Goal: Transaction & Acquisition: Book appointment/travel/reservation

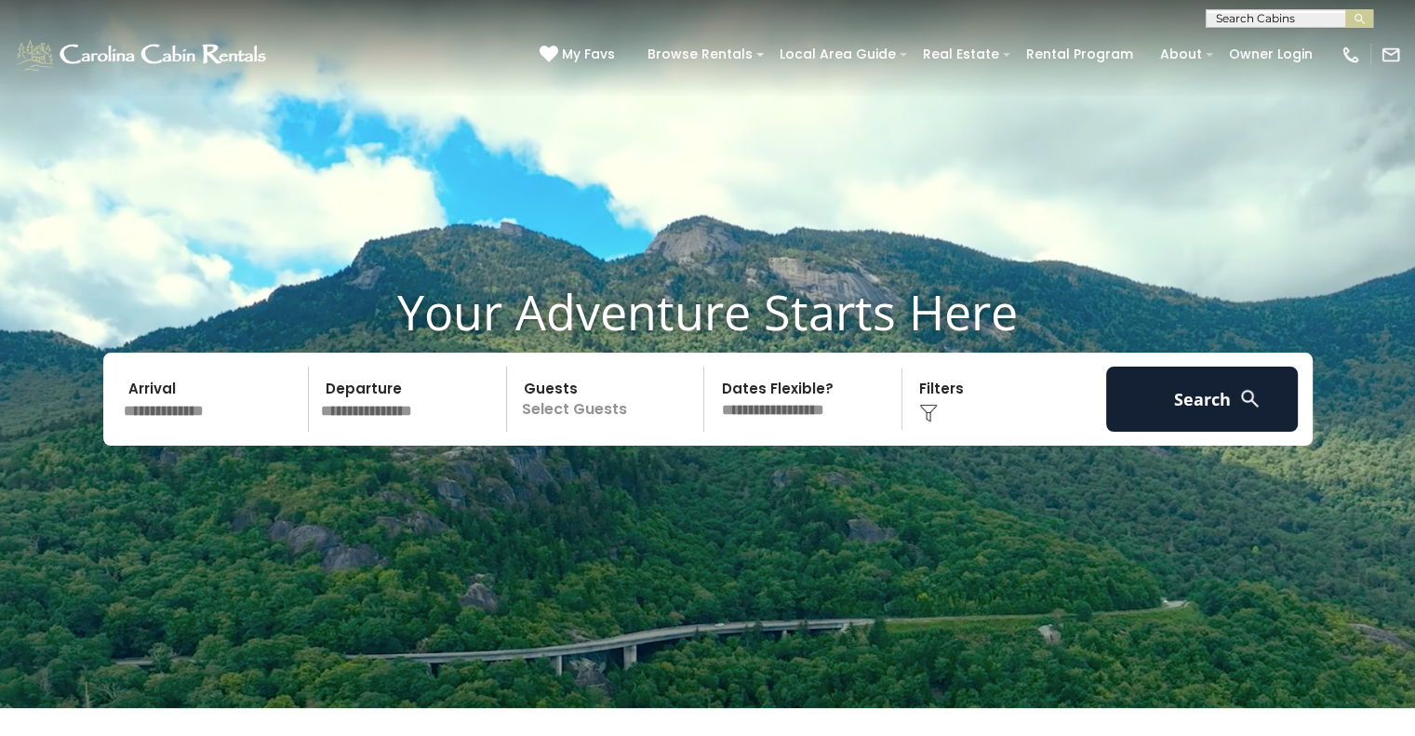
click at [173, 412] on input "text" at bounding box center [213, 399] width 193 height 65
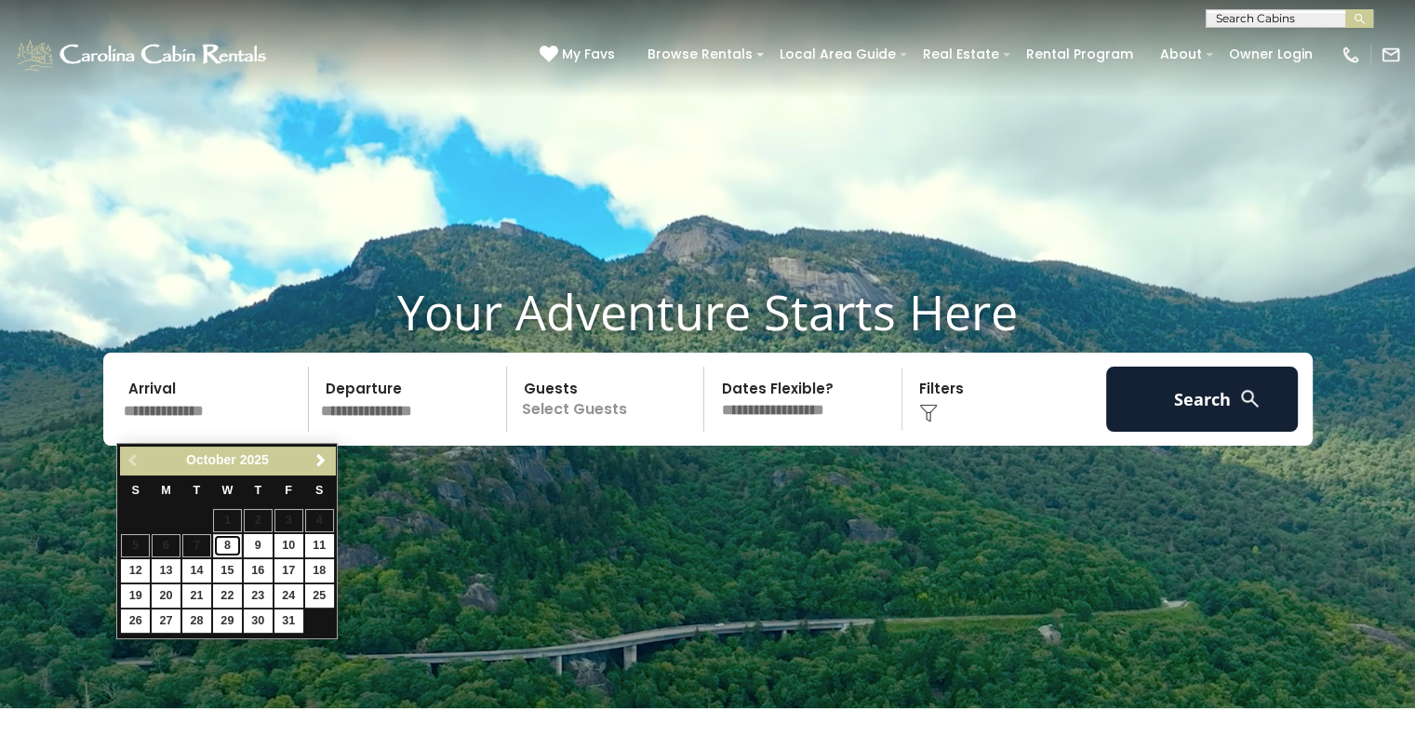
click at [223, 549] on link "8" at bounding box center [227, 545] width 29 height 23
type input "*******"
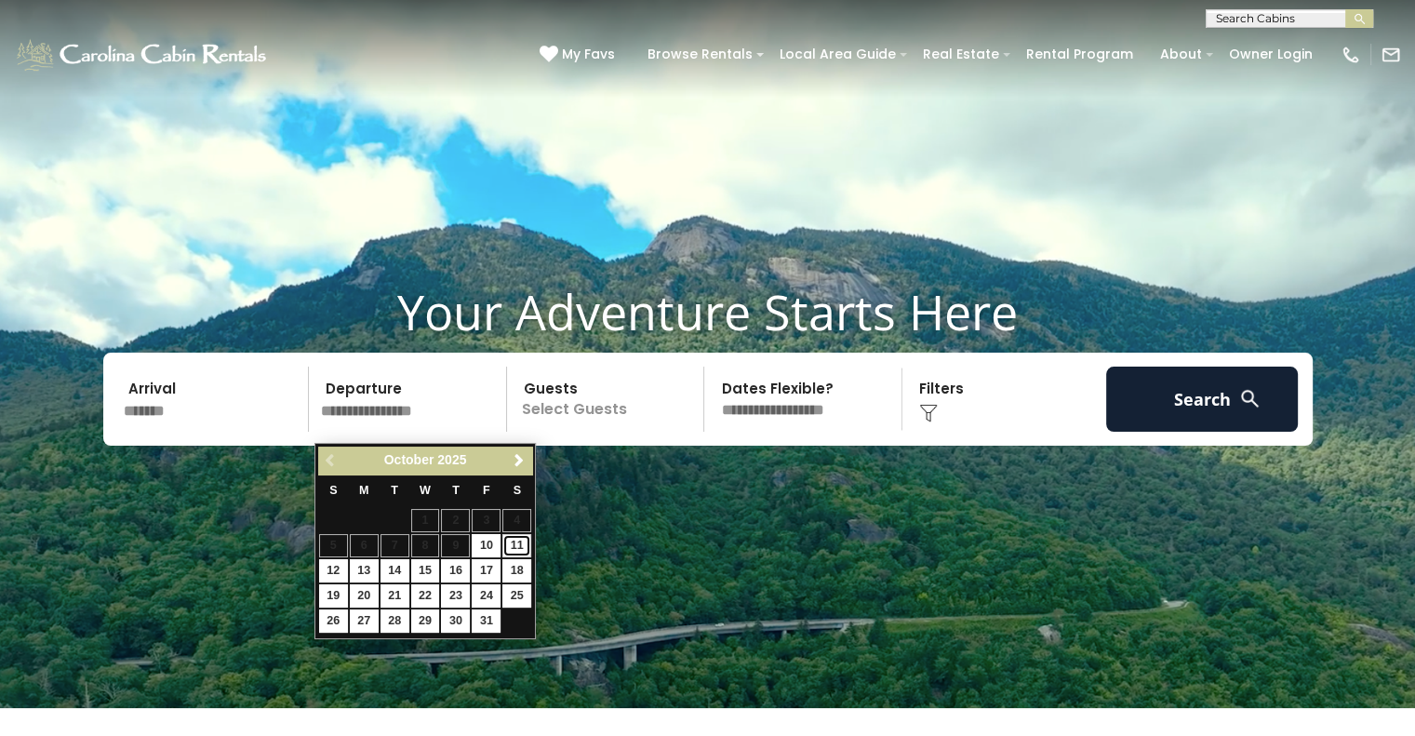
click at [525, 546] on link "11" at bounding box center [516, 545] width 29 height 23
type input "********"
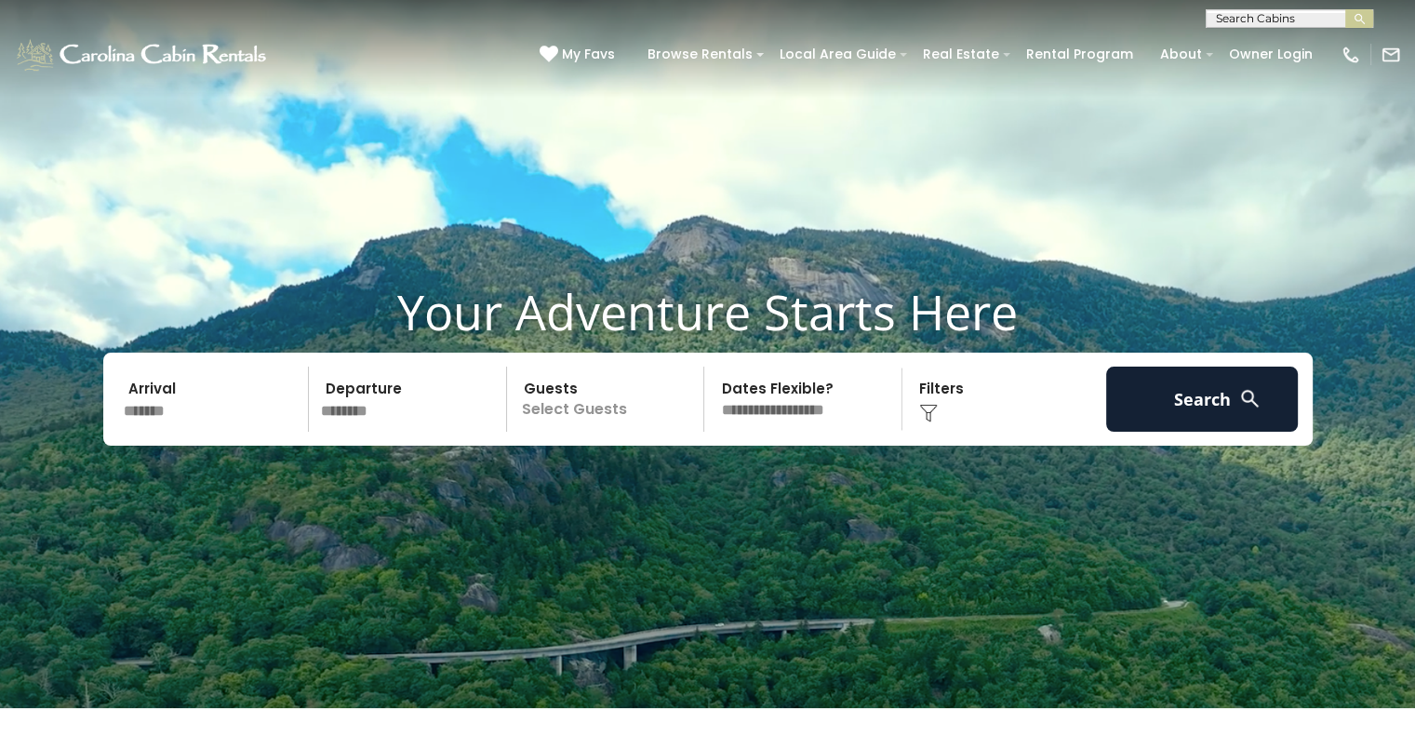
click at [607, 420] on p "Select Guests" at bounding box center [609, 399] width 192 height 65
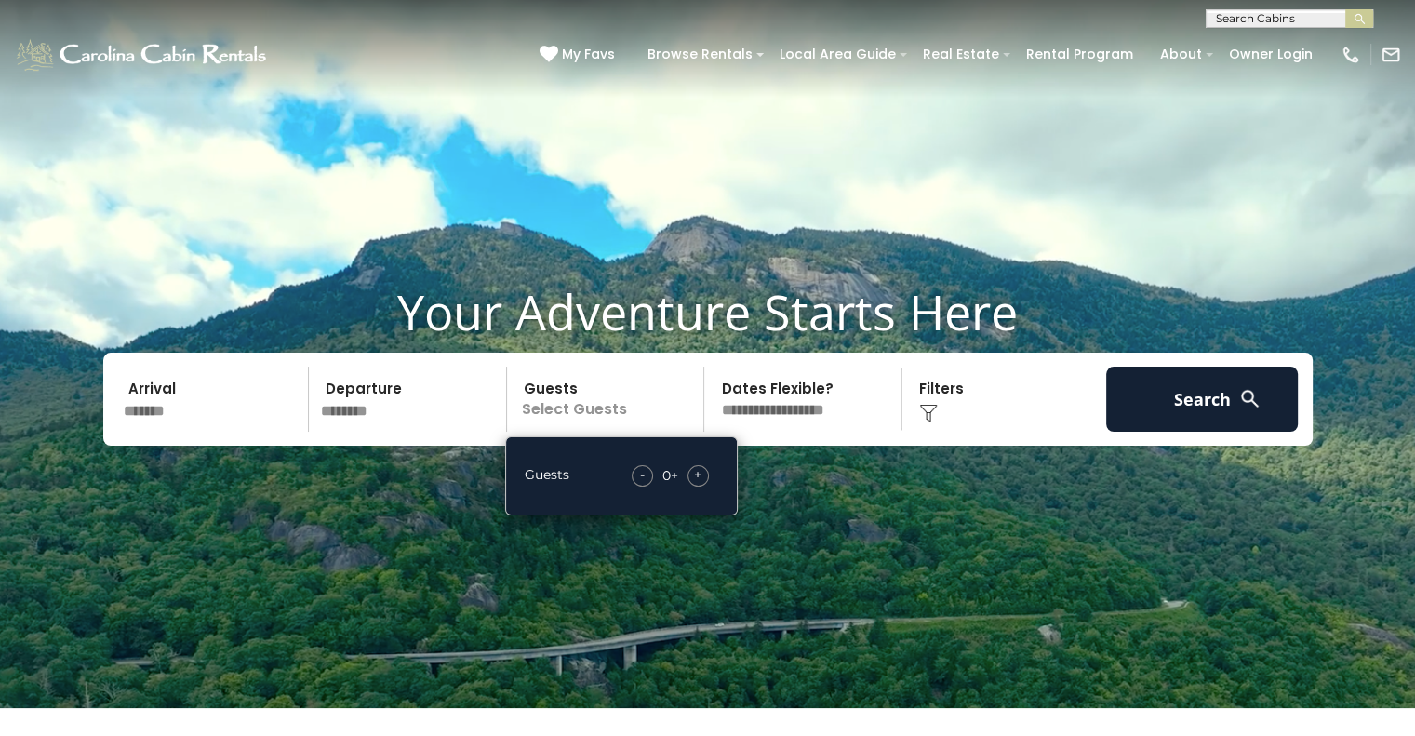
click at [702, 487] on div "+" at bounding box center [697, 475] width 21 height 21
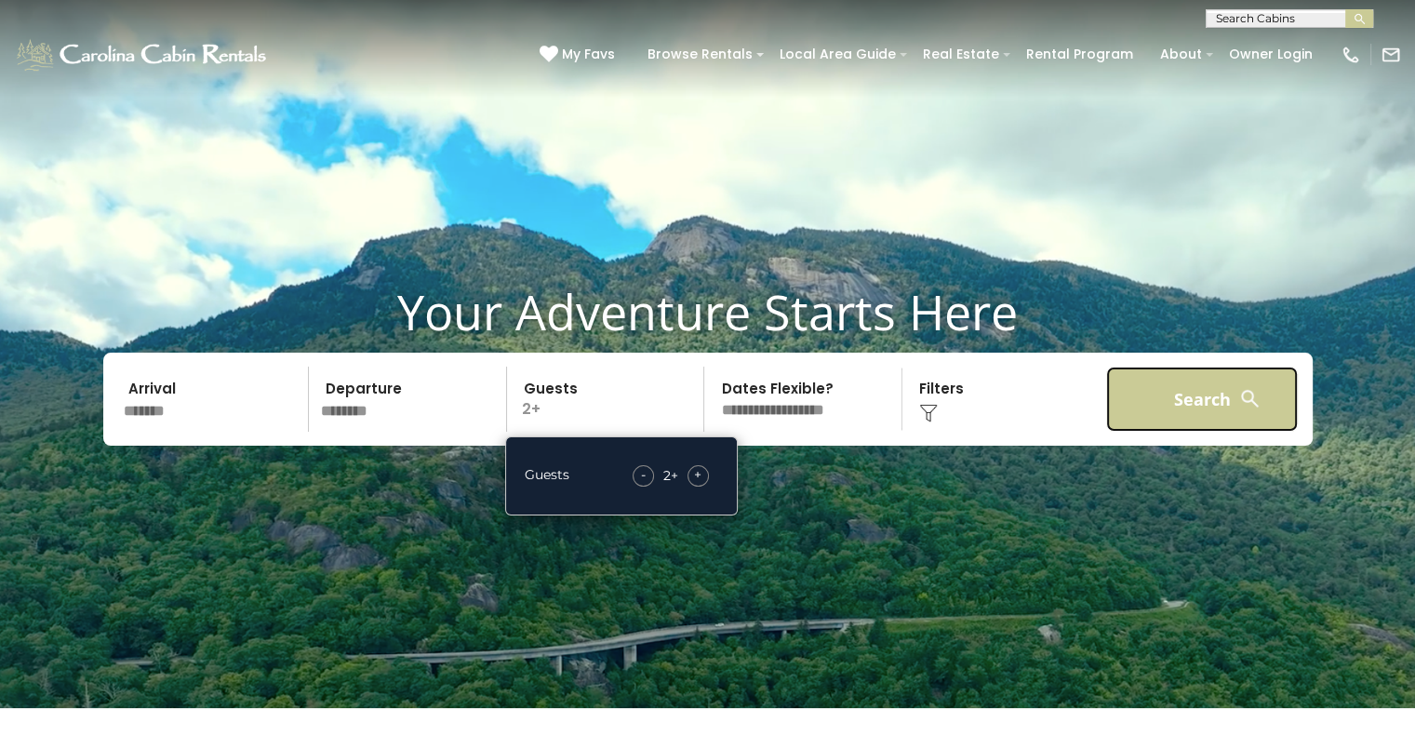
click at [1187, 426] on button "Search" at bounding box center [1202, 399] width 193 height 65
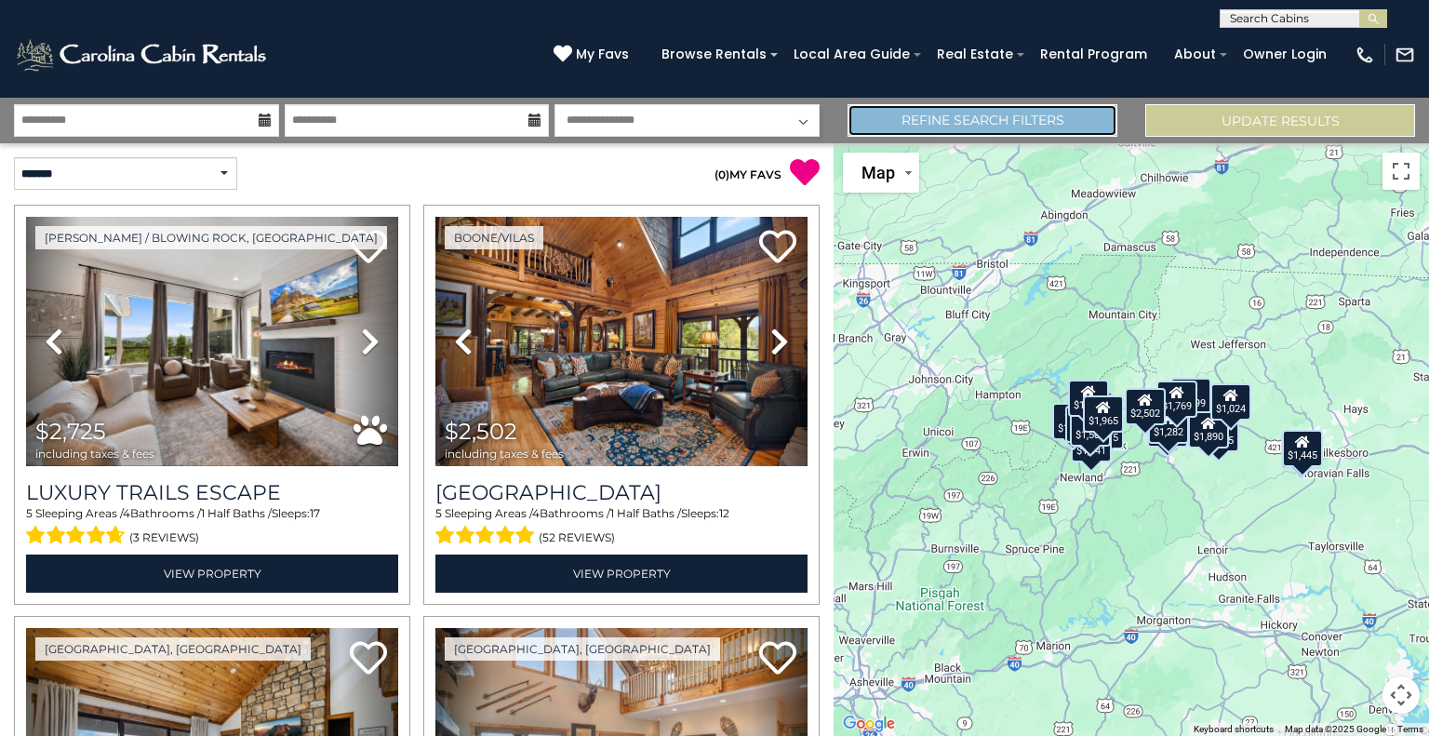
click at [1045, 104] on link "Refine Search Filters" at bounding box center [983, 120] width 270 height 33
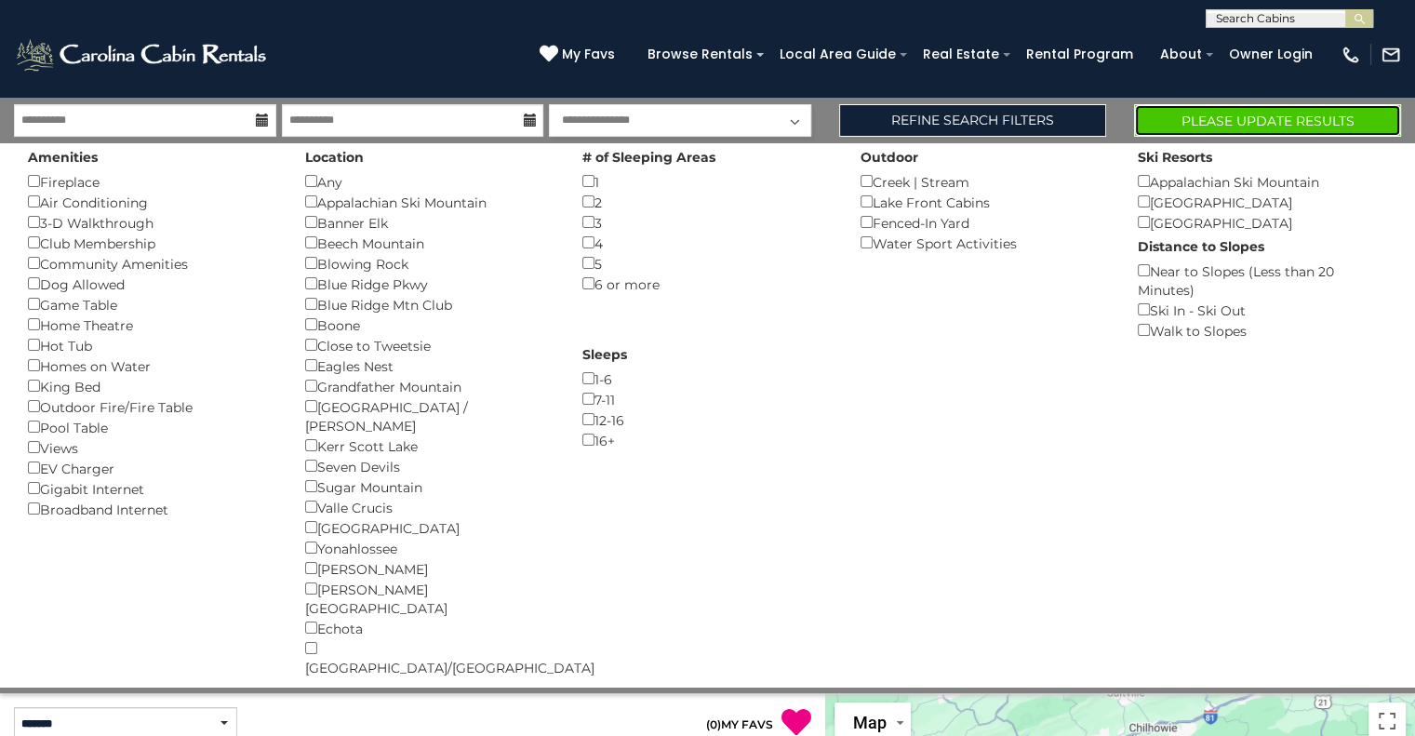
click at [1338, 117] on button "Please Update Results" at bounding box center [1267, 120] width 267 height 33
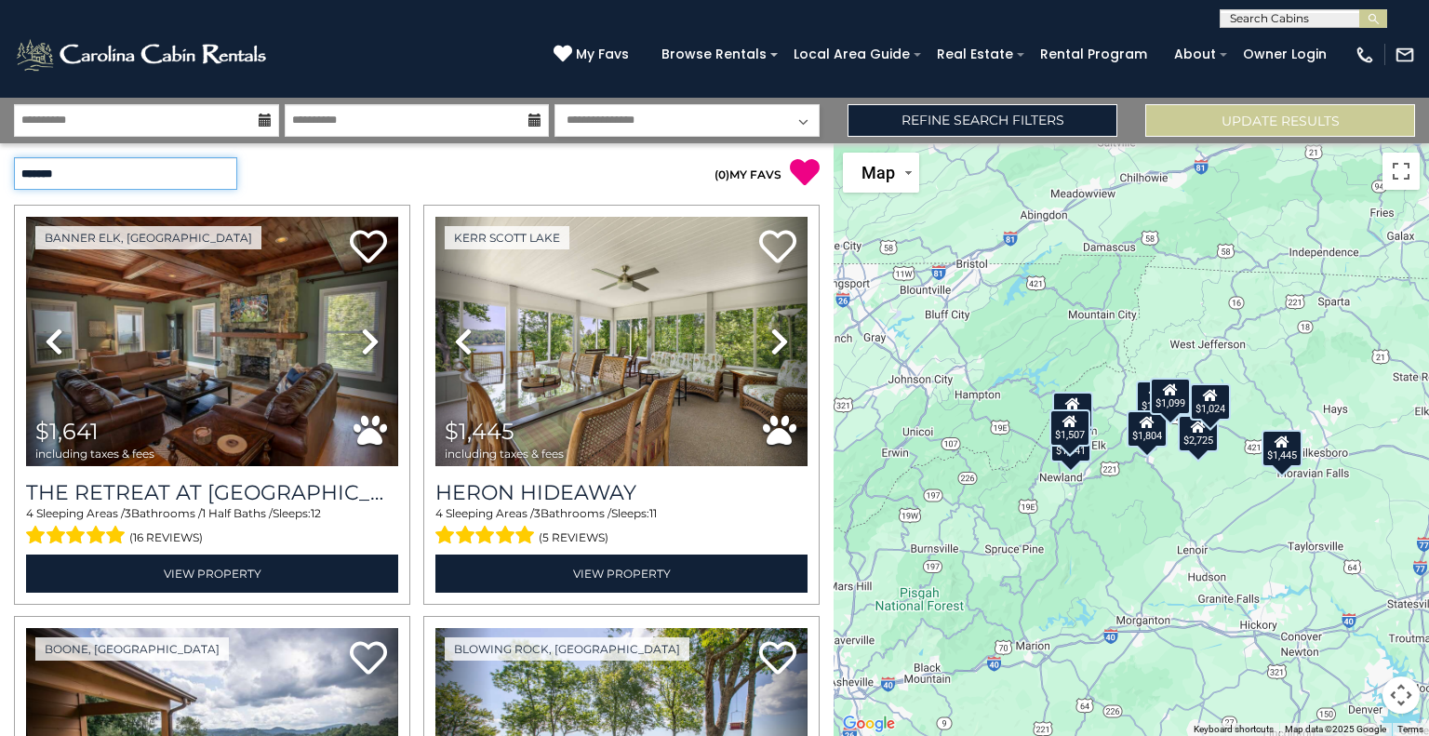
click at [205, 170] on select "**********" at bounding box center [125, 173] width 223 height 33
select select "*********"
click at [14, 157] on select "**********" at bounding box center [125, 173] width 223 height 33
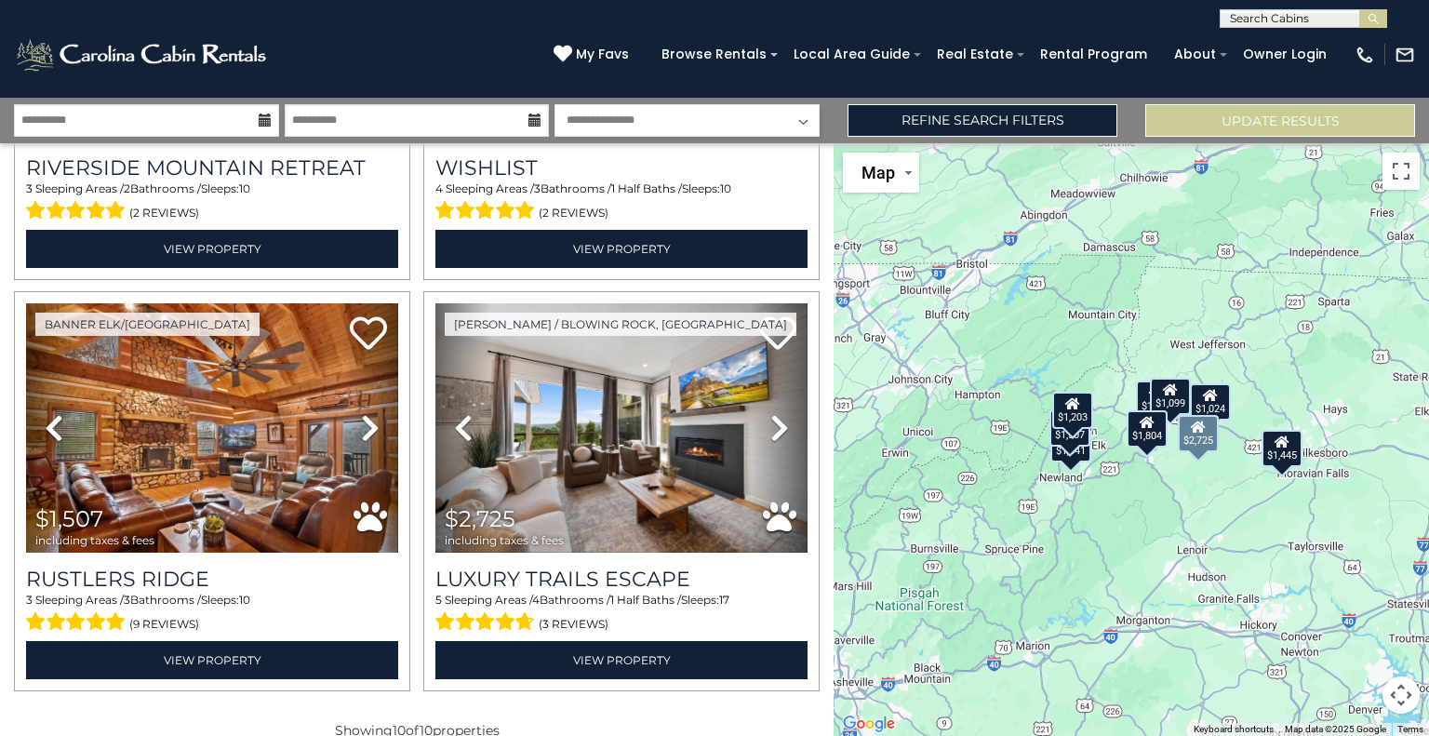
scroll to position [1574, 0]
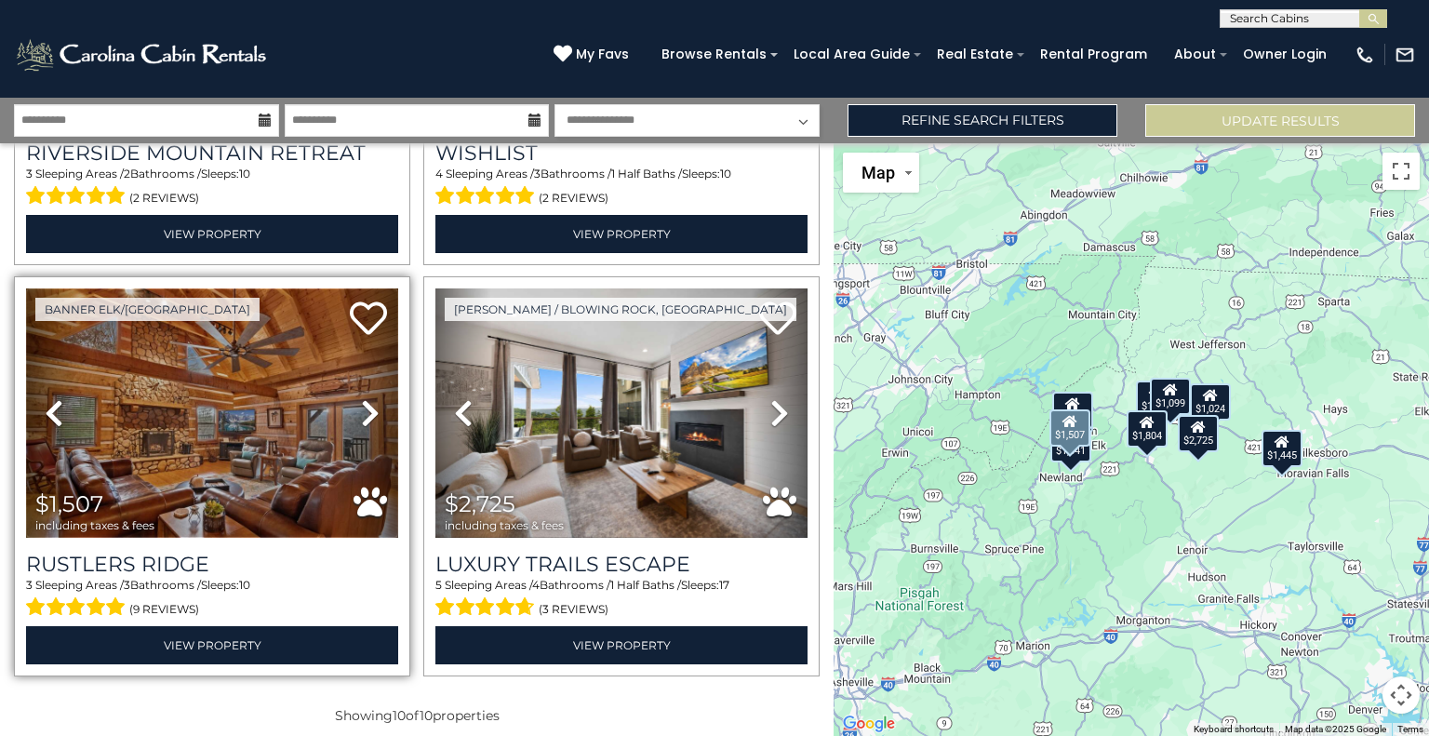
click at [208, 367] on img at bounding box center [212, 412] width 372 height 249
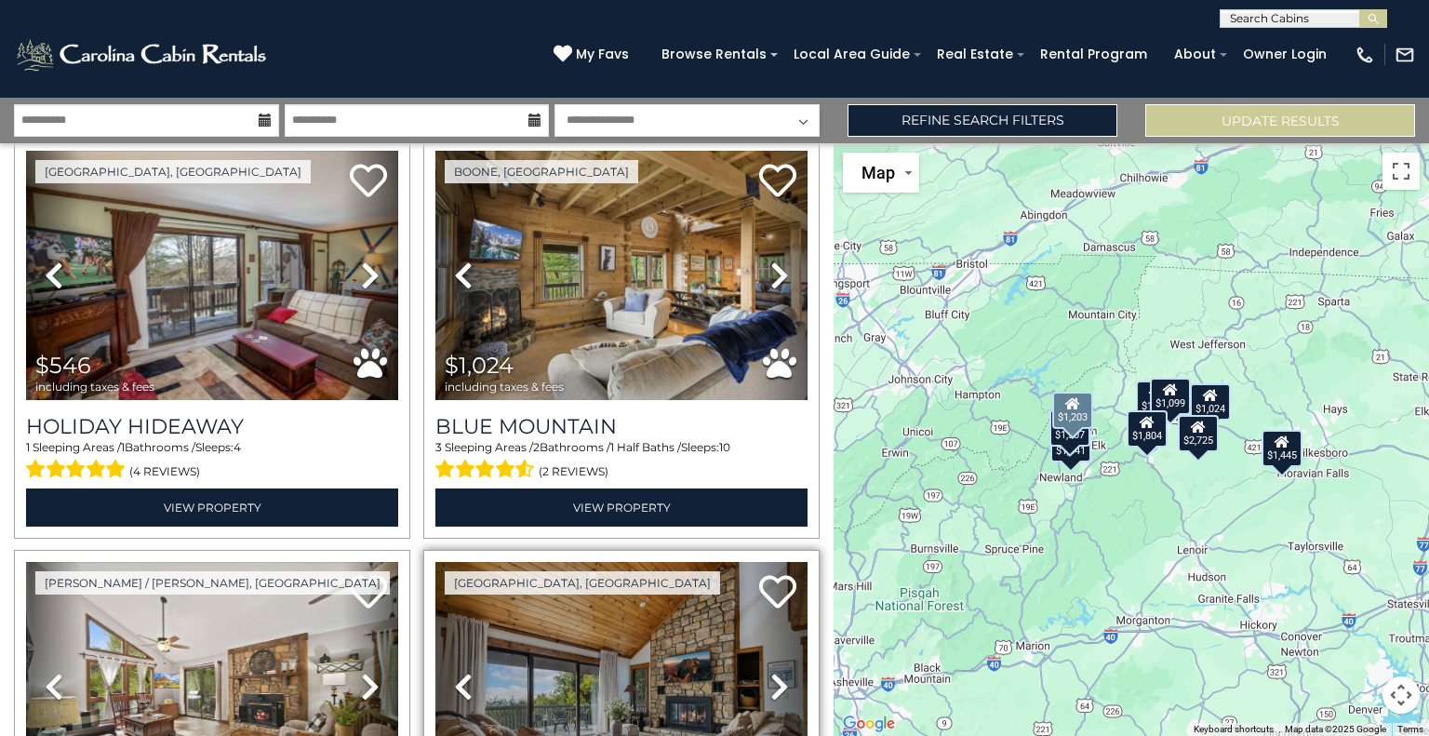
scroll to position [846, 0]
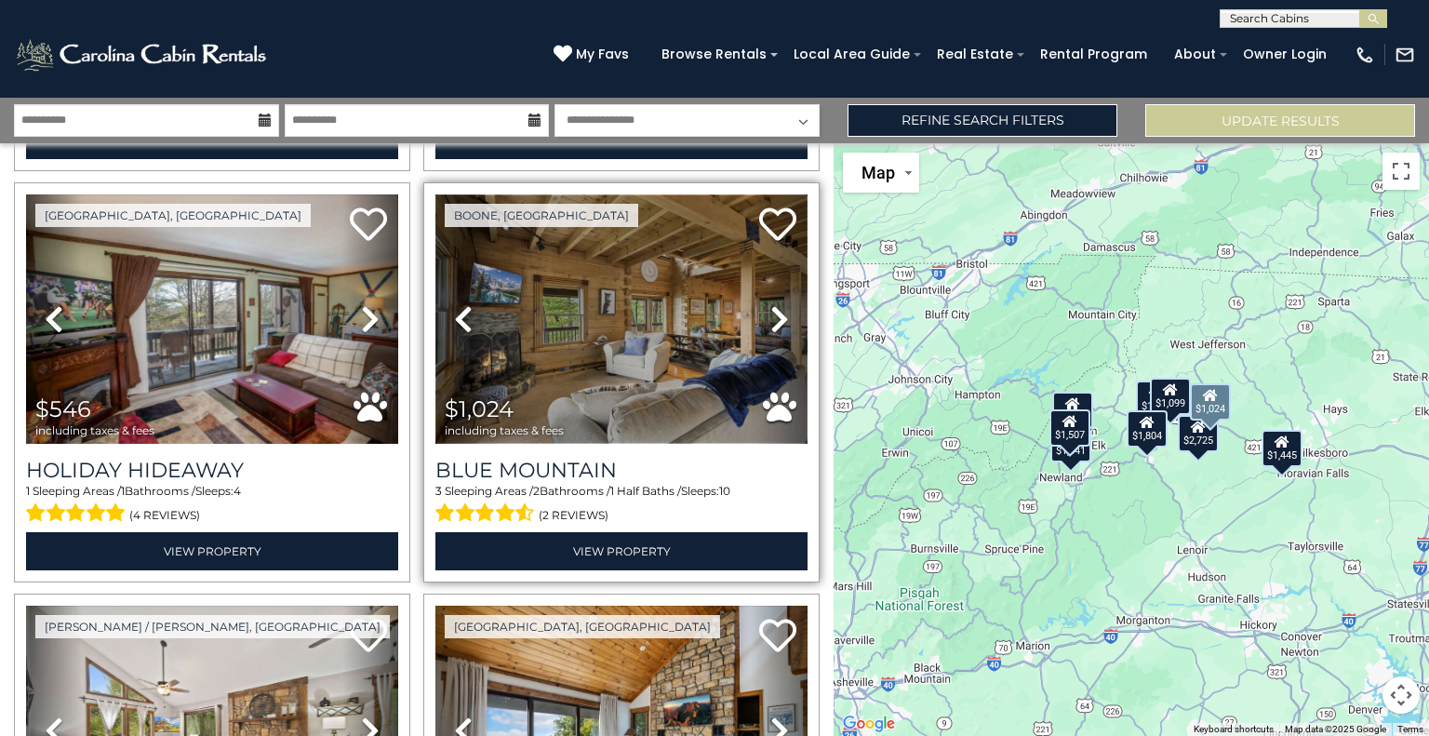
click at [625, 264] on img at bounding box center [621, 318] width 372 height 249
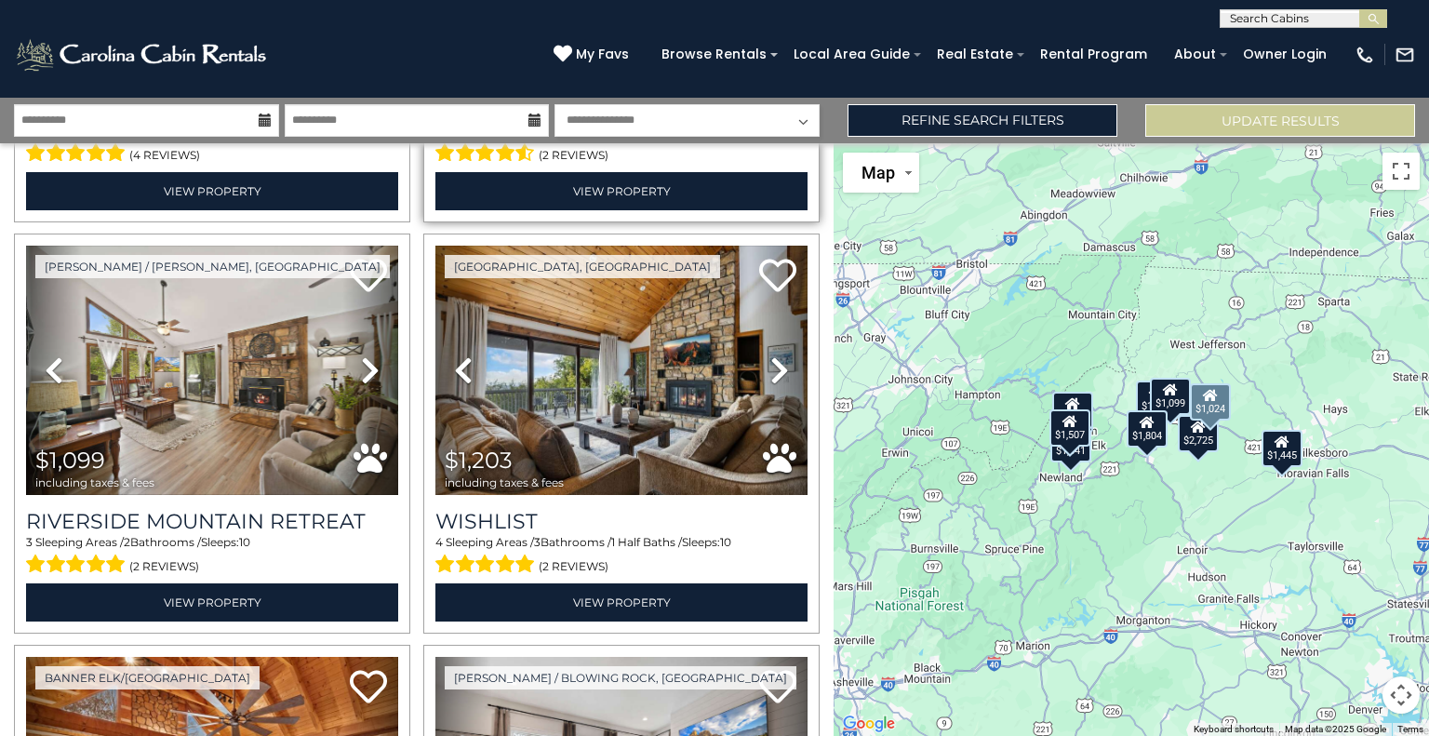
scroll to position [1208, 0]
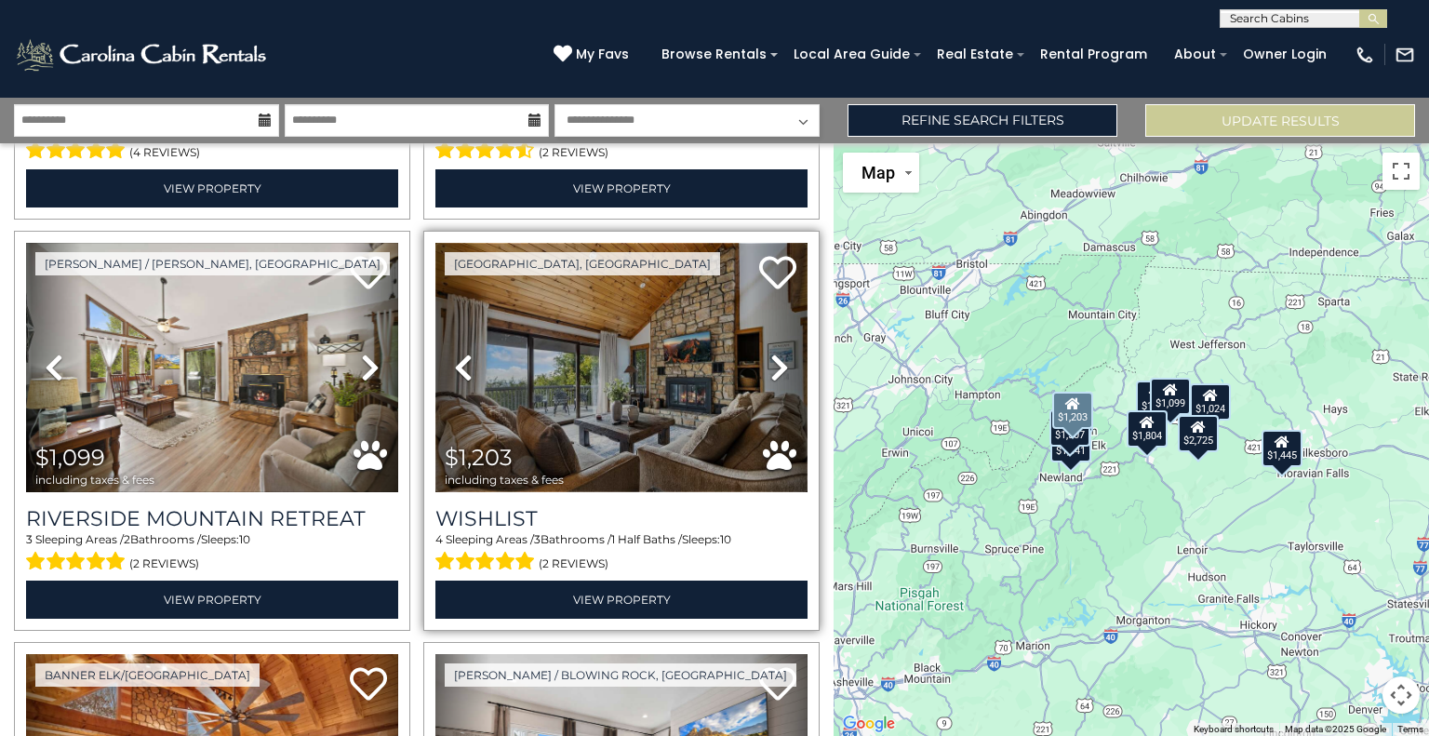
click at [640, 382] on img at bounding box center [621, 367] width 372 height 249
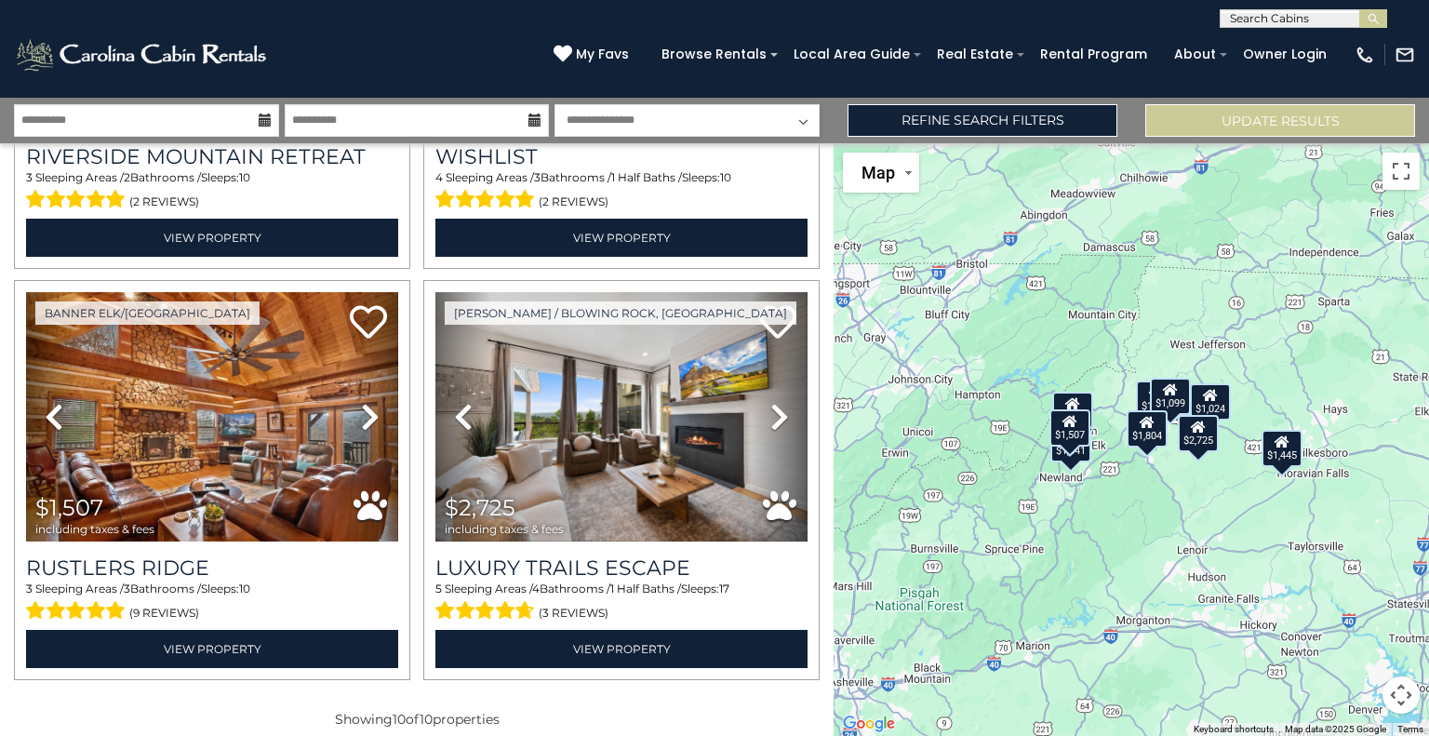
scroll to position [1574, 0]
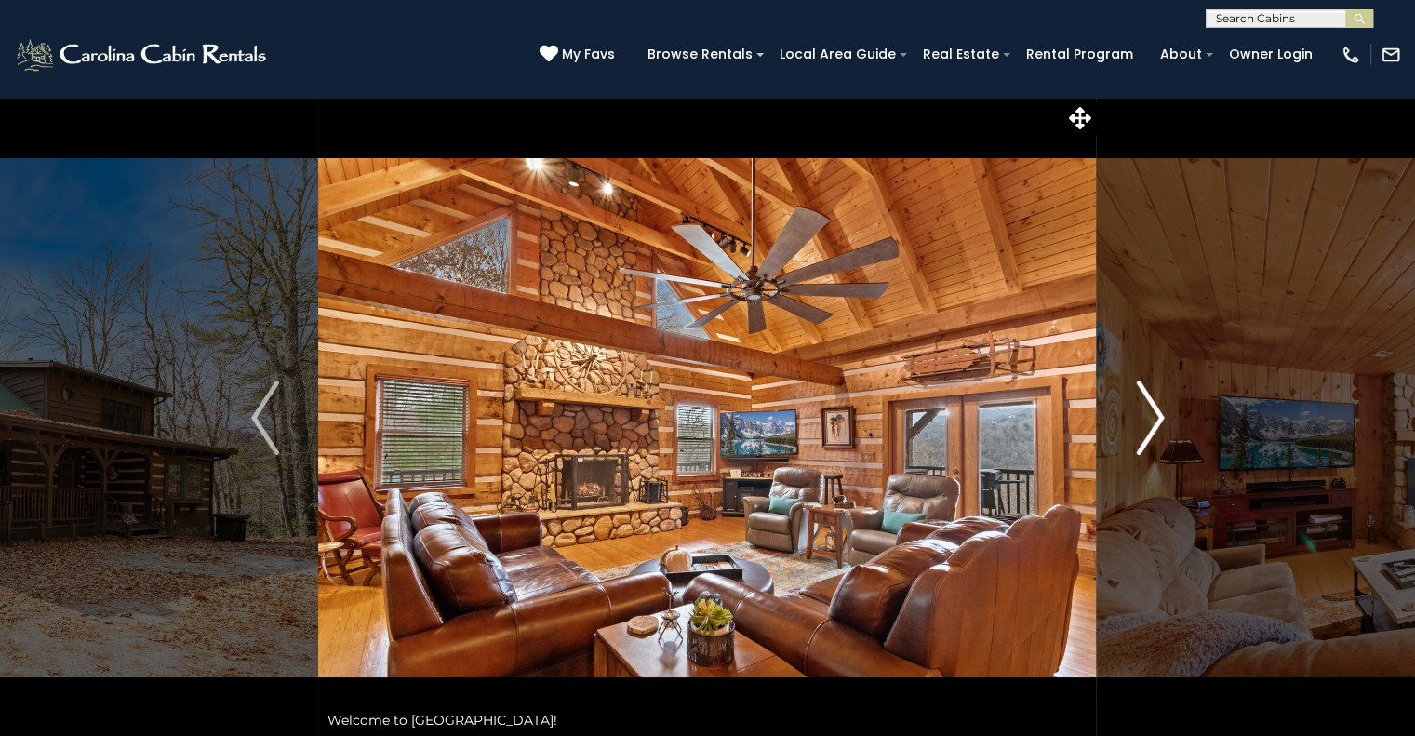
click at [1163, 412] on img "Next" at bounding box center [1150, 417] width 28 height 74
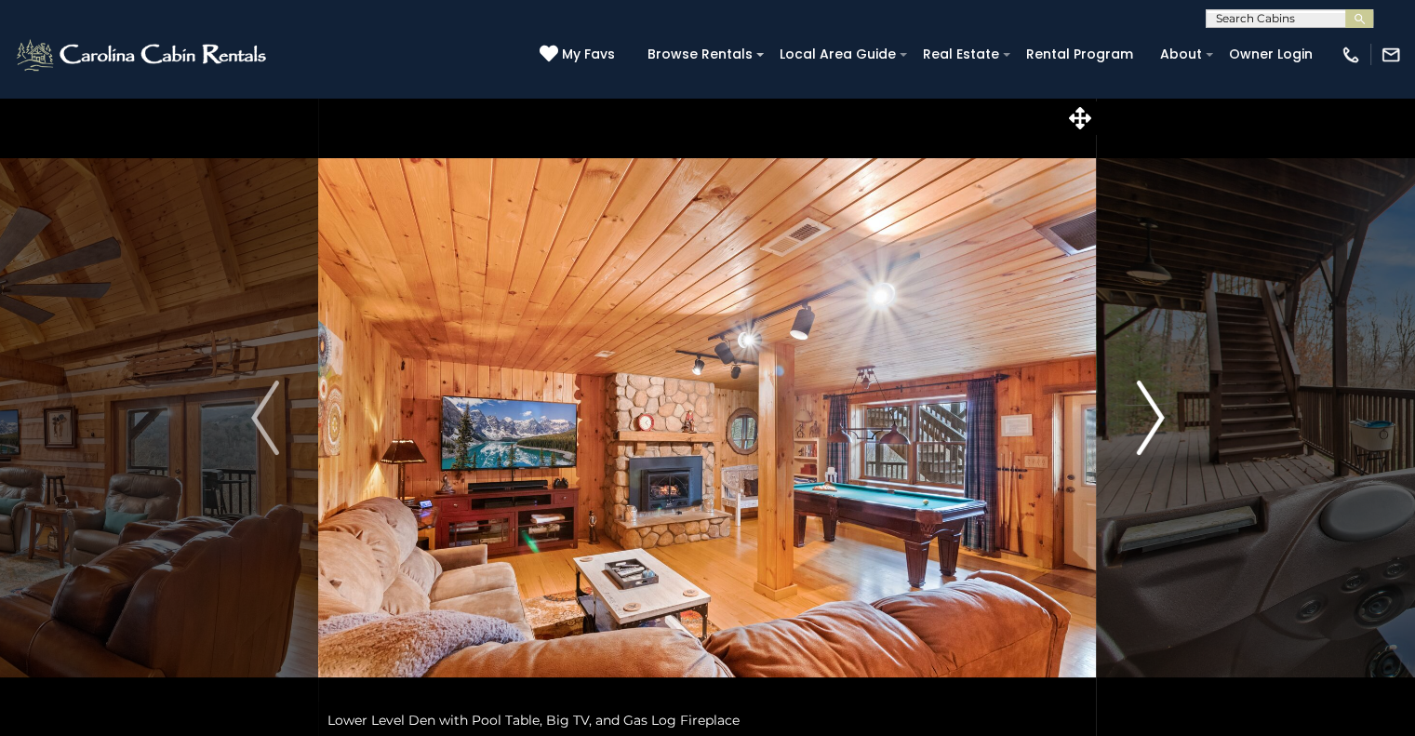
click at [1163, 412] on img "Next" at bounding box center [1150, 417] width 28 height 74
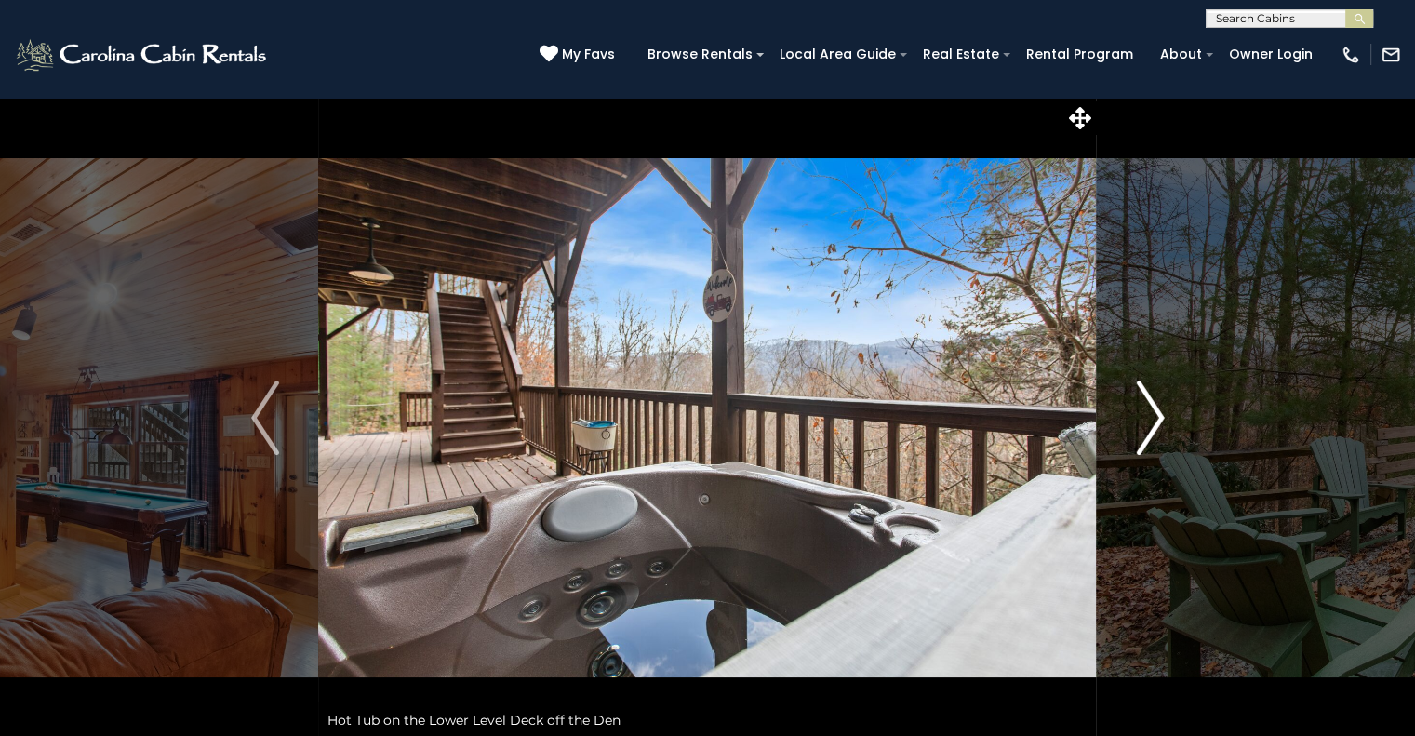
click at [1163, 412] on img "Next" at bounding box center [1150, 417] width 28 height 74
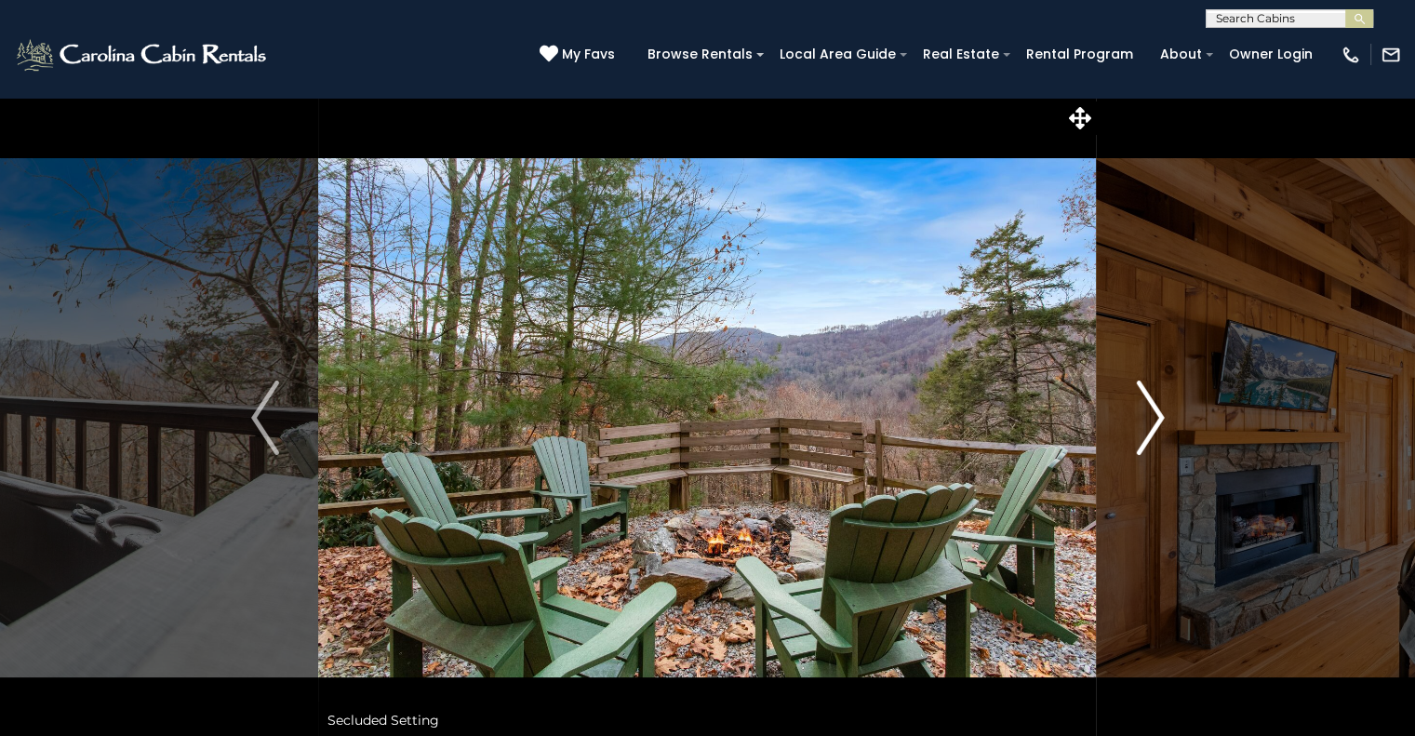
click at [1163, 412] on img "Next" at bounding box center [1150, 417] width 28 height 74
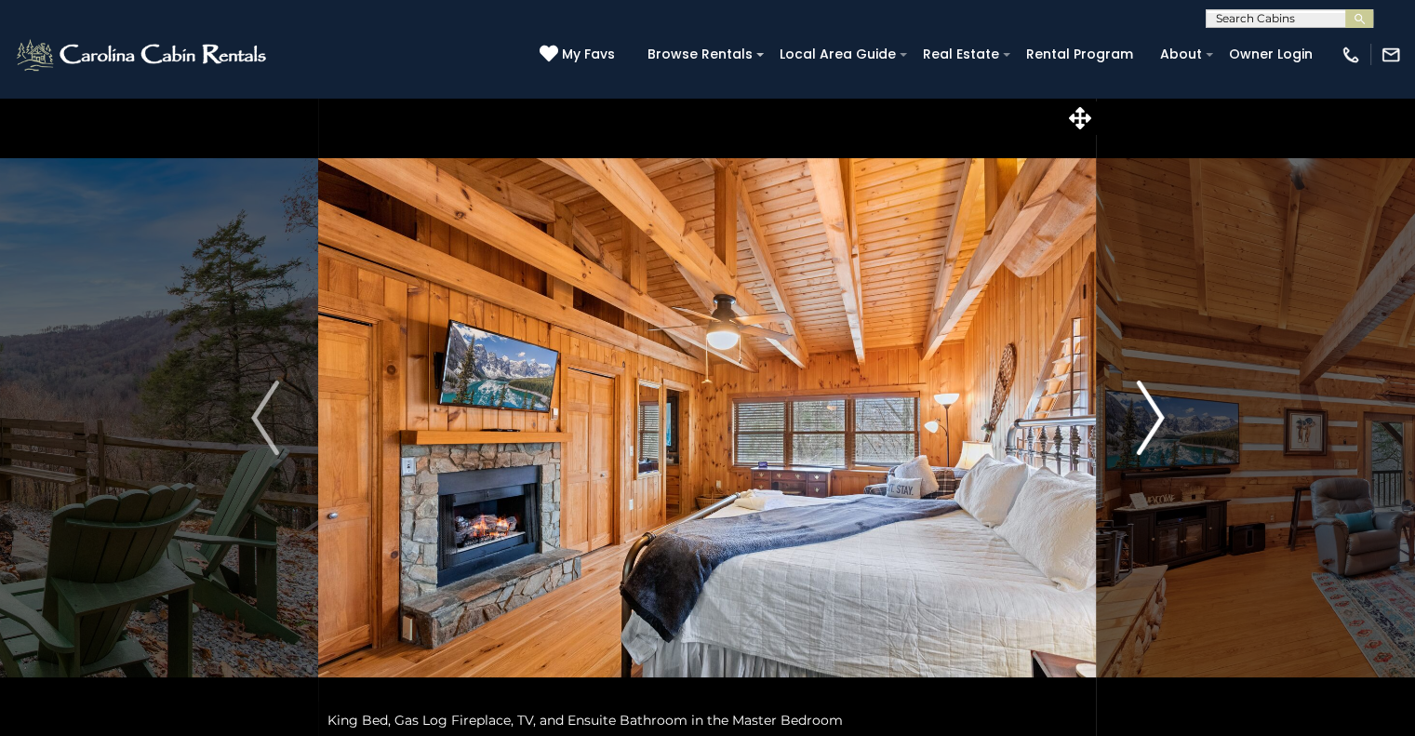
click at [1163, 412] on img "Next" at bounding box center [1150, 417] width 28 height 74
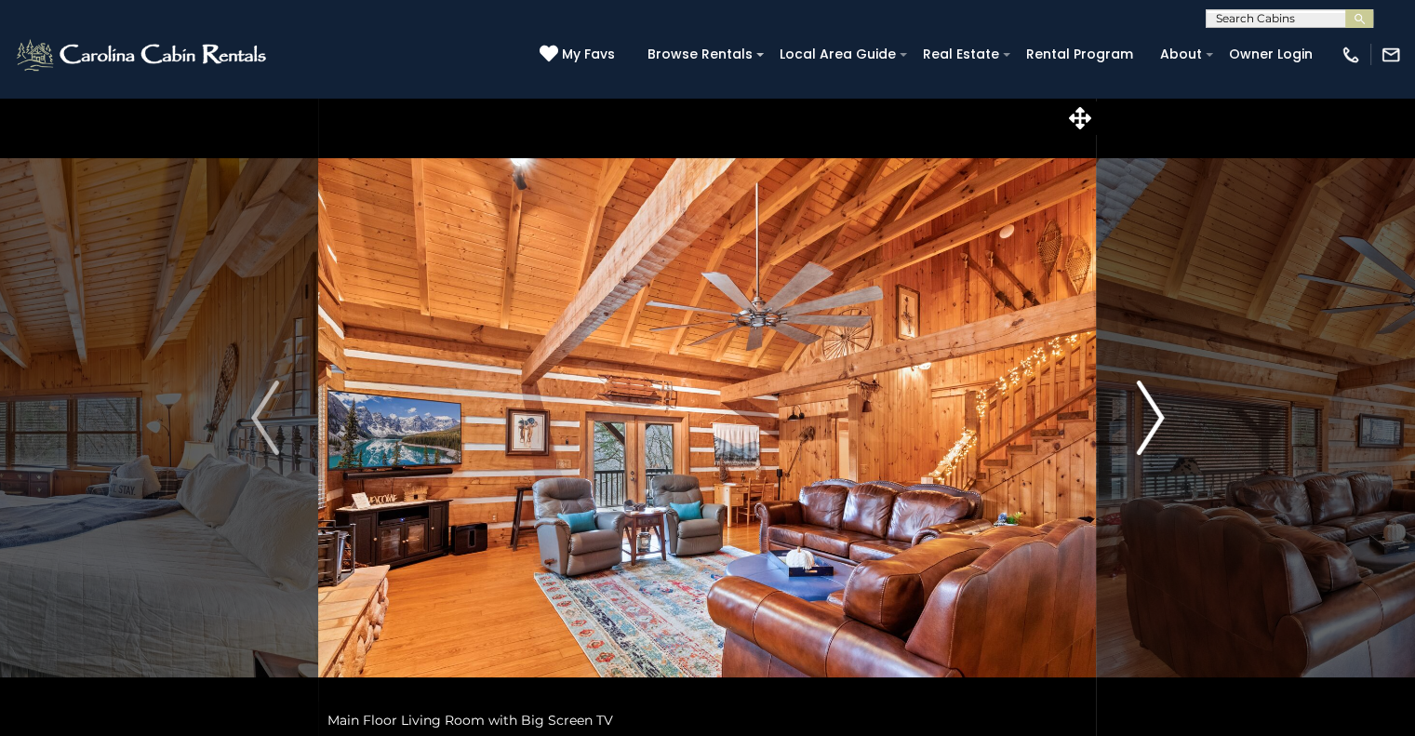
click at [1163, 412] on img "Next" at bounding box center [1150, 417] width 28 height 74
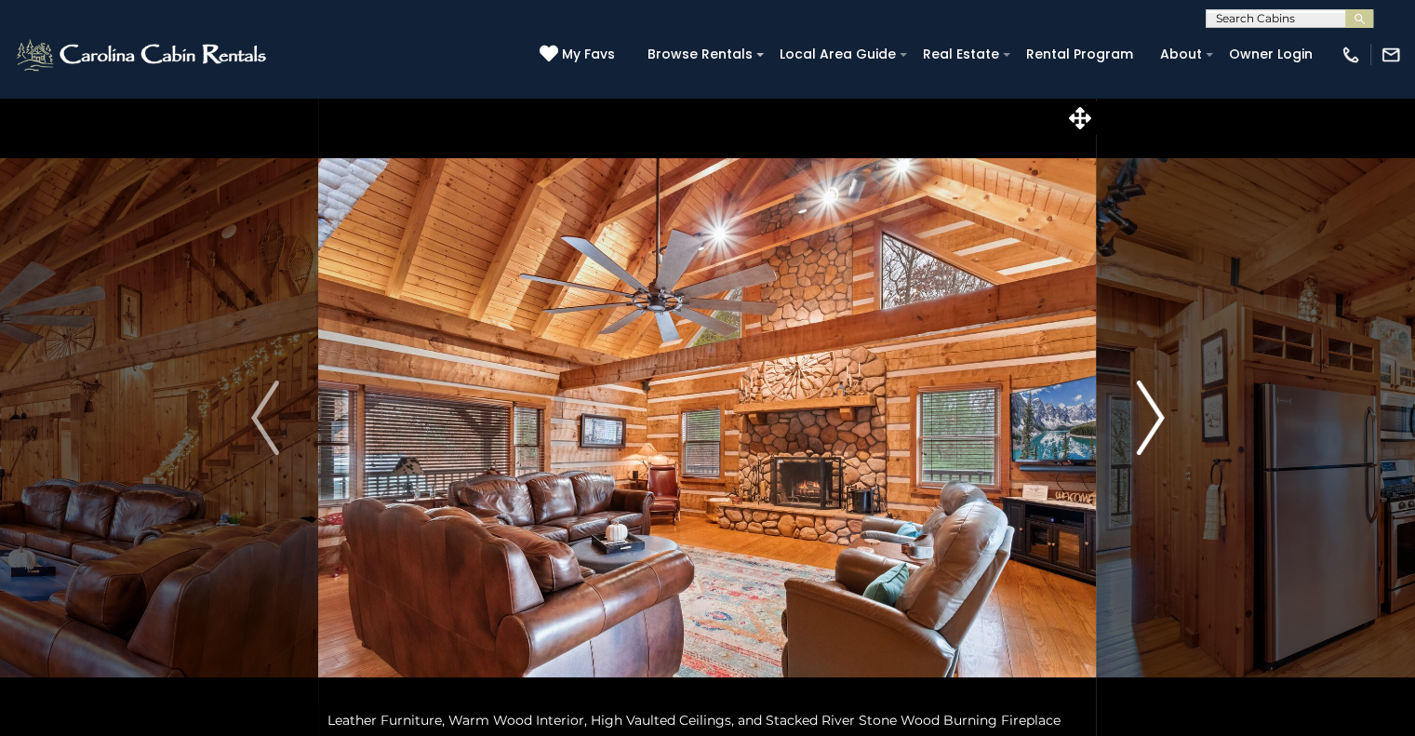
click at [1163, 412] on img "Next" at bounding box center [1150, 417] width 28 height 74
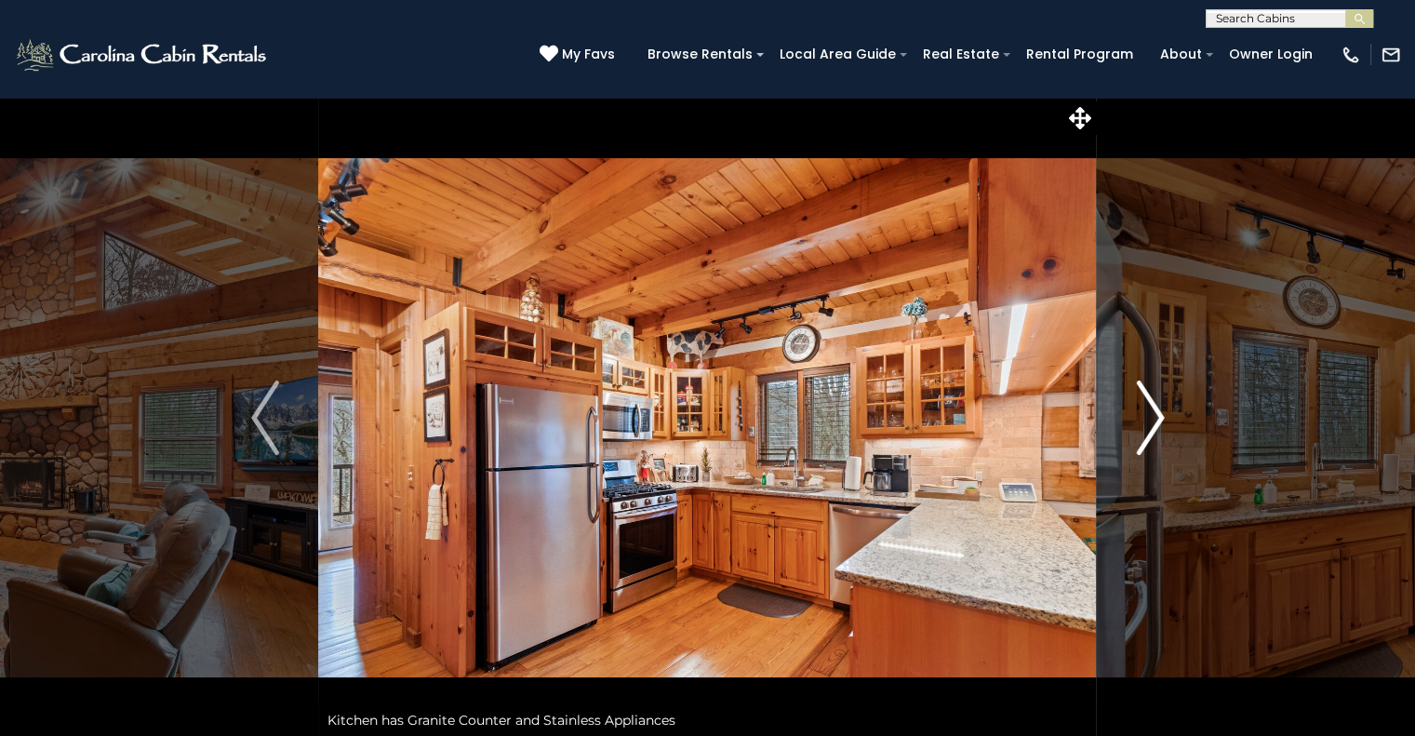
click at [1163, 412] on img "Next" at bounding box center [1150, 417] width 28 height 74
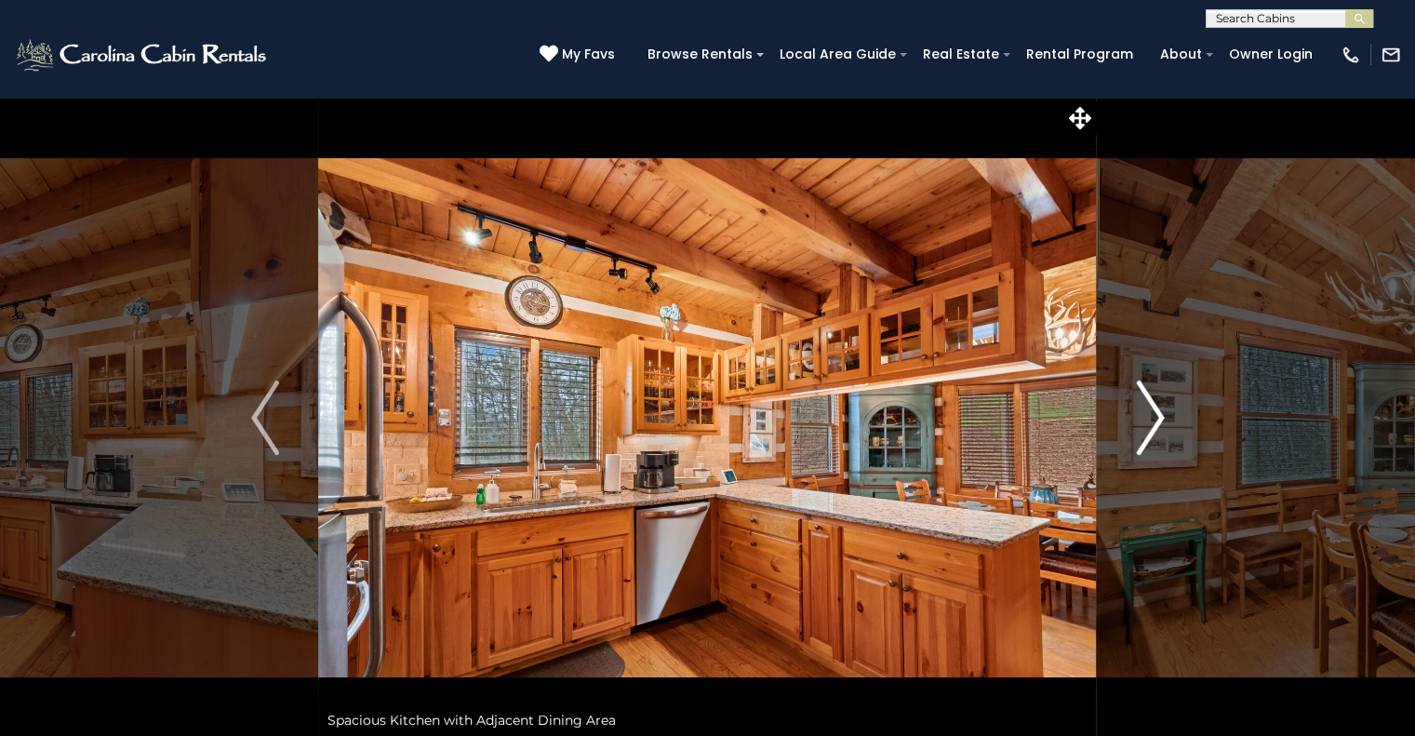
click at [1163, 412] on img "Next" at bounding box center [1150, 417] width 28 height 74
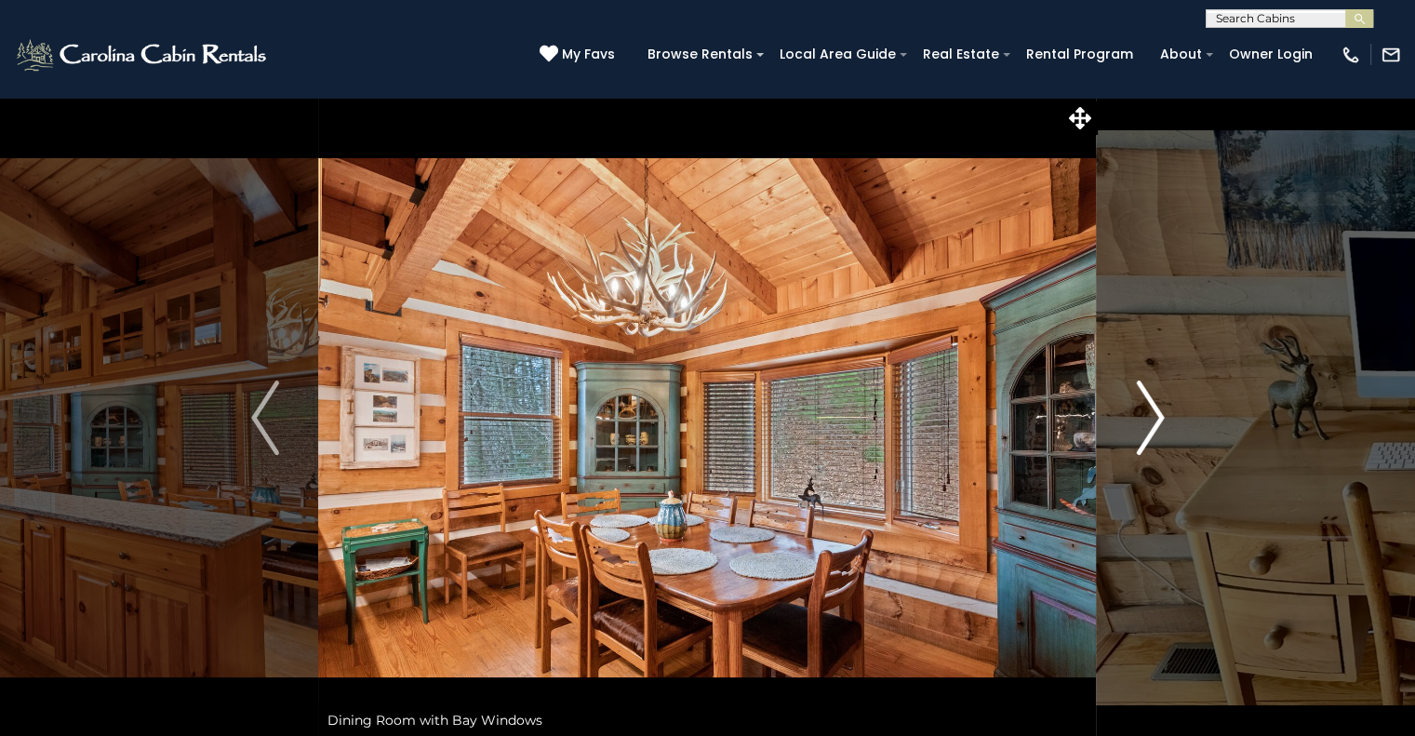
click at [1163, 412] on img "Next" at bounding box center [1150, 417] width 28 height 74
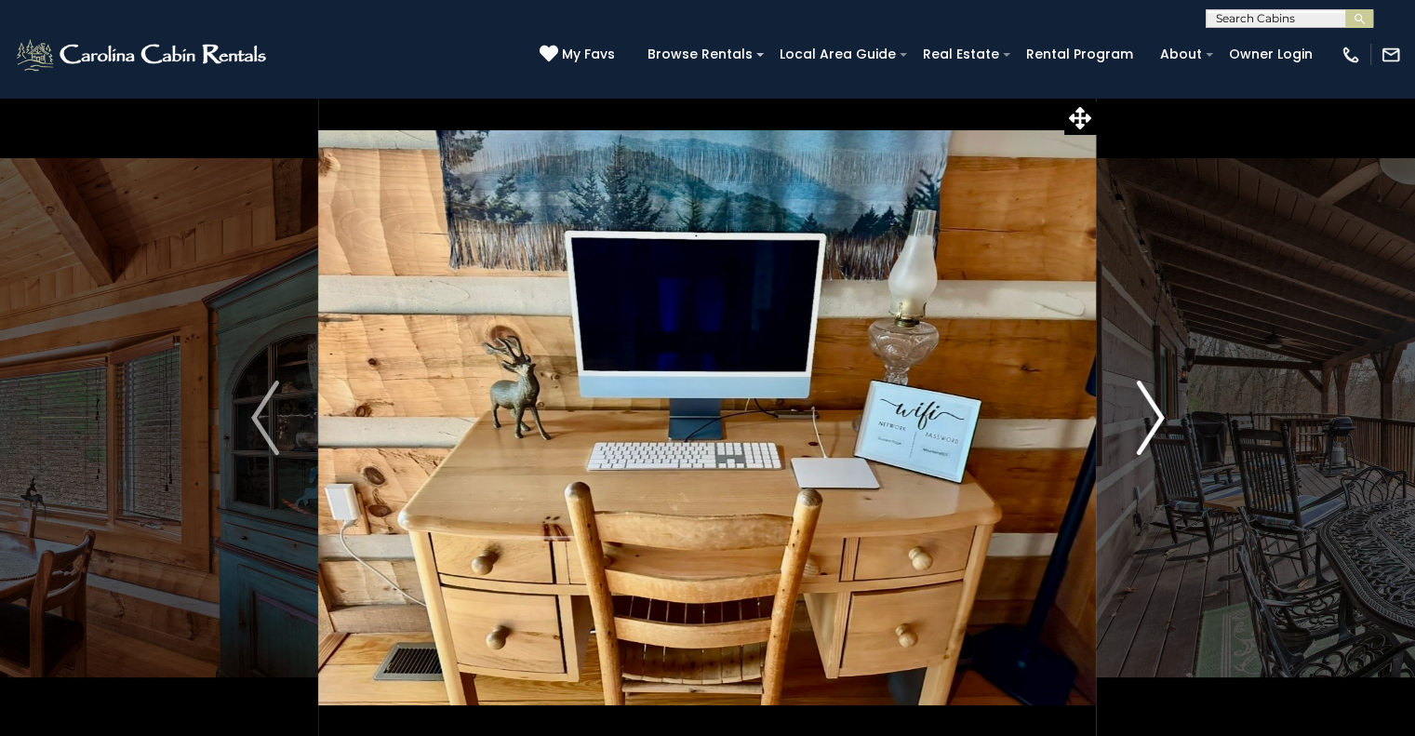
click at [1163, 412] on img "Next" at bounding box center [1150, 417] width 28 height 74
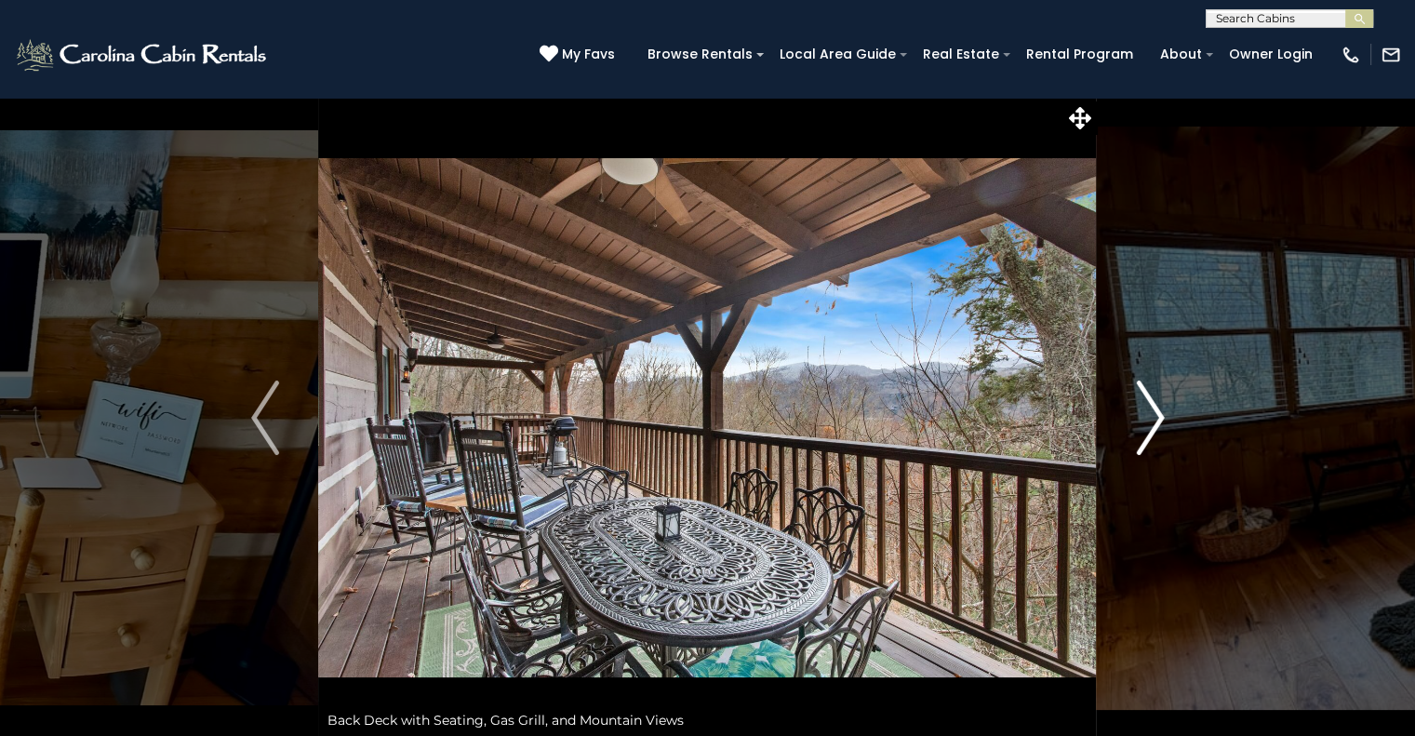
click at [1163, 412] on img "Next" at bounding box center [1150, 417] width 28 height 74
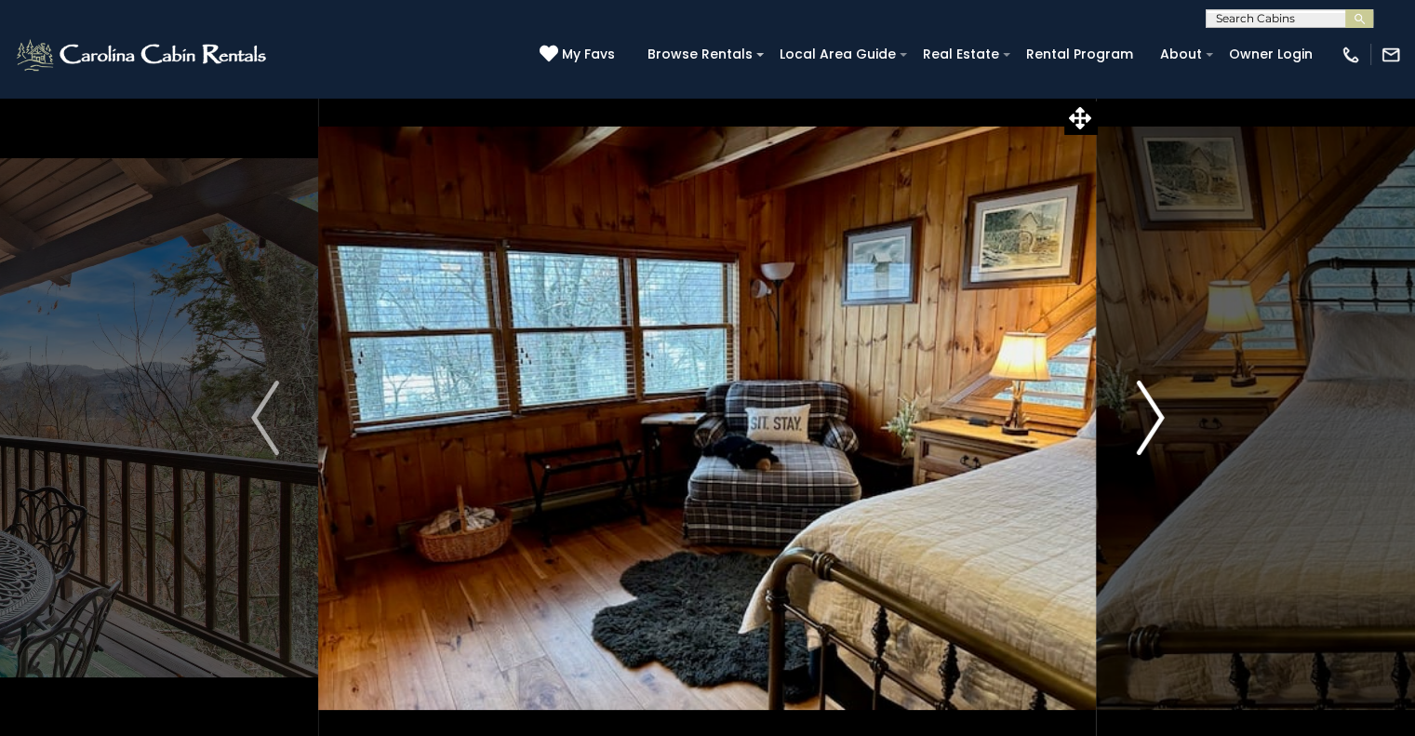
click at [1163, 412] on img "Next" at bounding box center [1150, 417] width 28 height 74
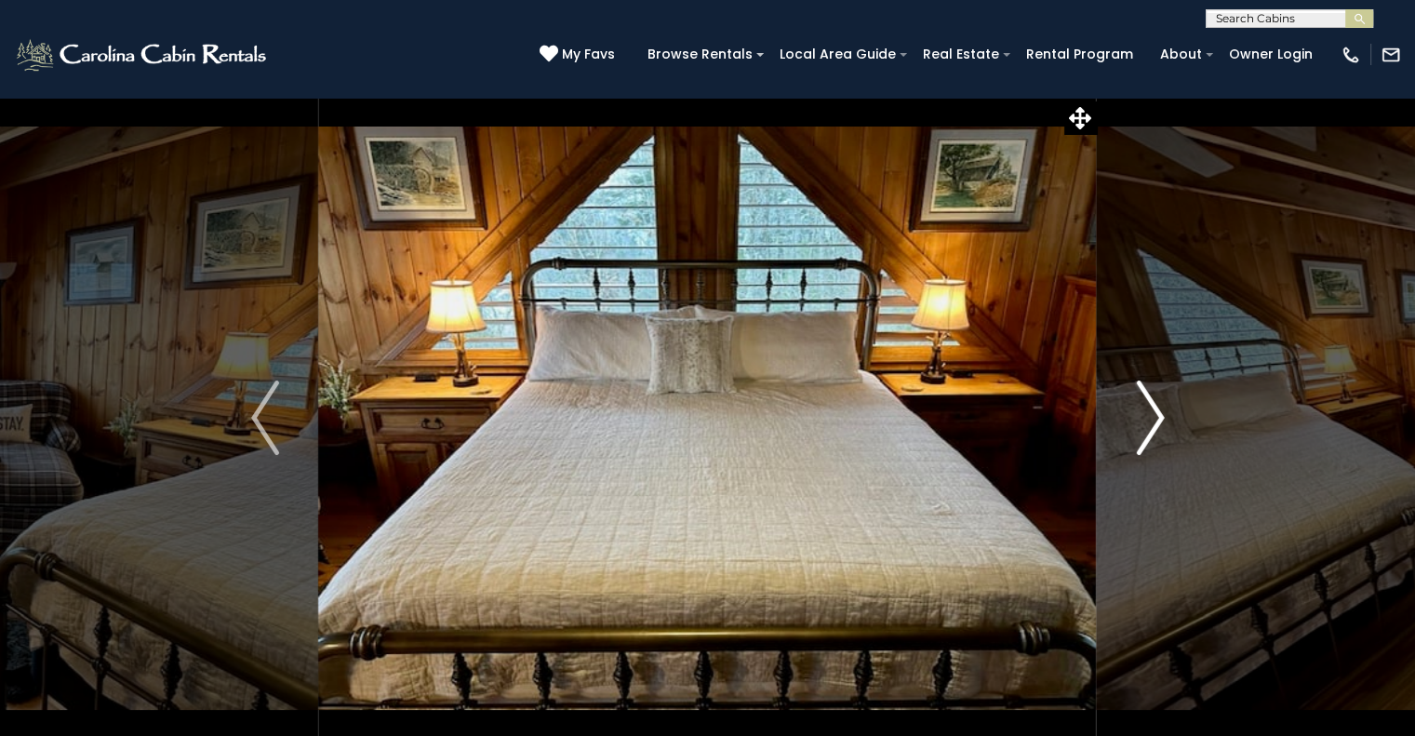
click at [1163, 412] on img "Next" at bounding box center [1150, 417] width 28 height 74
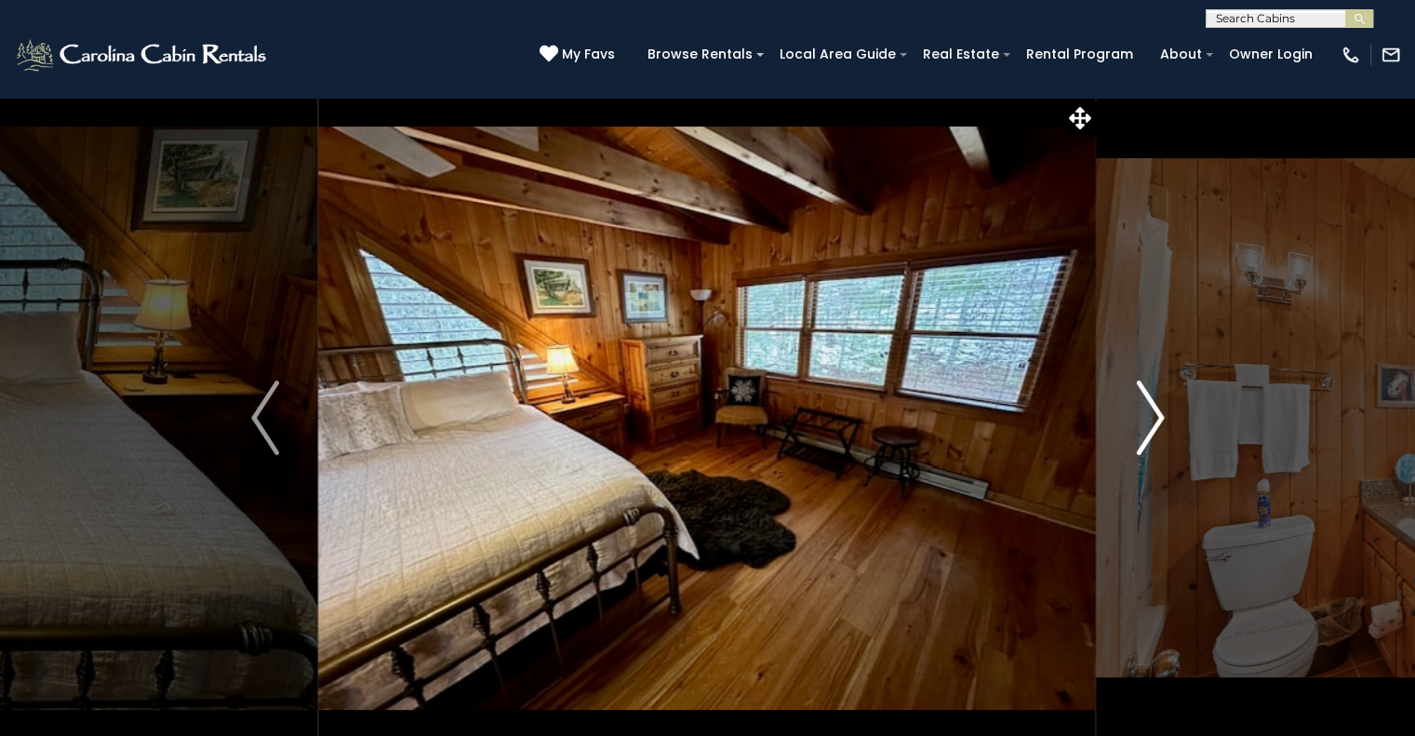
click at [1163, 412] on img "Next" at bounding box center [1150, 417] width 28 height 74
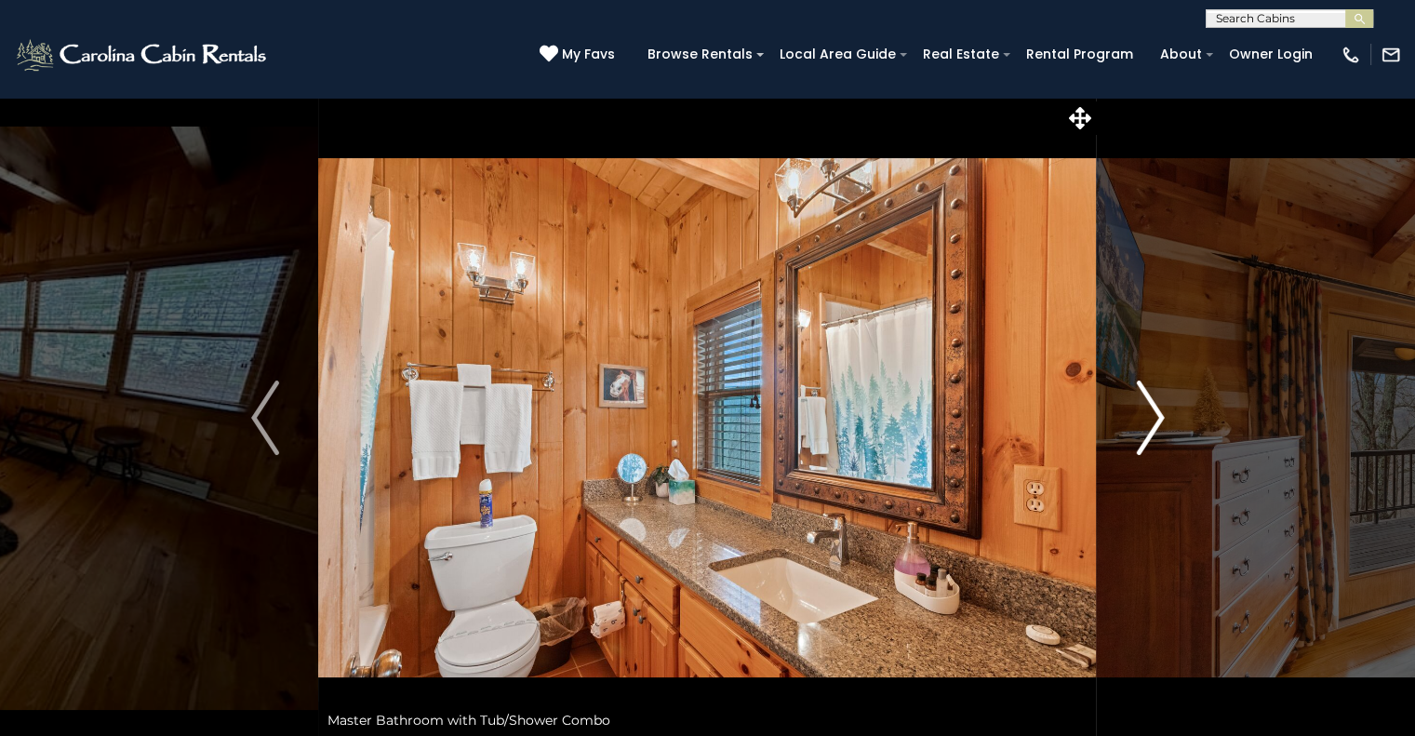
click at [1163, 412] on img "Next" at bounding box center [1150, 417] width 28 height 74
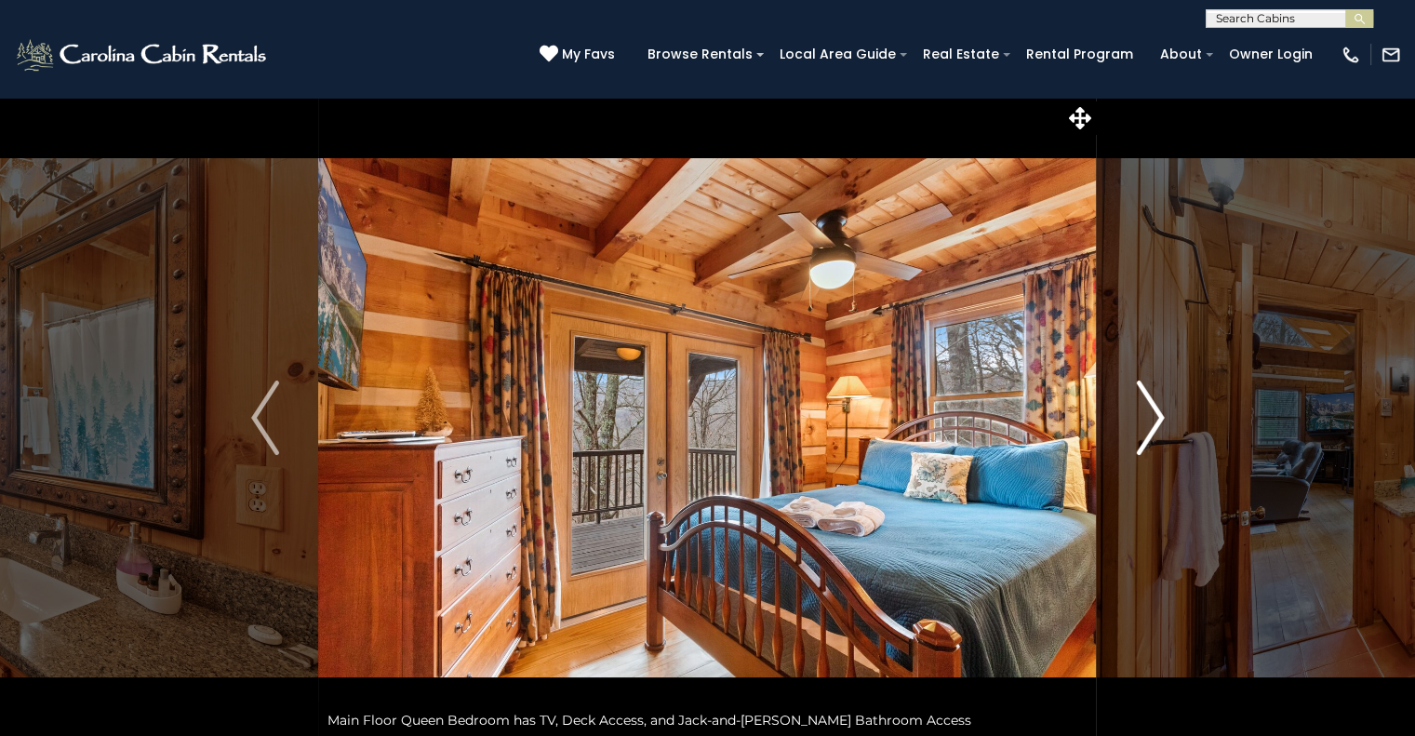
click at [1163, 412] on img "Next" at bounding box center [1150, 417] width 28 height 74
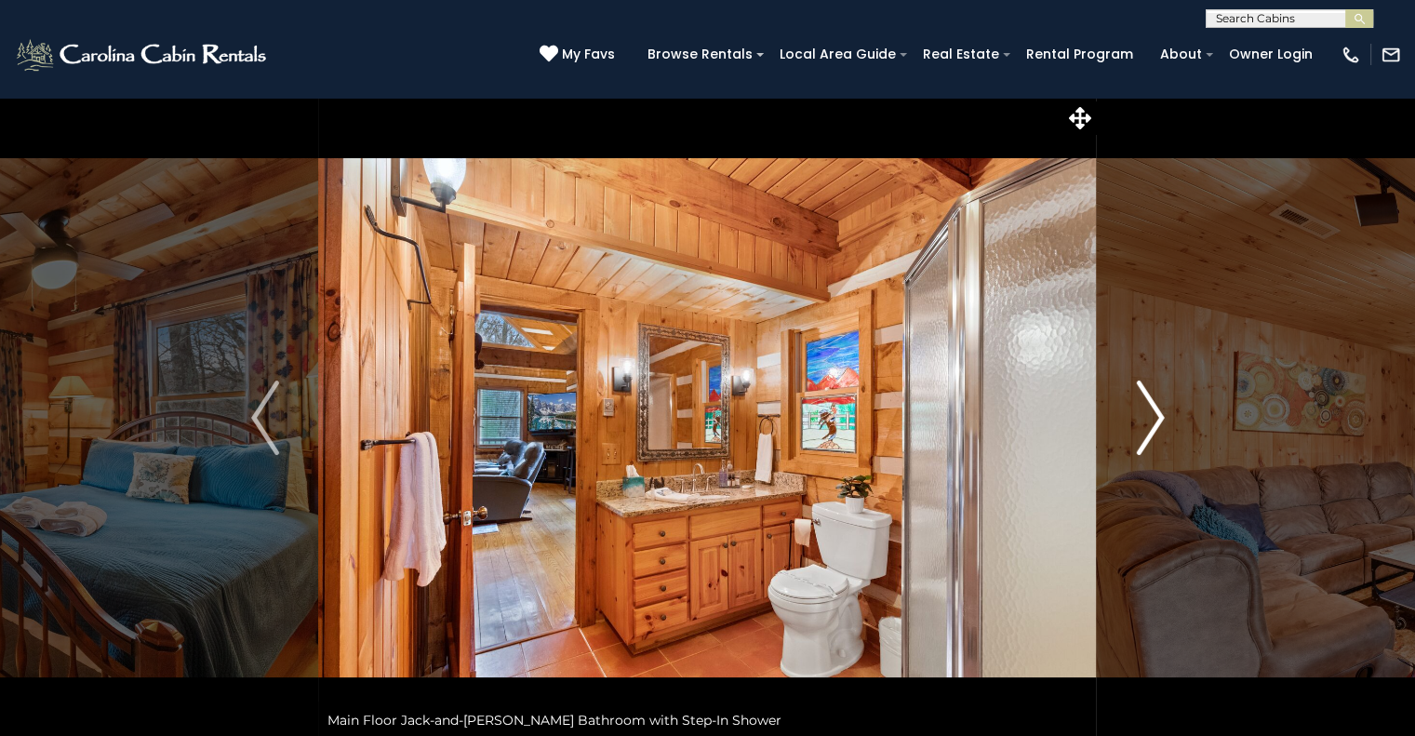
click at [1163, 412] on img "Next" at bounding box center [1150, 417] width 28 height 74
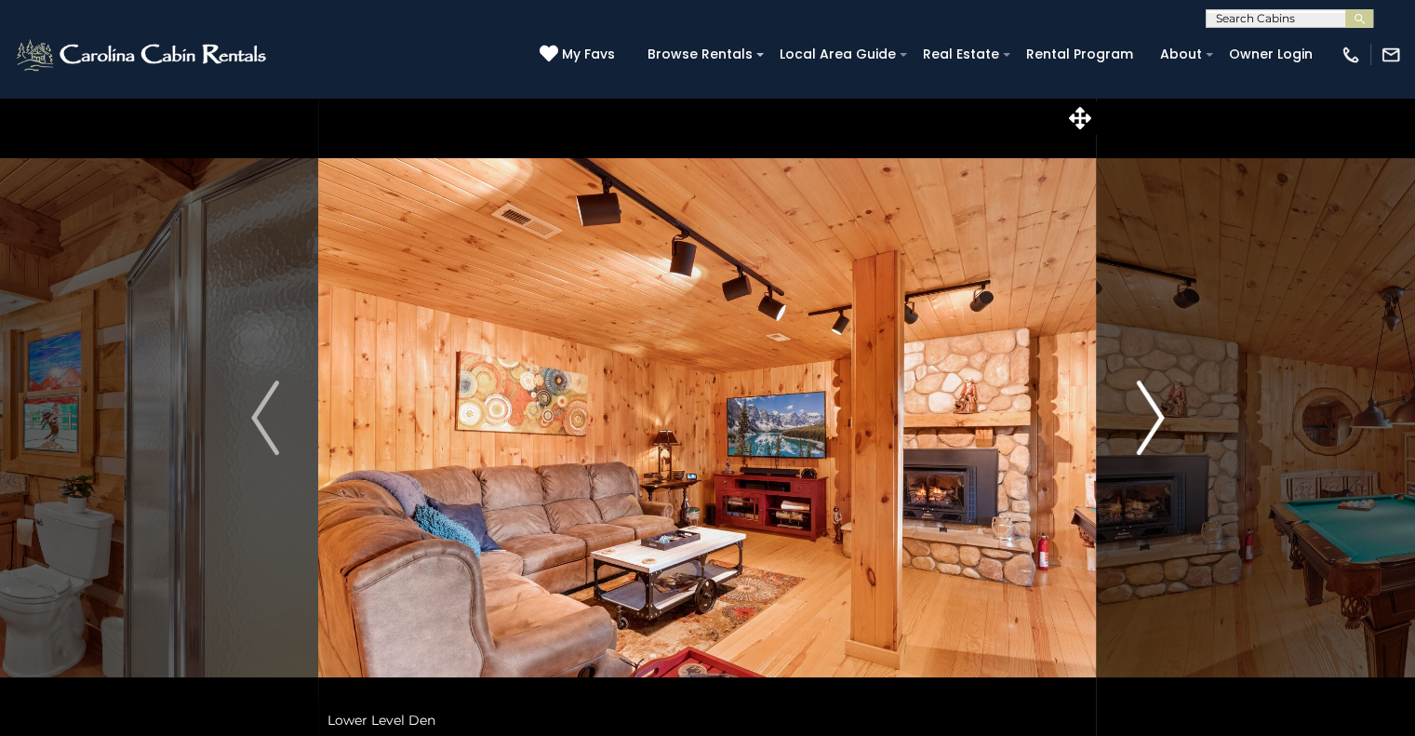
click at [1163, 412] on img "Next" at bounding box center [1150, 417] width 28 height 74
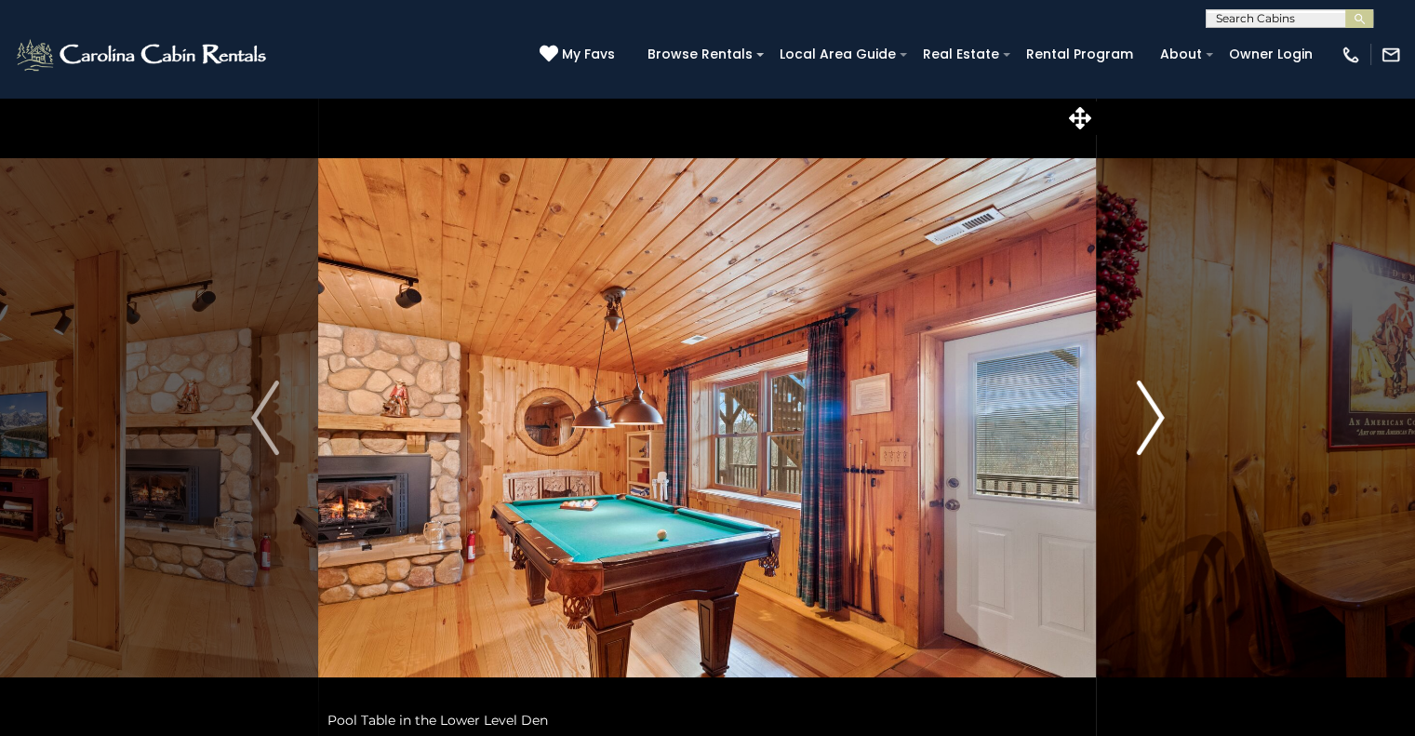
click at [1163, 412] on img "Next" at bounding box center [1150, 417] width 28 height 74
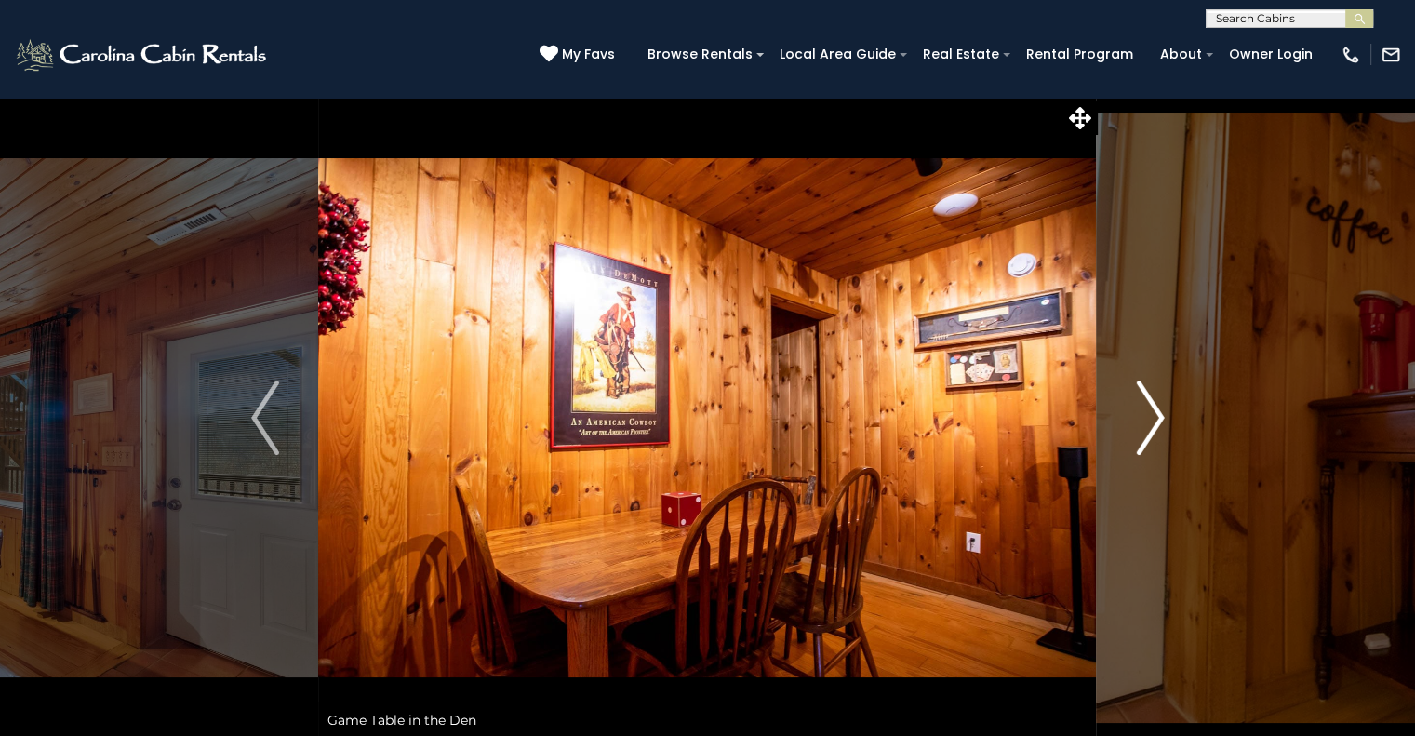
click at [1163, 412] on img "Next" at bounding box center [1150, 417] width 28 height 74
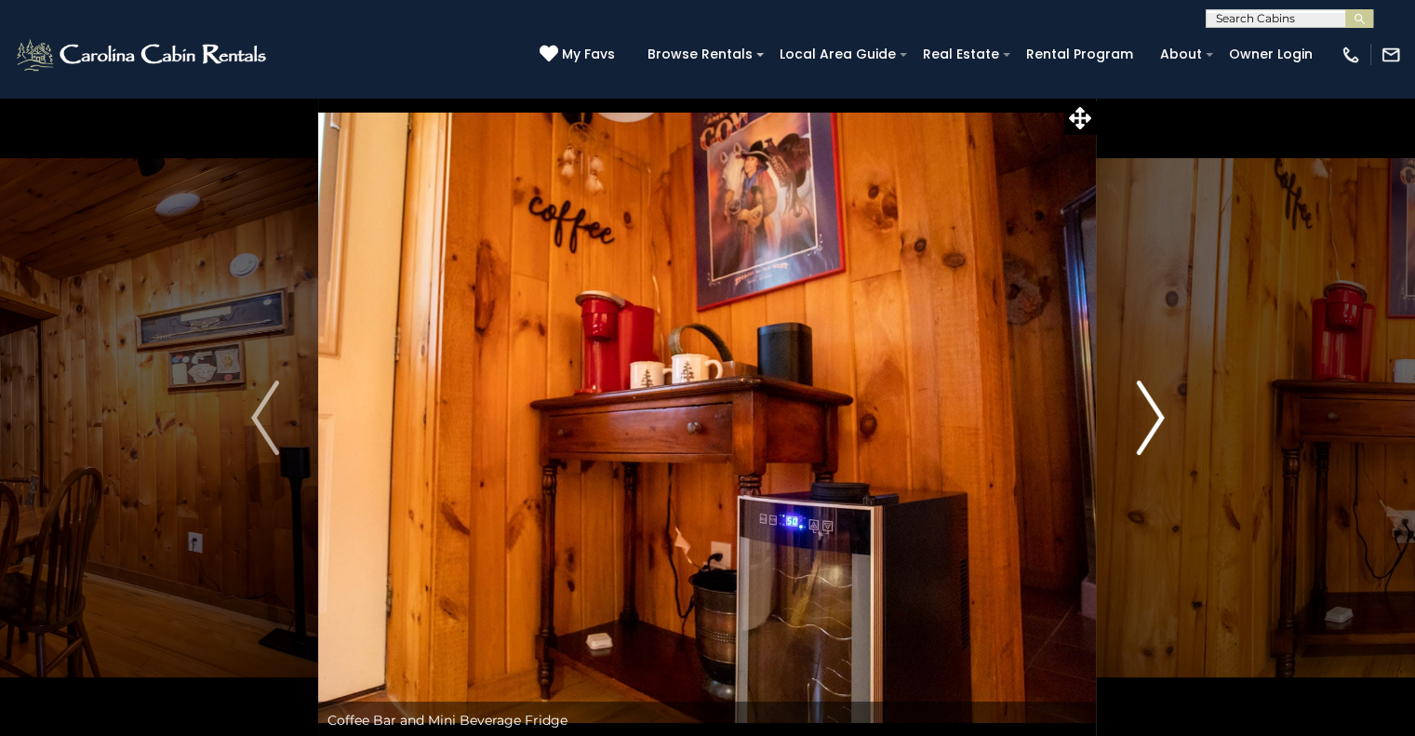
click at [1163, 412] on img "Next" at bounding box center [1150, 417] width 28 height 74
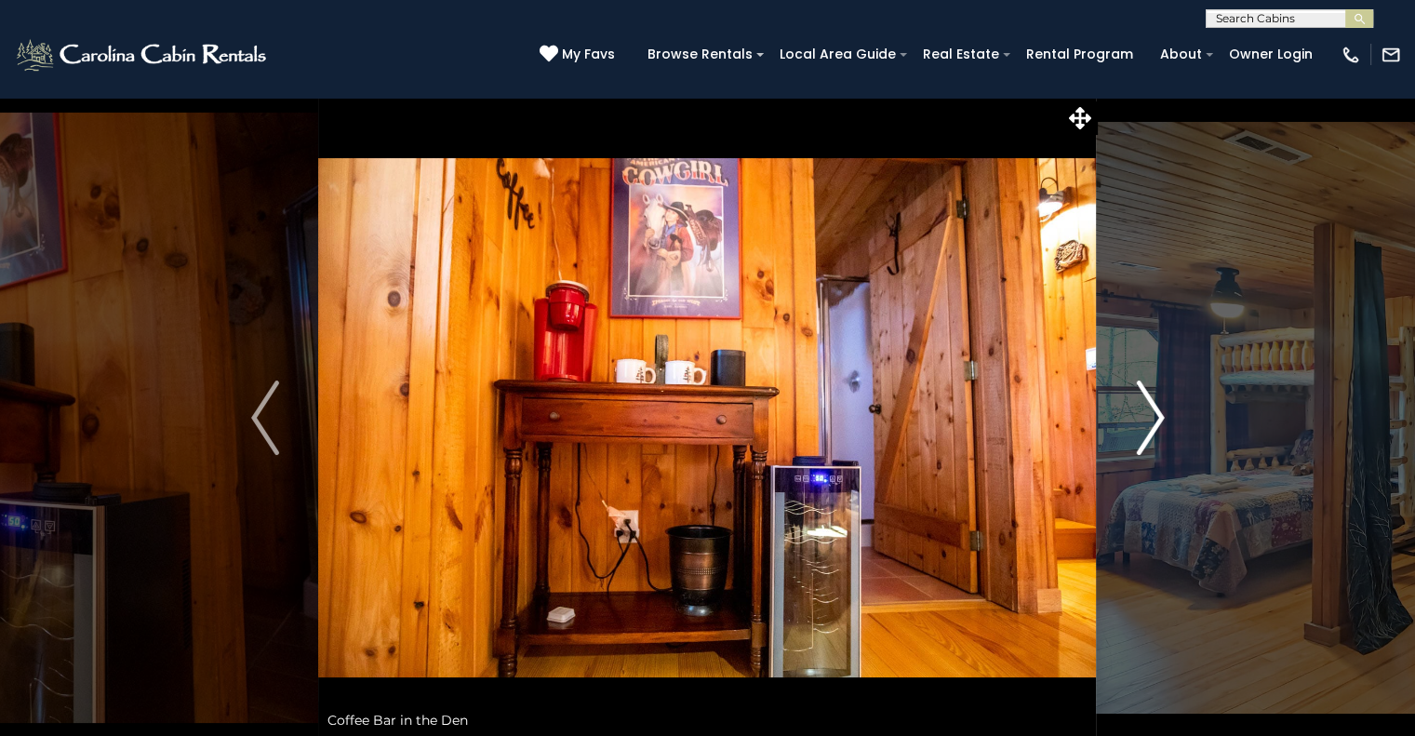
click at [1163, 412] on img "Next" at bounding box center [1150, 417] width 28 height 74
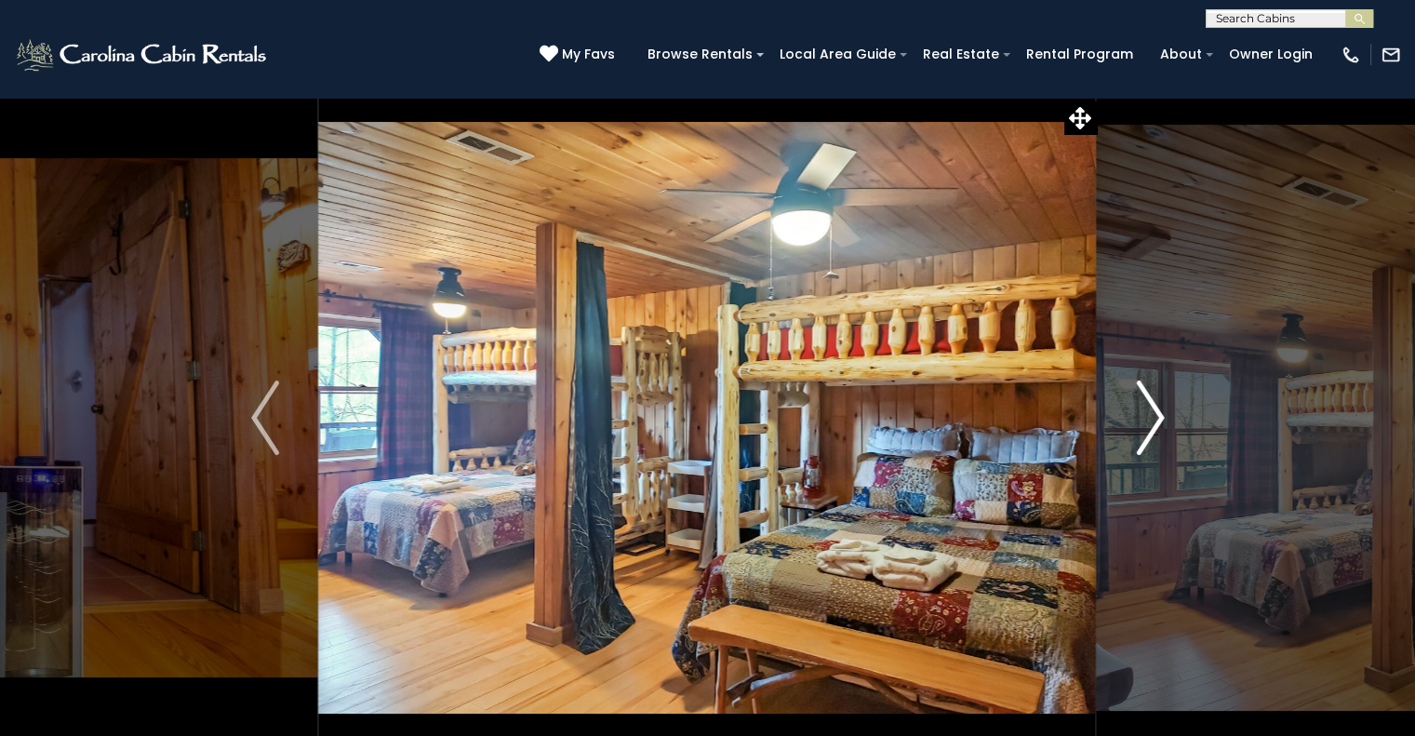
click at [1163, 412] on img "Next" at bounding box center [1150, 417] width 28 height 74
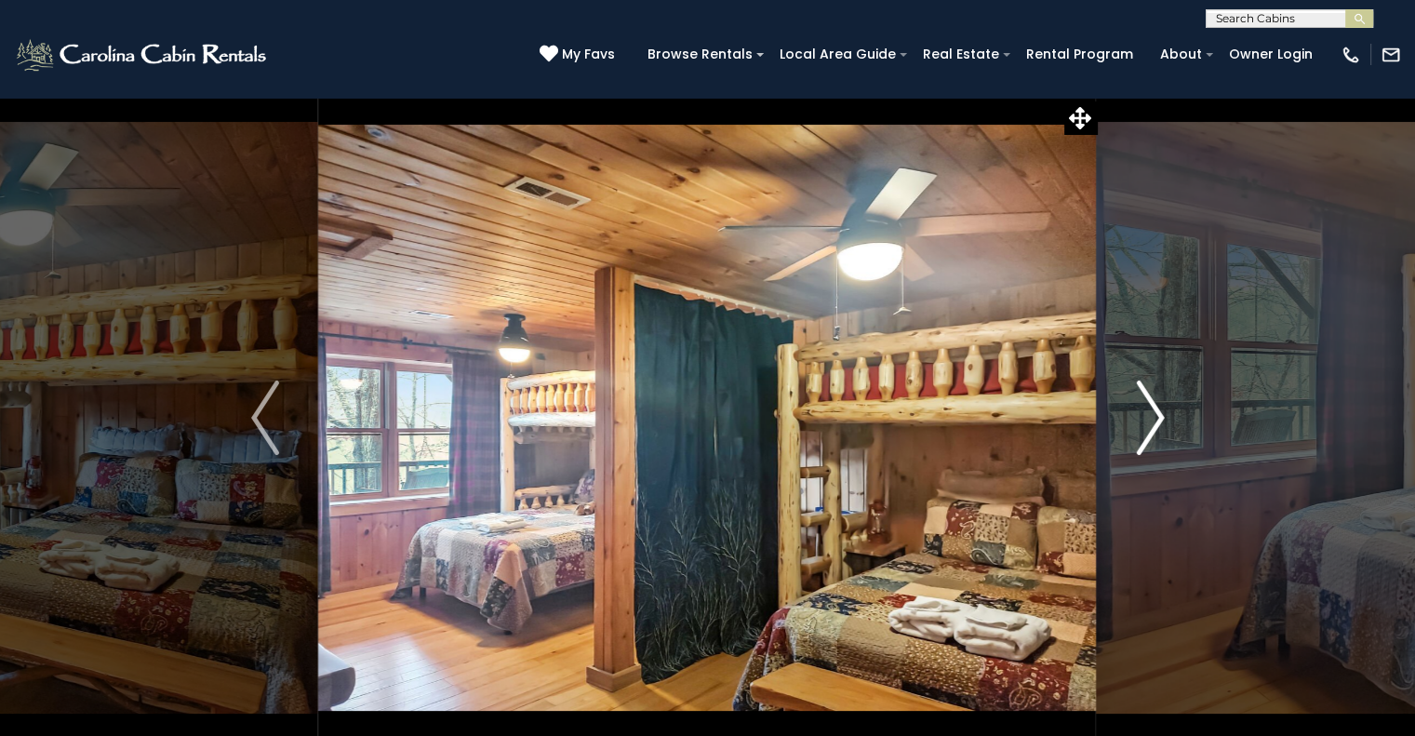
click at [1163, 412] on img "Next" at bounding box center [1150, 417] width 28 height 74
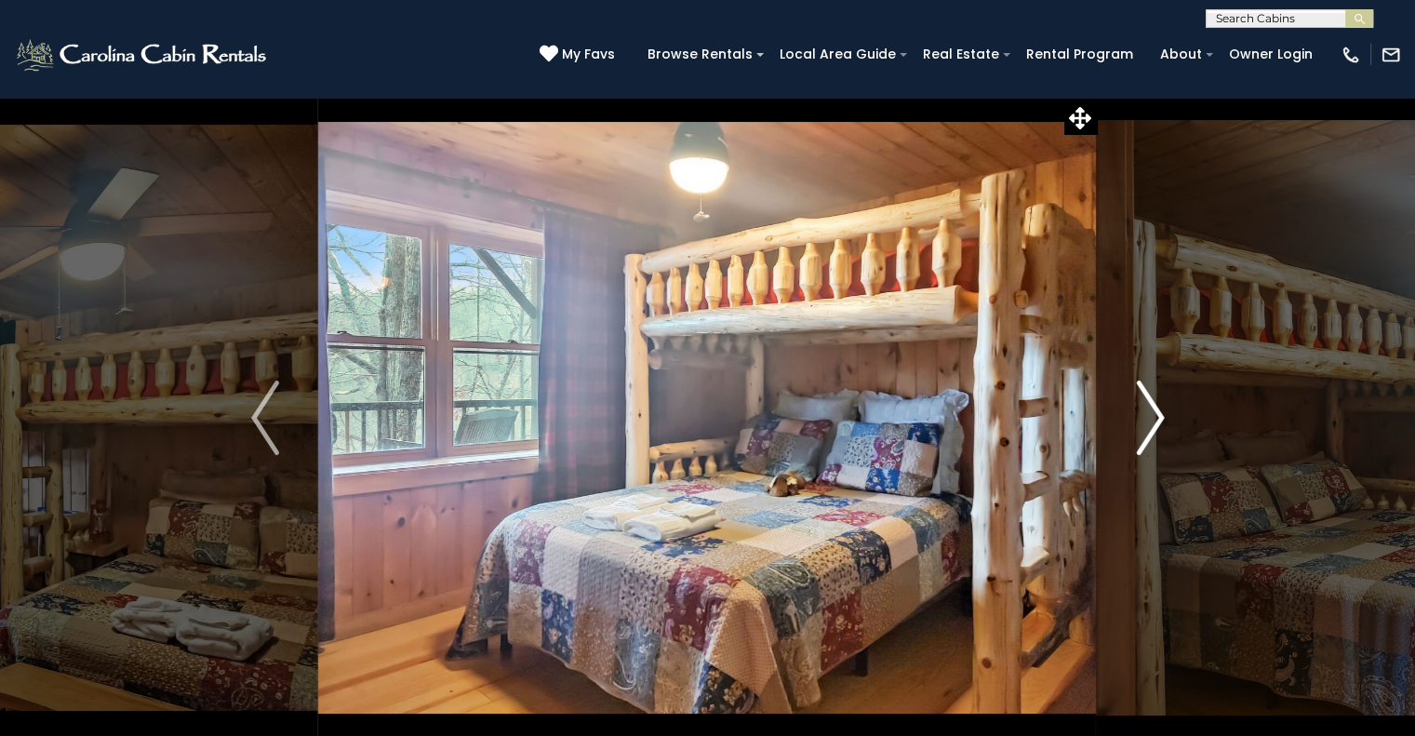
click at [1163, 412] on img "Next" at bounding box center [1150, 417] width 28 height 74
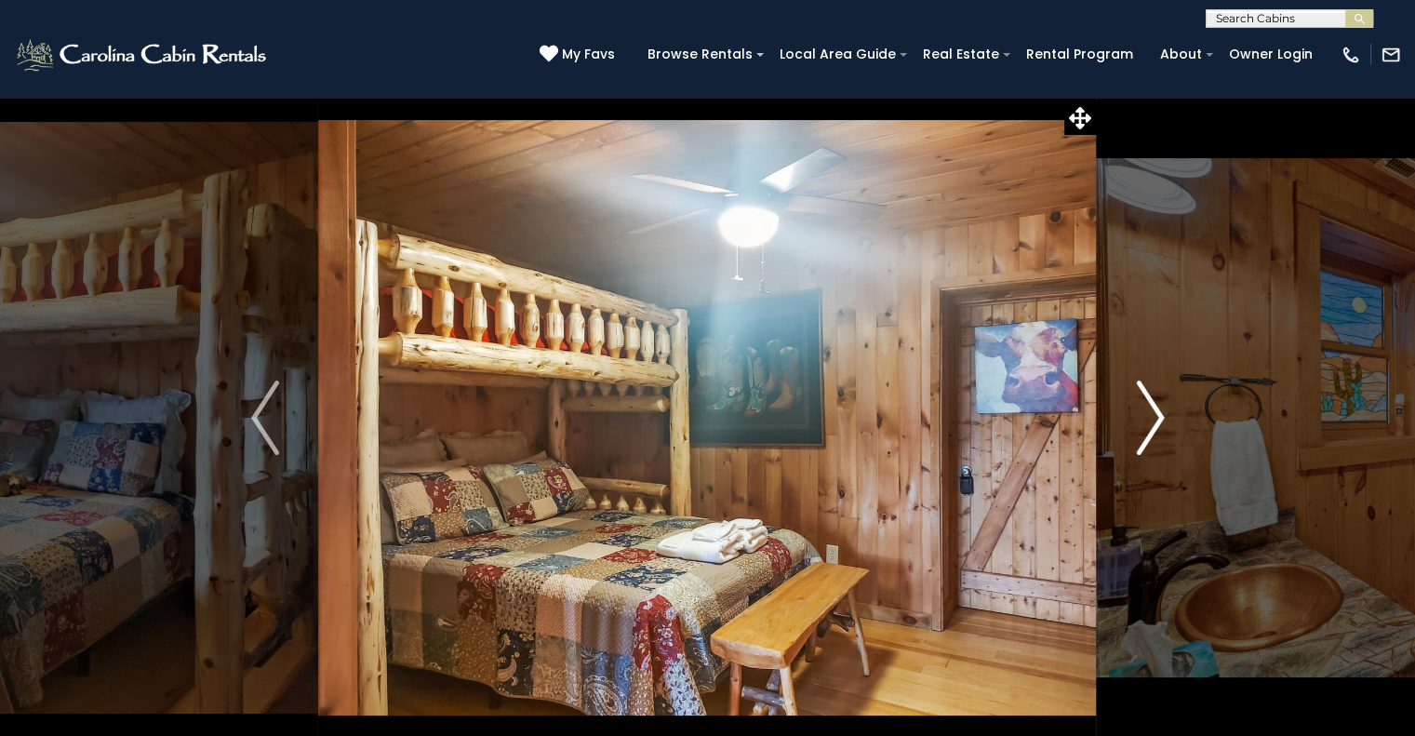
click at [1163, 412] on img "Next" at bounding box center [1150, 417] width 28 height 74
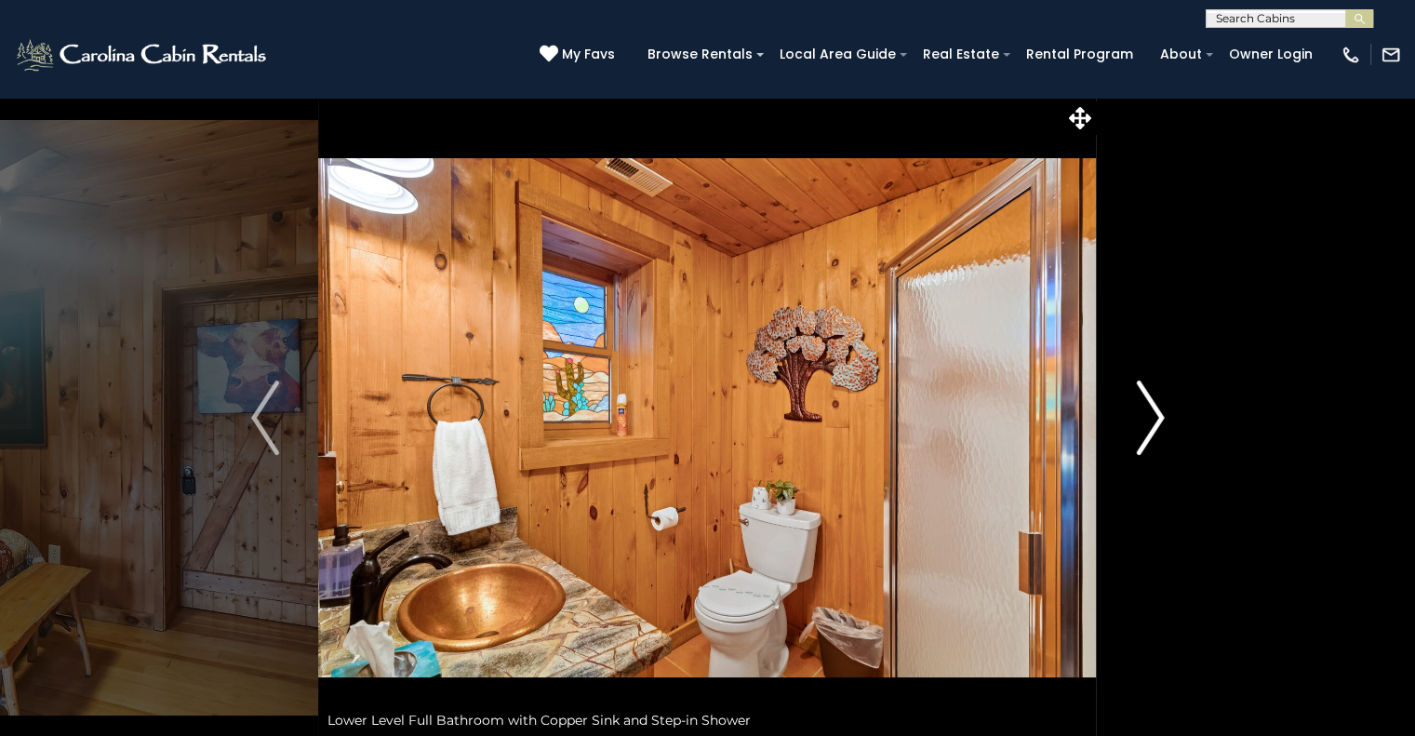
click at [1163, 412] on img "Next" at bounding box center [1150, 417] width 28 height 74
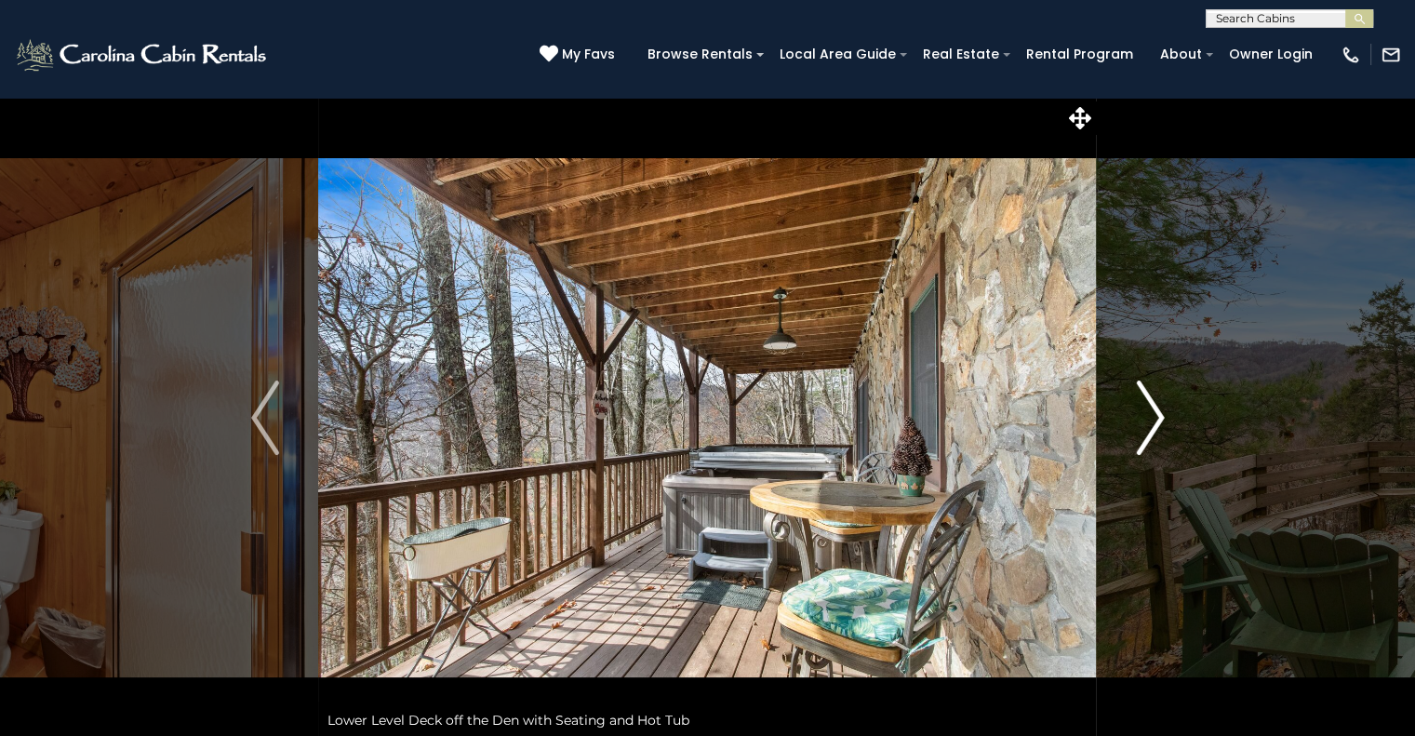
click at [1163, 412] on img "Next" at bounding box center [1150, 417] width 28 height 74
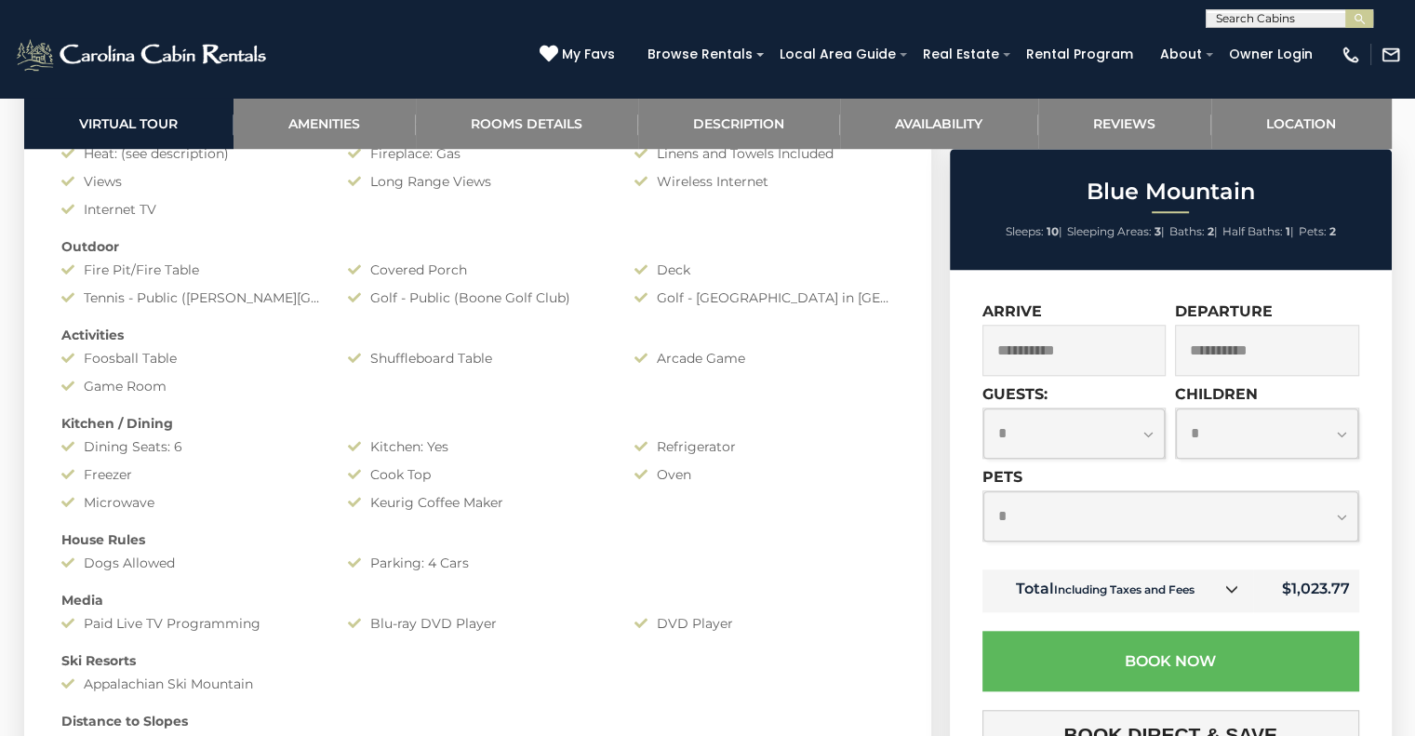
scroll to position [1617, 0]
click at [1142, 112] on link "Reviews" at bounding box center [1124, 123] width 173 height 51
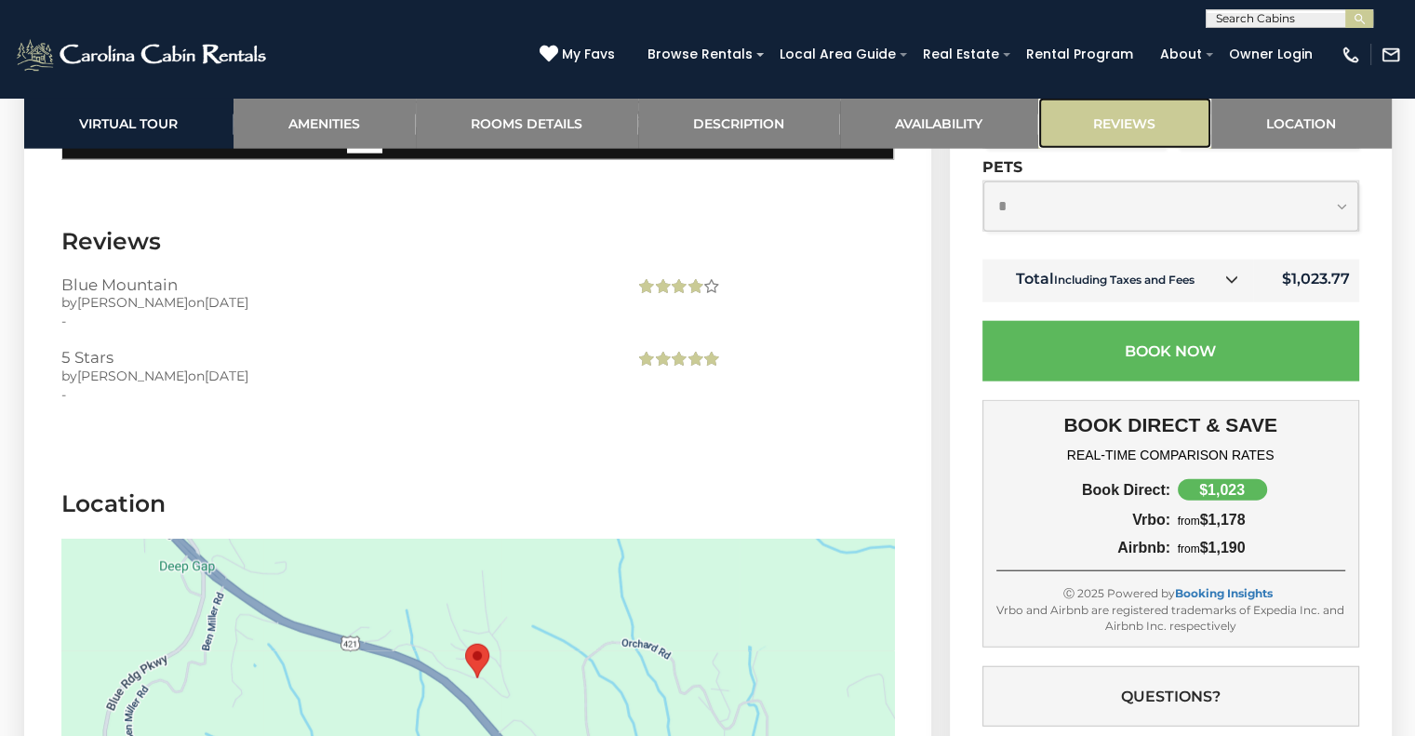
scroll to position [4473, 0]
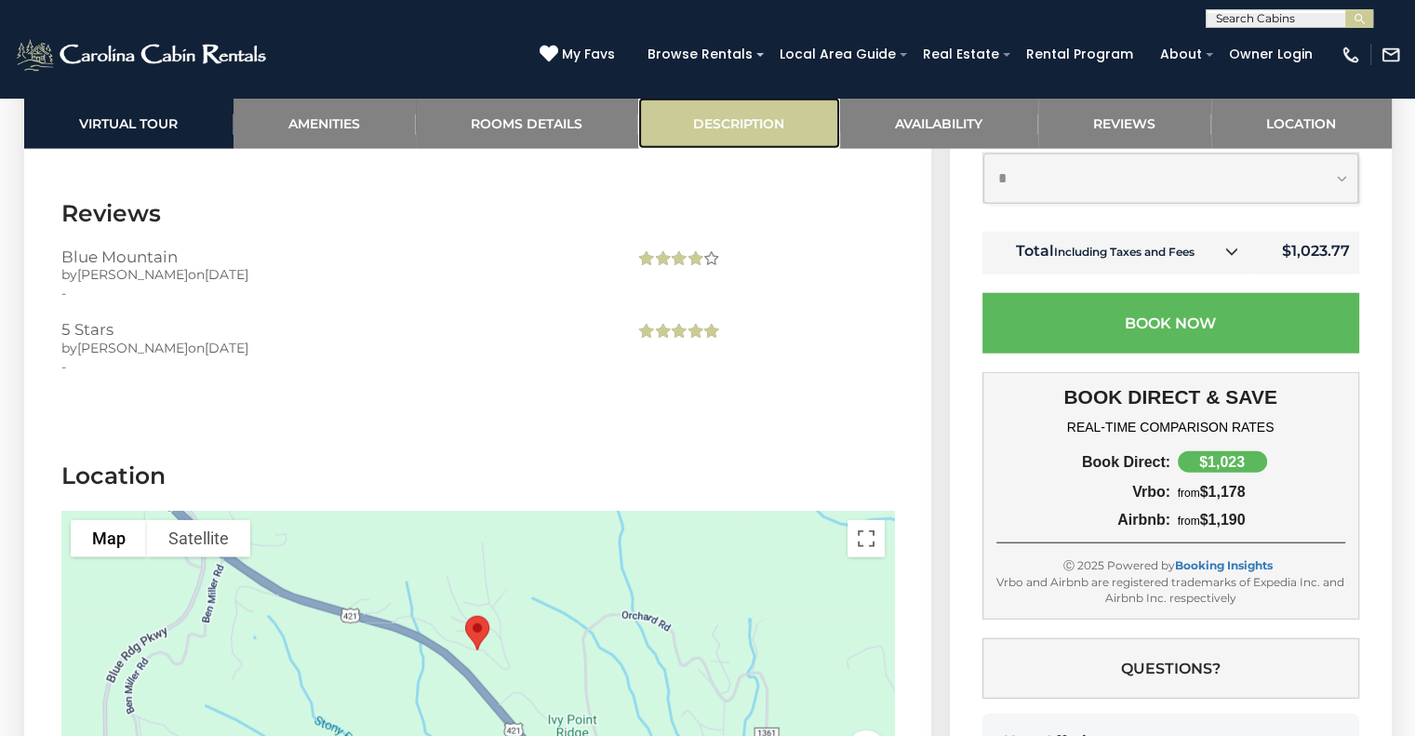
click at [676, 114] on link "Description" at bounding box center [739, 123] width 202 height 51
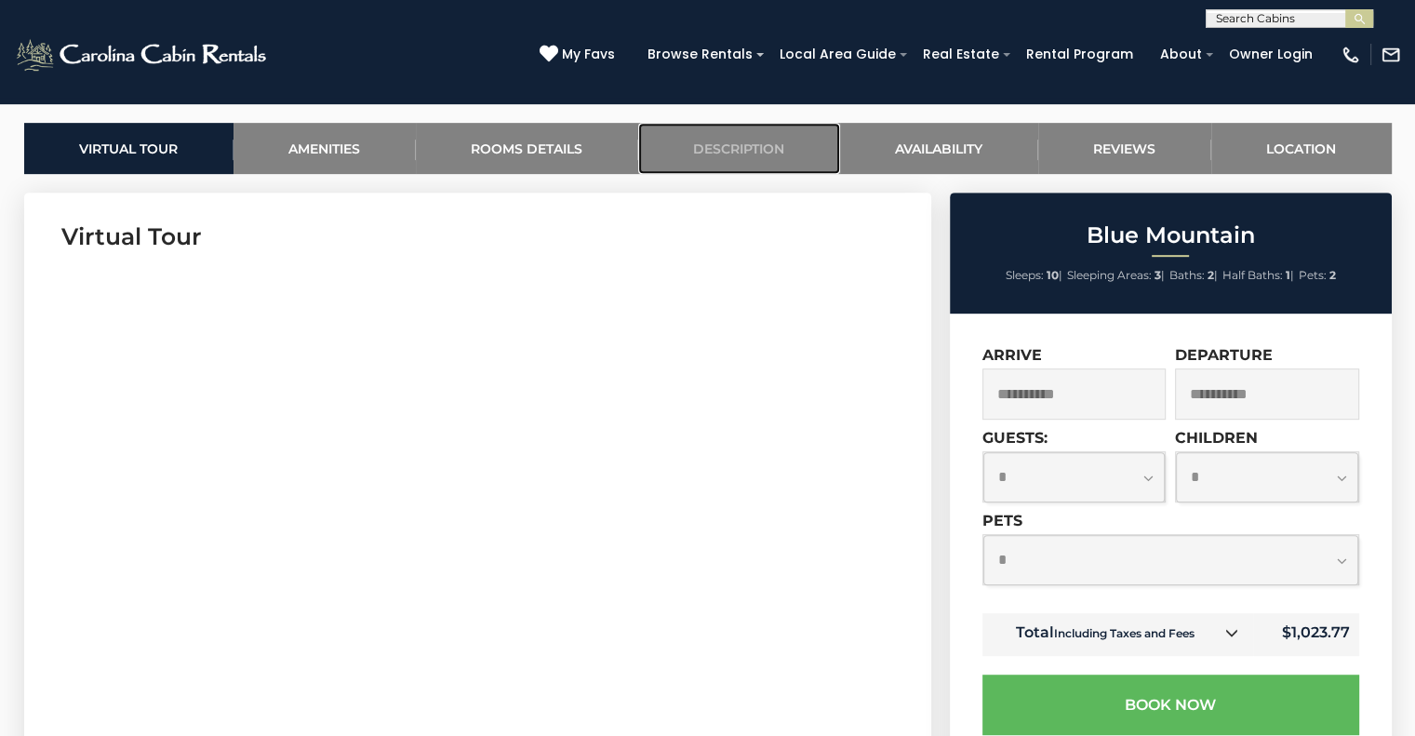
scroll to position [857, 0]
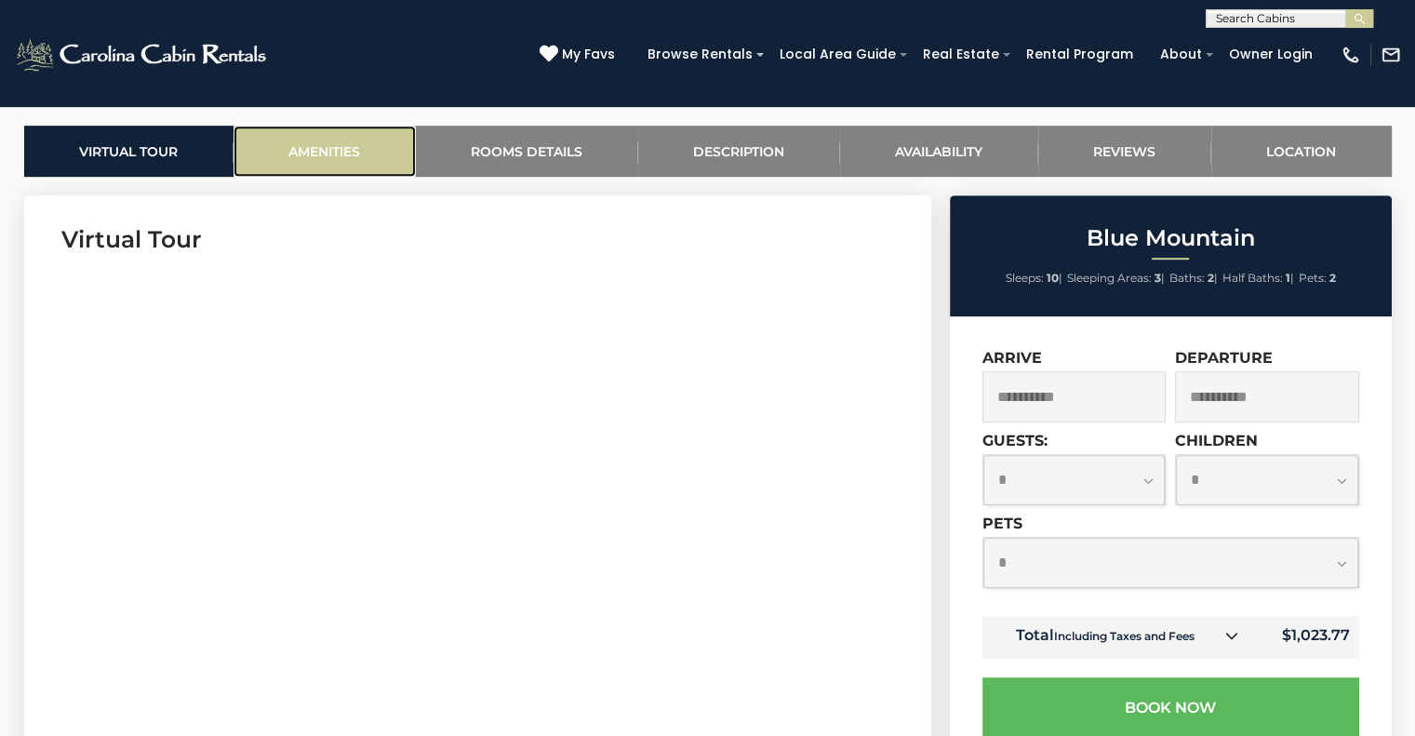
click at [316, 162] on link "Amenities" at bounding box center [325, 151] width 182 height 51
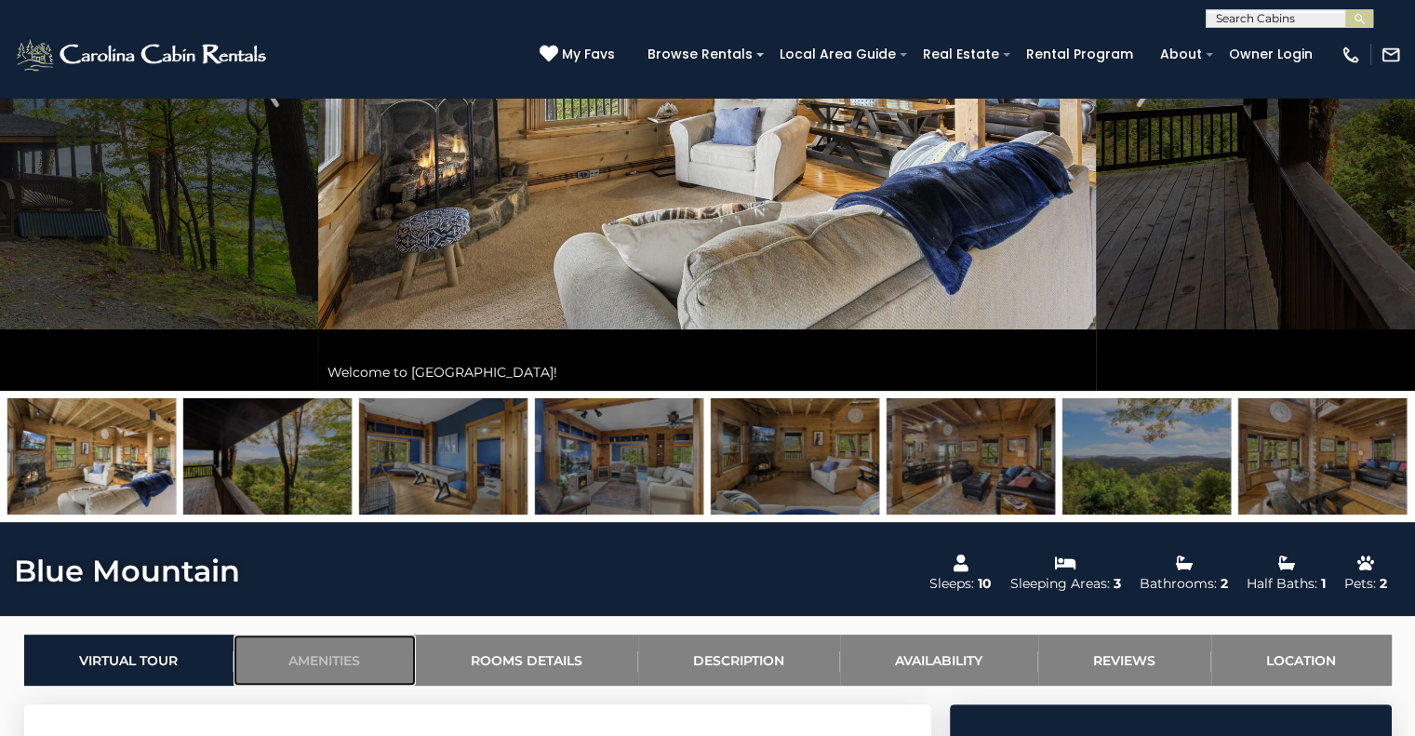
scroll to position [0, 0]
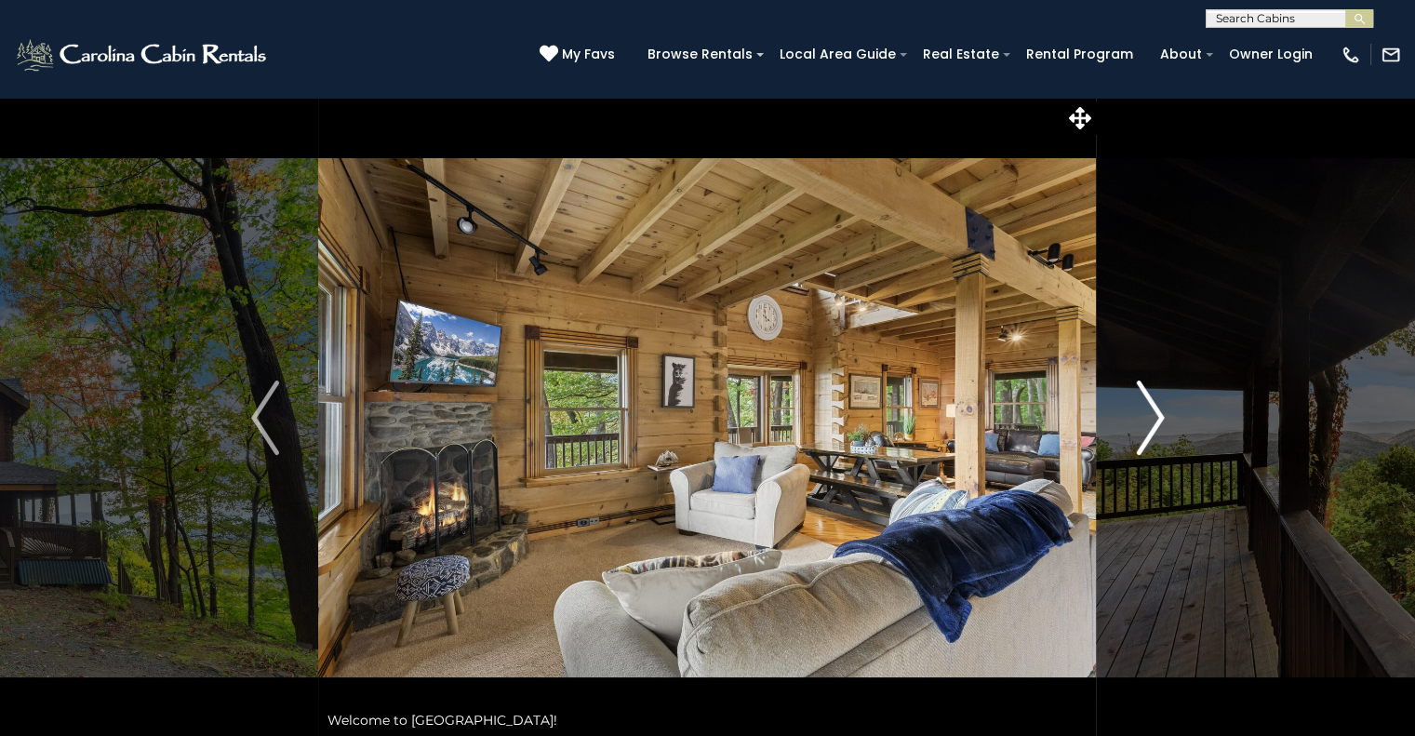
click at [1150, 427] on img "Next" at bounding box center [1150, 417] width 28 height 74
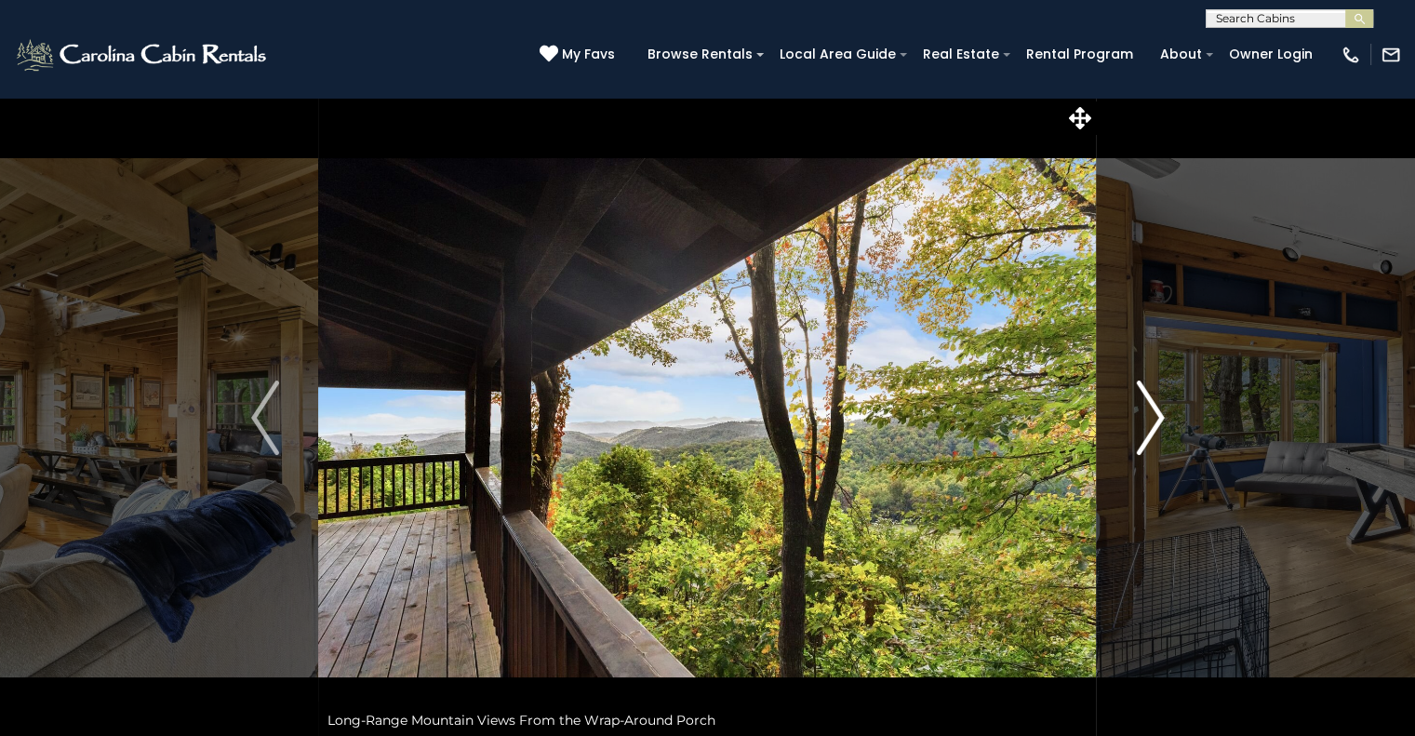
click at [1150, 427] on img "Next" at bounding box center [1150, 417] width 28 height 74
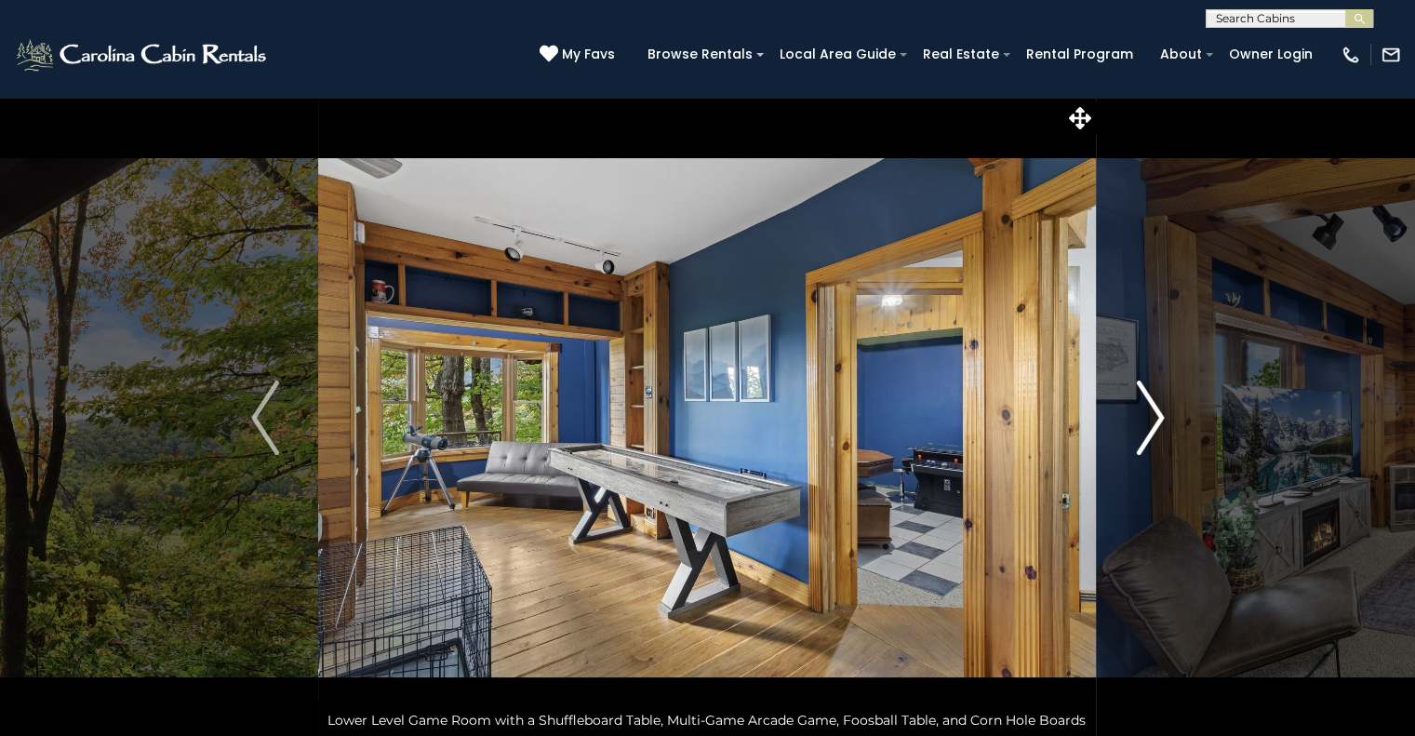
click at [1150, 427] on img "Next" at bounding box center [1150, 417] width 28 height 74
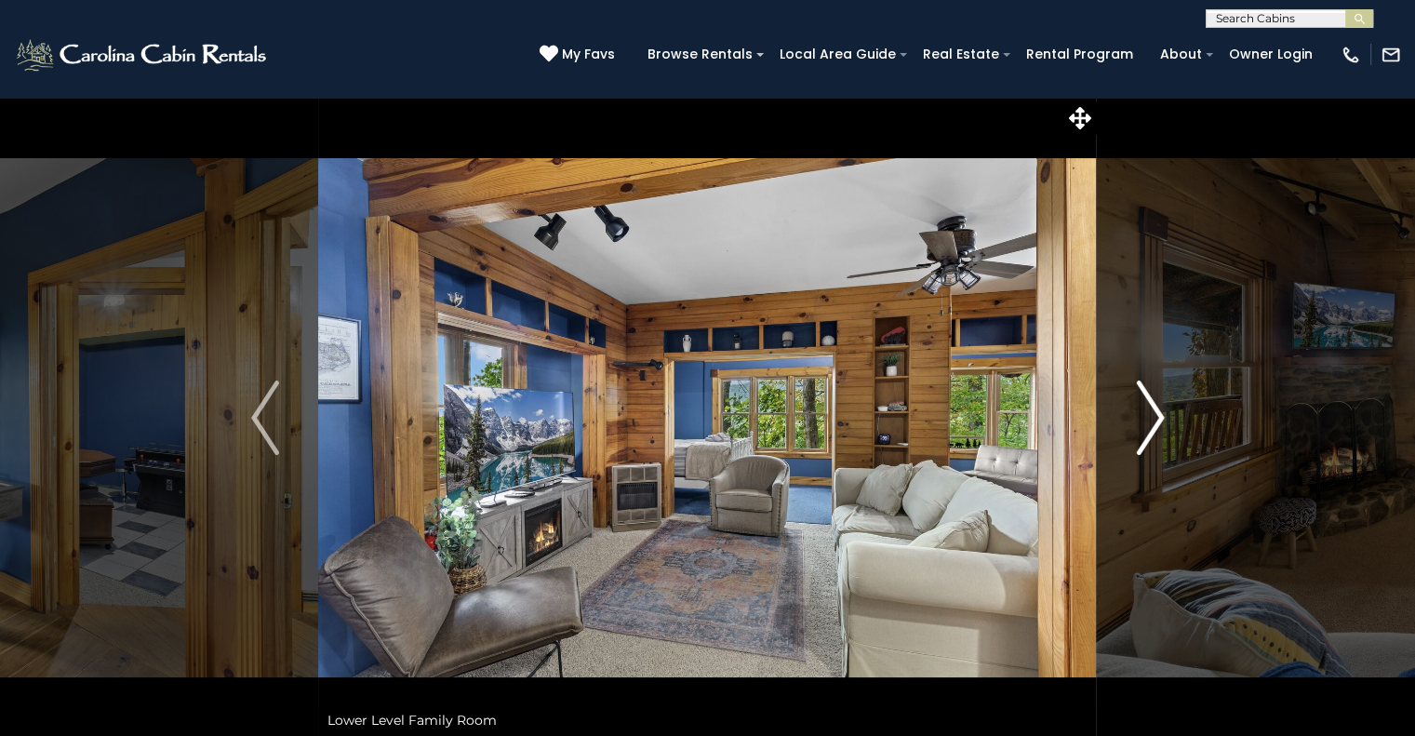
click at [1150, 427] on img "Next" at bounding box center [1150, 417] width 28 height 74
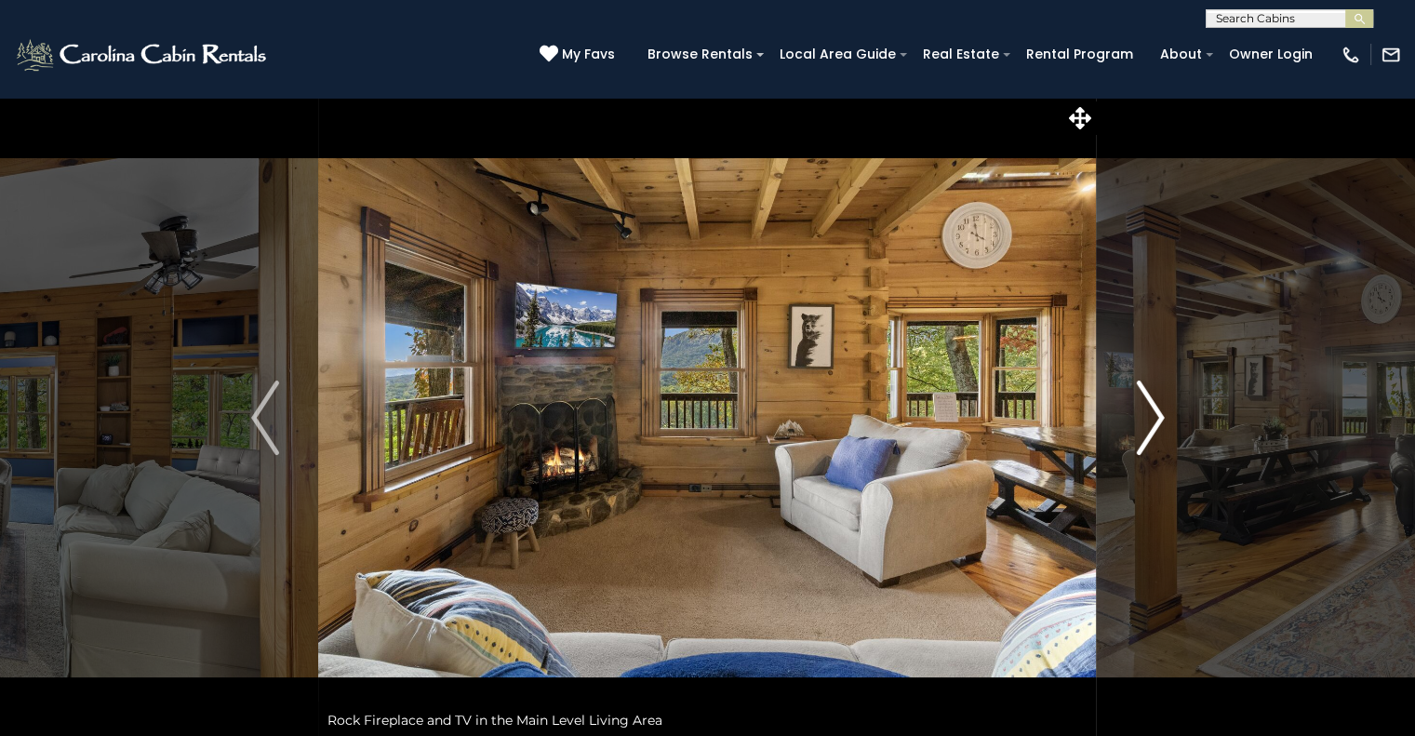
click at [1150, 427] on img "Next" at bounding box center [1150, 417] width 28 height 74
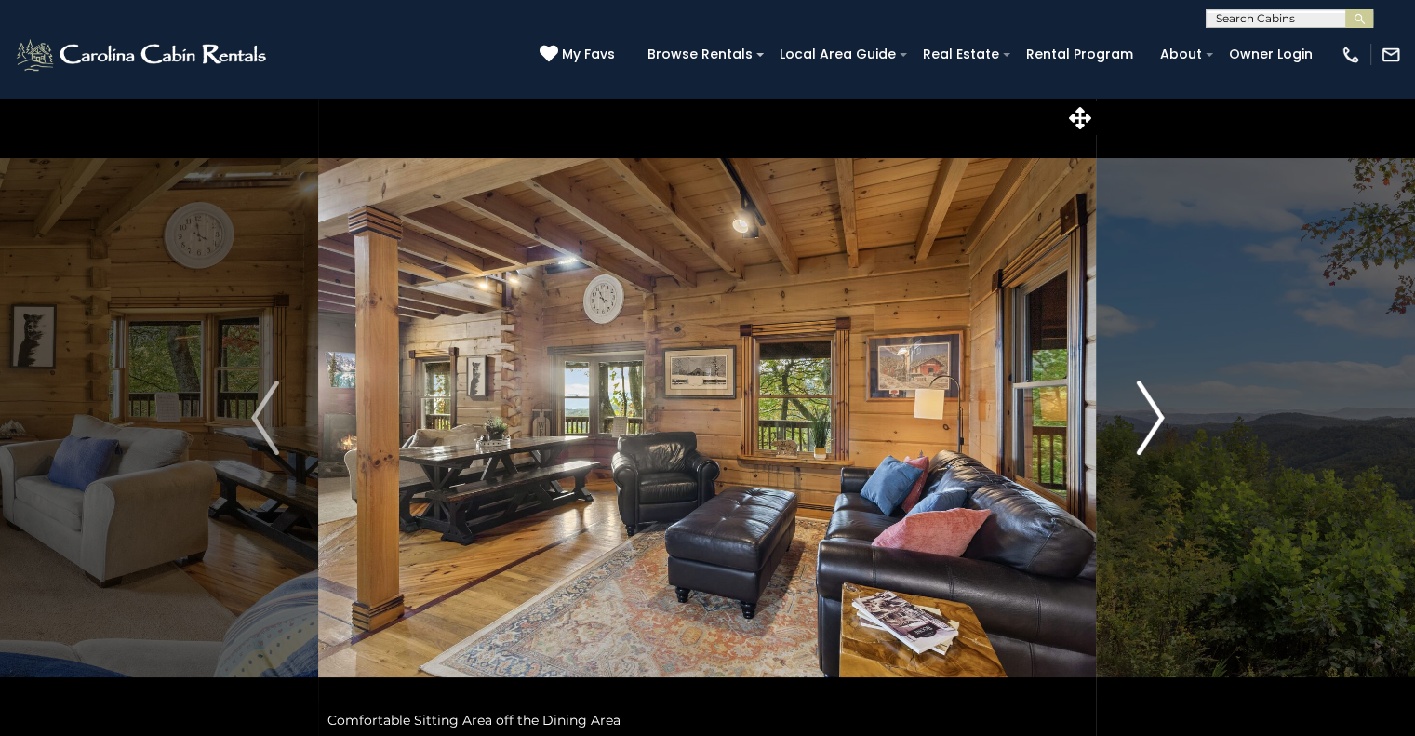
click at [1150, 427] on img "Next" at bounding box center [1150, 417] width 28 height 74
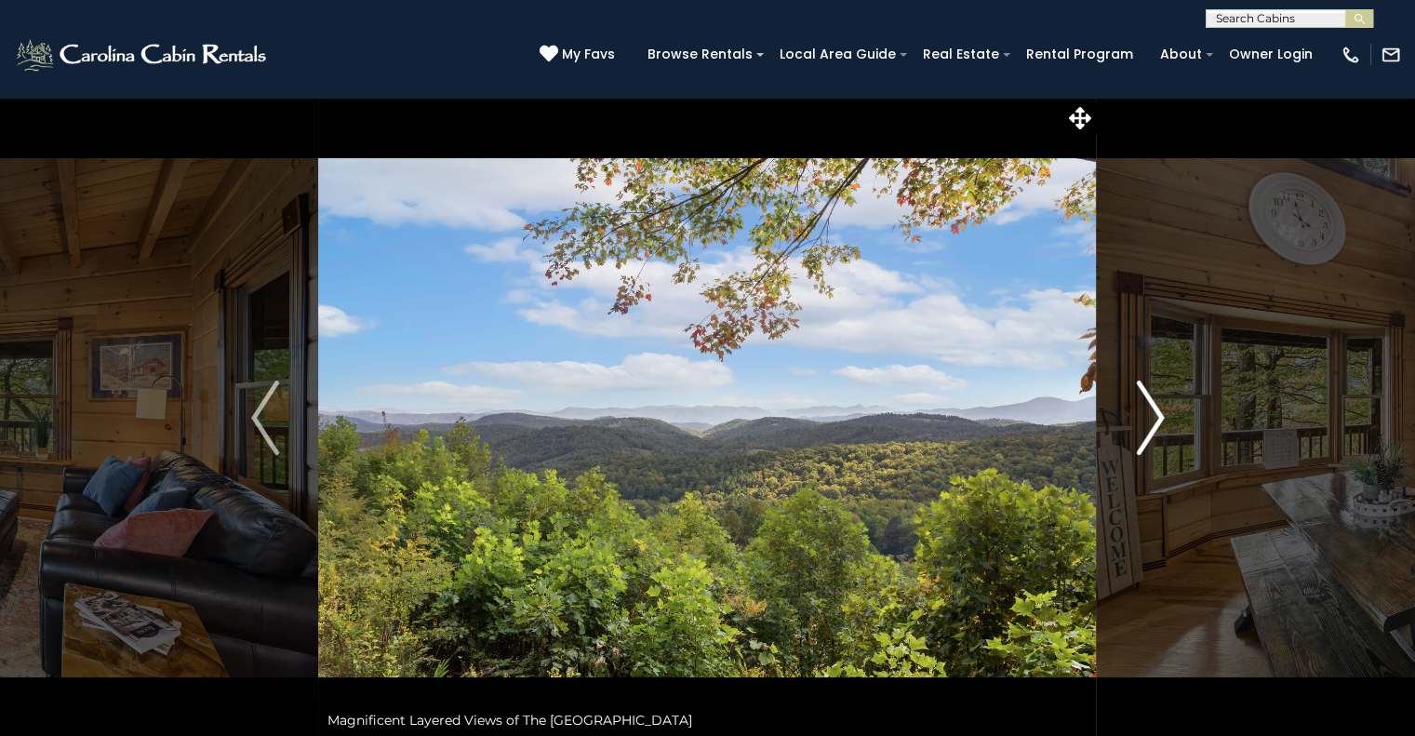
click at [1150, 427] on img "Next" at bounding box center [1150, 417] width 28 height 74
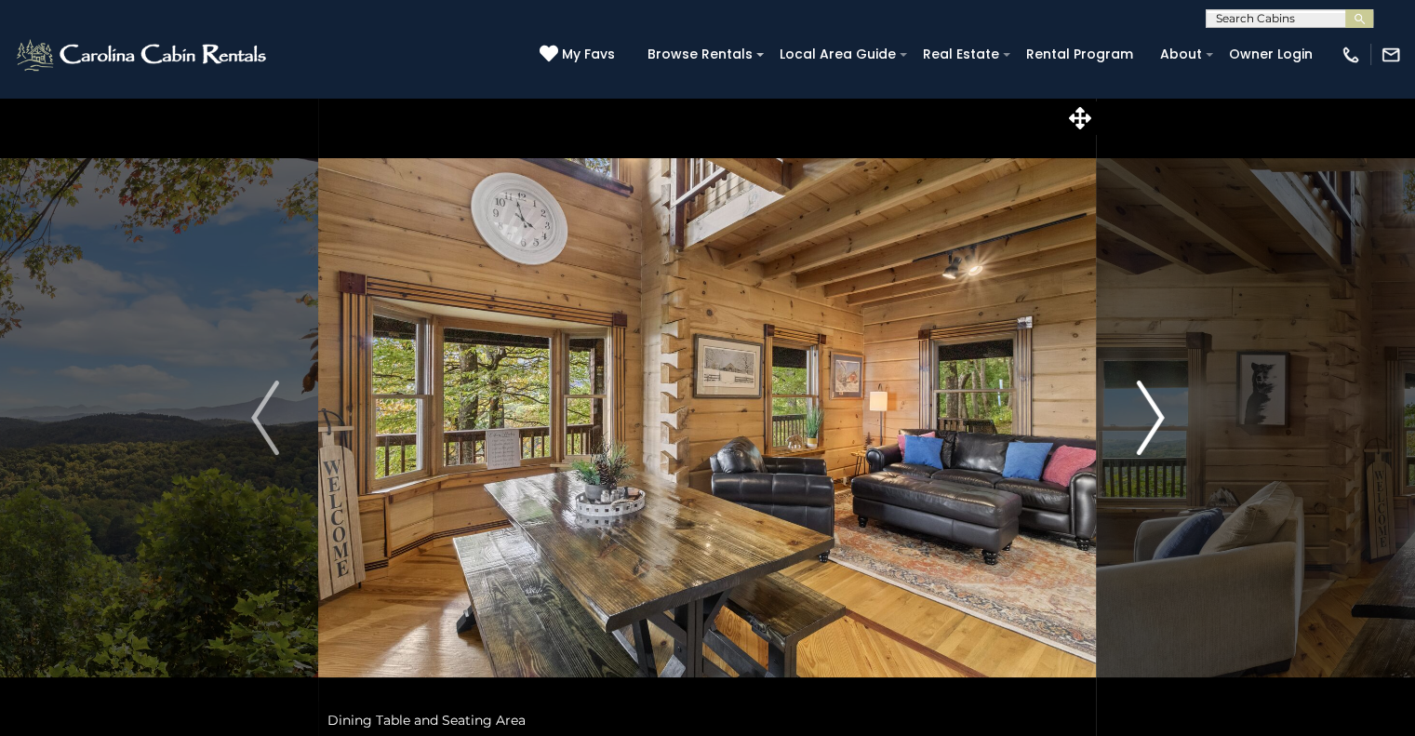
click at [1150, 427] on img "Next" at bounding box center [1150, 417] width 28 height 74
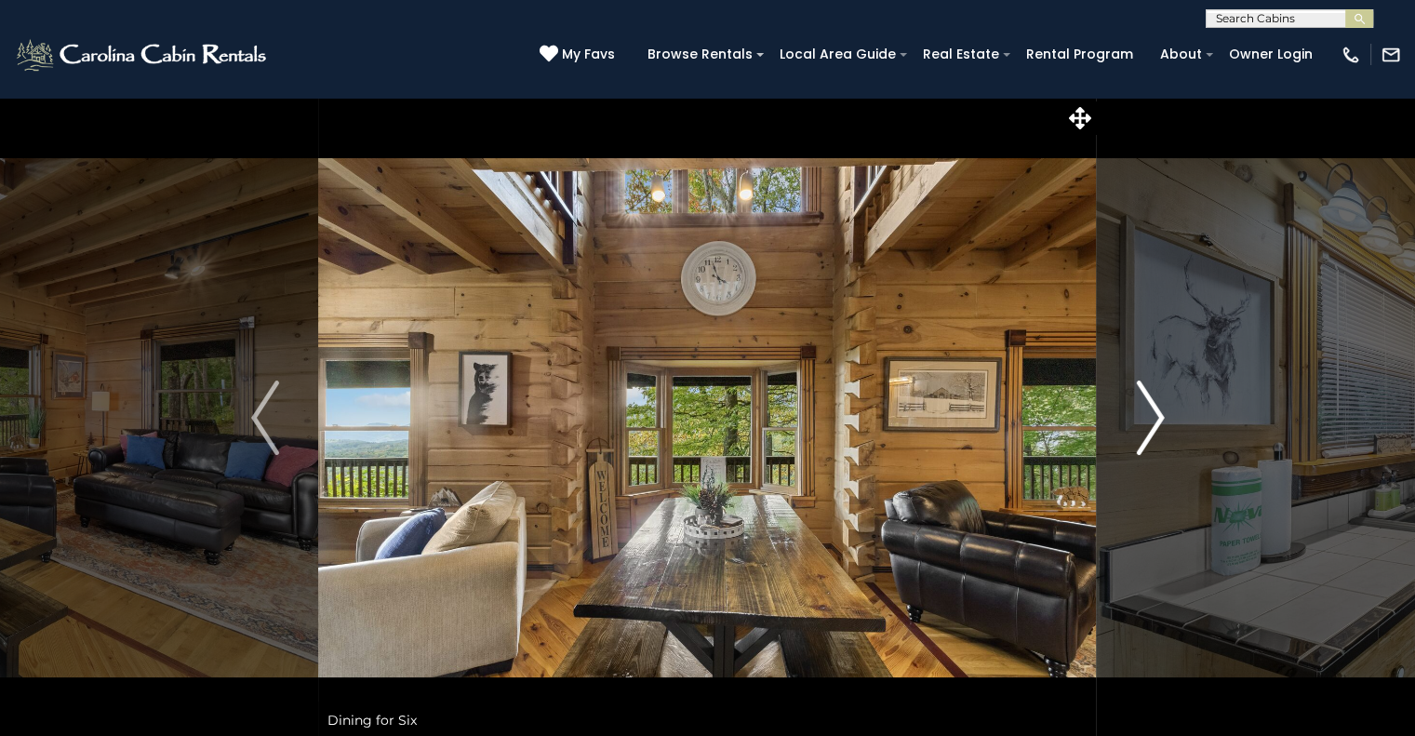
click at [1150, 427] on img "Next" at bounding box center [1150, 417] width 28 height 74
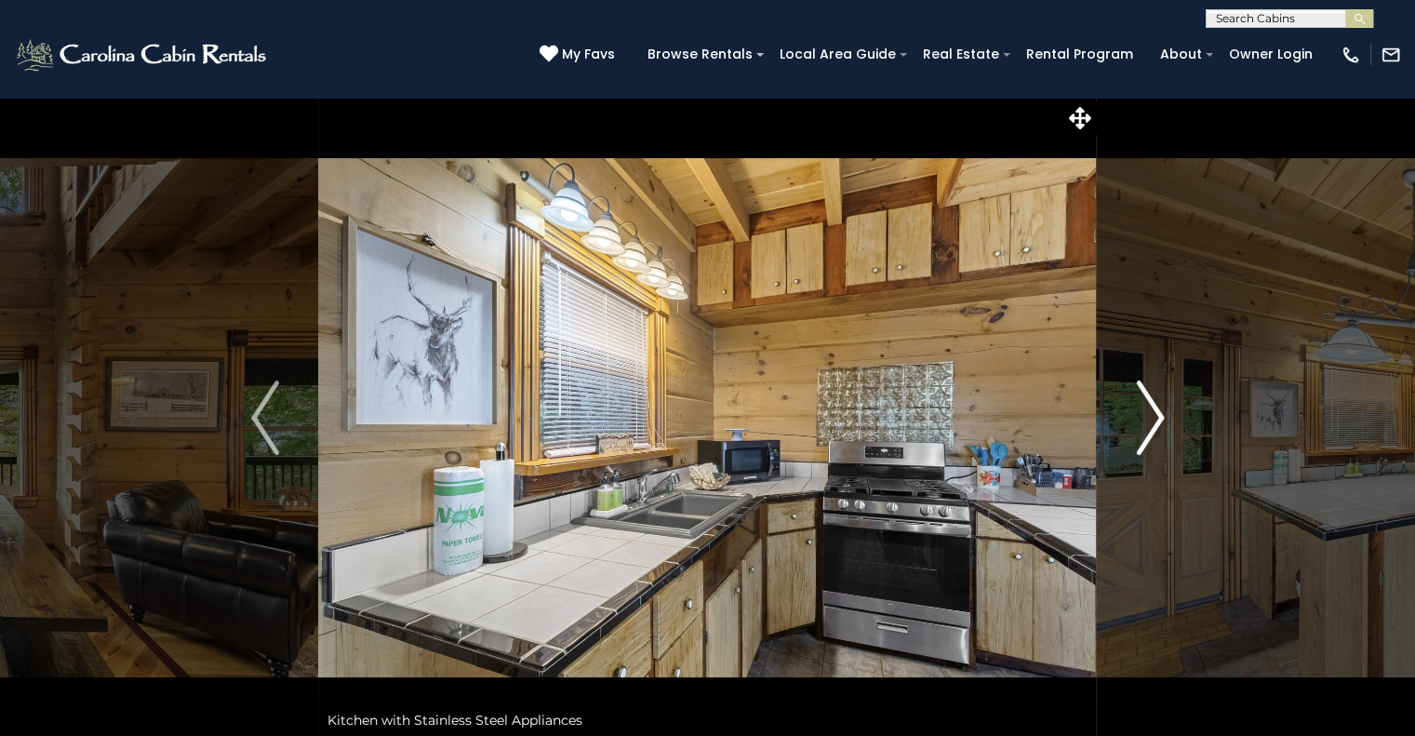
click at [1150, 427] on img "Next" at bounding box center [1150, 417] width 28 height 74
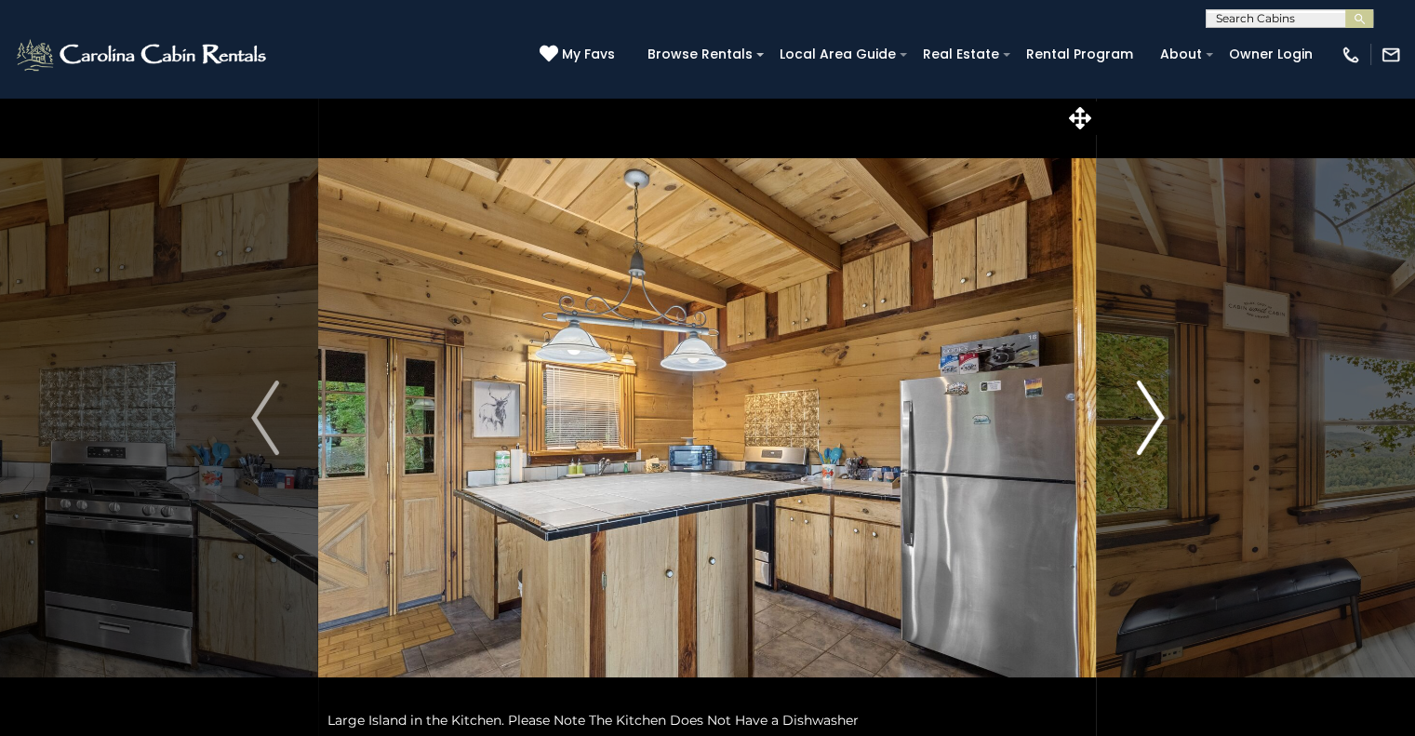
click at [1150, 427] on img "Next" at bounding box center [1150, 417] width 28 height 74
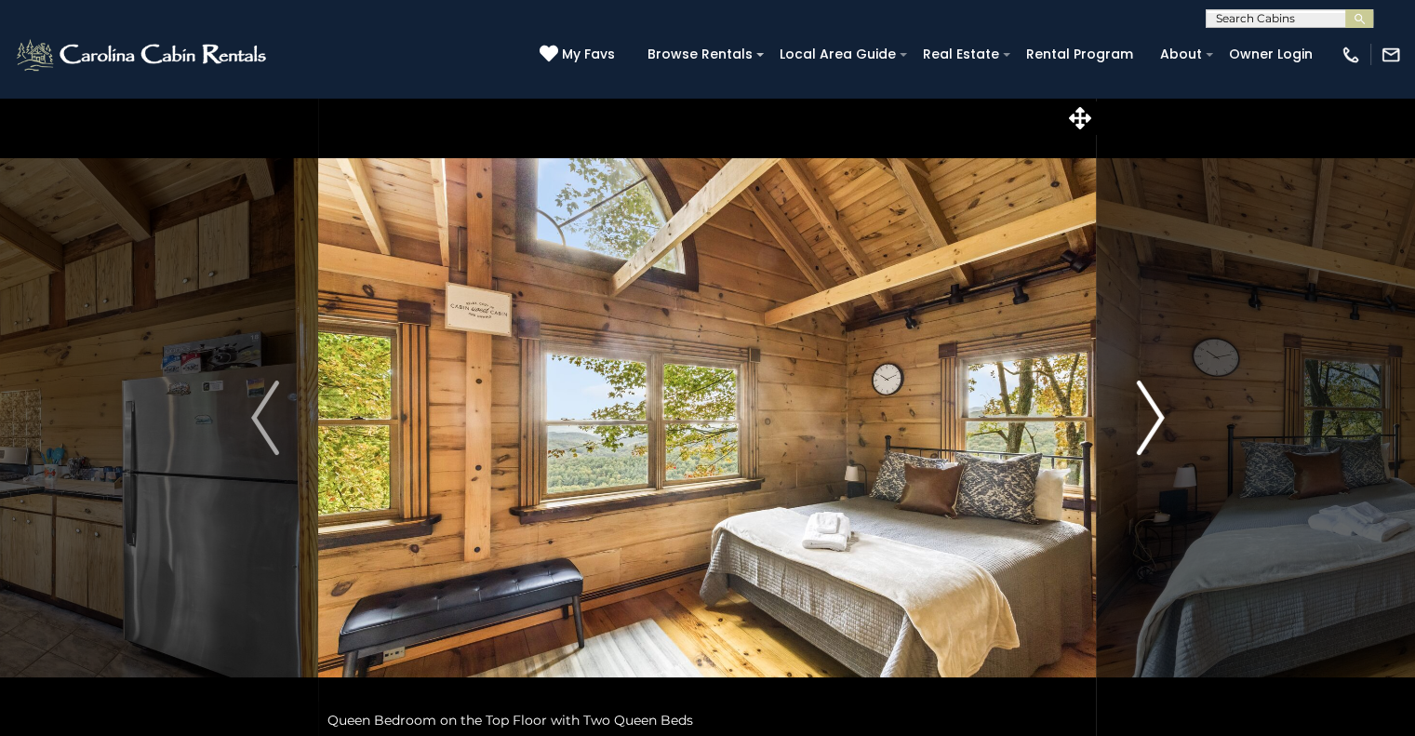
click at [1150, 427] on img "Next" at bounding box center [1150, 417] width 28 height 74
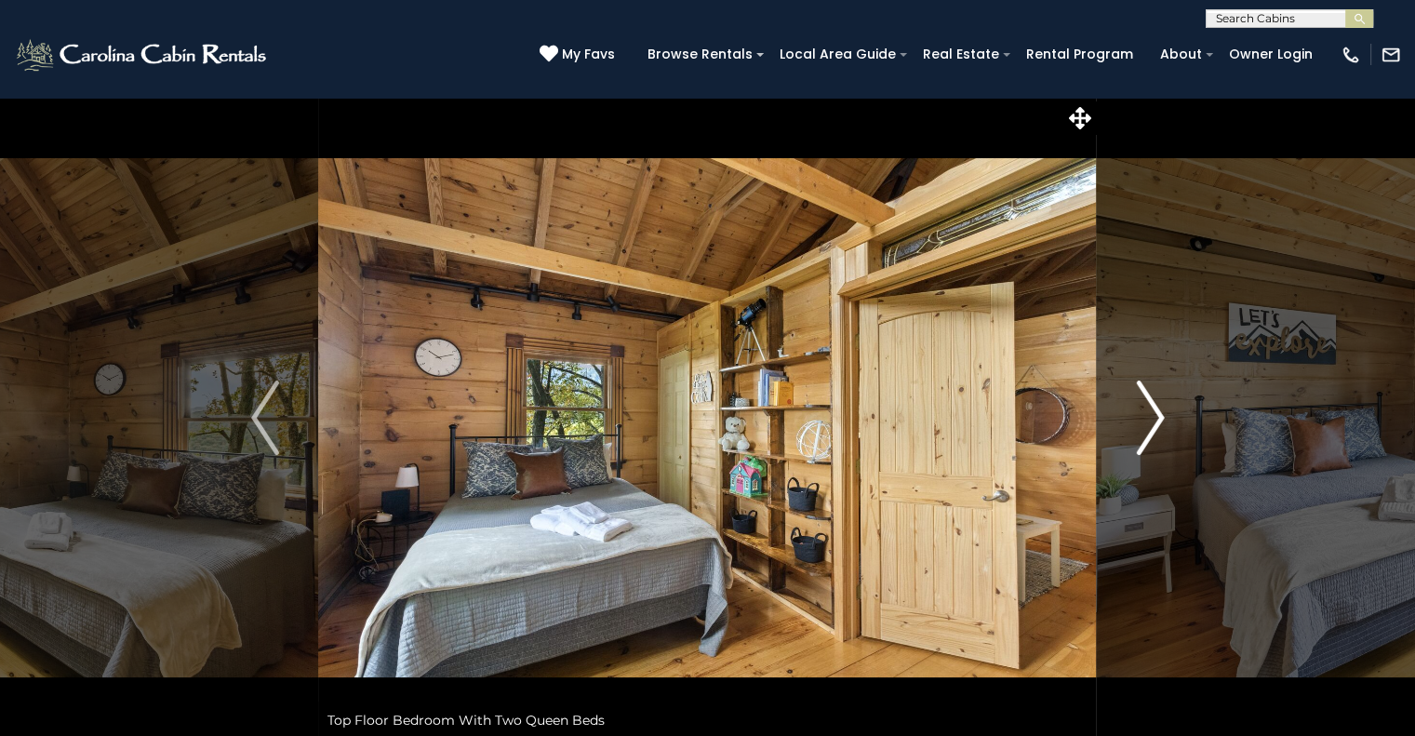
click at [1150, 427] on img "Next" at bounding box center [1150, 417] width 28 height 74
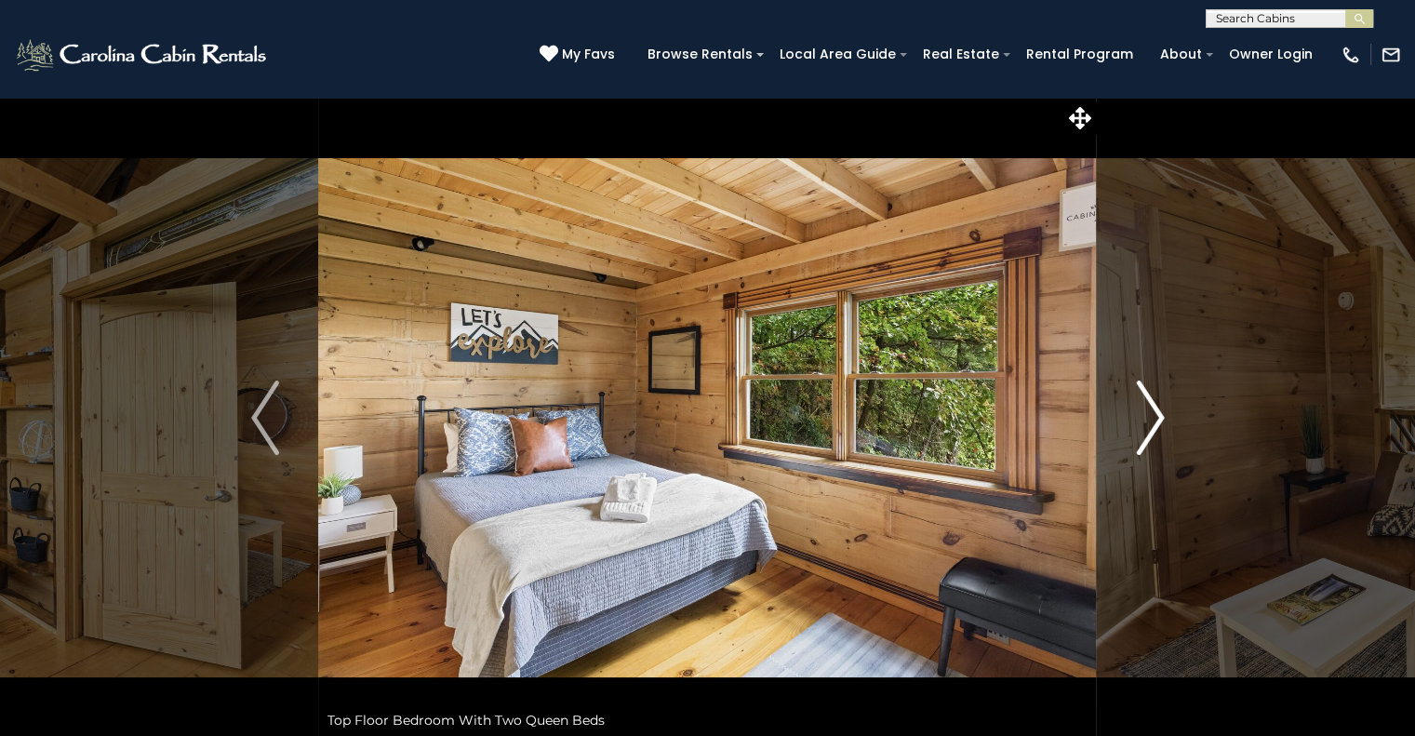
click at [1150, 427] on img "Next" at bounding box center [1150, 417] width 28 height 74
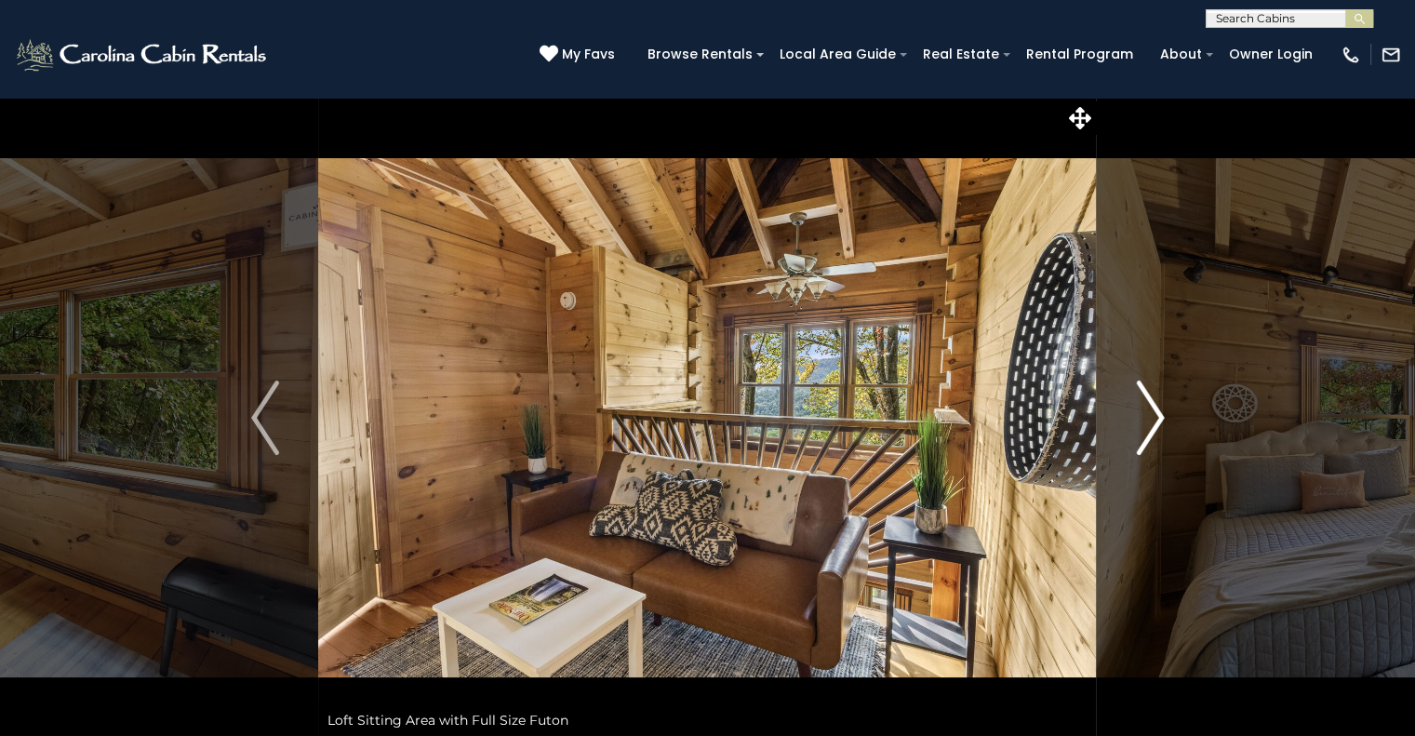
click at [1150, 427] on img "Next" at bounding box center [1150, 417] width 28 height 74
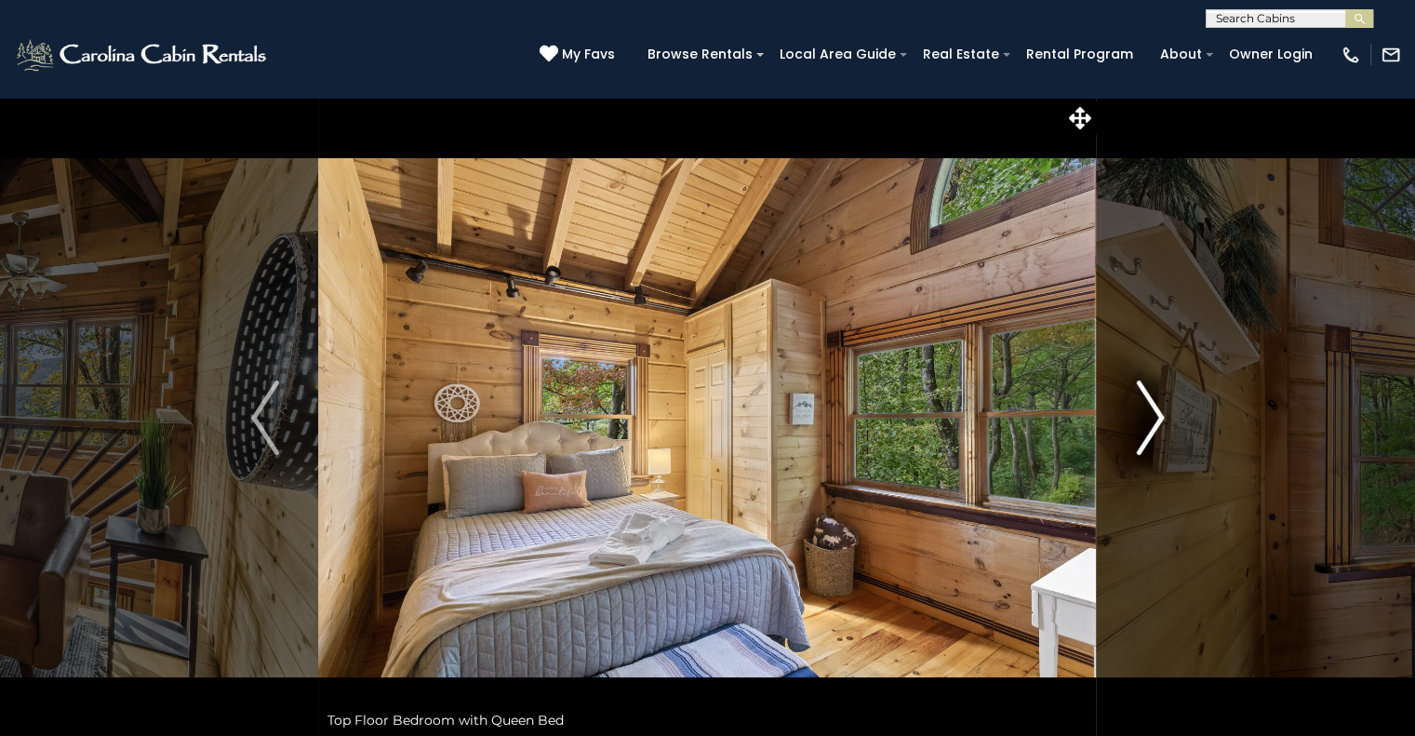
click at [1150, 427] on img "Next" at bounding box center [1150, 417] width 28 height 74
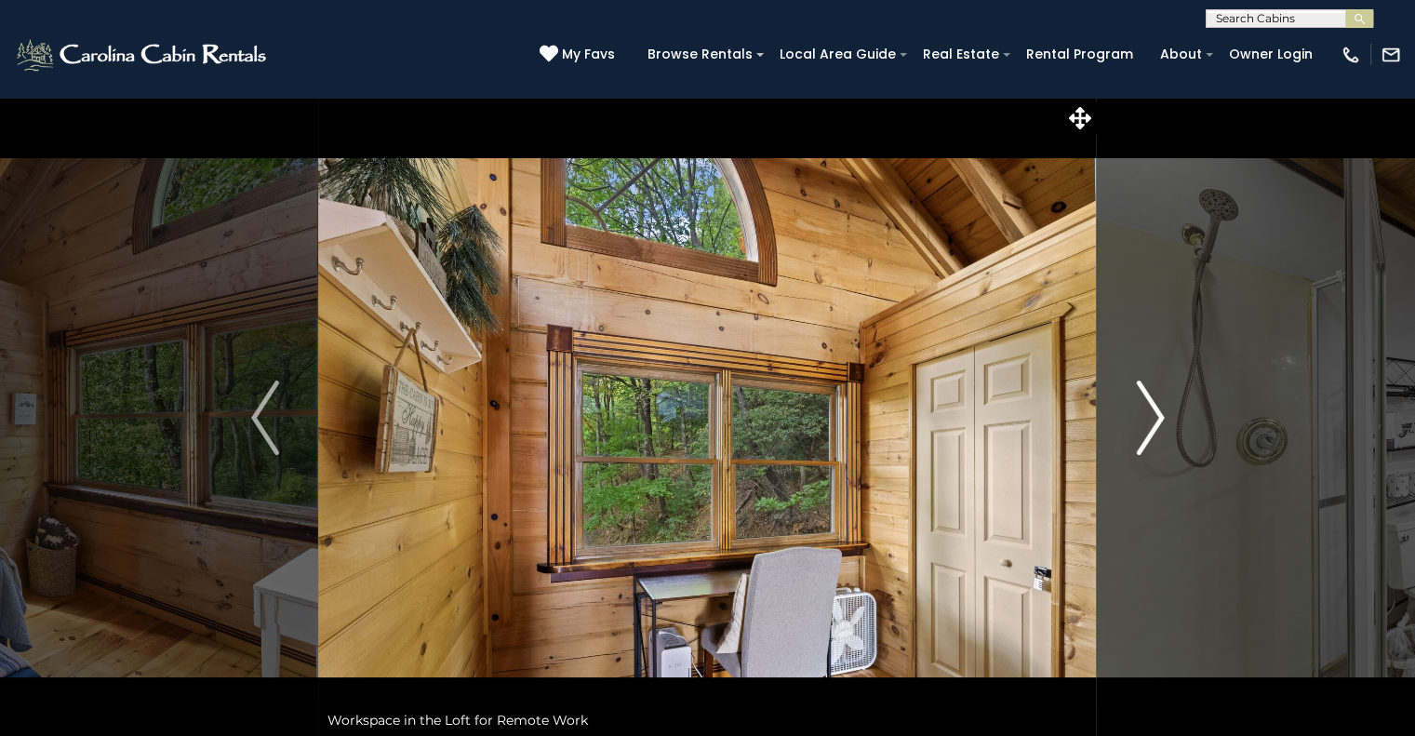
click at [1150, 427] on img "Next" at bounding box center [1150, 417] width 28 height 74
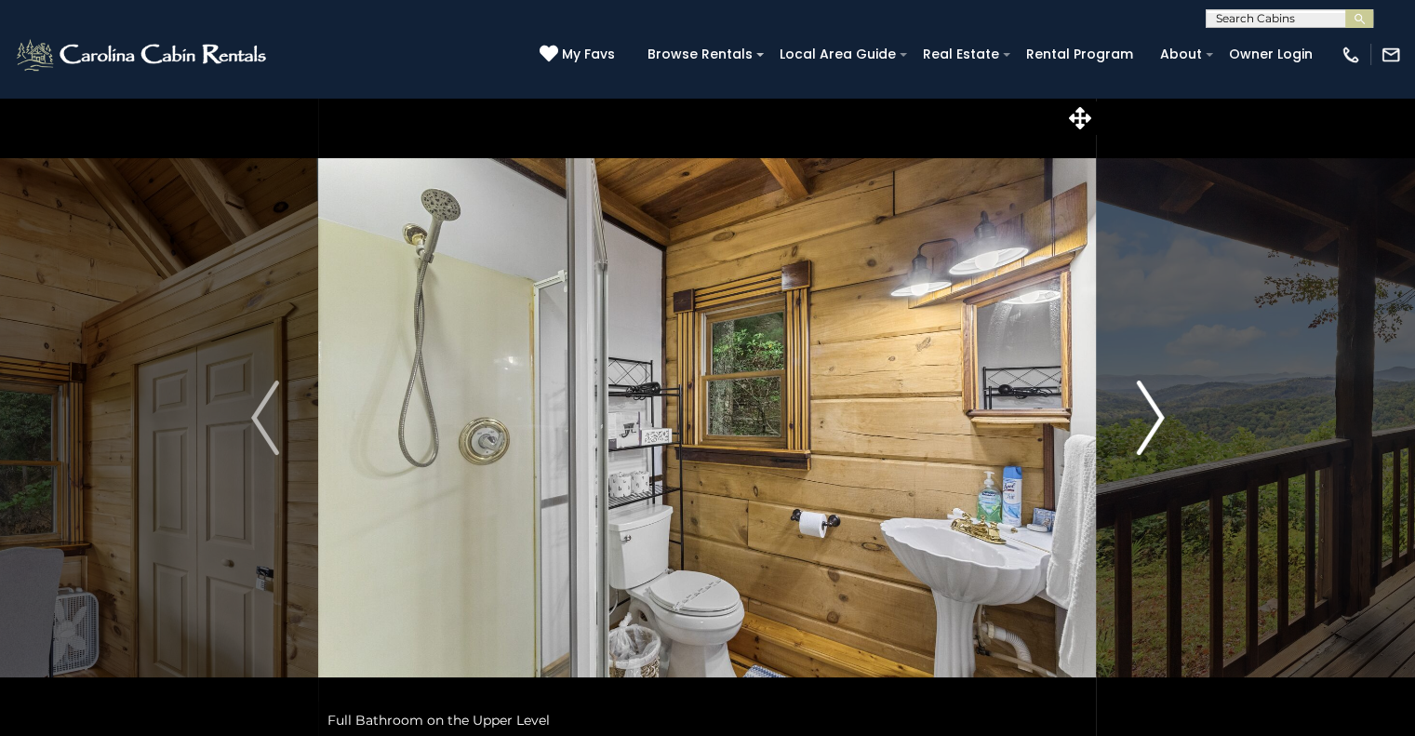
click at [1150, 427] on img "Next" at bounding box center [1150, 417] width 28 height 74
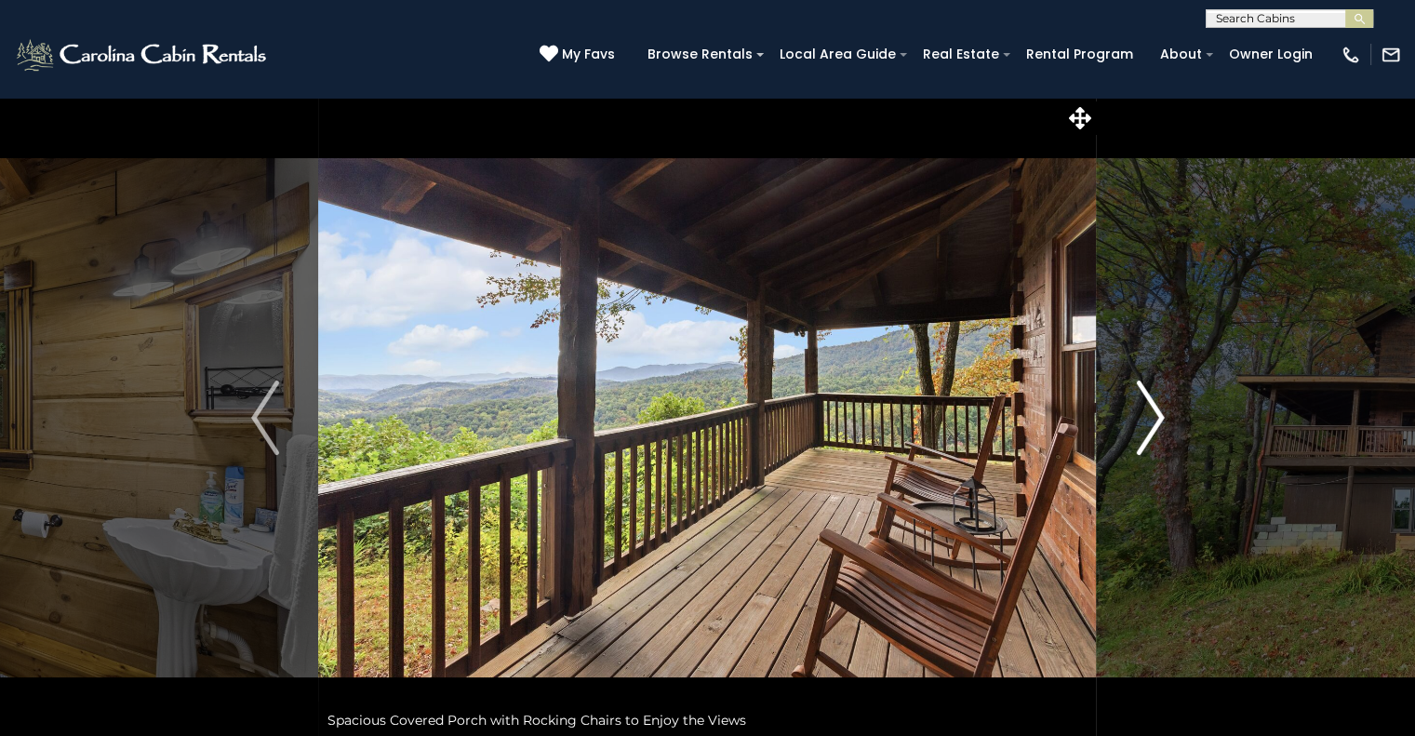
click at [1150, 427] on img "Next" at bounding box center [1150, 417] width 28 height 74
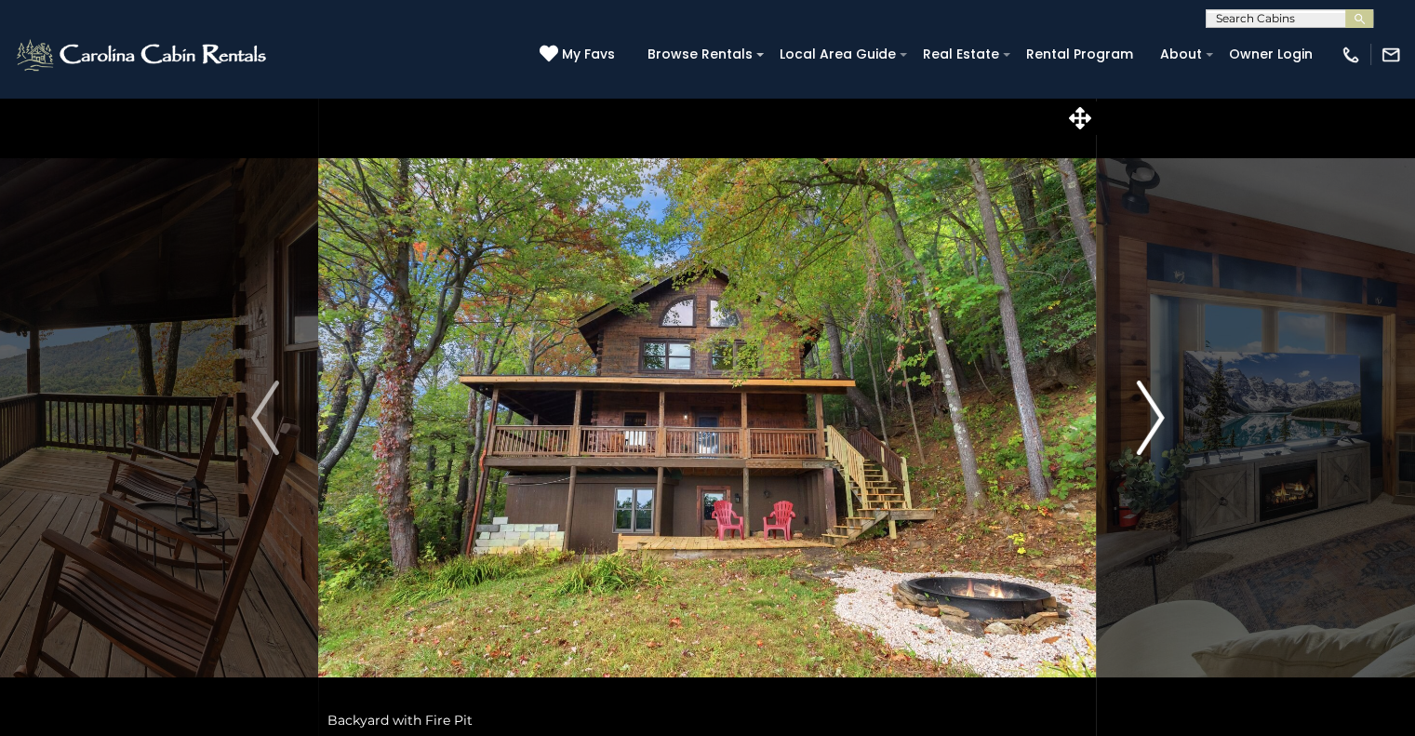
click at [1150, 427] on img "Next" at bounding box center [1150, 417] width 28 height 74
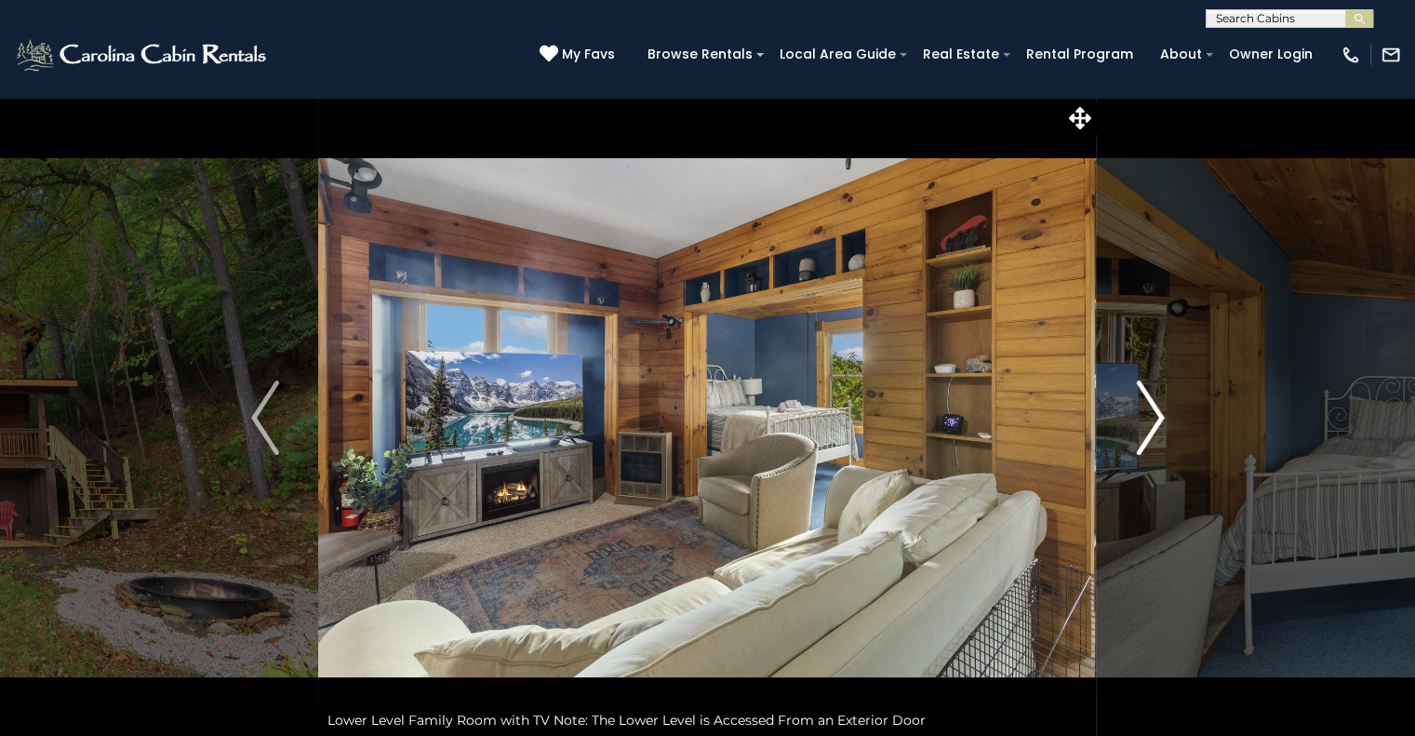
click at [1150, 427] on img "Next" at bounding box center [1150, 417] width 28 height 74
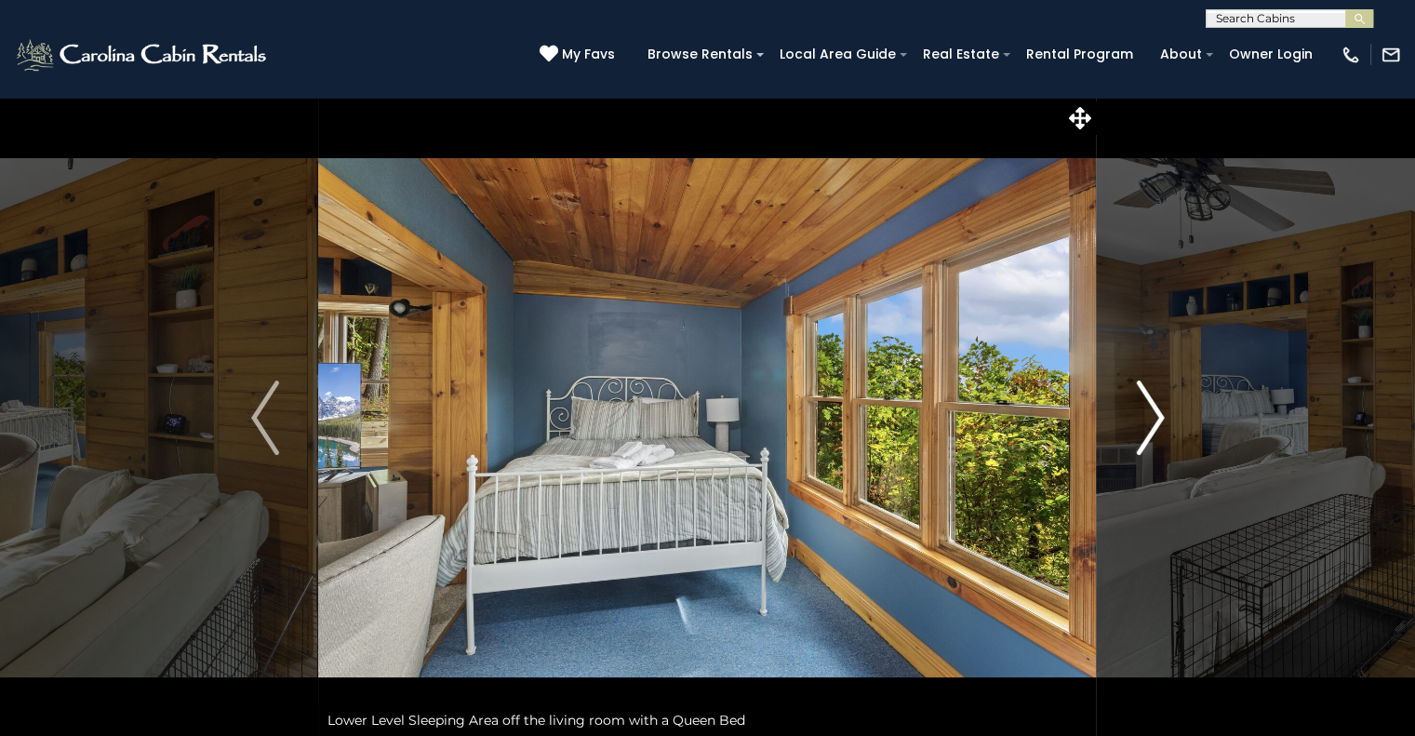
click at [1150, 427] on img "Next" at bounding box center [1150, 417] width 28 height 74
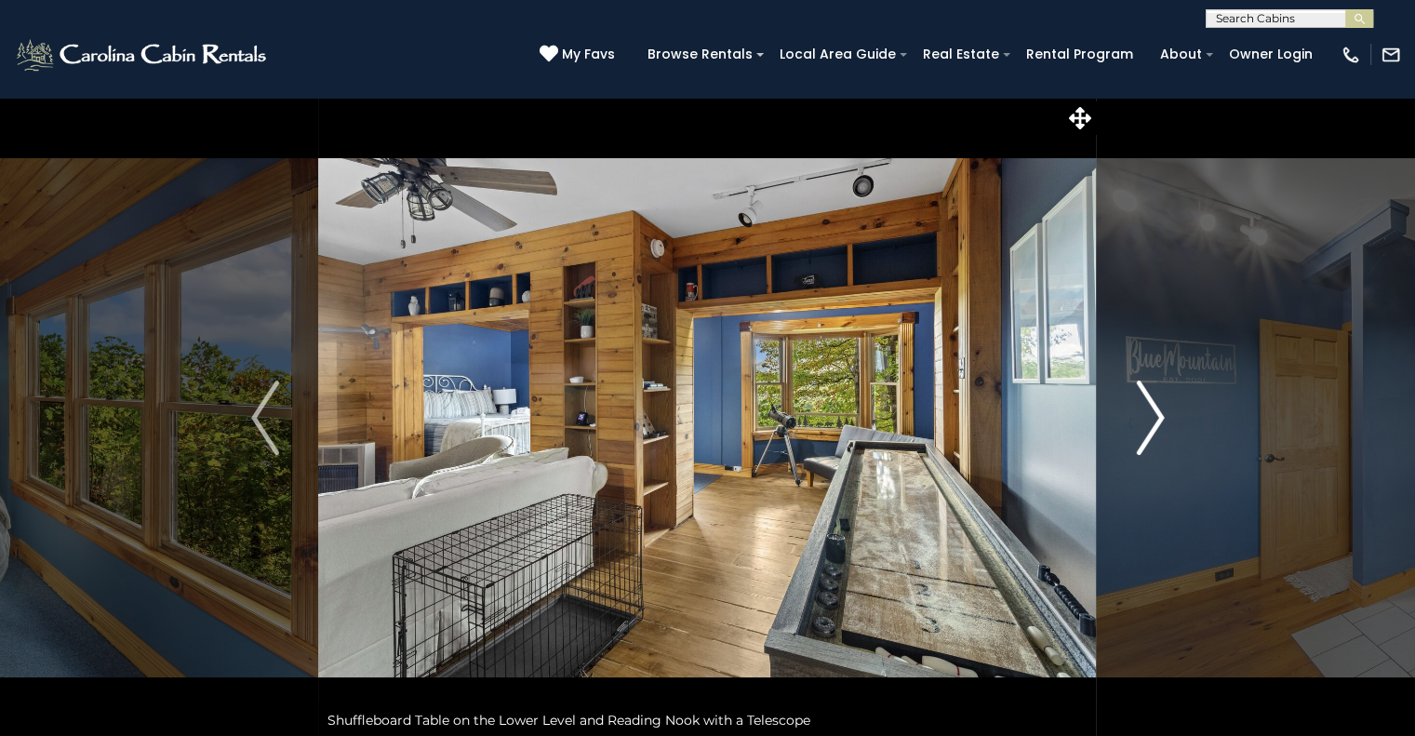
click at [1150, 427] on img "Next" at bounding box center [1150, 417] width 28 height 74
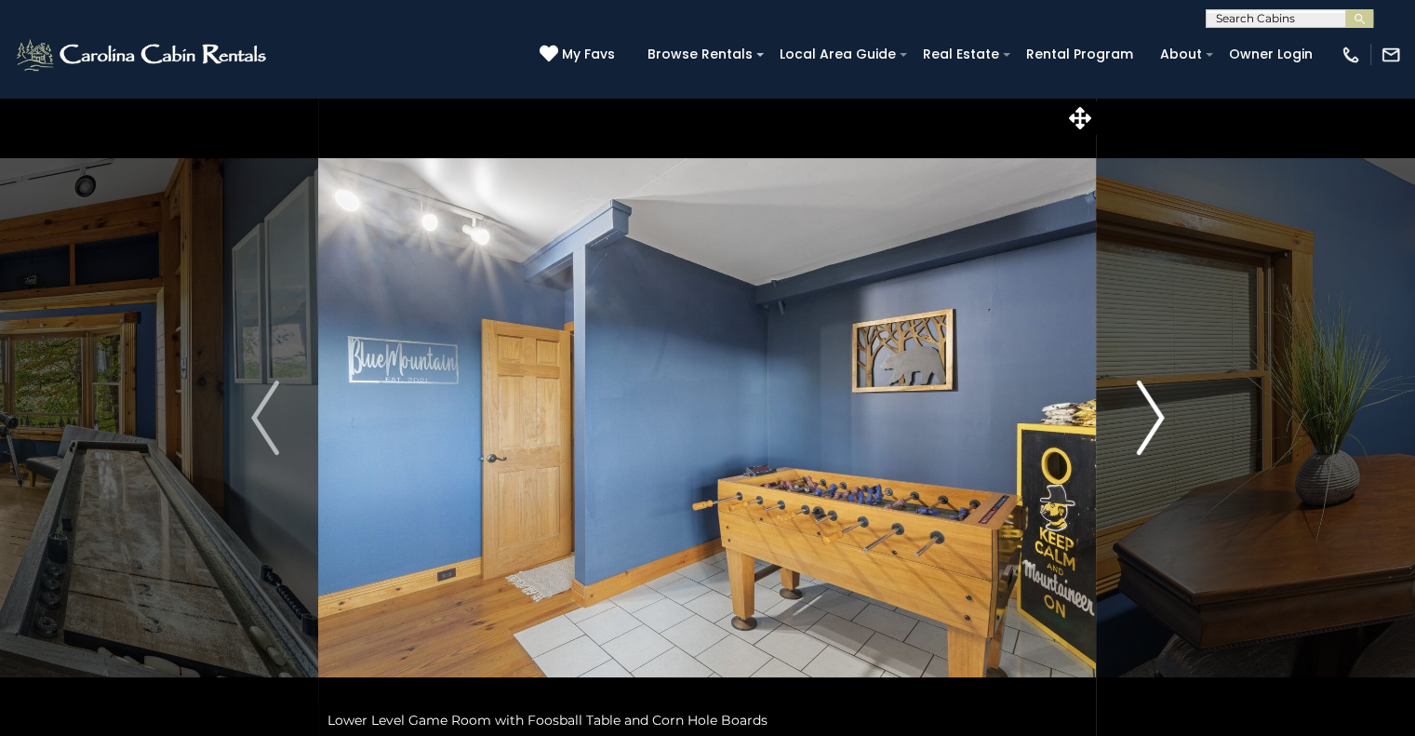
click at [1150, 427] on img "Next" at bounding box center [1150, 417] width 28 height 74
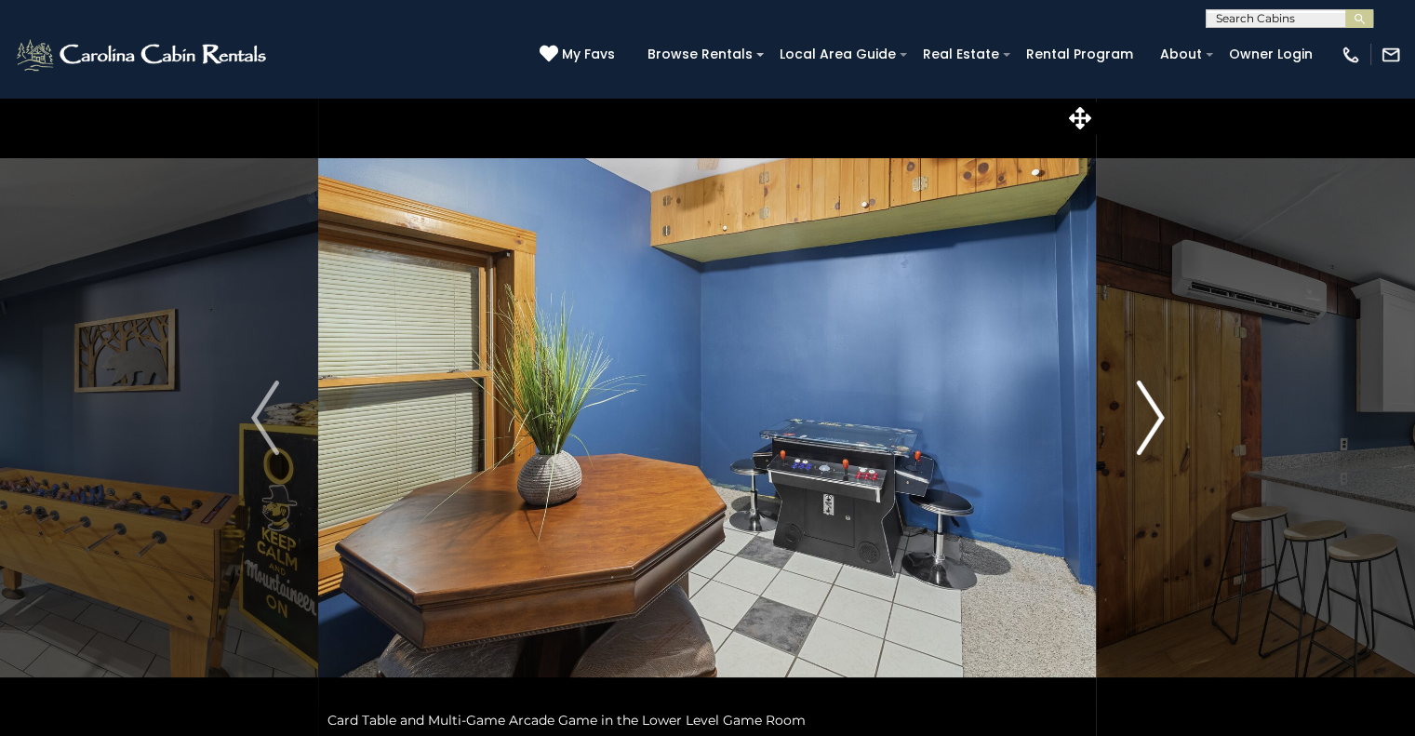
click at [1150, 427] on img "Next" at bounding box center [1150, 417] width 28 height 74
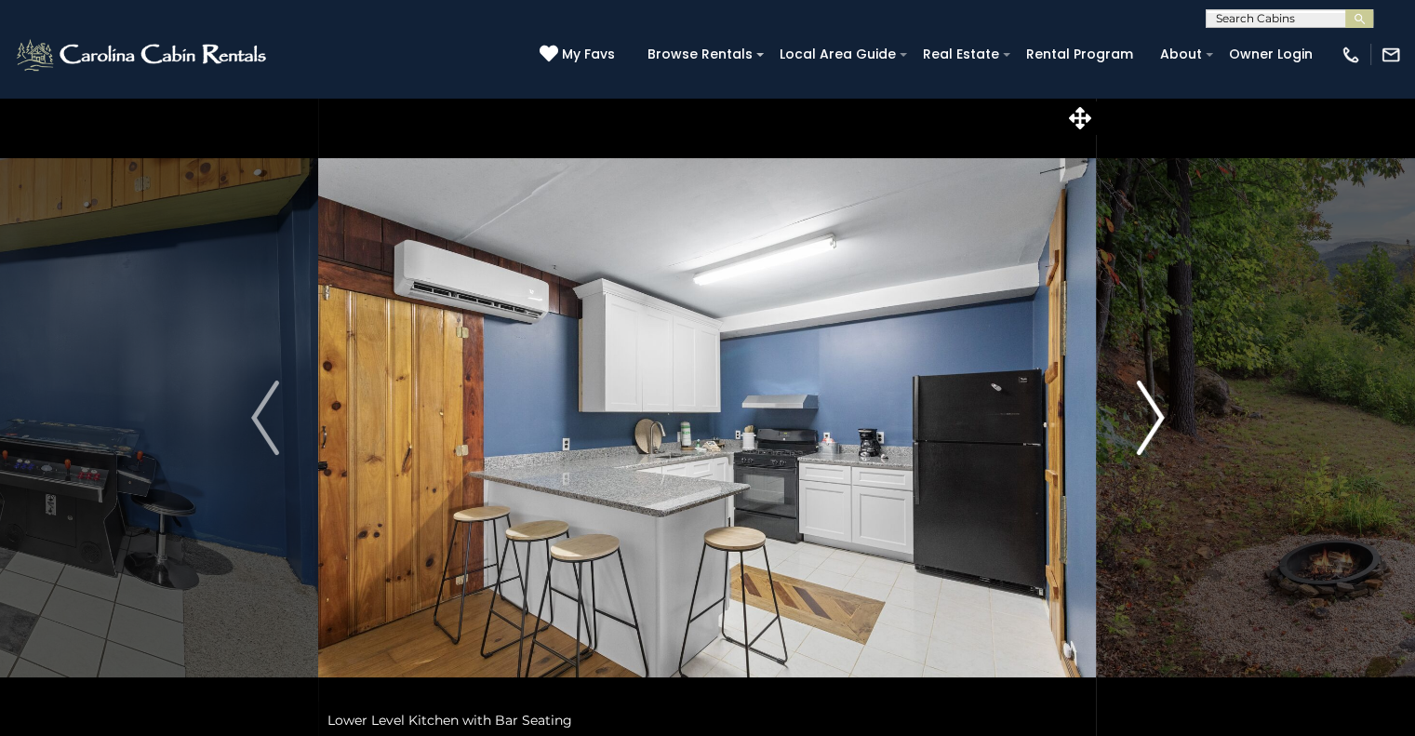
click at [1150, 427] on img "Next" at bounding box center [1150, 417] width 28 height 74
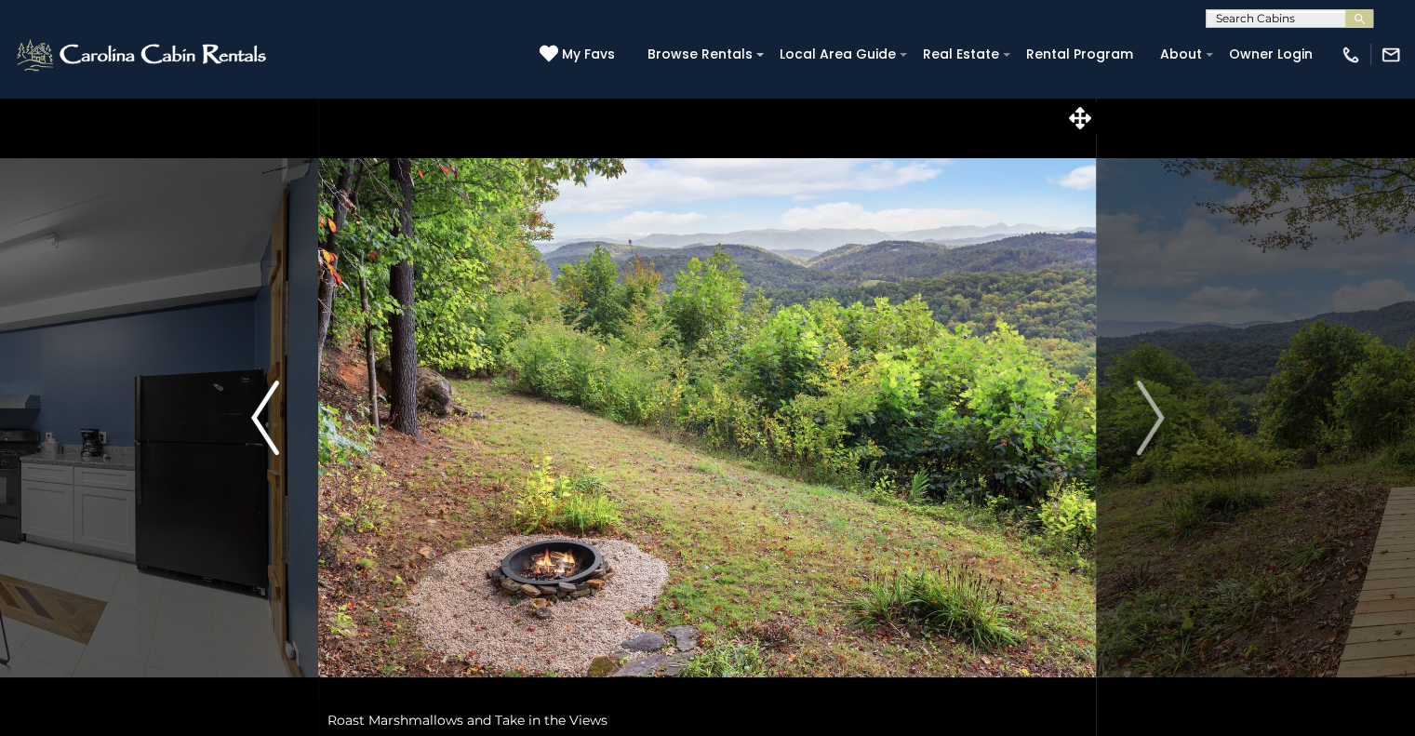
click at [275, 398] on img "Previous" at bounding box center [265, 417] width 28 height 74
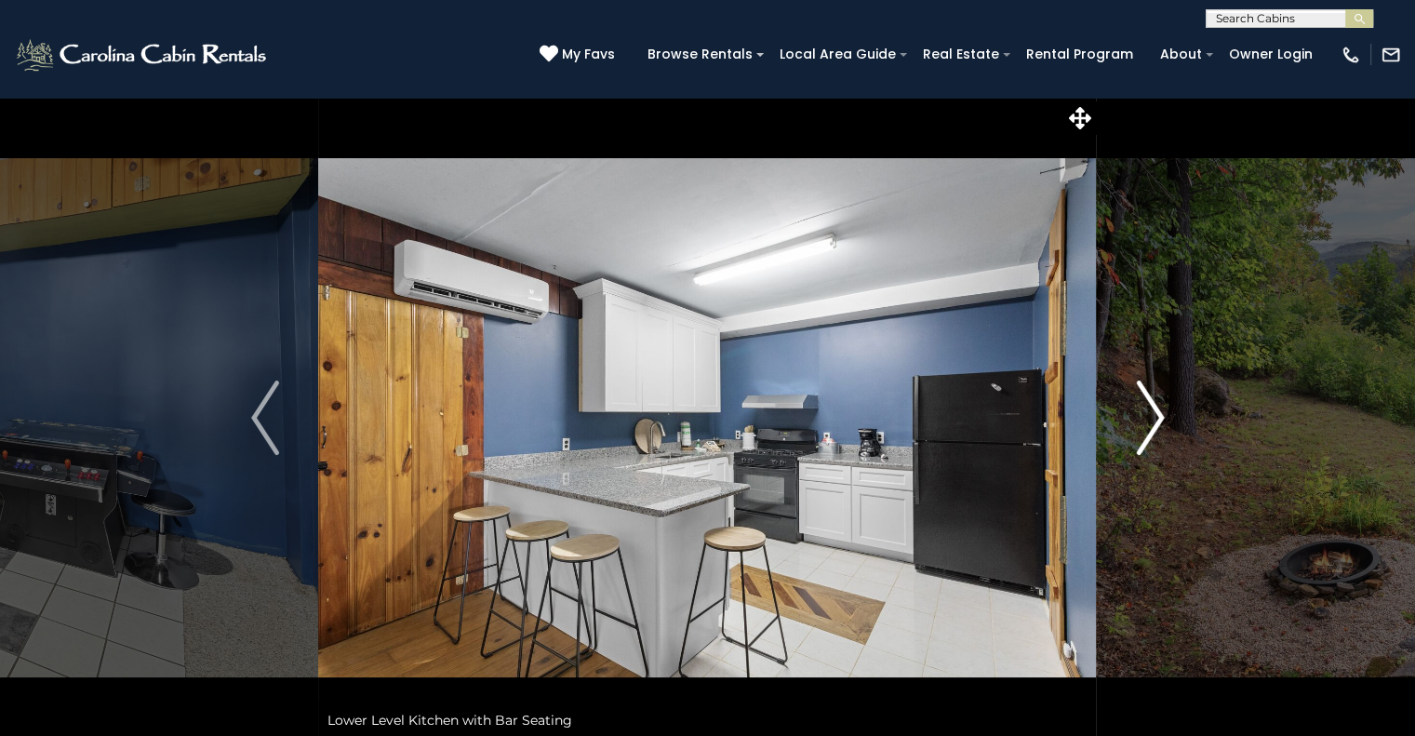
click at [1154, 407] on img "Next" at bounding box center [1150, 417] width 28 height 74
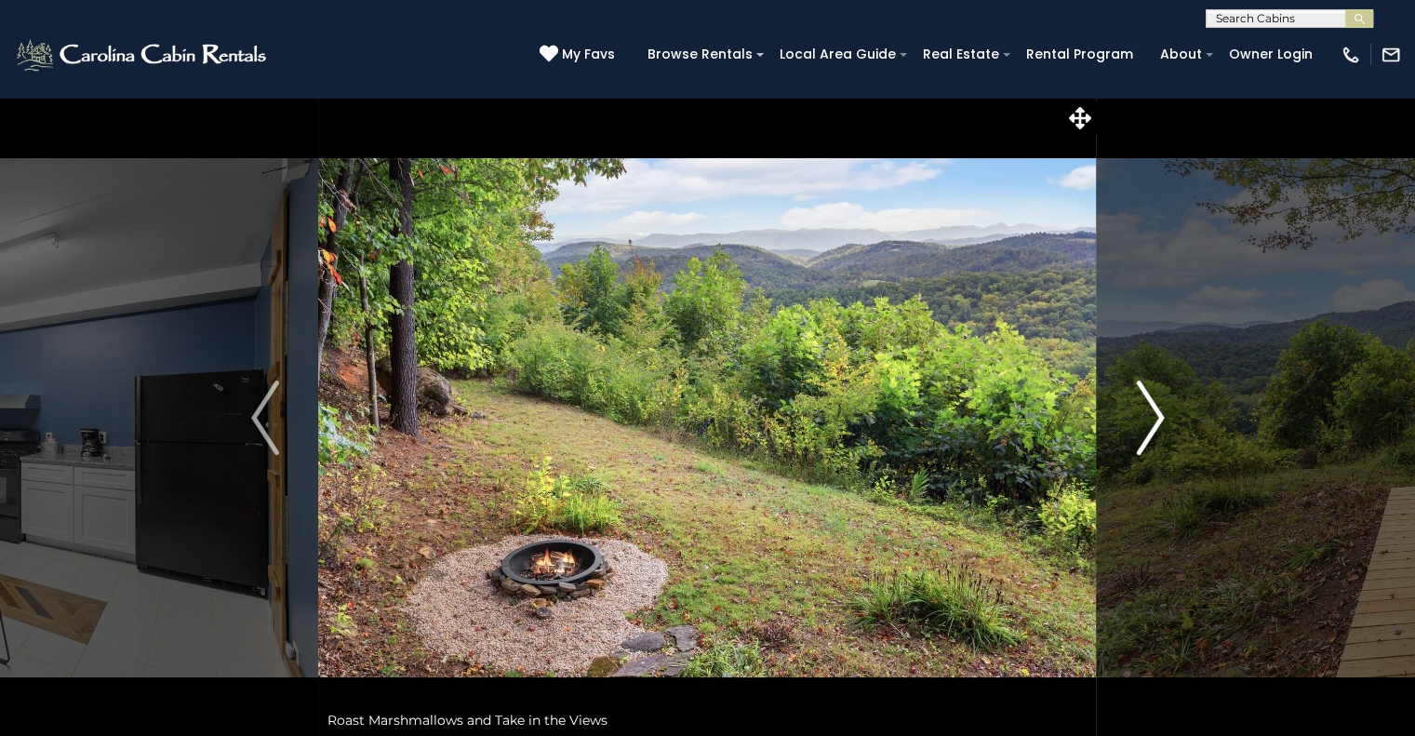
click at [1154, 407] on img "Next" at bounding box center [1150, 417] width 28 height 74
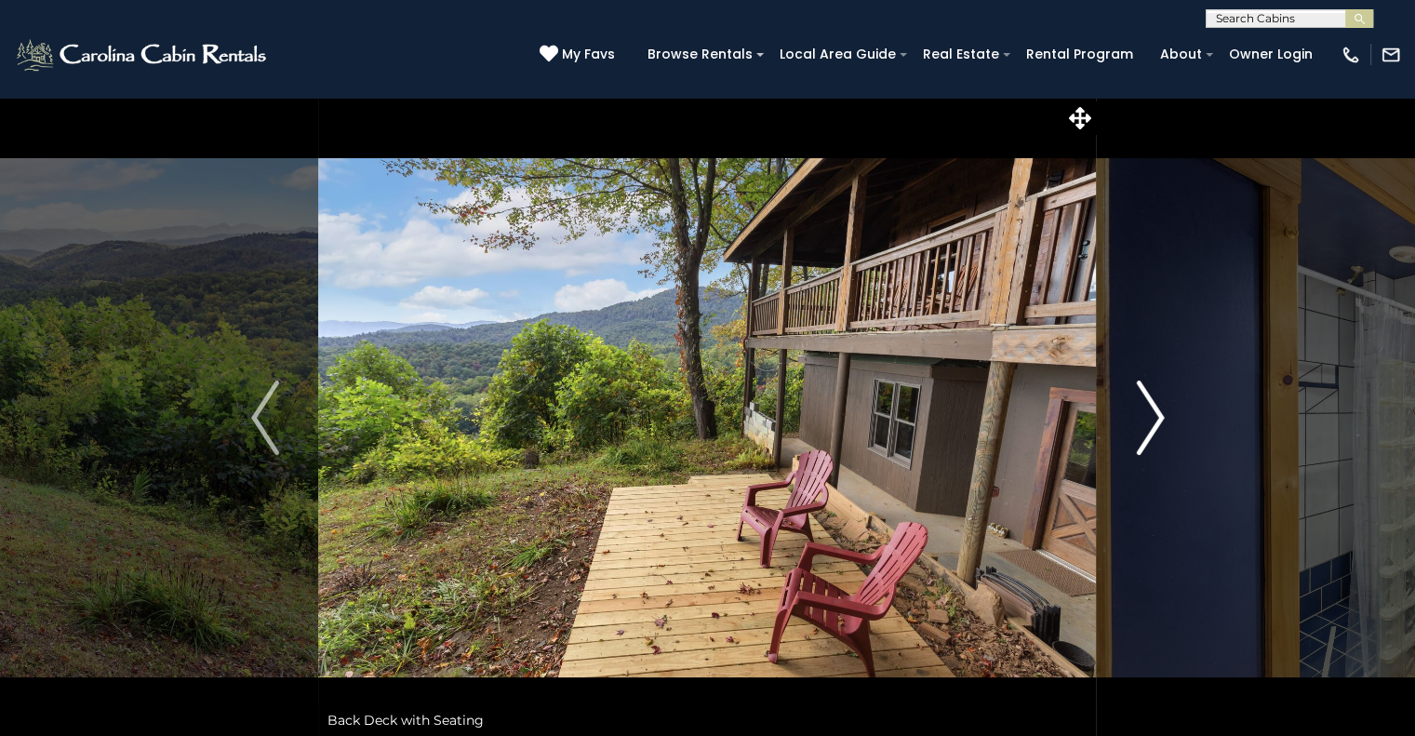
click at [1154, 407] on img "Next" at bounding box center [1150, 417] width 28 height 74
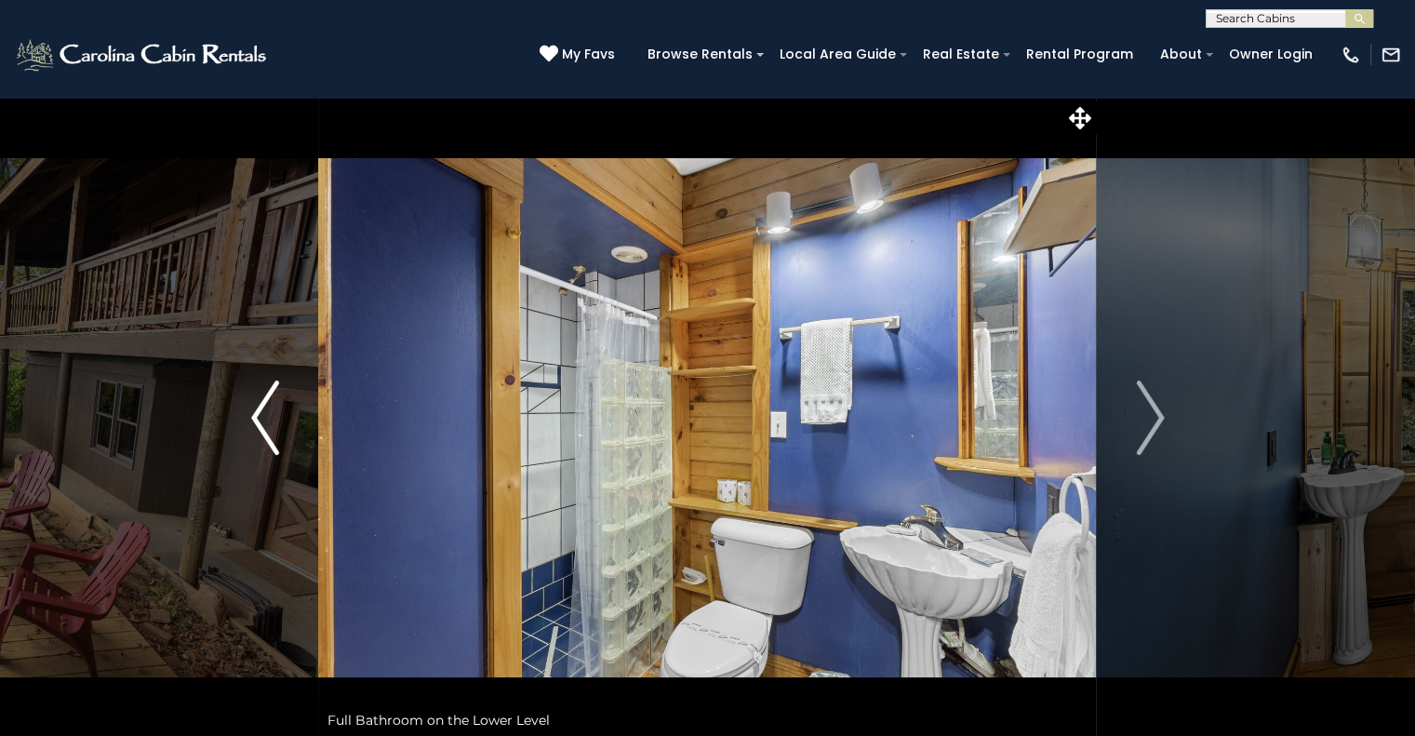
click at [257, 423] on img "Previous" at bounding box center [265, 417] width 28 height 74
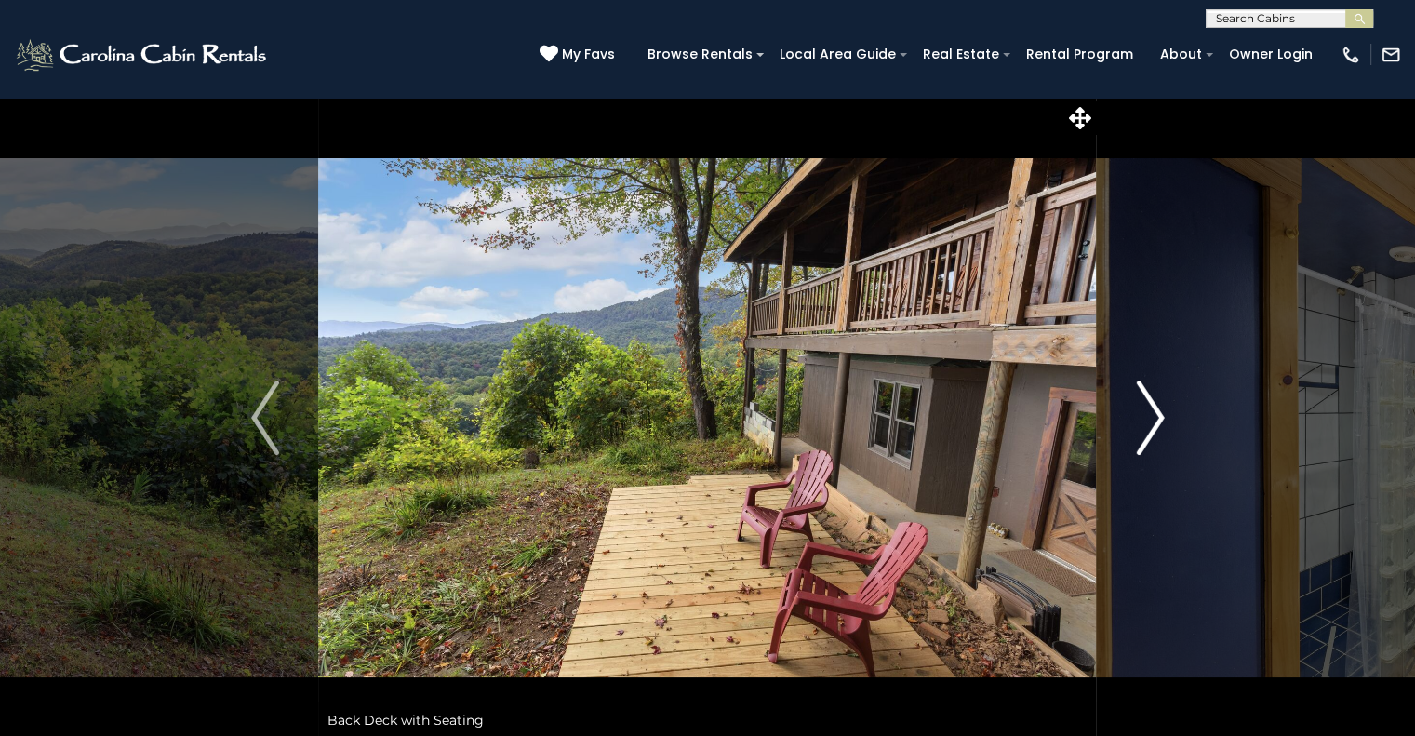
click at [1149, 424] on img "Next" at bounding box center [1150, 417] width 28 height 74
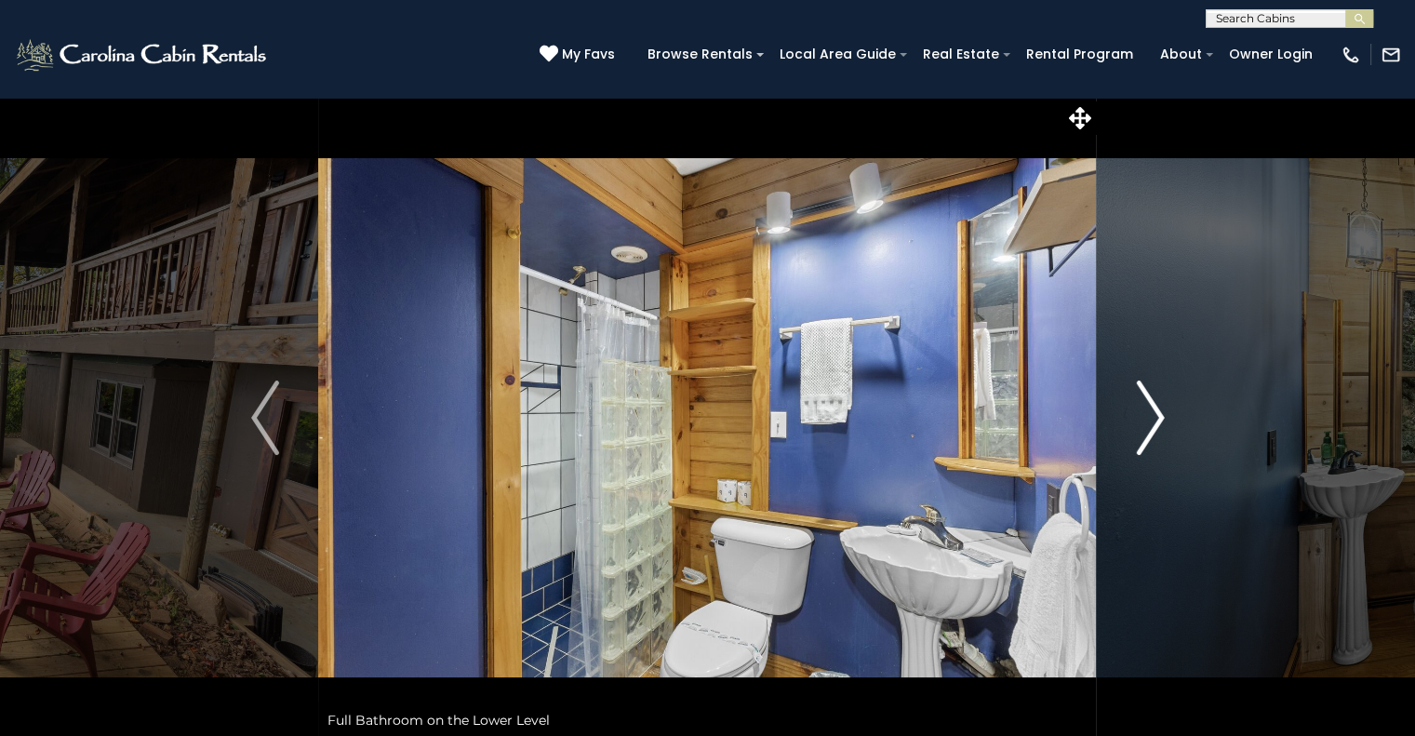
click at [1149, 424] on img "Next" at bounding box center [1150, 417] width 28 height 74
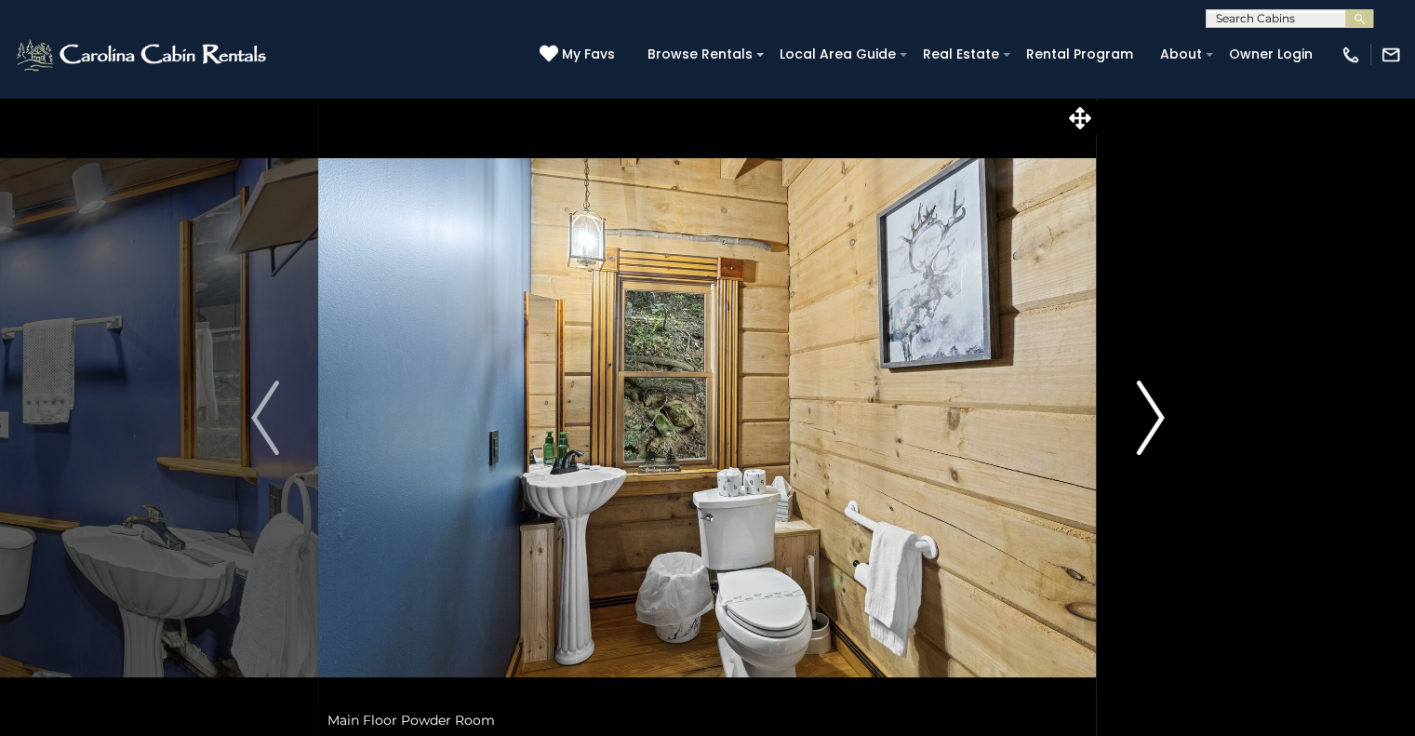
click at [1149, 424] on img "Next" at bounding box center [1150, 417] width 28 height 74
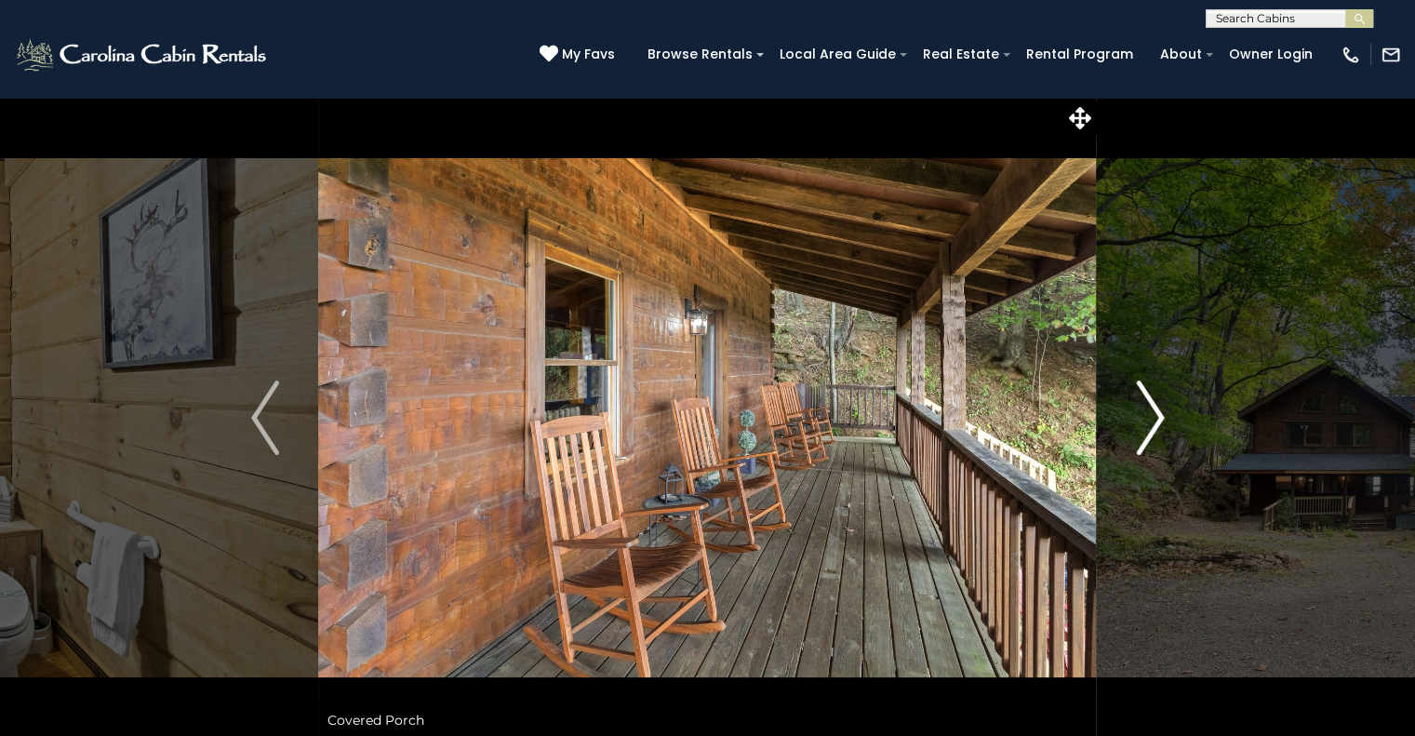
click at [1149, 424] on img "Next" at bounding box center [1150, 417] width 28 height 74
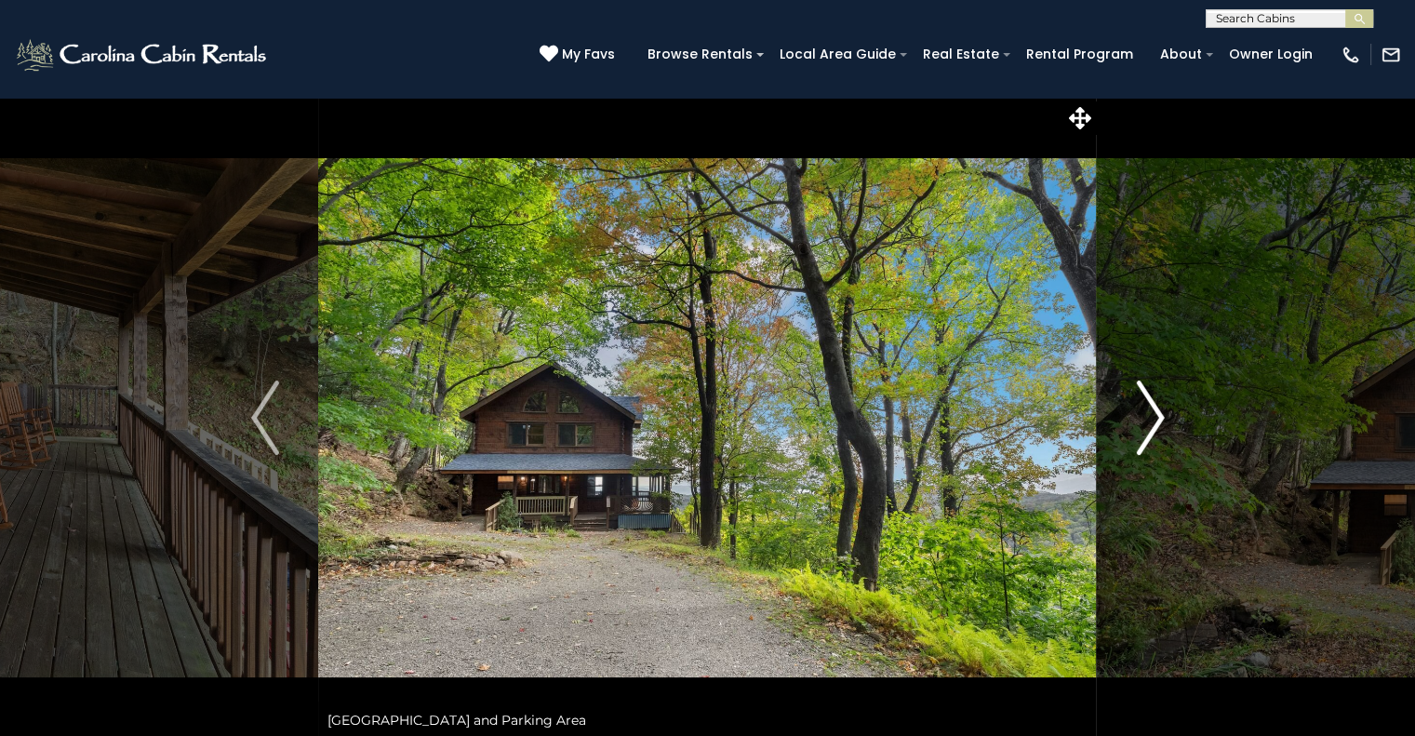
click at [1149, 424] on img "Next" at bounding box center [1150, 417] width 28 height 74
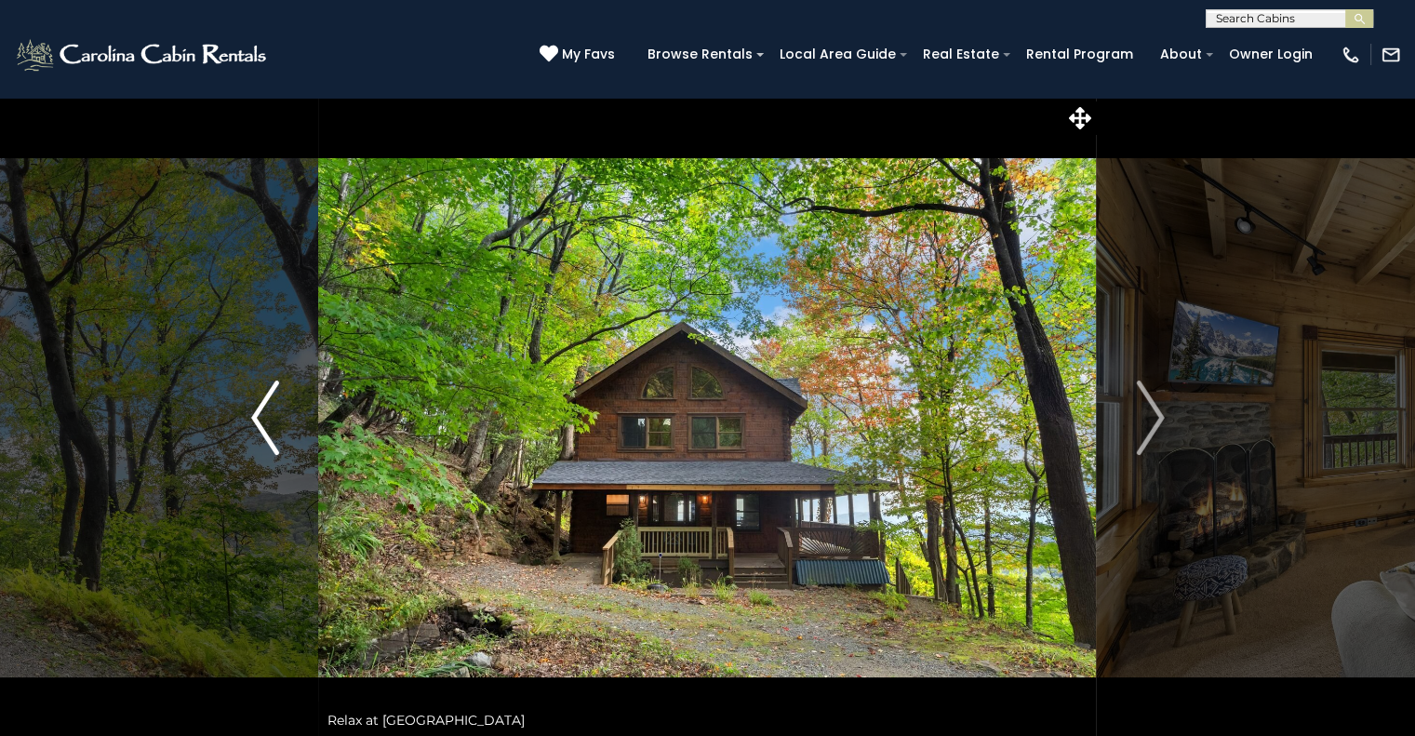
click at [252, 409] on img "Previous" at bounding box center [265, 417] width 28 height 74
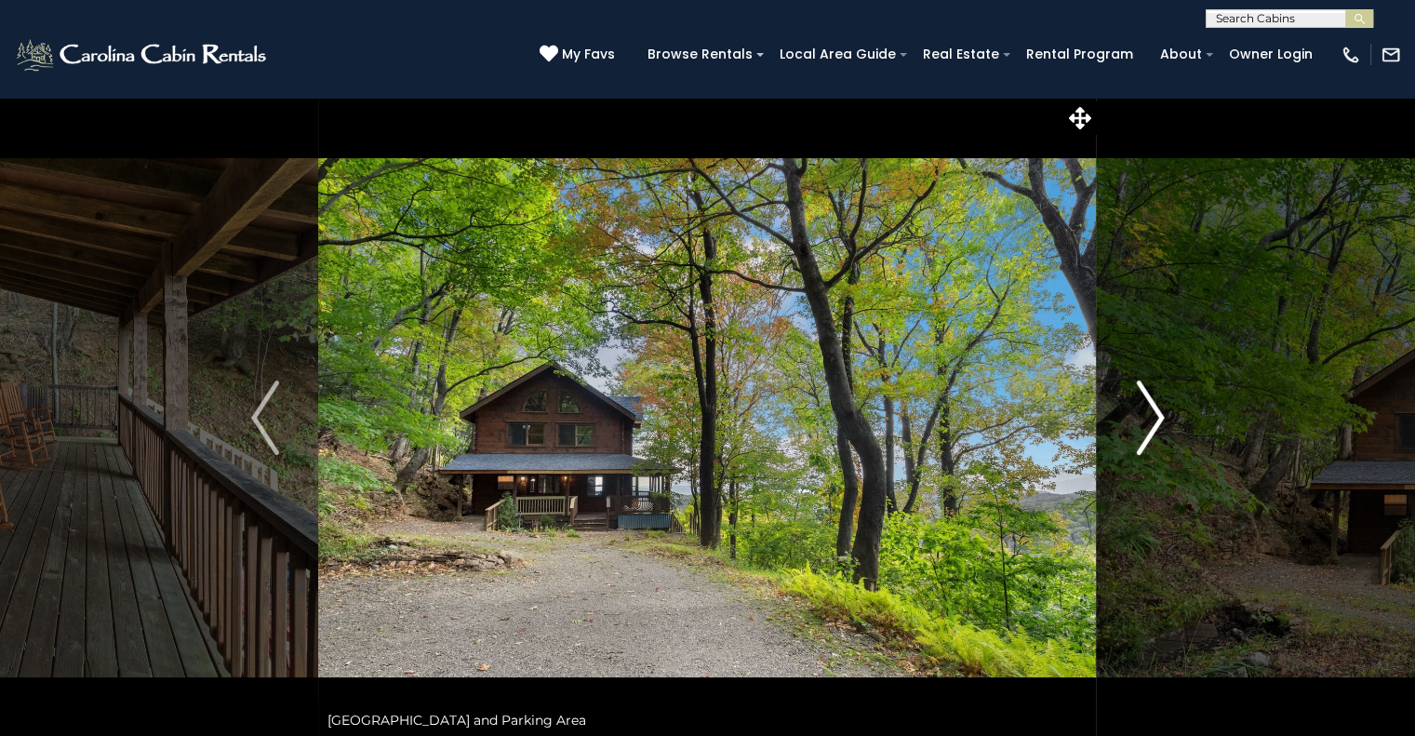
click at [1145, 435] on img "Next" at bounding box center [1150, 417] width 28 height 74
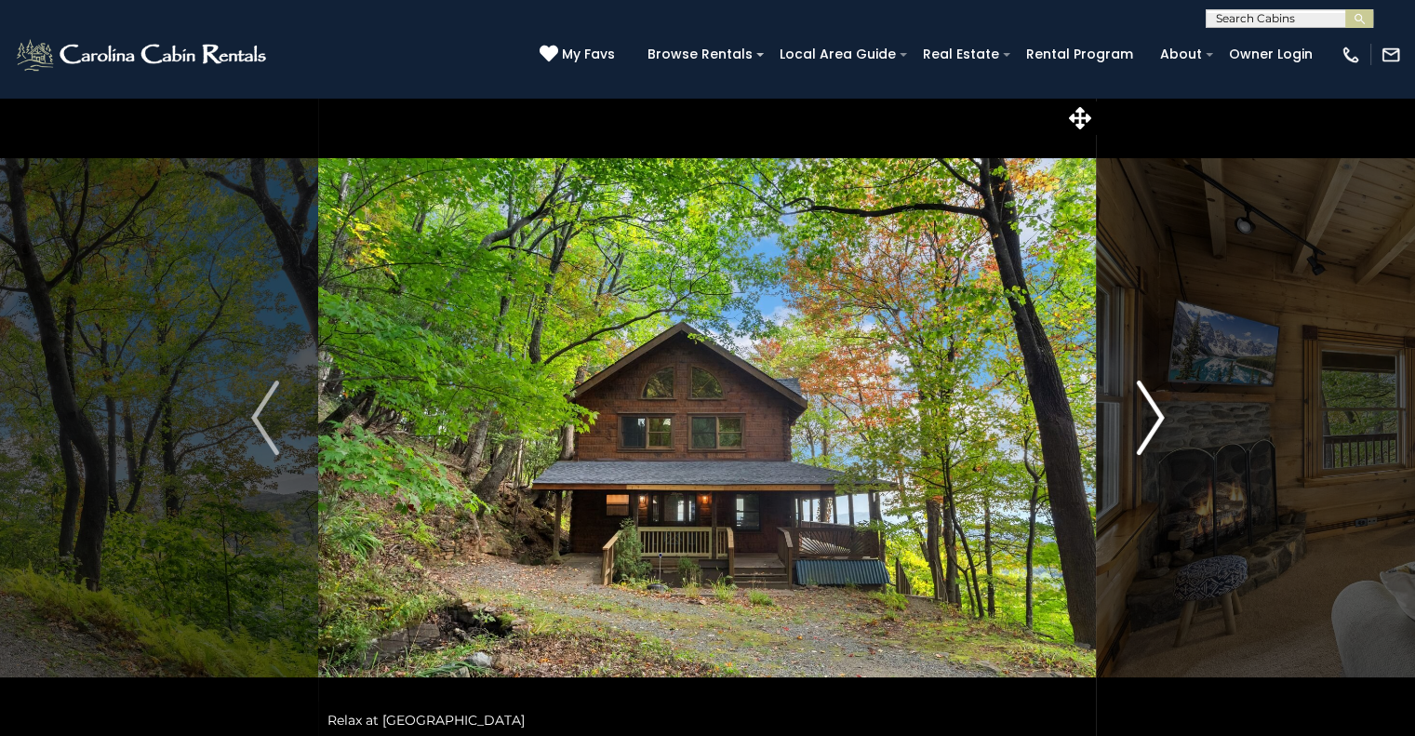
click at [1145, 435] on img "Next" at bounding box center [1150, 417] width 28 height 74
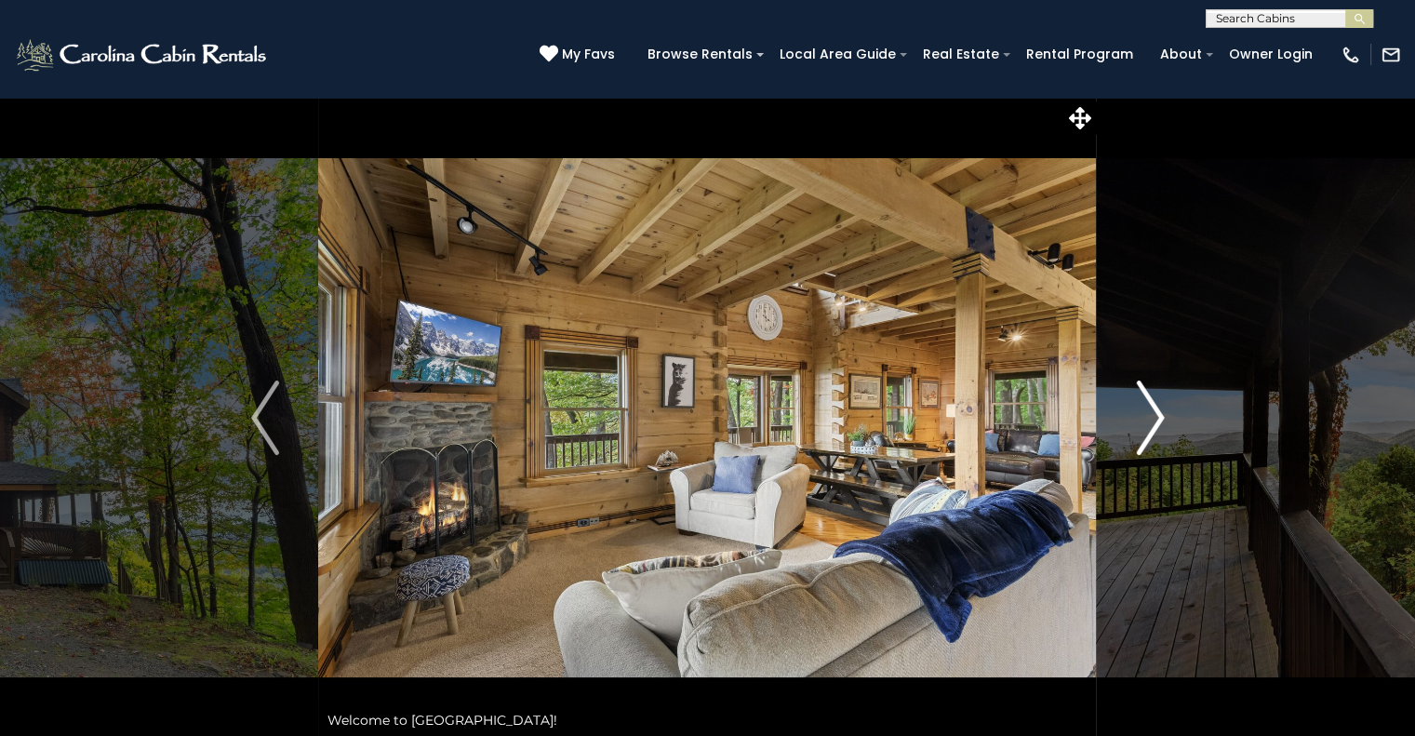
click at [1150, 431] on img "Next" at bounding box center [1150, 417] width 28 height 74
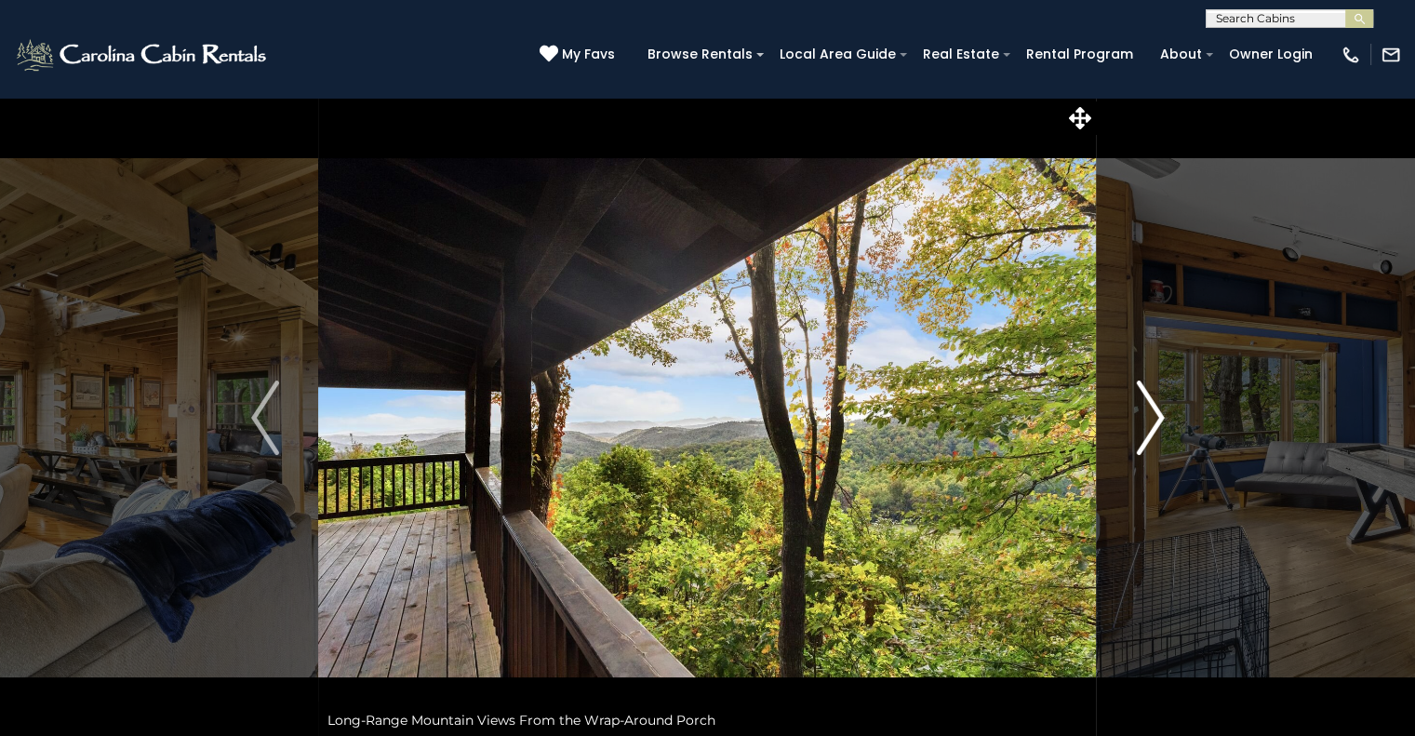
click at [1150, 431] on img "Next" at bounding box center [1150, 417] width 28 height 74
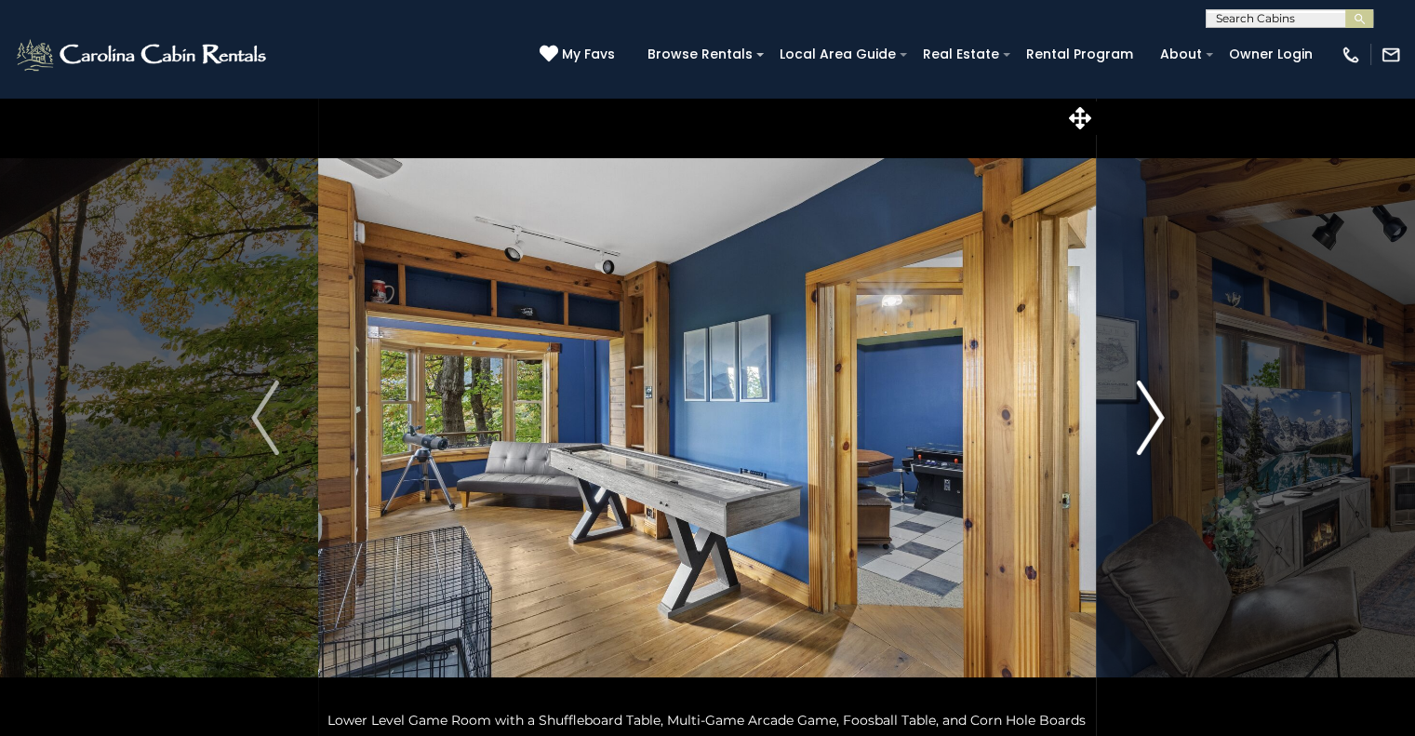
click at [1157, 425] on img "Next" at bounding box center [1150, 417] width 28 height 74
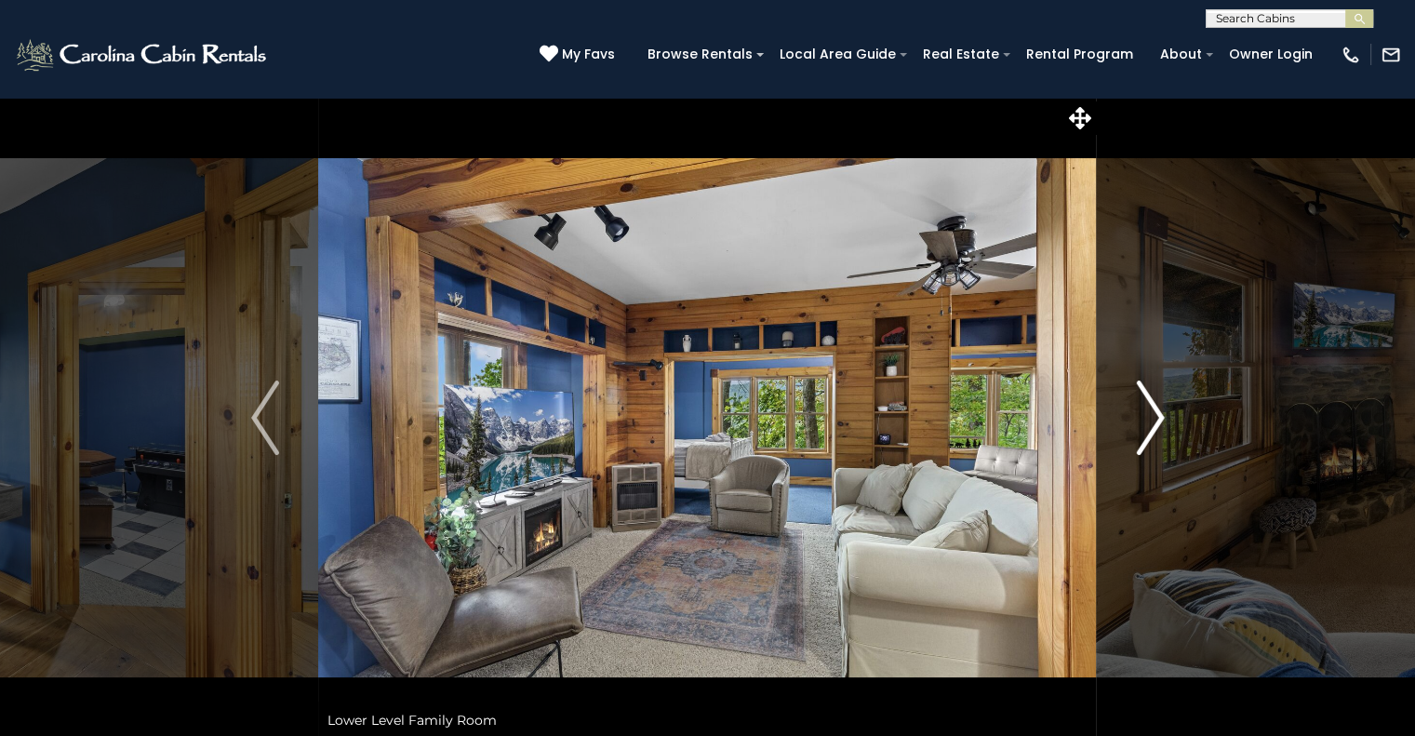
click at [1157, 425] on img "Next" at bounding box center [1150, 417] width 28 height 74
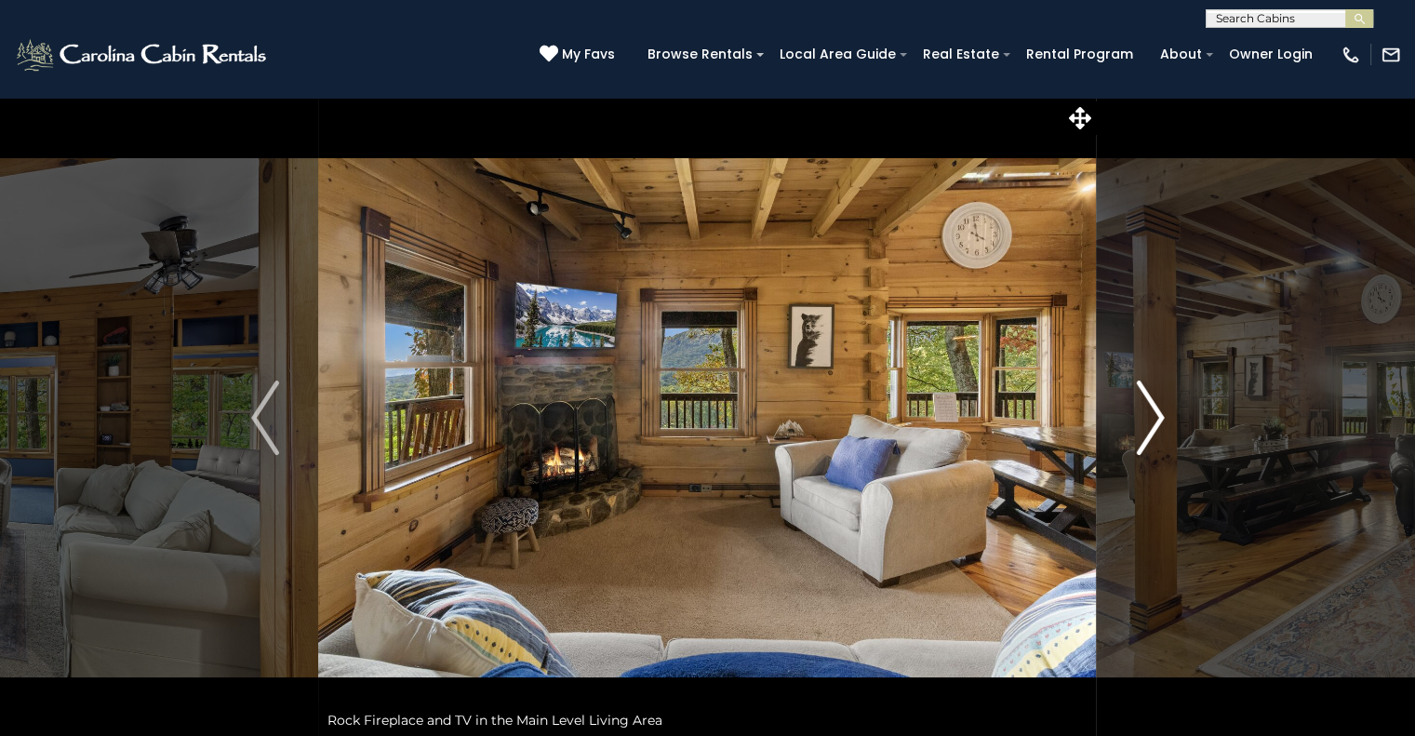
click at [1157, 425] on img "Next" at bounding box center [1150, 417] width 28 height 74
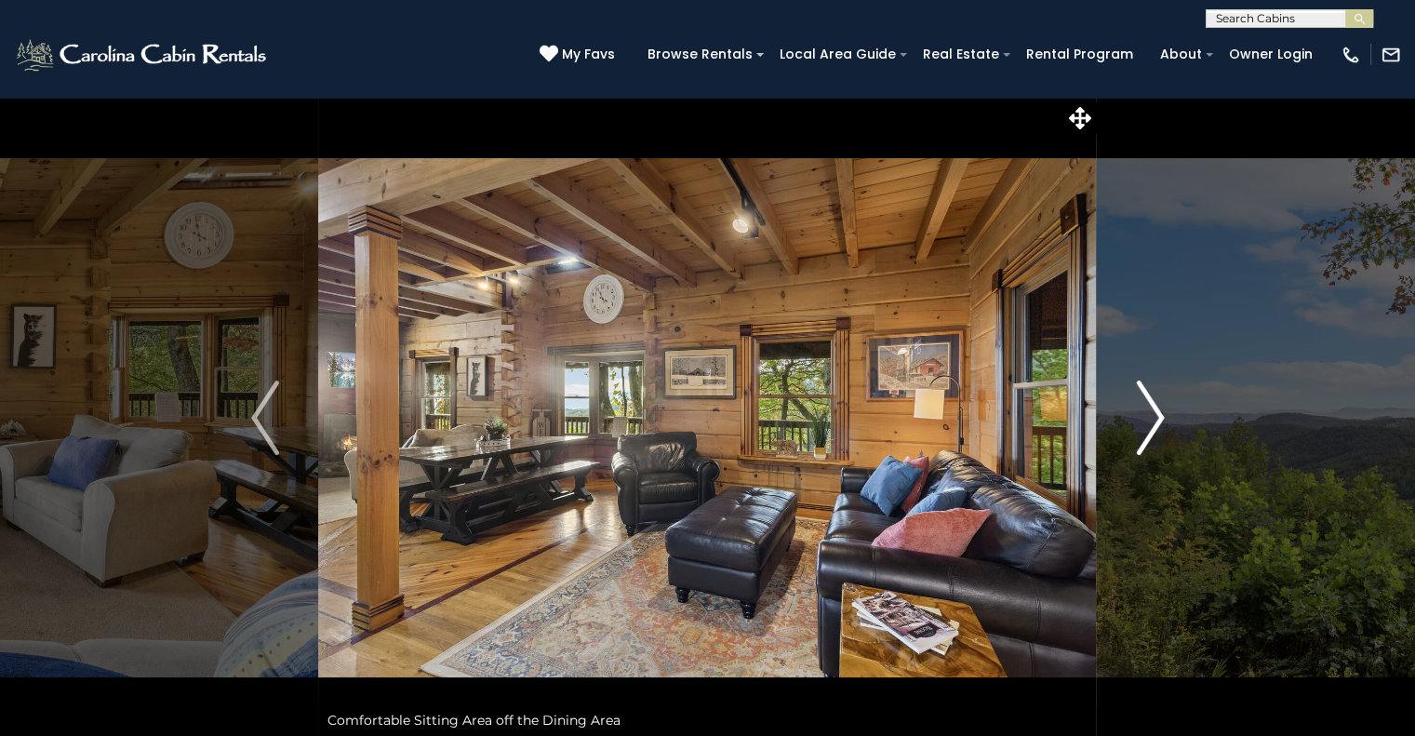
click at [1157, 425] on img "Next" at bounding box center [1150, 417] width 28 height 74
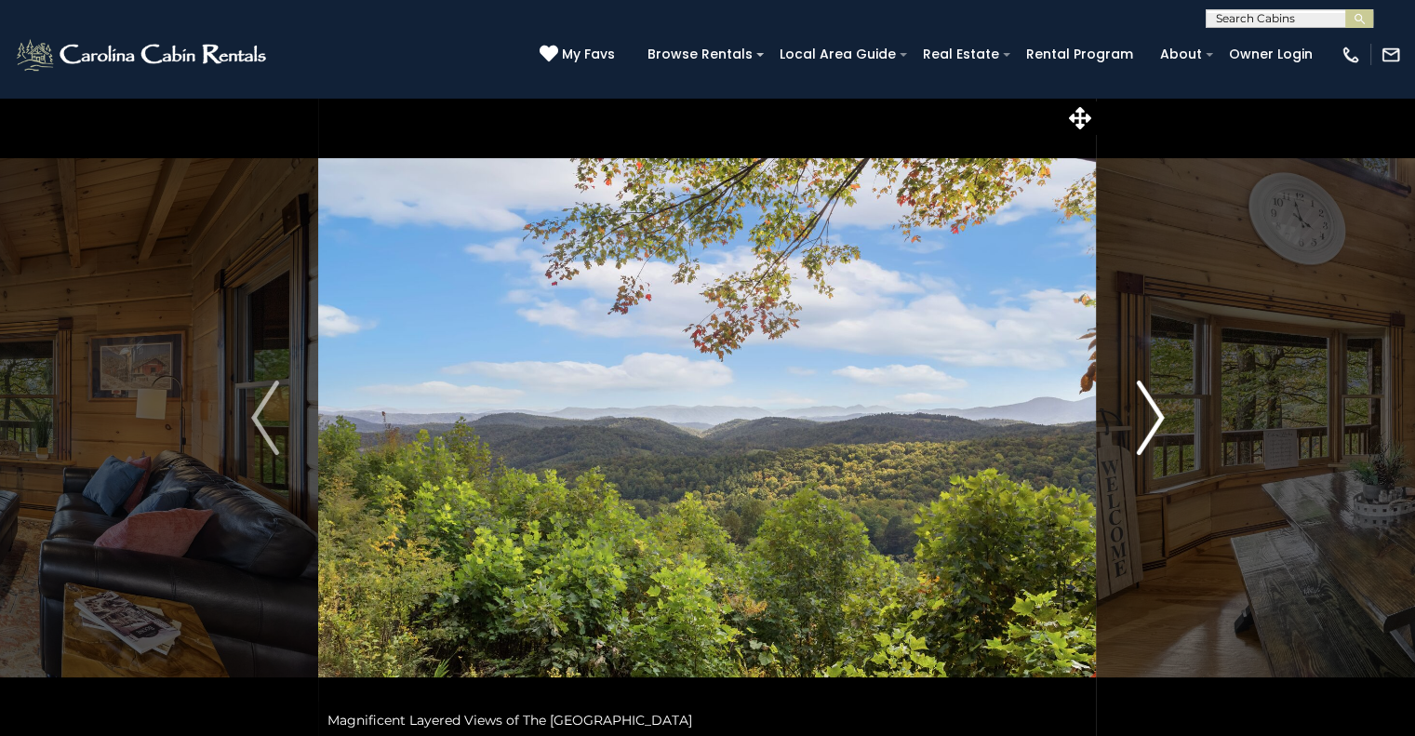
click at [1144, 415] on img "Next" at bounding box center [1150, 417] width 28 height 74
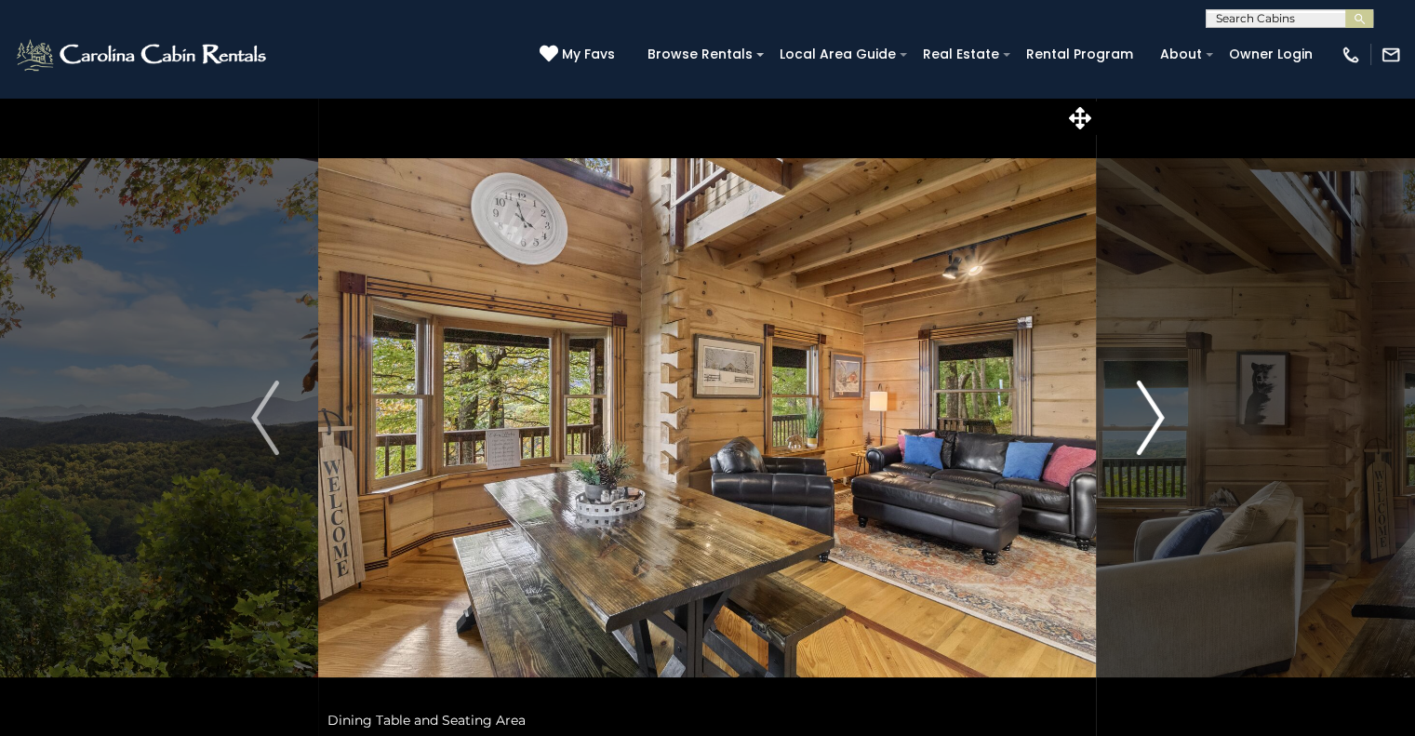
click at [1144, 415] on img "Next" at bounding box center [1150, 417] width 28 height 74
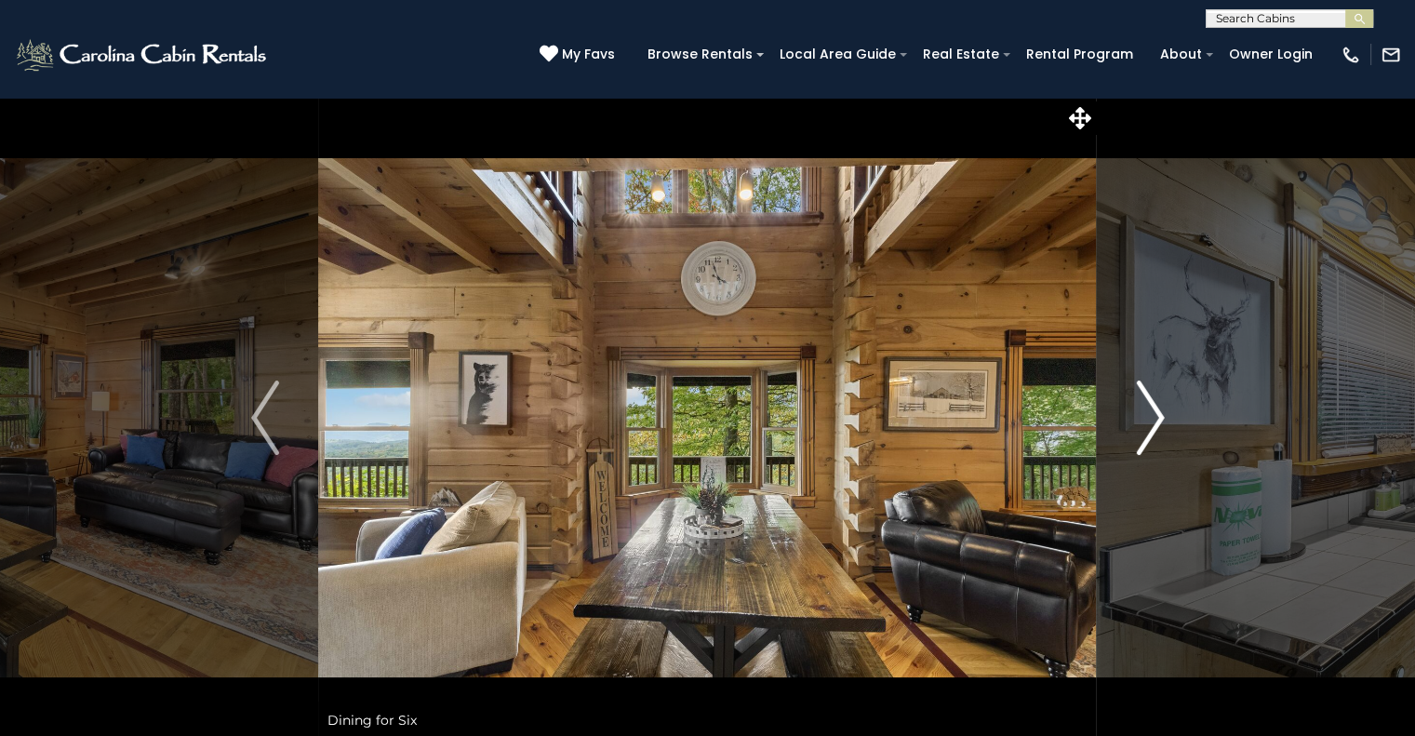
click at [1144, 415] on img "Next" at bounding box center [1150, 417] width 28 height 74
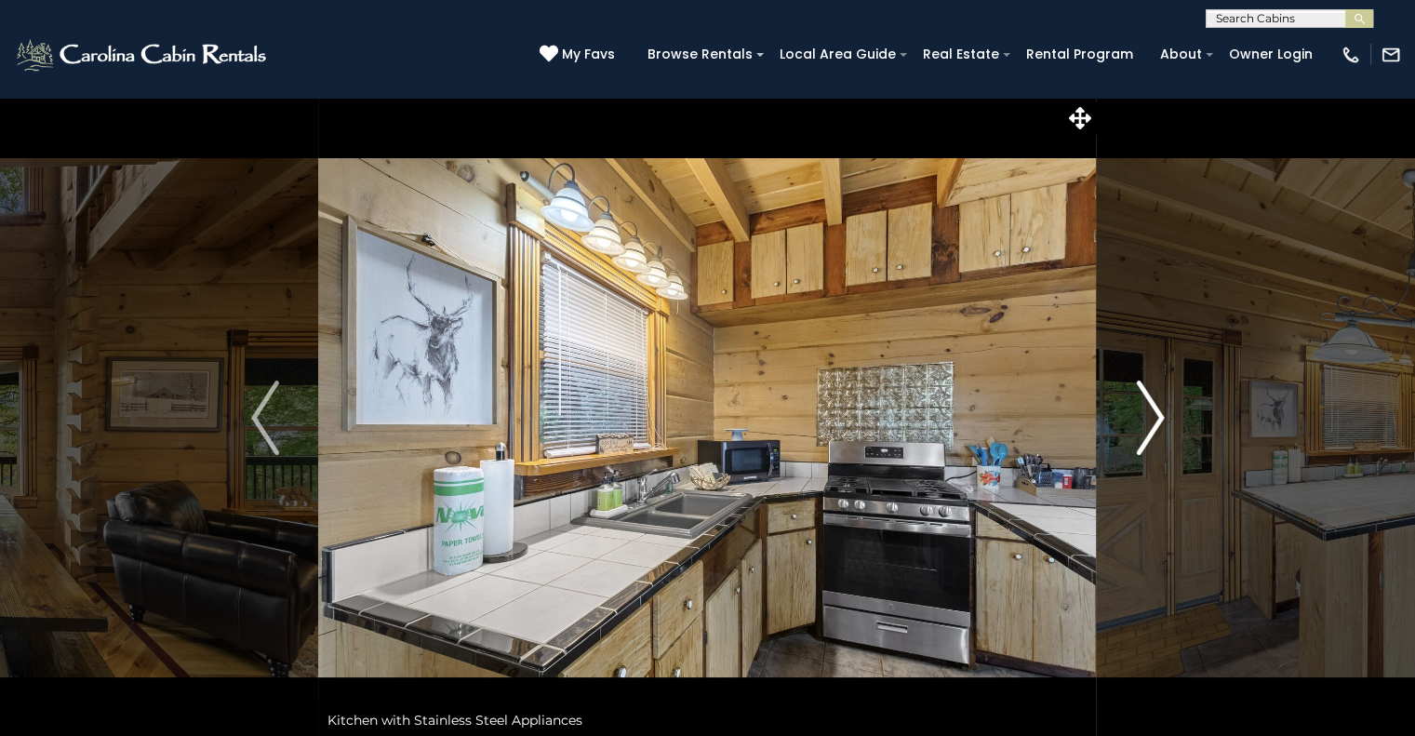
click at [1144, 415] on img "Next" at bounding box center [1150, 417] width 28 height 74
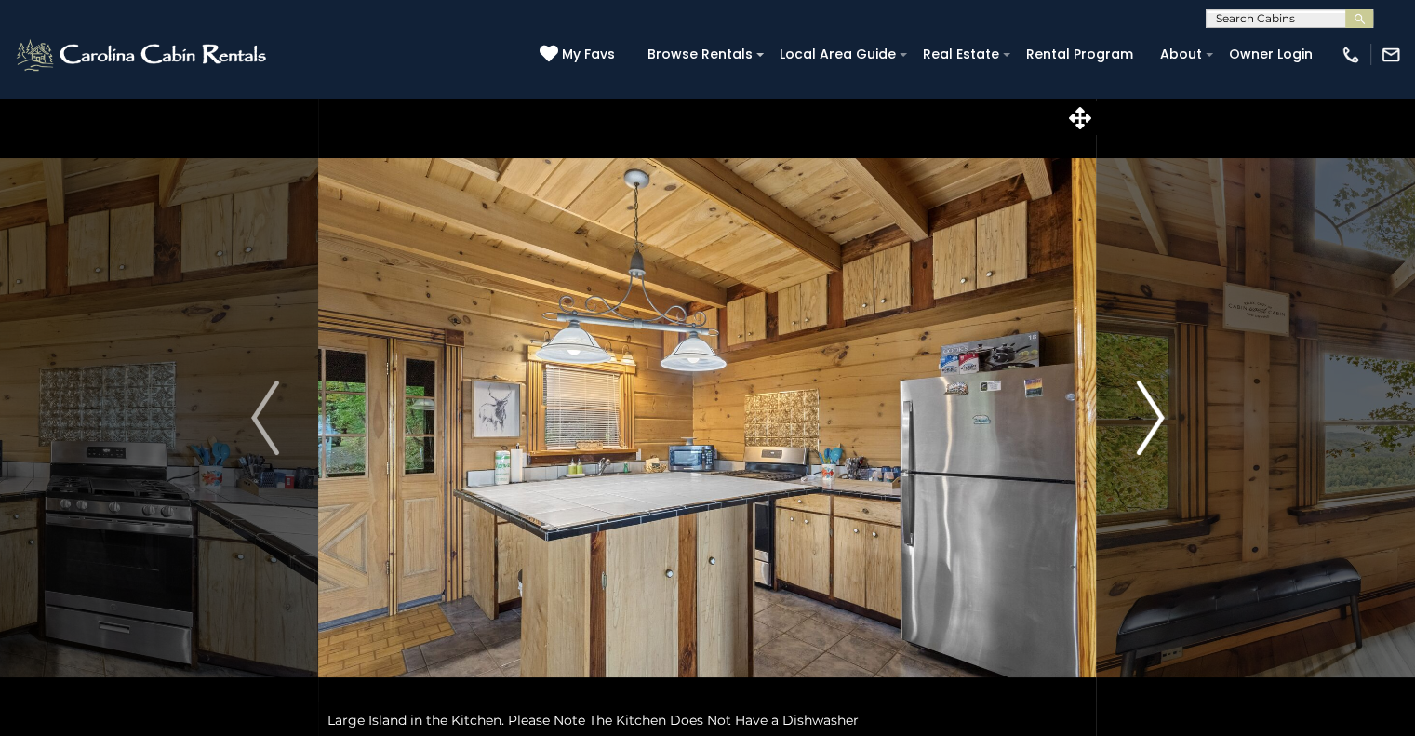
click at [1144, 415] on img "Next" at bounding box center [1150, 417] width 28 height 74
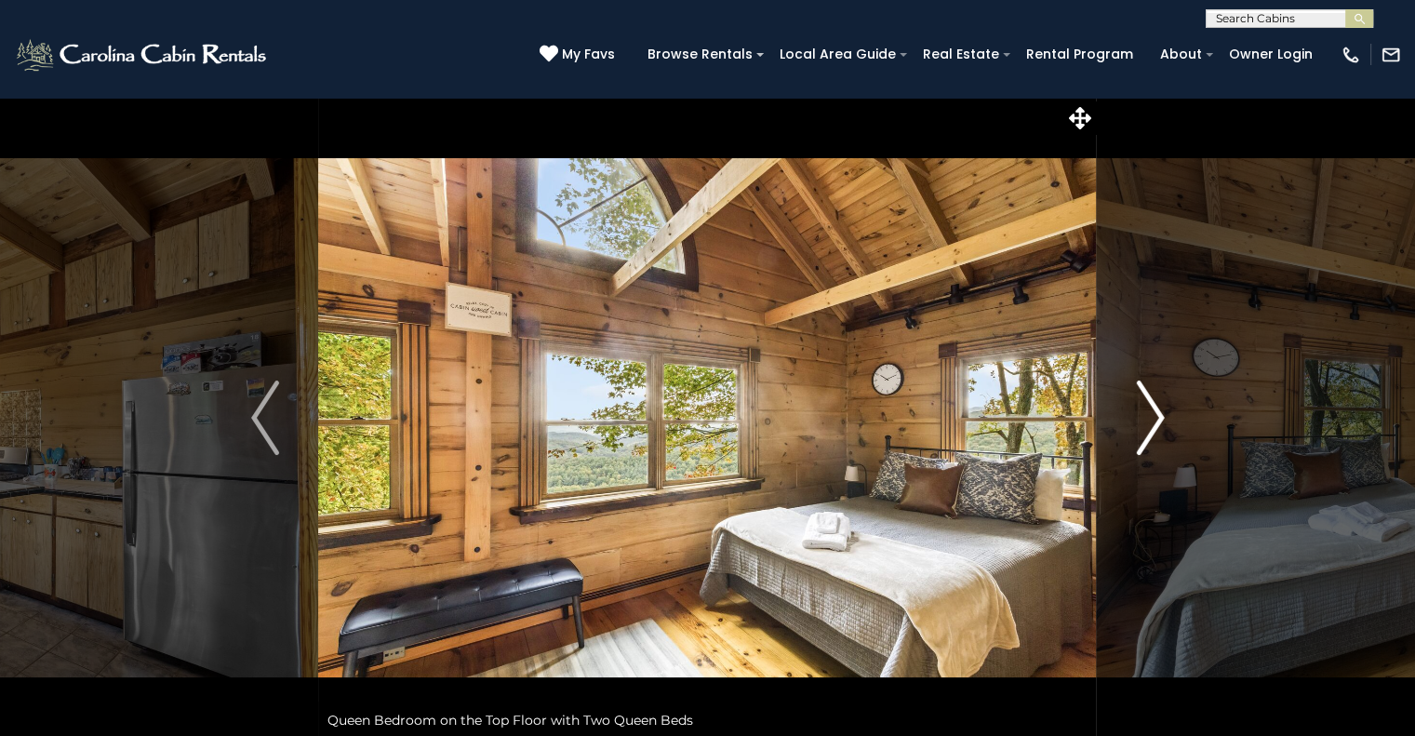
click at [1144, 415] on img "Next" at bounding box center [1150, 417] width 28 height 74
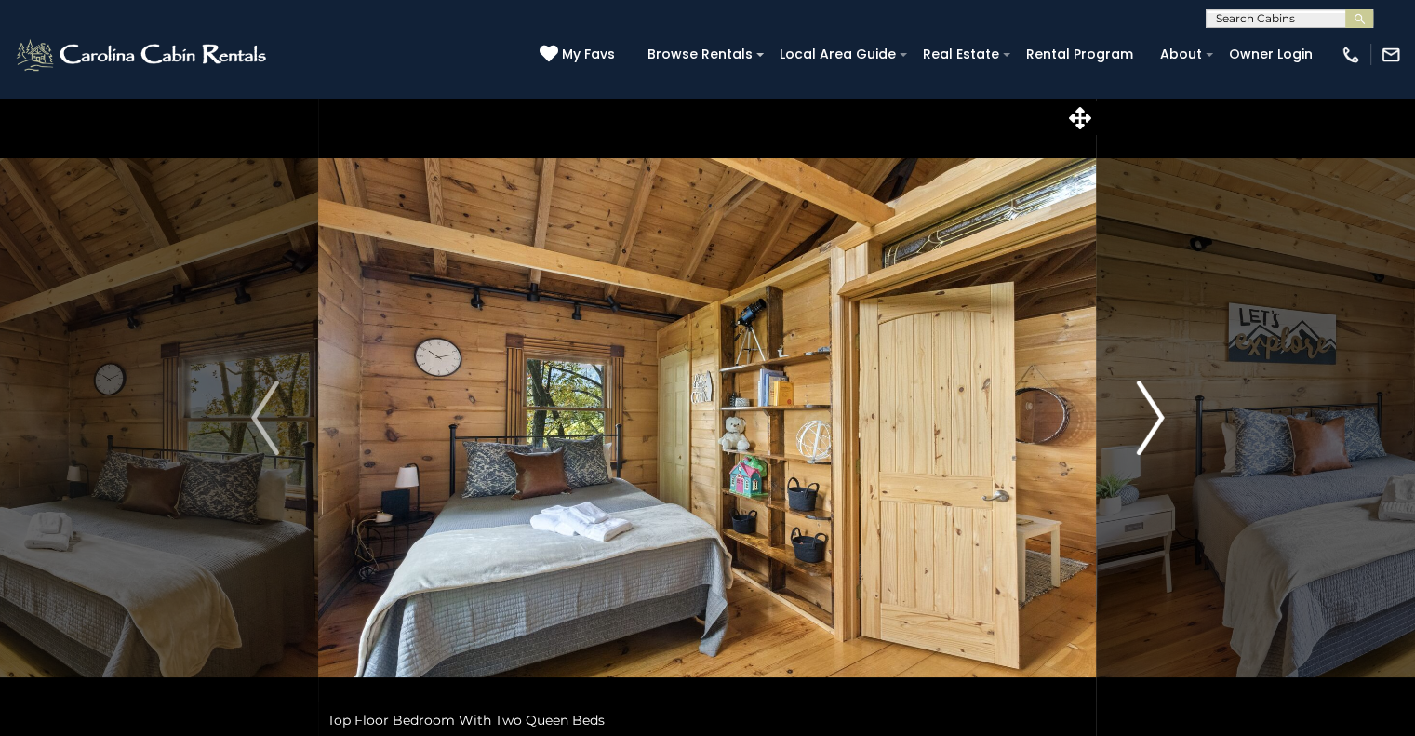
click at [1144, 415] on img "Next" at bounding box center [1150, 417] width 28 height 74
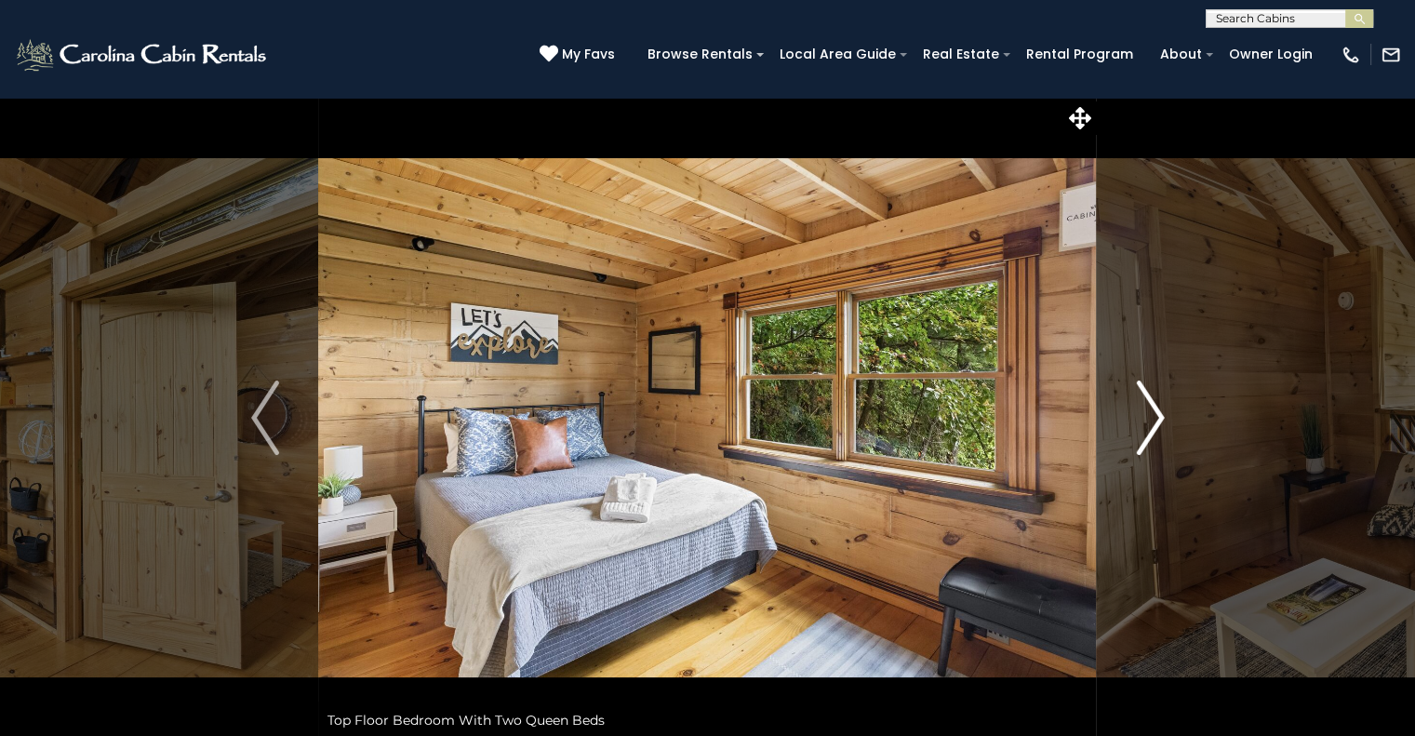
click at [1144, 415] on img "Next" at bounding box center [1150, 417] width 28 height 74
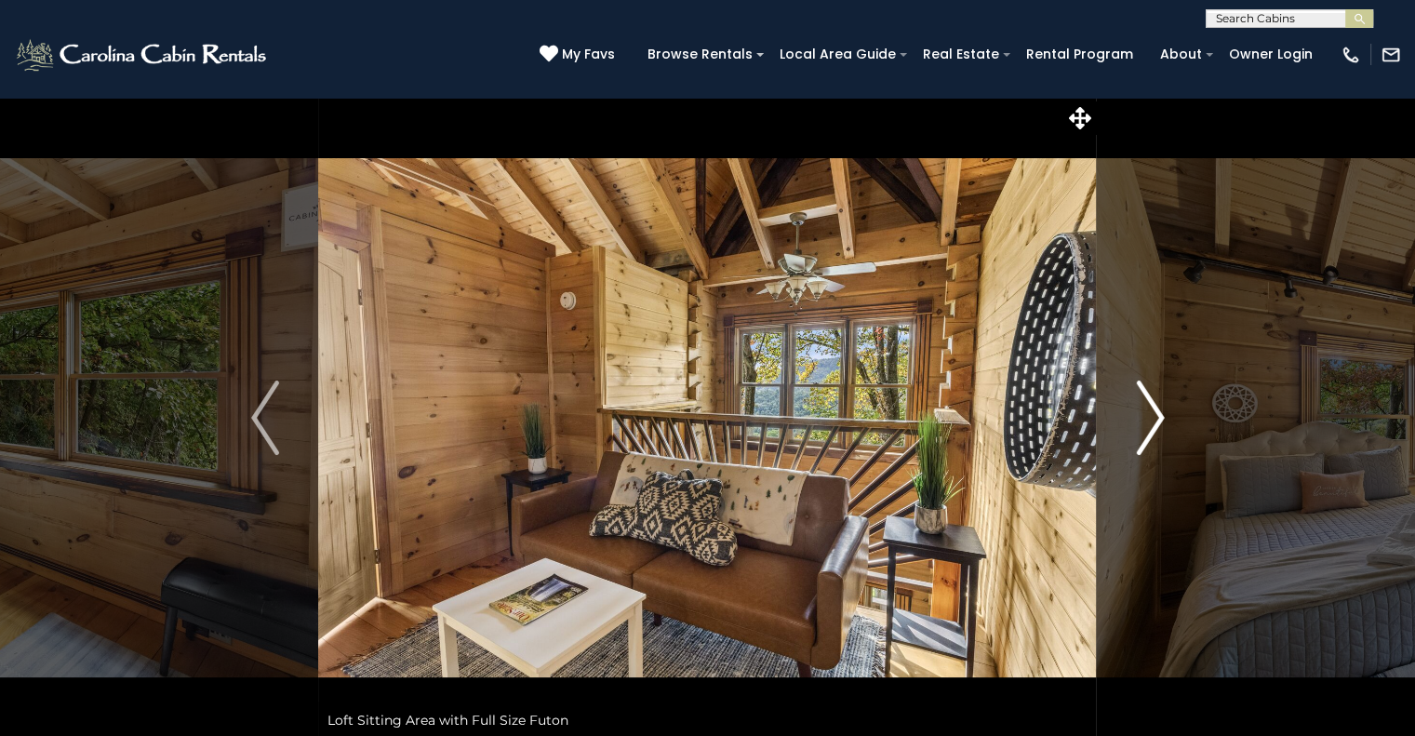
click at [1144, 415] on img "Next" at bounding box center [1150, 417] width 28 height 74
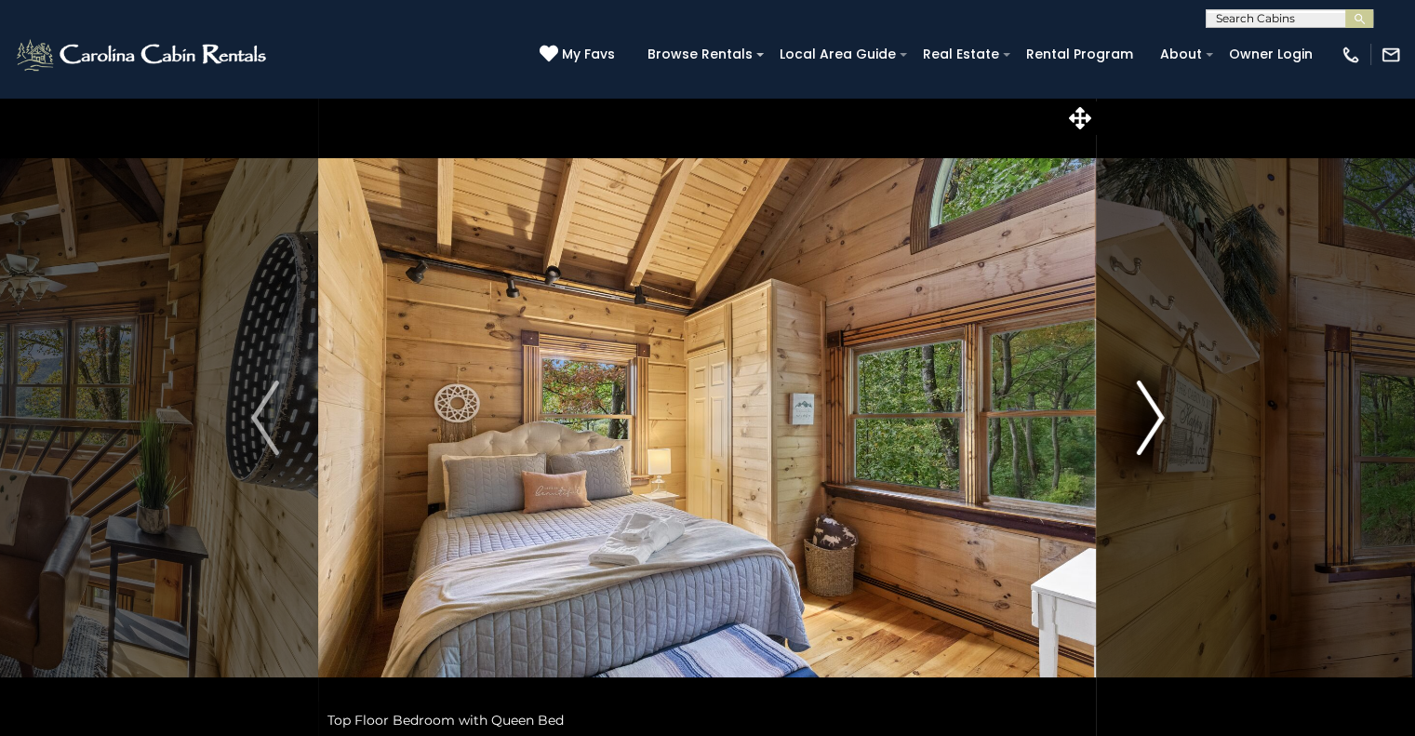
click at [1144, 415] on img "Next" at bounding box center [1150, 417] width 28 height 74
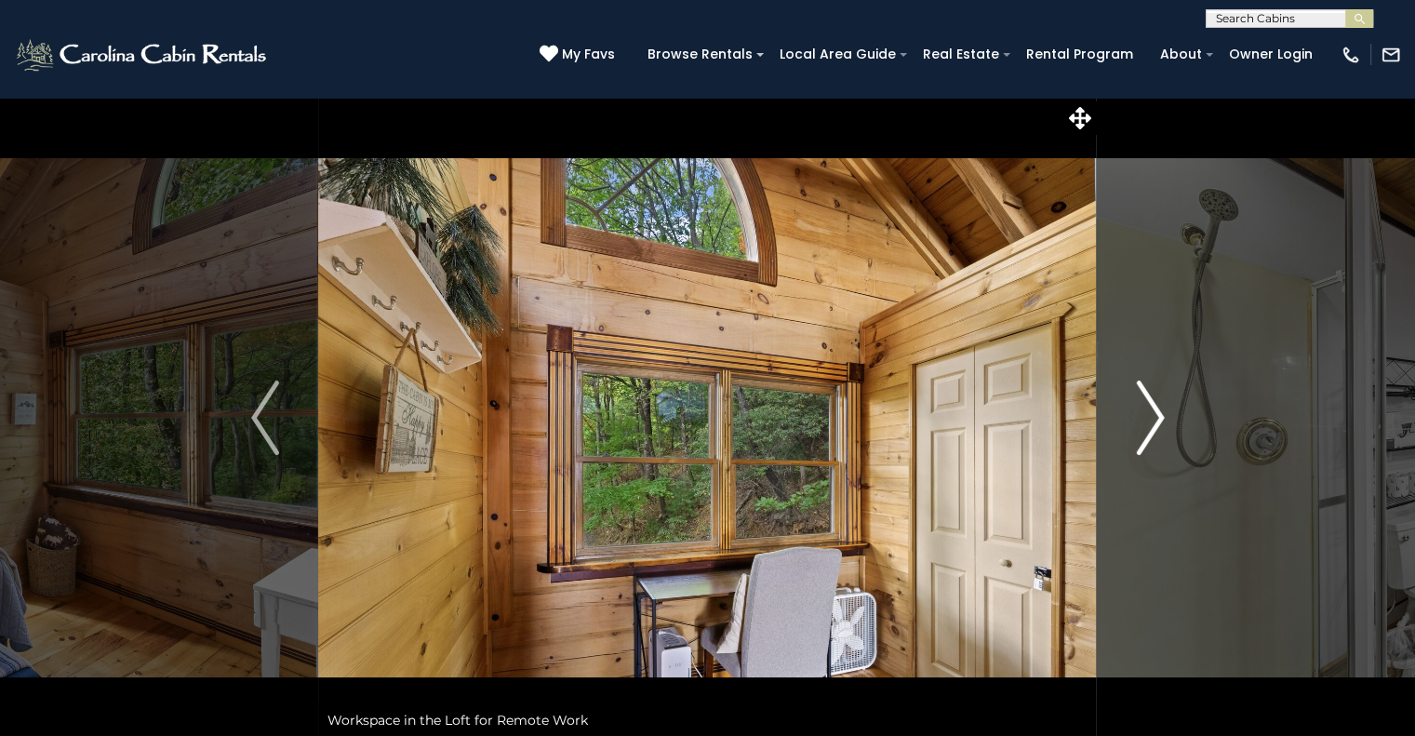
click at [1144, 415] on img "Next" at bounding box center [1150, 417] width 28 height 74
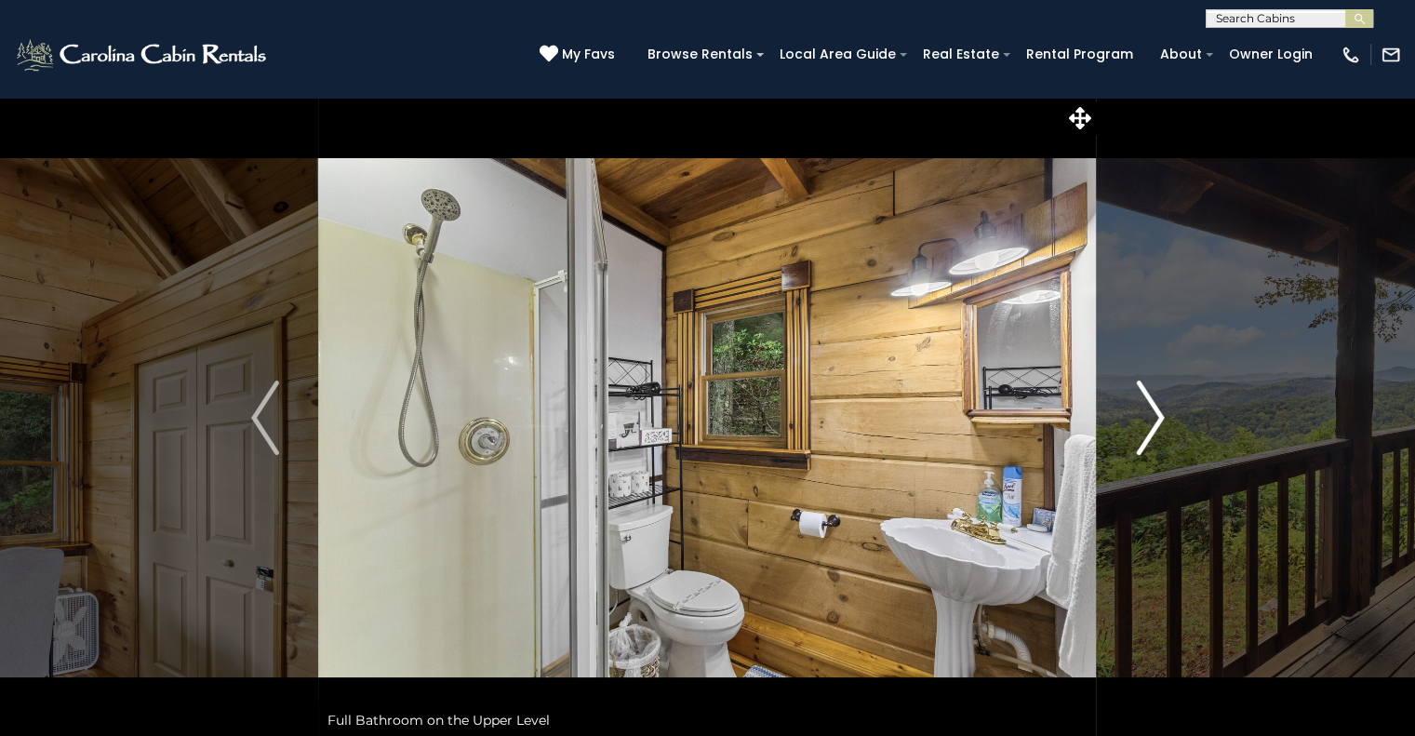
click at [1144, 415] on img "Next" at bounding box center [1150, 417] width 28 height 74
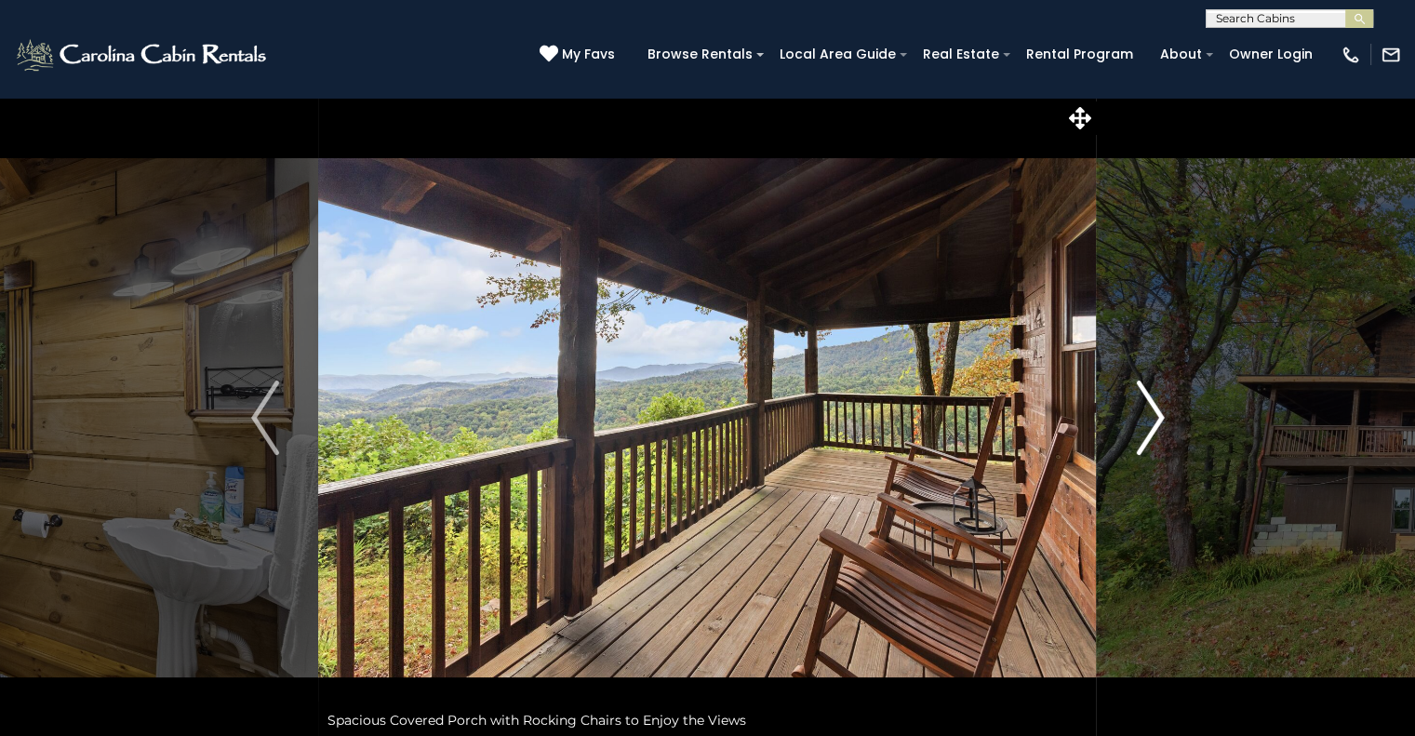
click at [1171, 415] on button "Next" at bounding box center [1150, 418] width 107 height 642
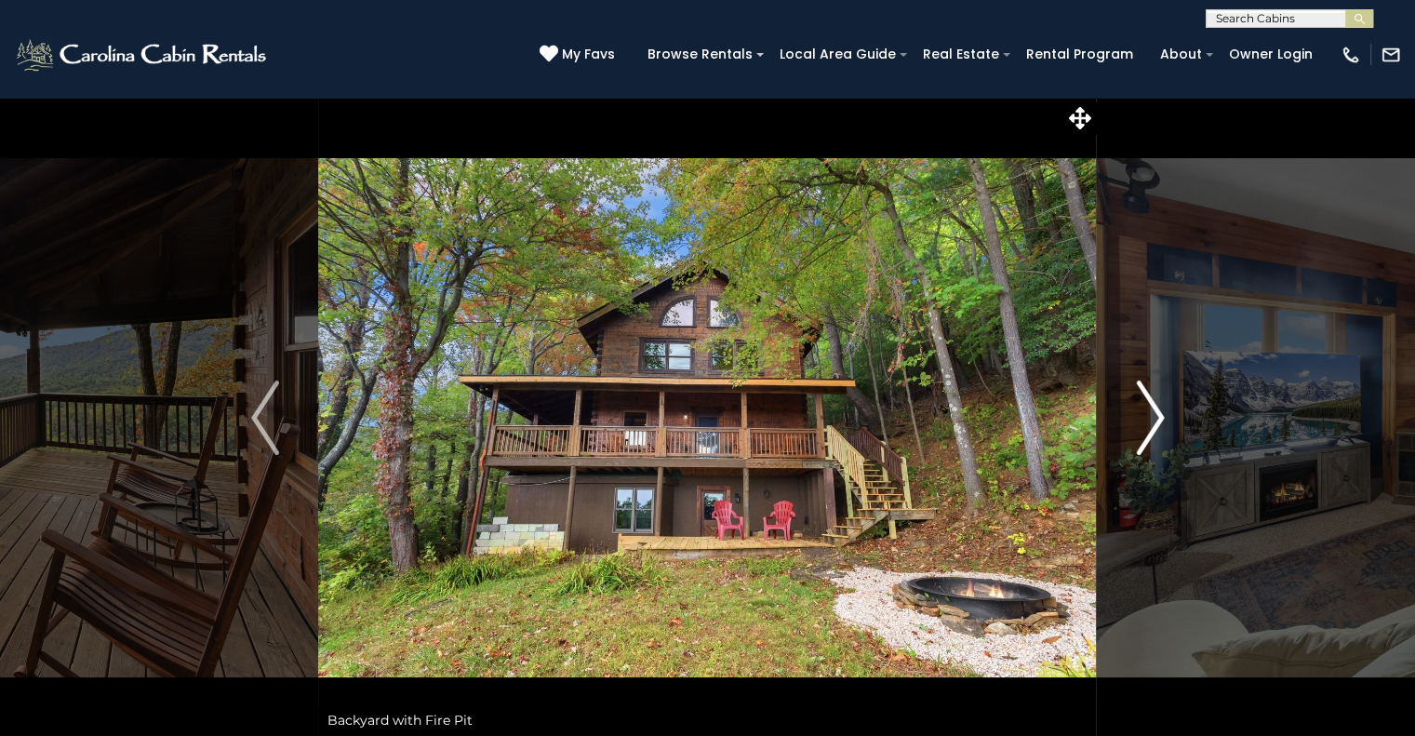
click at [1171, 415] on button "Next" at bounding box center [1150, 418] width 107 height 642
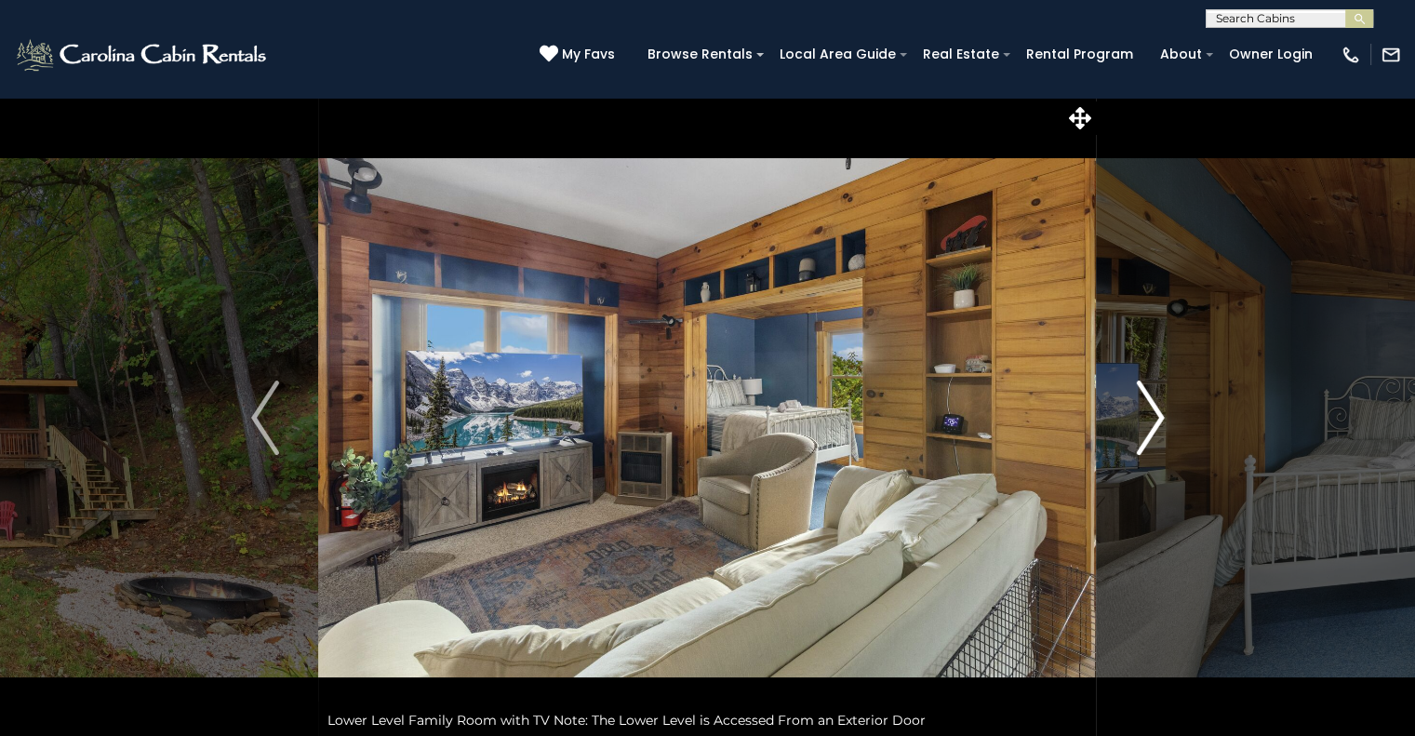
click at [1171, 415] on button "Next" at bounding box center [1150, 418] width 107 height 642
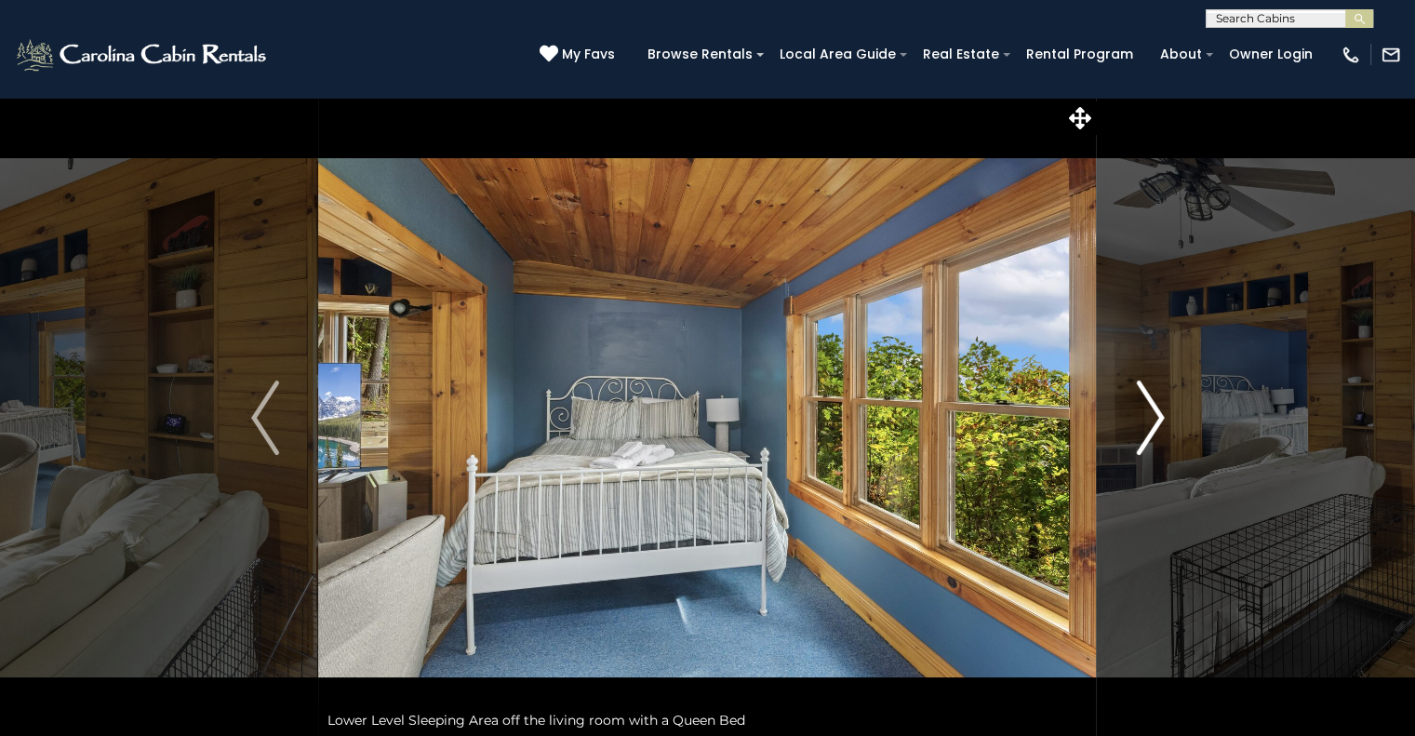
click at [1171, 415] on button "Next" at bounding box center [1150, 418] width 107 height 642
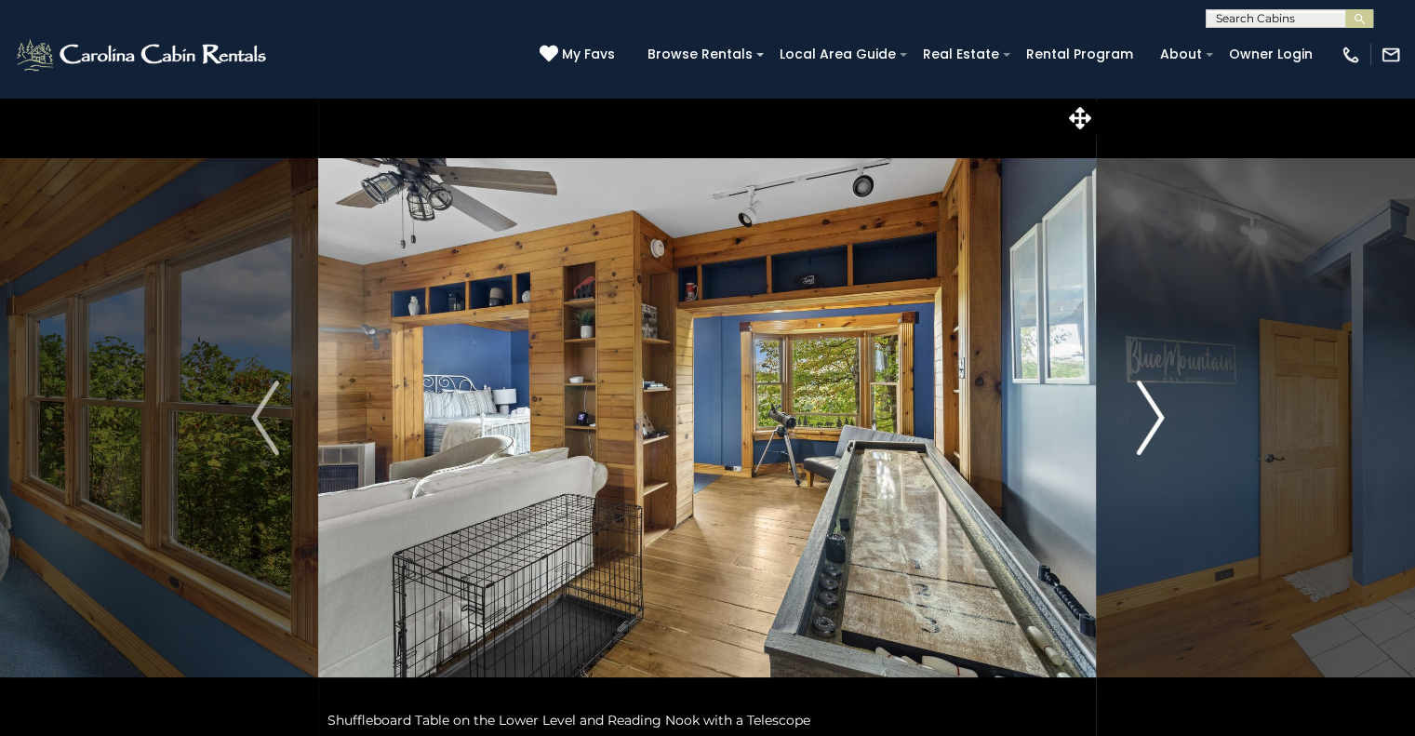
click at [1171, 415] on button "Next" at bounding box center [1150, 418] width 107 height 642
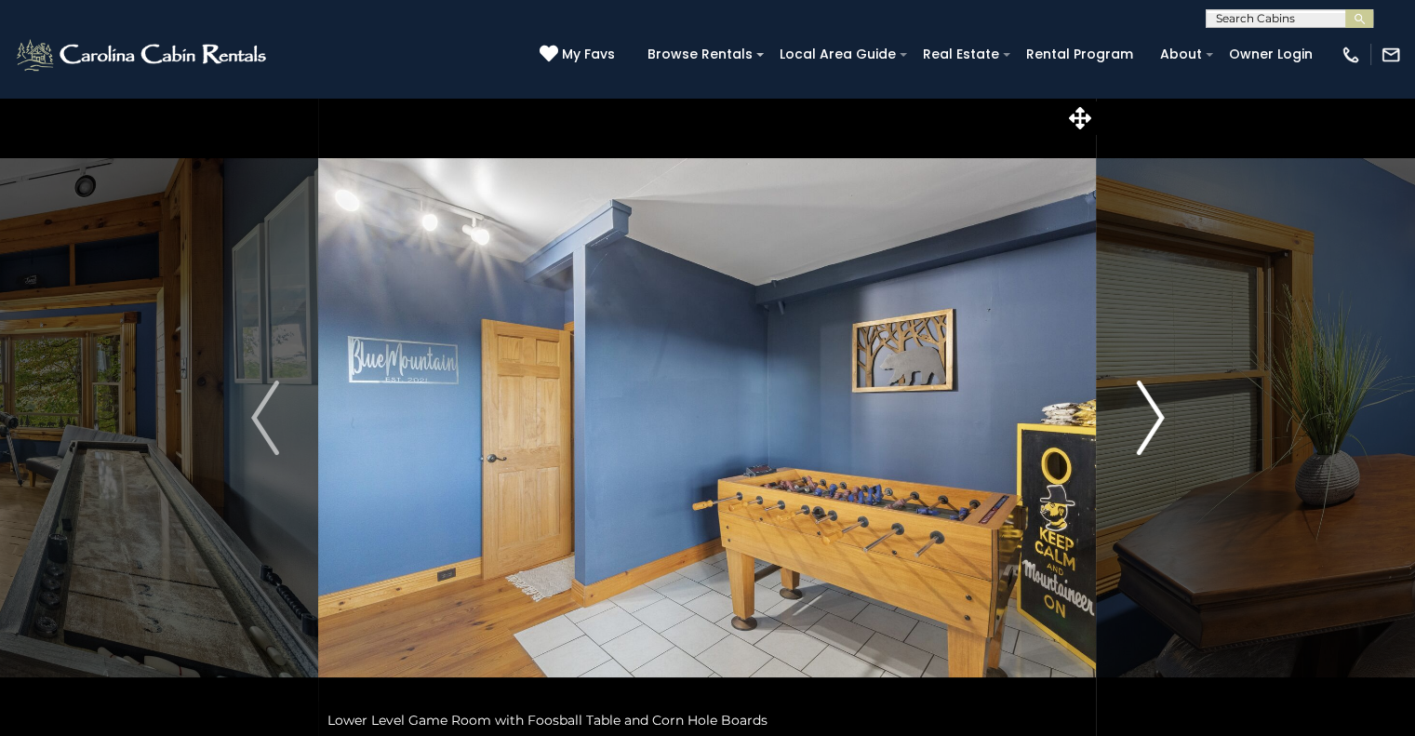
click at [1171, 415] on button "Next" at bounding box center [1150, 418] width 107 height 642
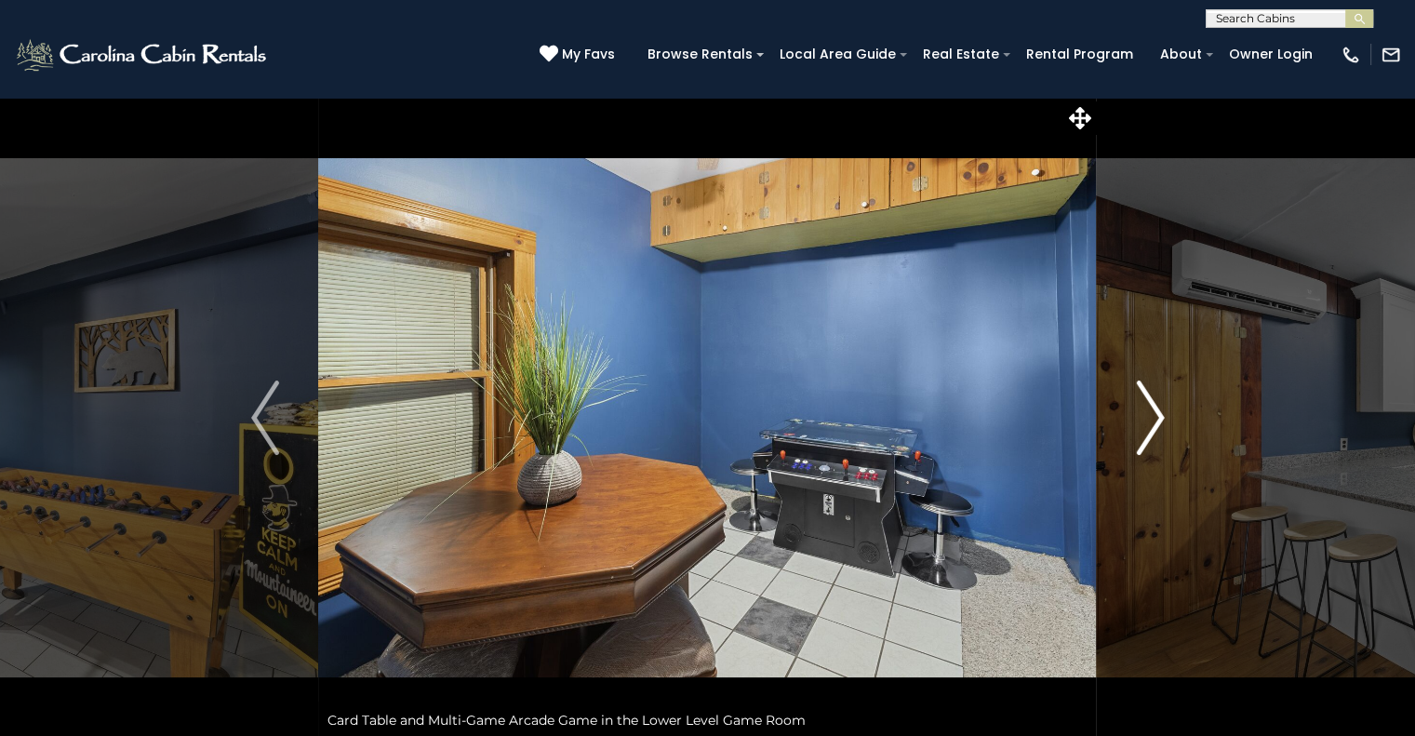
click at [1171, 415] on button "Next" at bounding box center [1150, 418] width 107 height 642
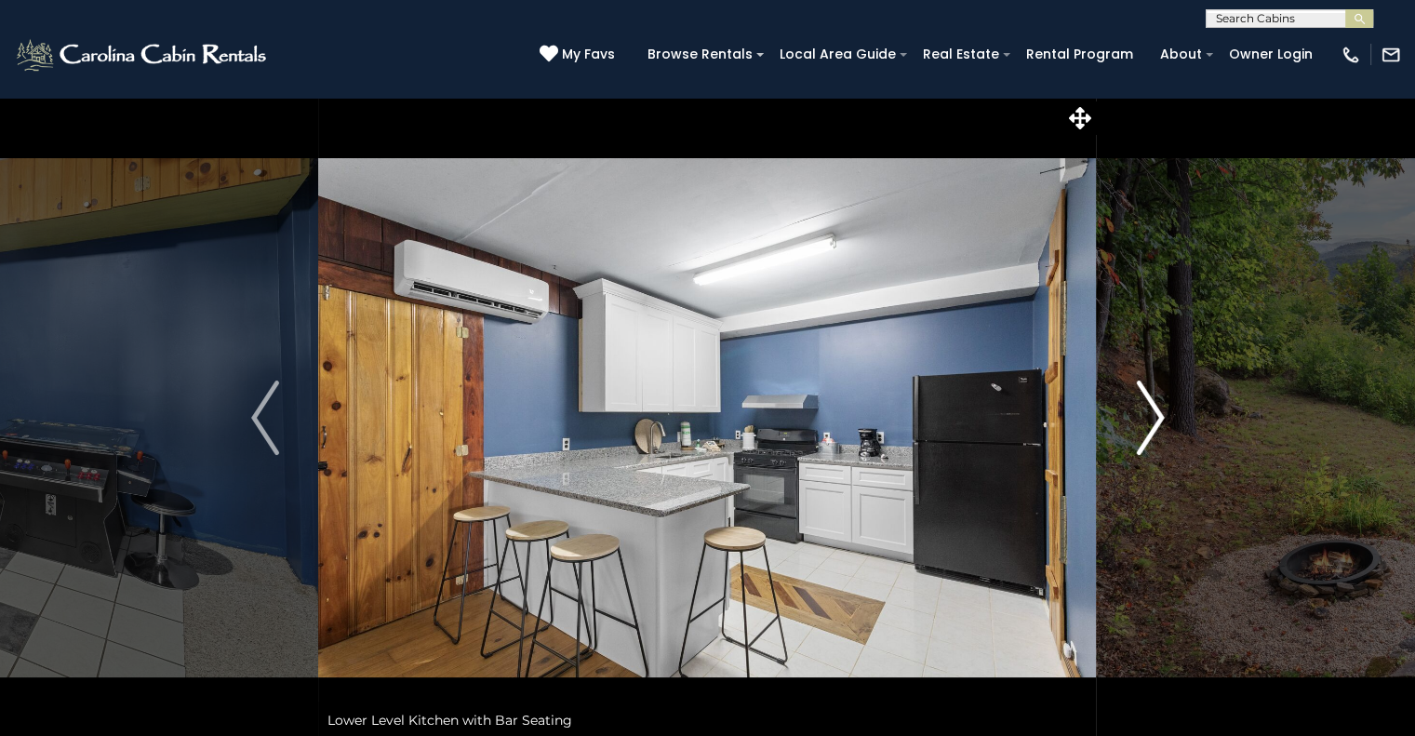
click at [1171, 415] on button "Next" at bounding box center [1150, 418] width 107 height 642
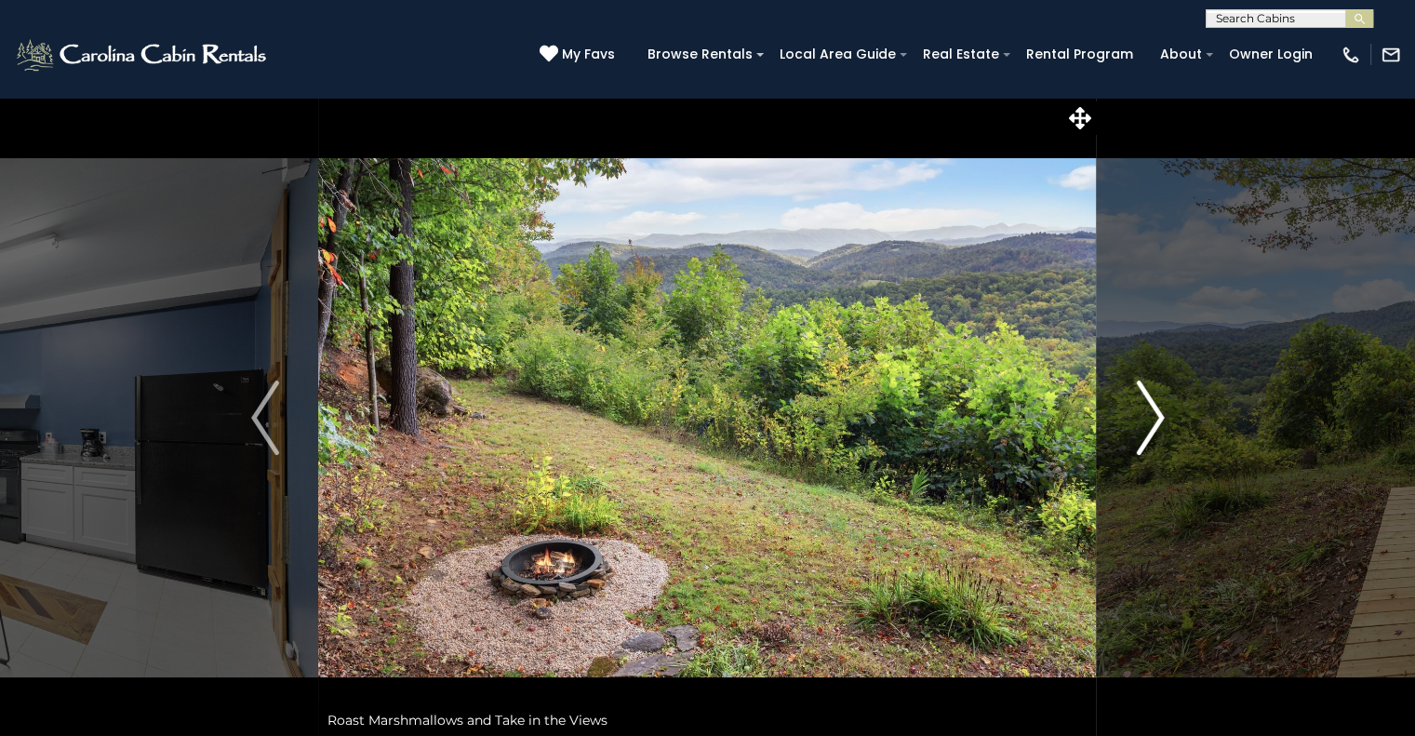
click at [1171, 415] on button "Next" at bounding box center [1150, 418] width 107 height 642
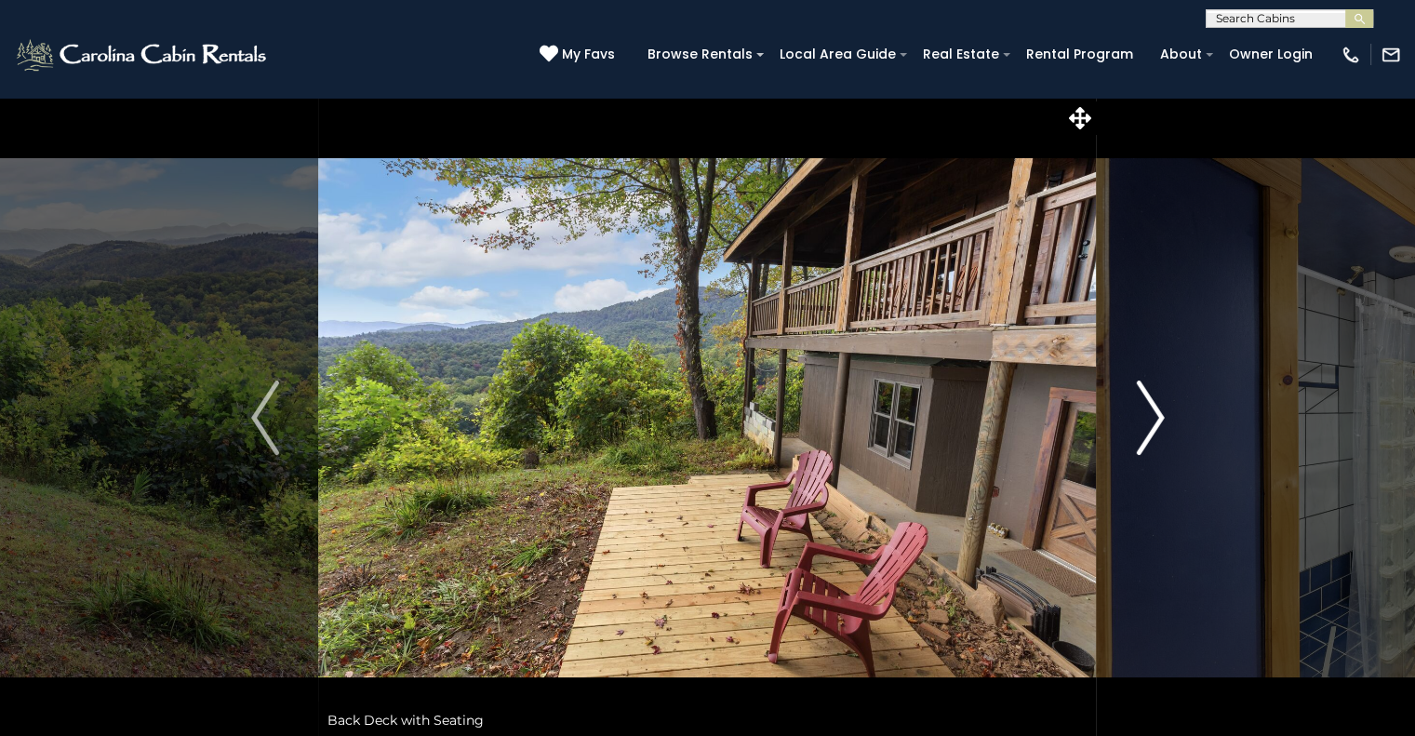
click at [1171, 415] on button "Next" at bounding box center [1150, 418] width 107 height 642
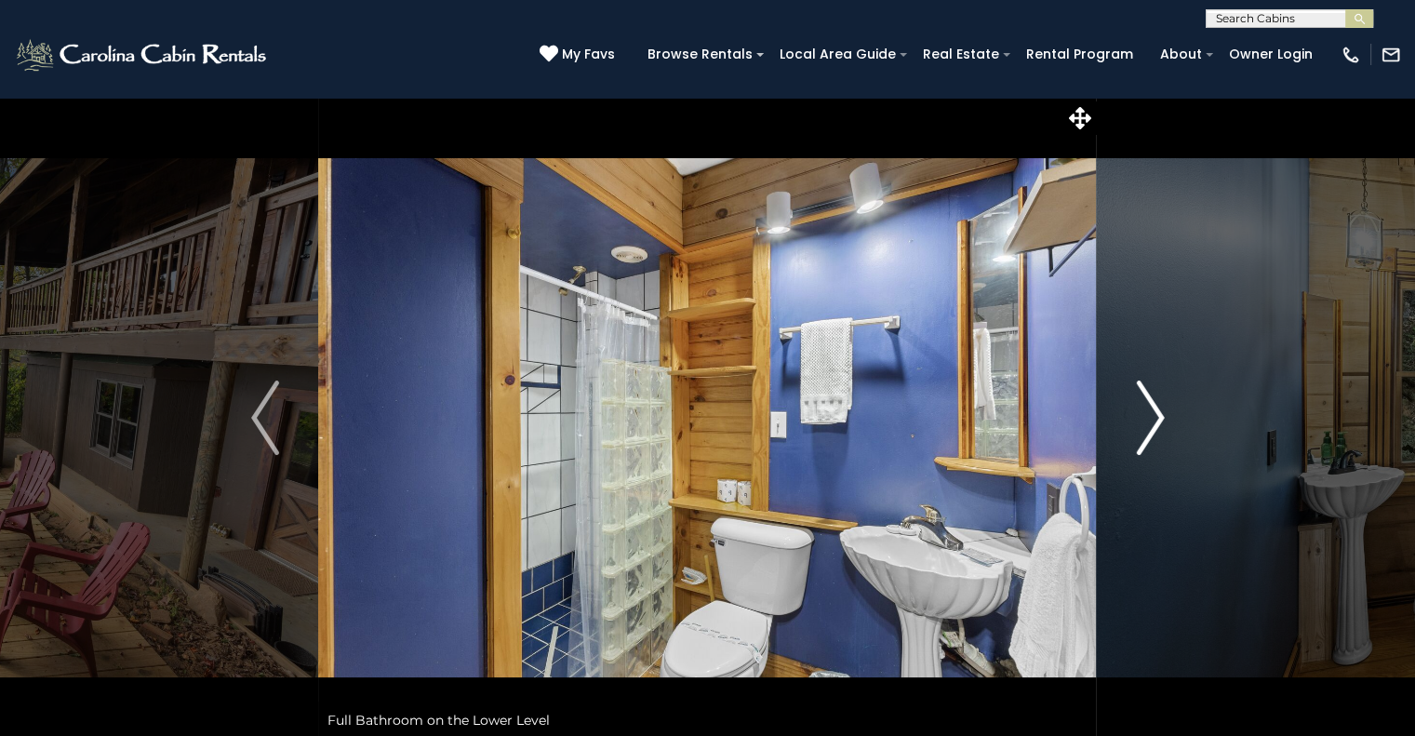
click at [1171, 415] on button "Next" at bounding box center [1150, 418] width 107 height 642
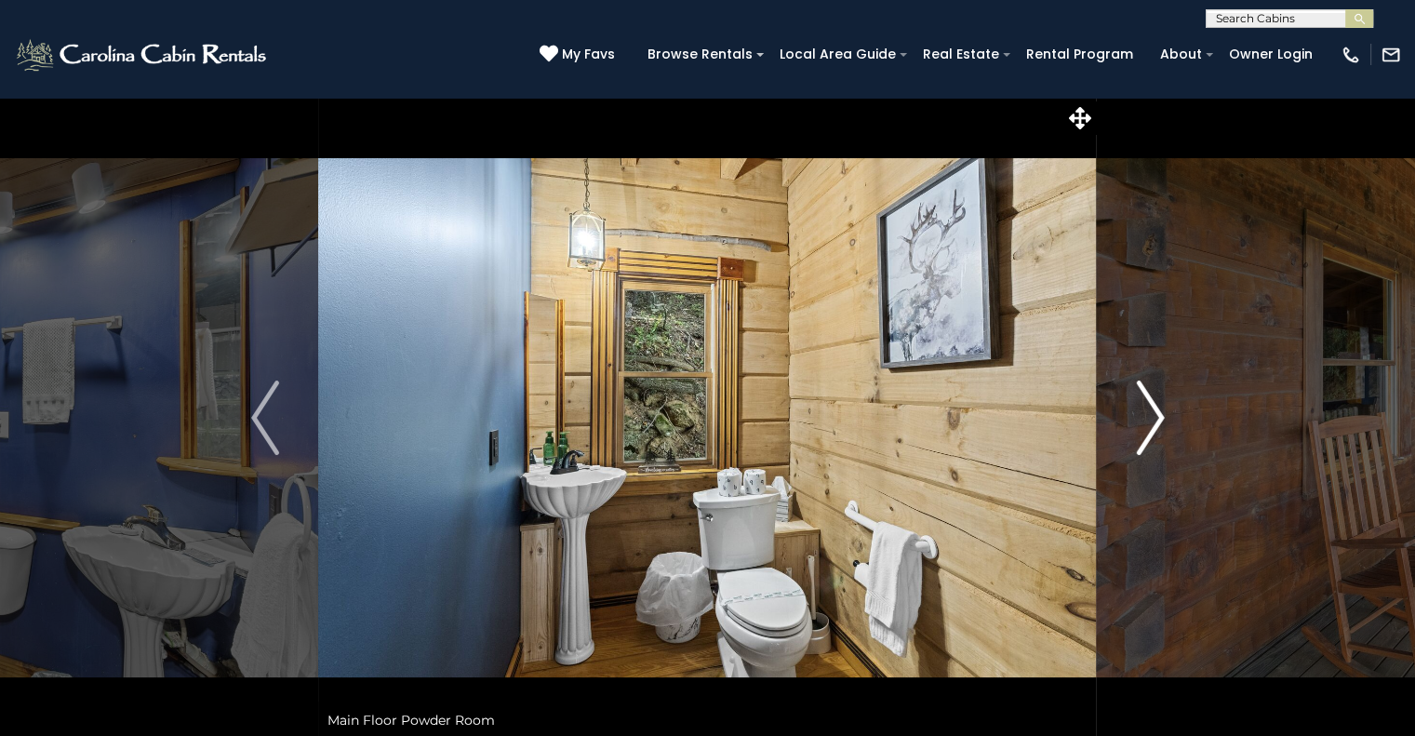
click at [1171, 415] on button "Next" at bounding box center [1150, 418] width 107 height 642
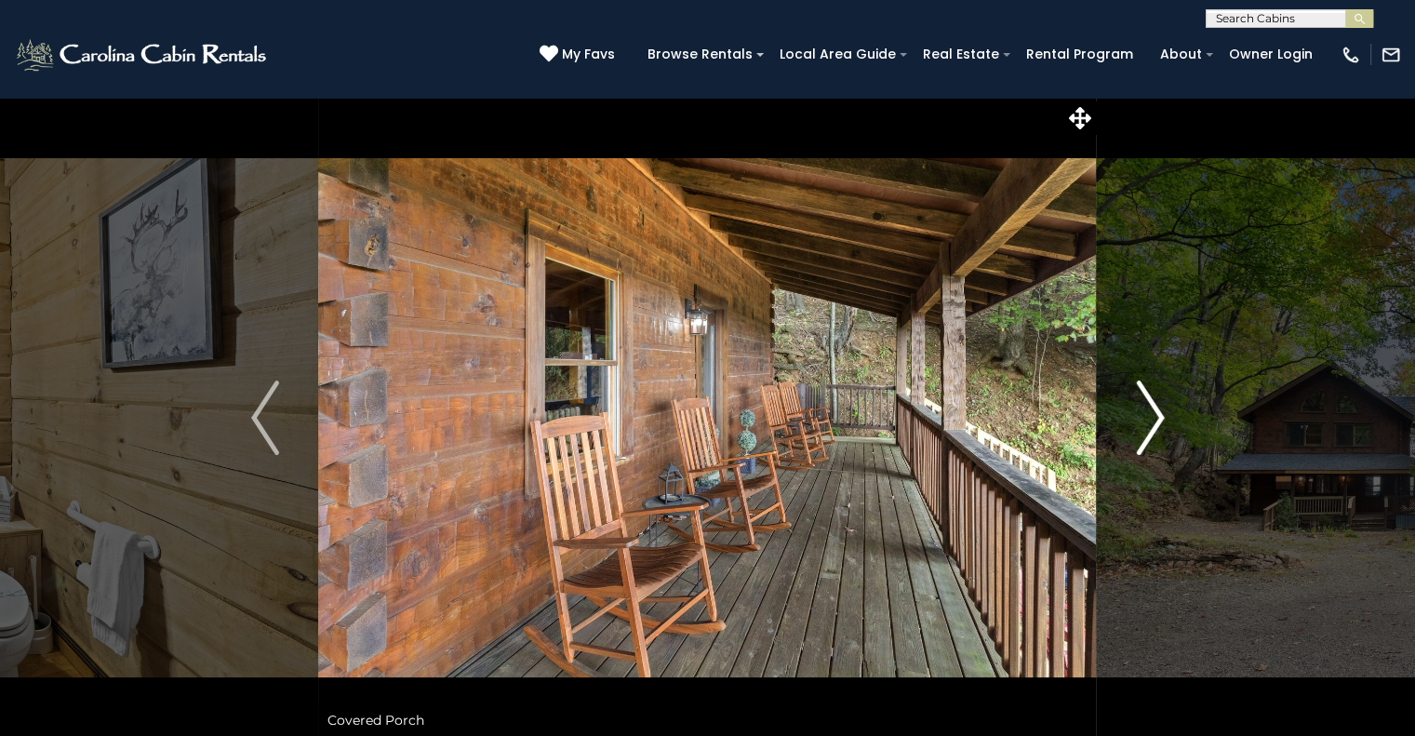
click at [1171, 415] on button "Next" at bounding box center [1150, 418] width 107 height 642
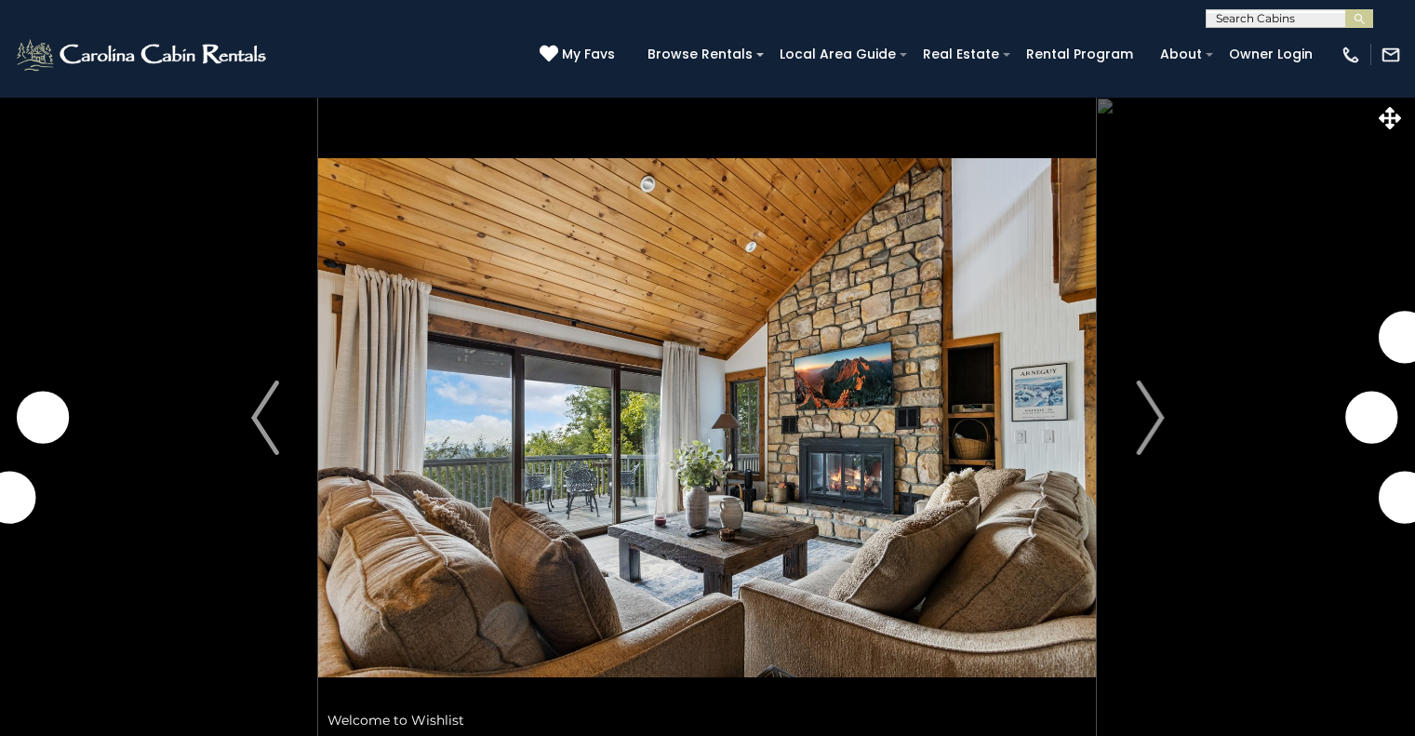
click at [1144, 431] on img "Next" at bounding box center [1150, 417] width 28 height 74
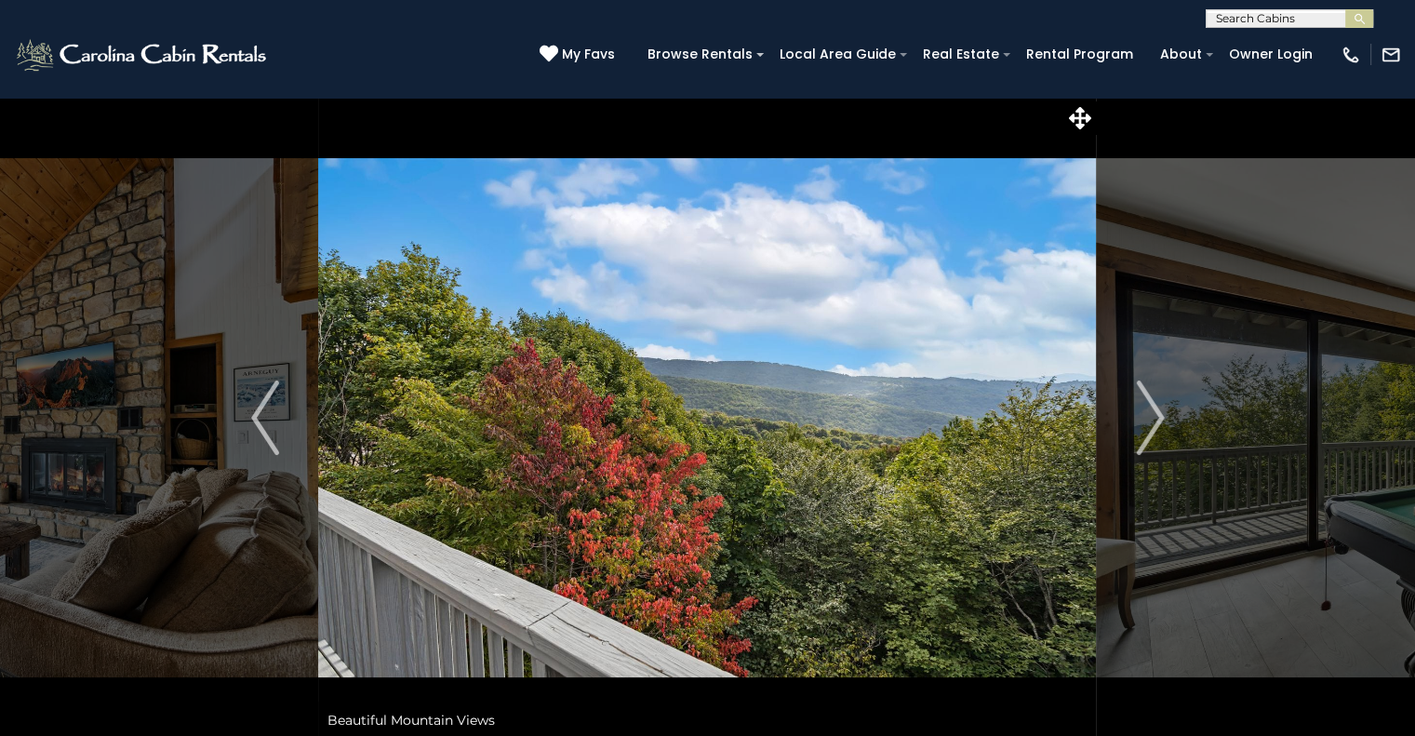
click at [1144, 431] on img "Next" at bounding box center [1150, 417] width 28 height 74
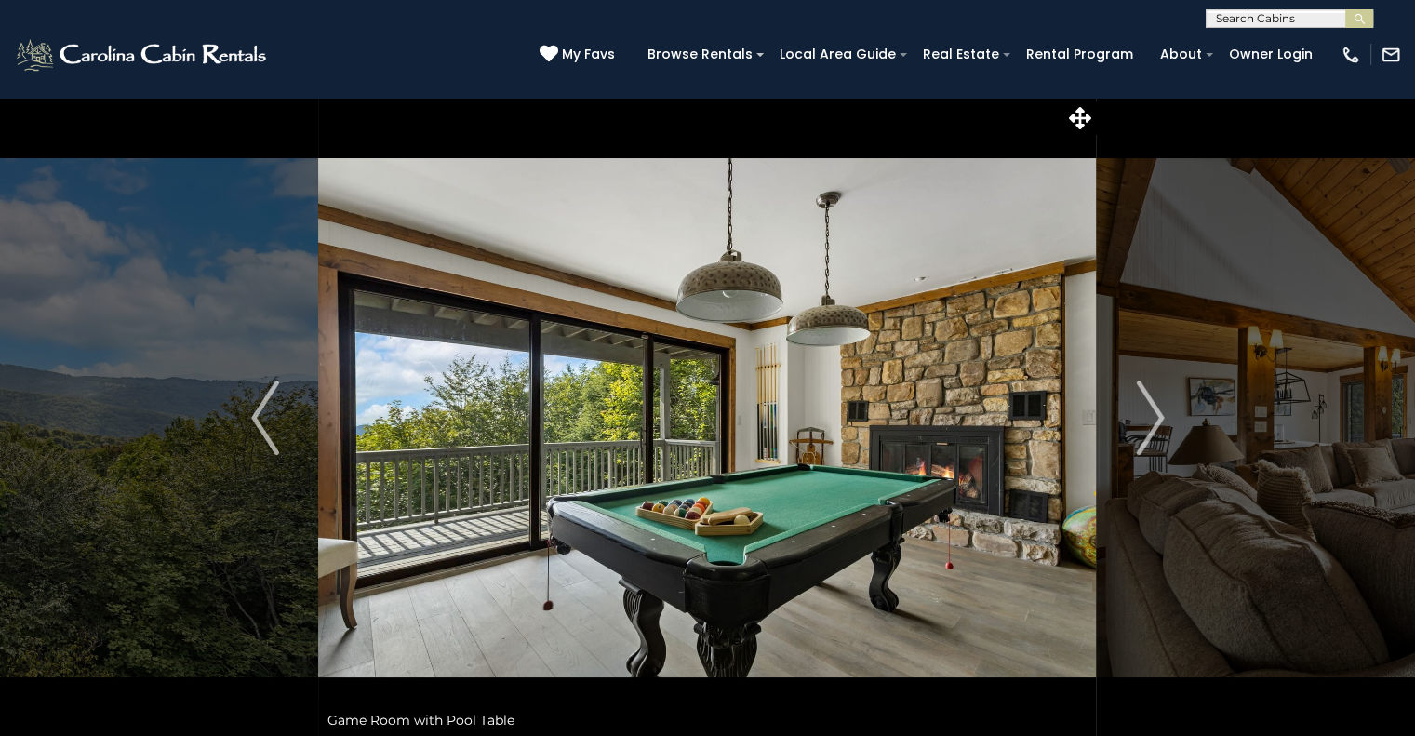
click at [1144, 431] on img "Next" at bounding box center [1150, 417] width 28 height 74
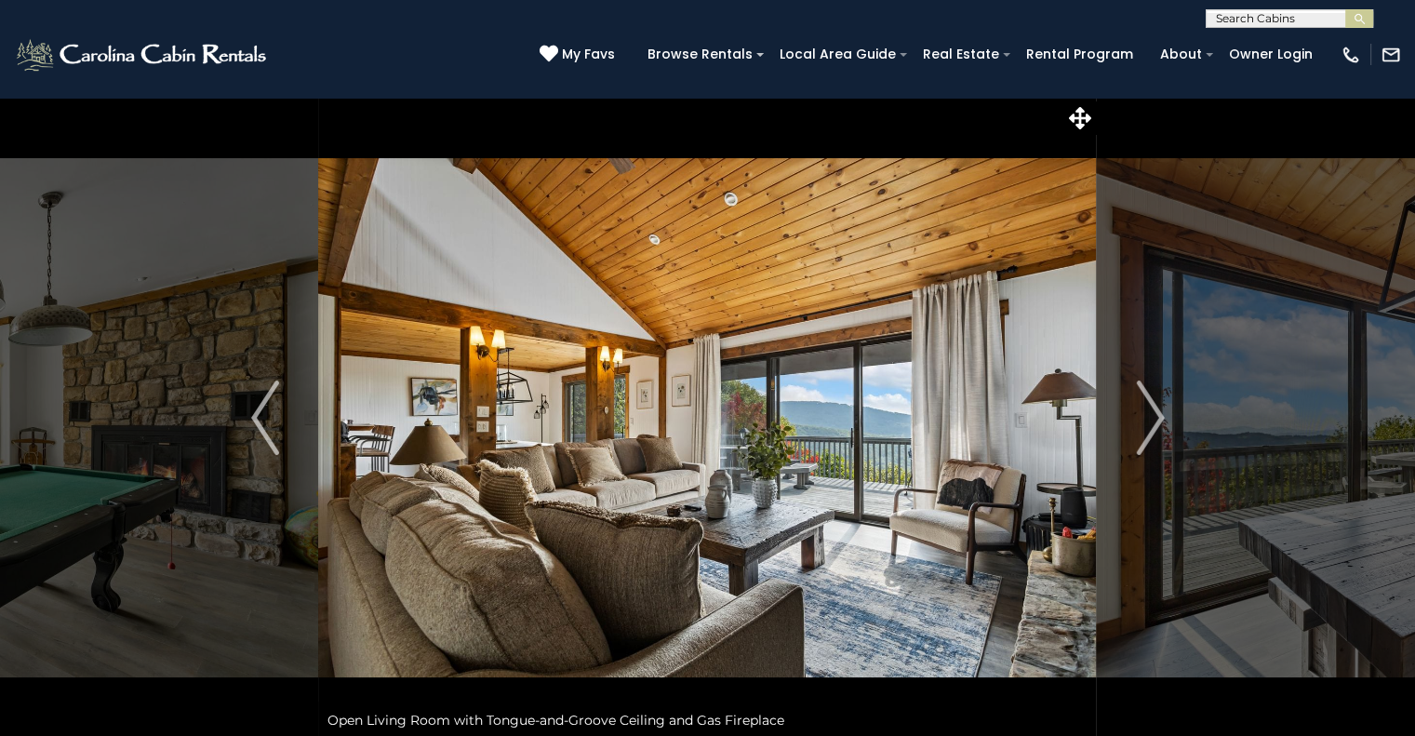
click at [1144, 431] on img "Next" at bounding box center [1150, 417] width 28 height 74
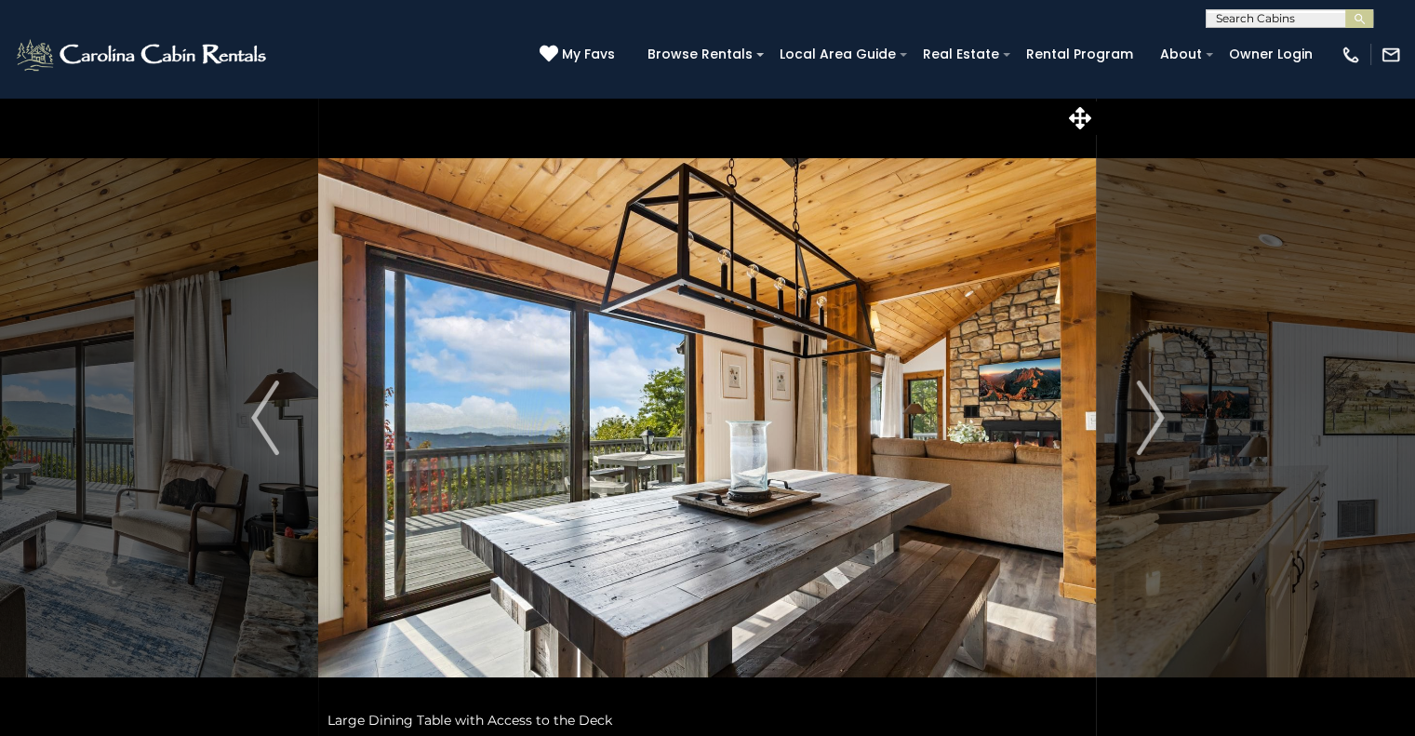
click at [1144, 431] on img "Next" at bounding box center [1150, 417] width 28 height 74
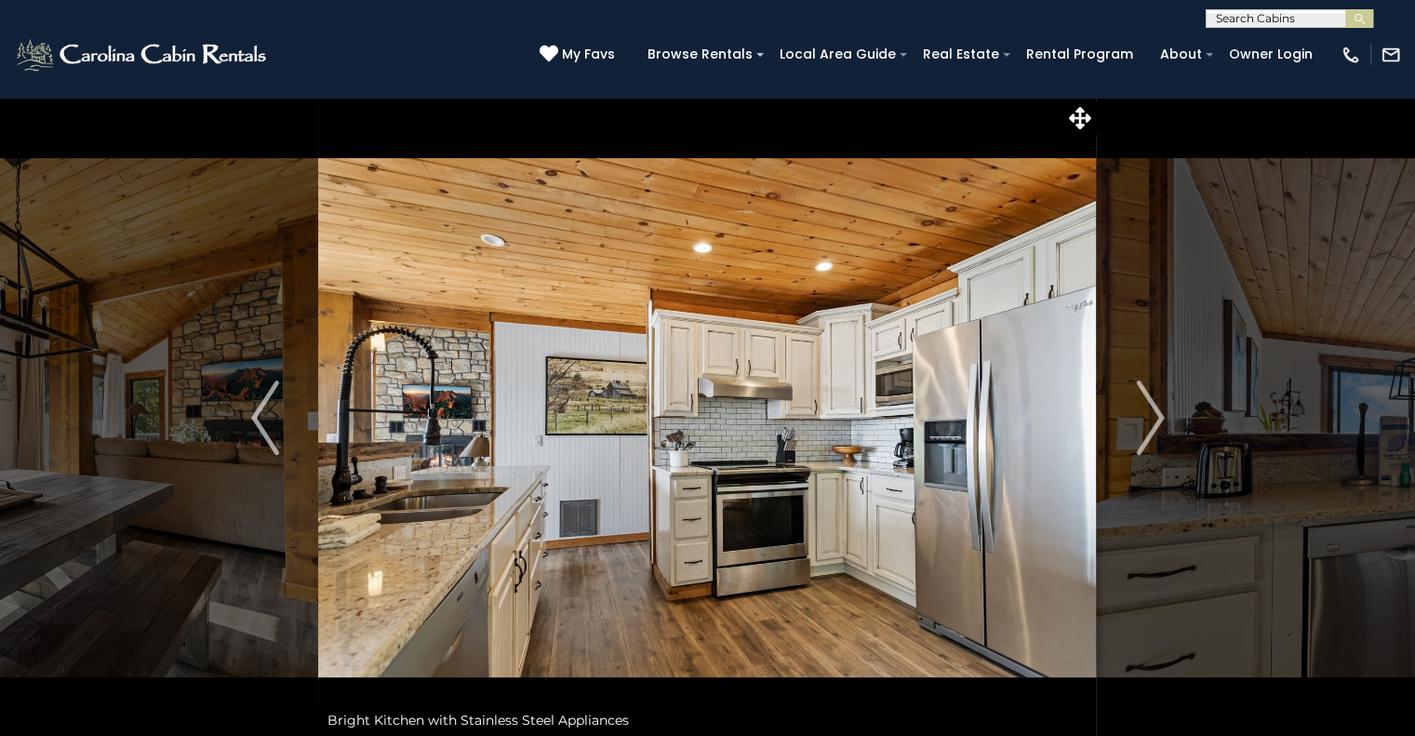
click at [1144, 431] on img "Next" at bounding box center [1150, 417] width 28 height 74
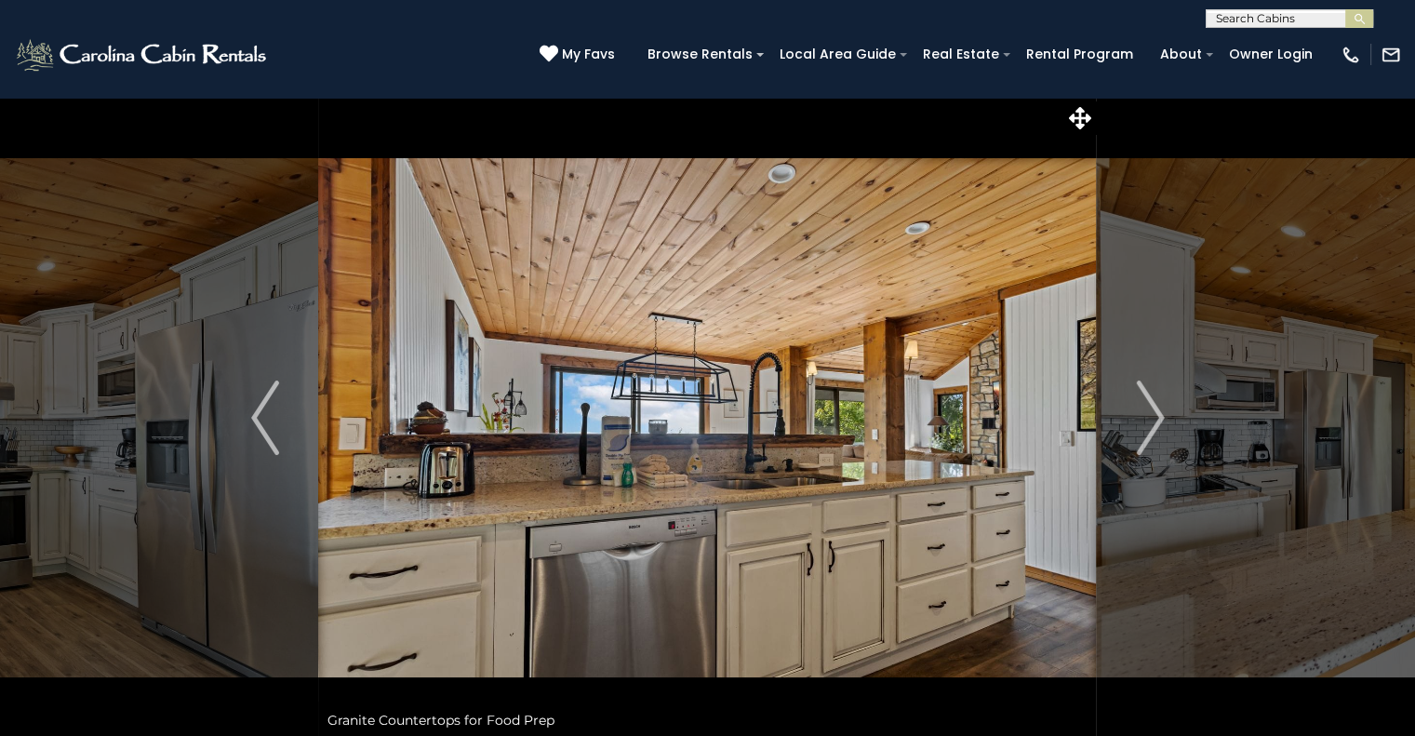
click at [1144, 431] on img "Next" at bounding box center [1150, 417] width 28 height 74
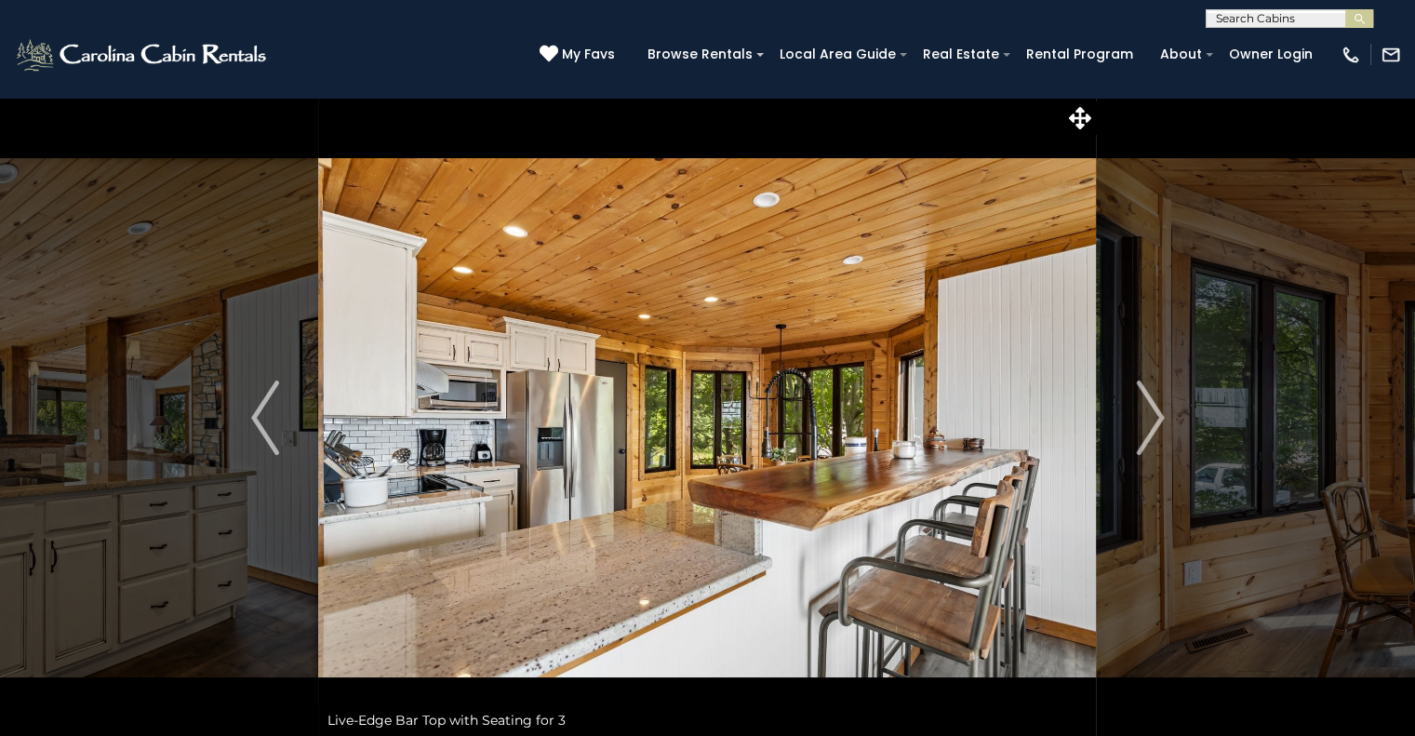
click at [1144, 431] on img "Next" at bounding box center [1150, 417] width 28 height 74
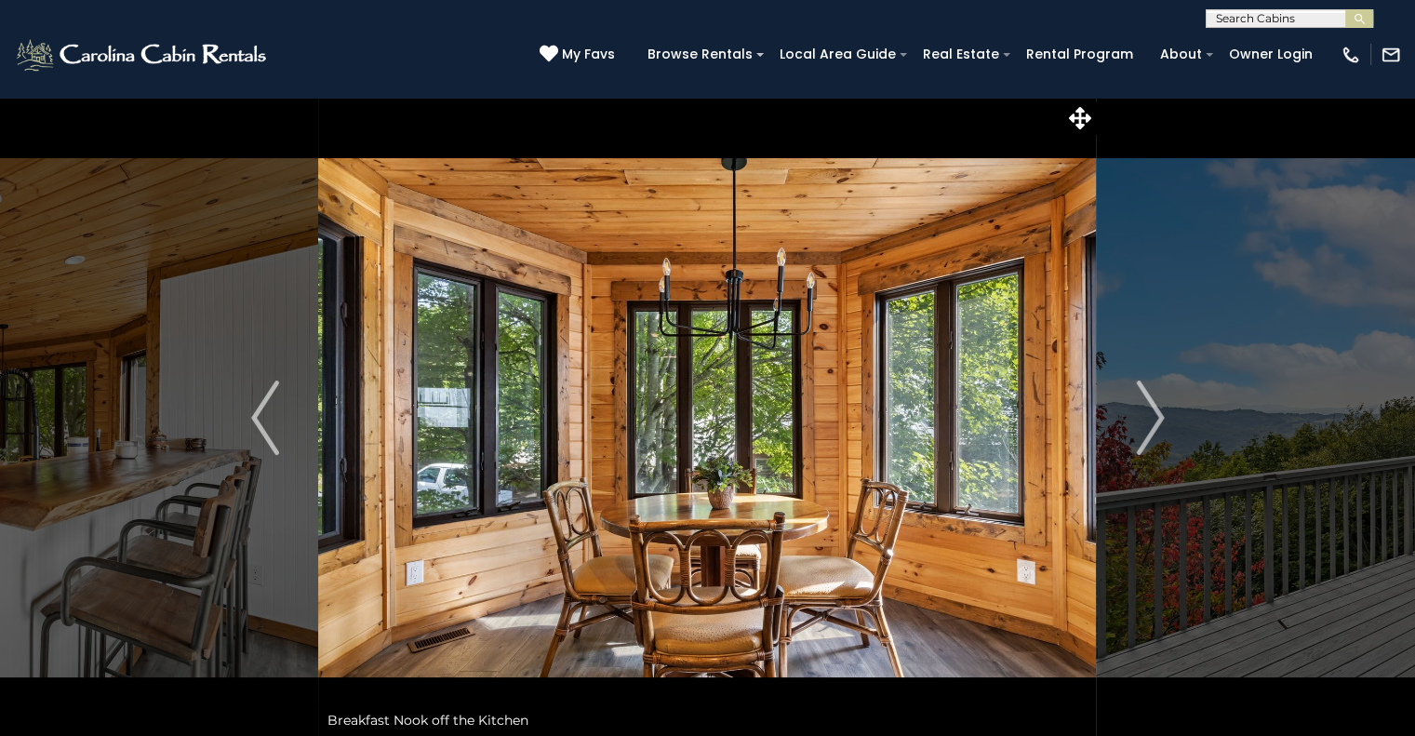
click at [1144, 431] on img "Next" at bounding box center [1150, 417] width 28 height 74
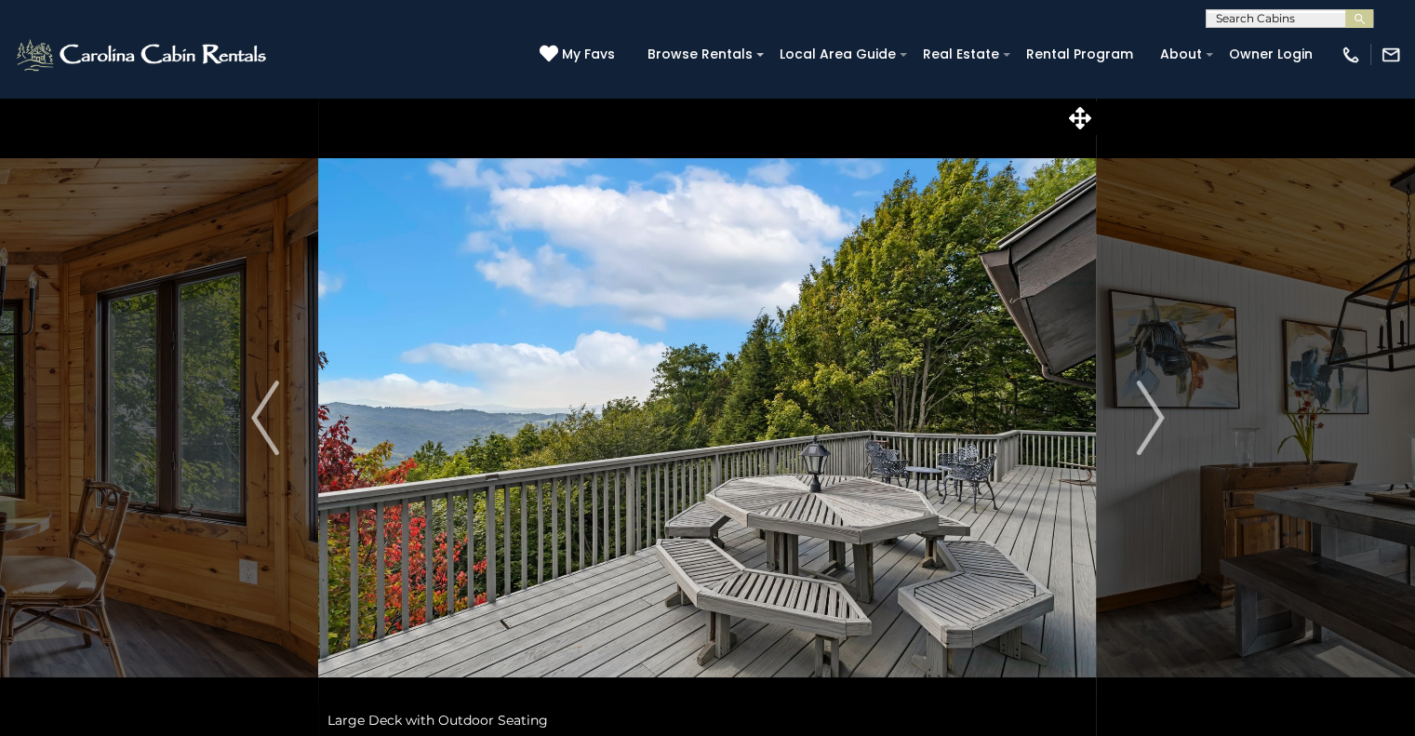
click at [1144, 431] on img "Next" at bounding box center [1150, 417] width 28 height 74
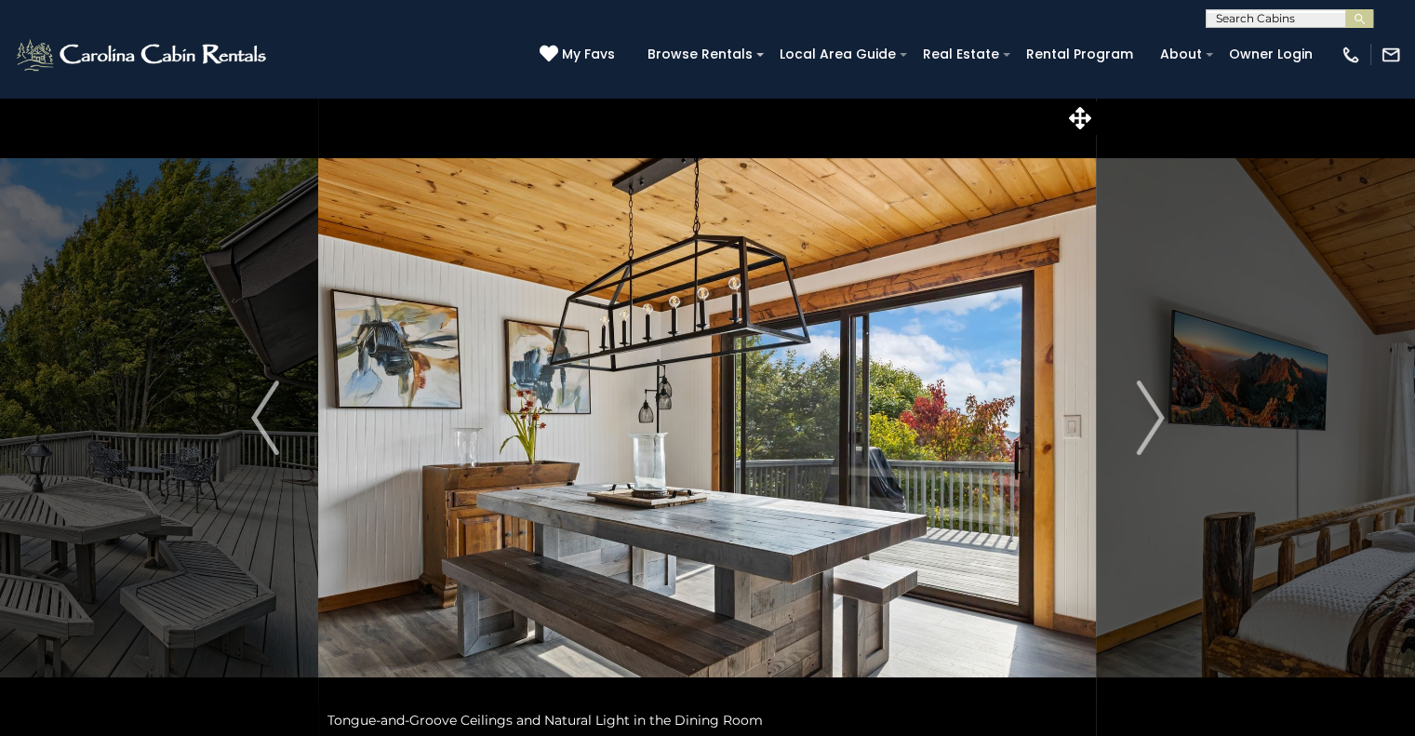
click at [1144, 431] on img "Next" at bounding box center [1150, 417] width 28 height 74
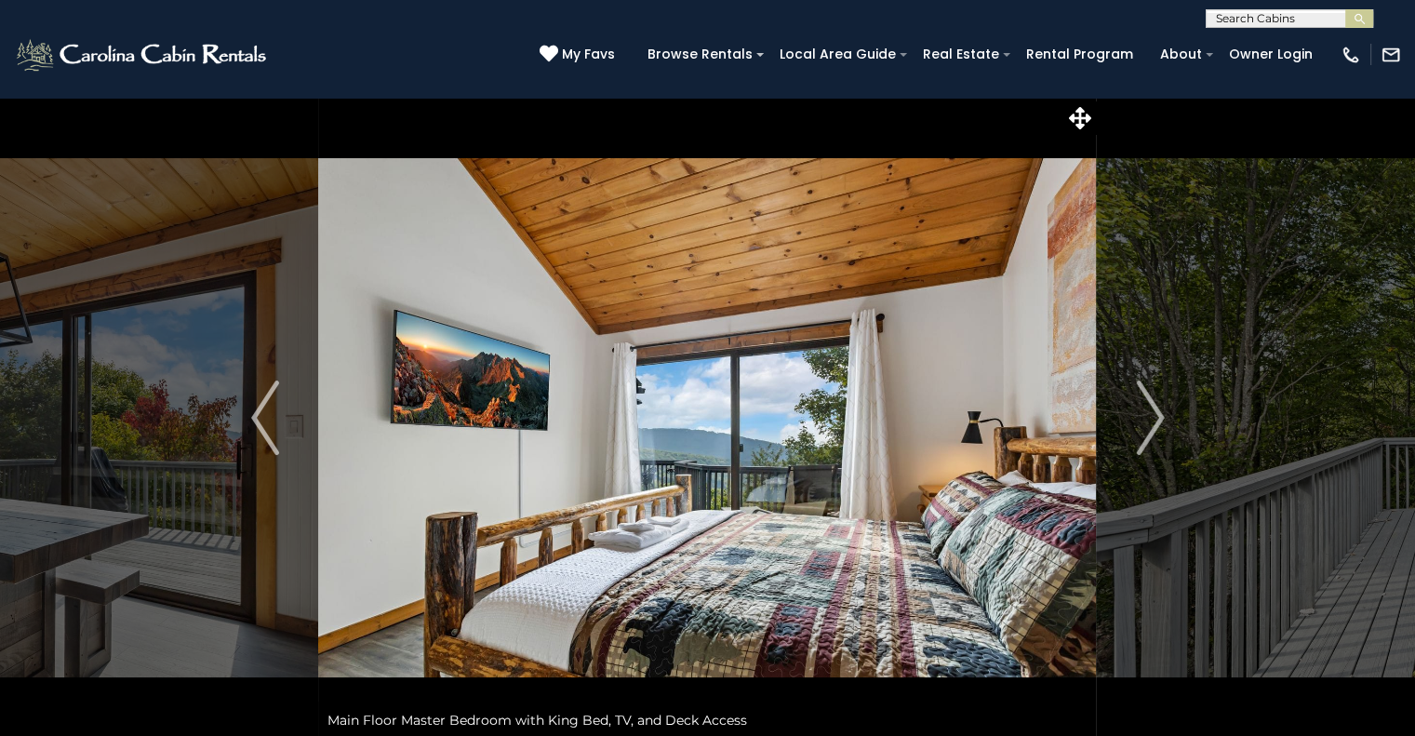
click at [1144, 431] on img "Next" at bounding box center [1150, 417] width 28 height 74
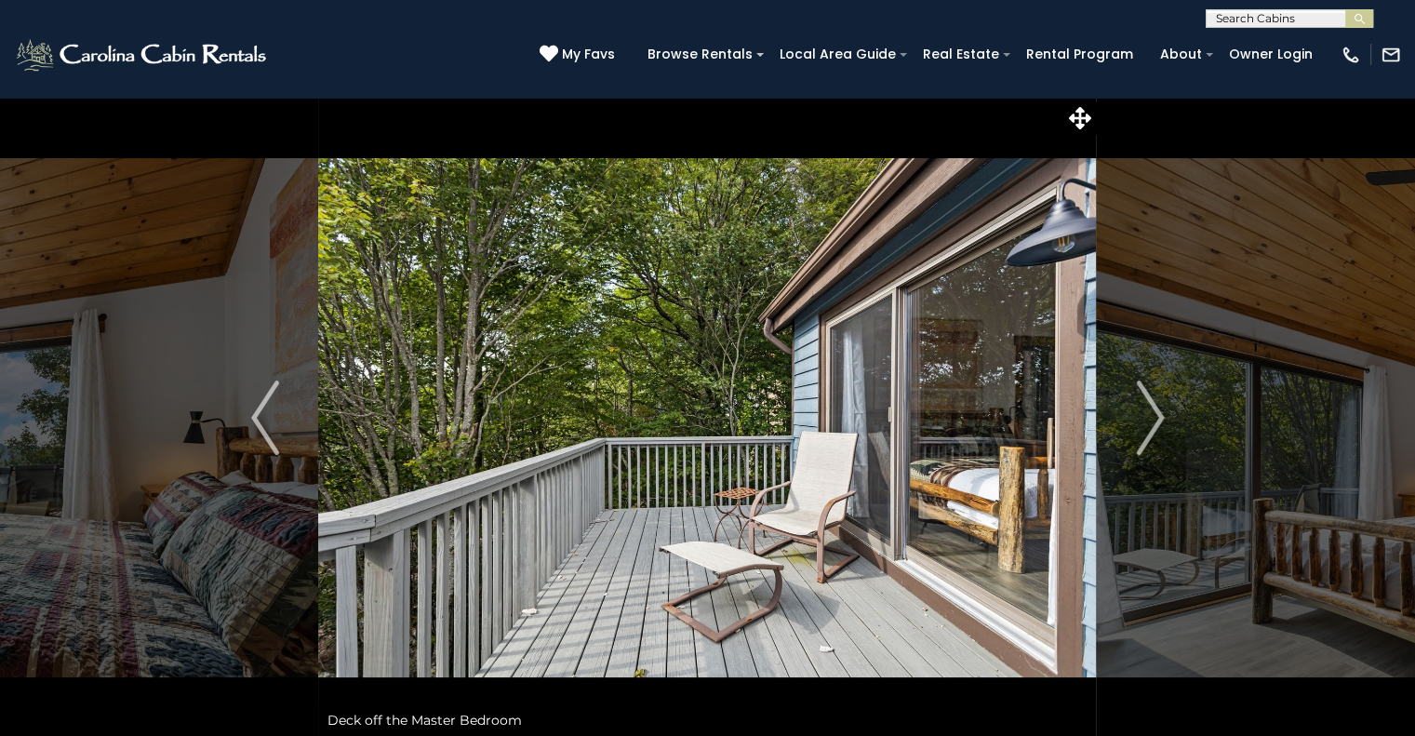
click at [1144, 431] on img "Next" at bounding box center [1150, 417] width 28 height 74
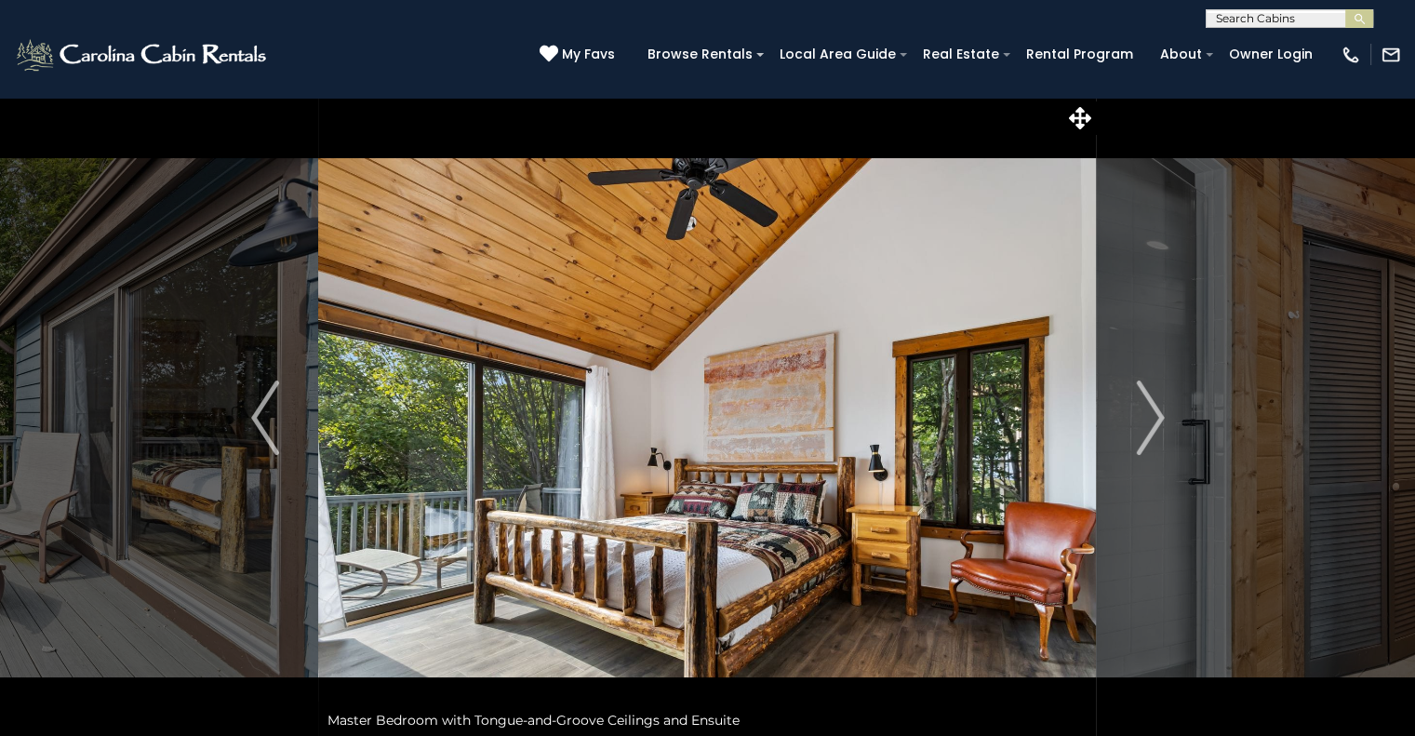
click at [1144, 431] on img "Next" at bounding box center [1150, 417] width 28 height 74
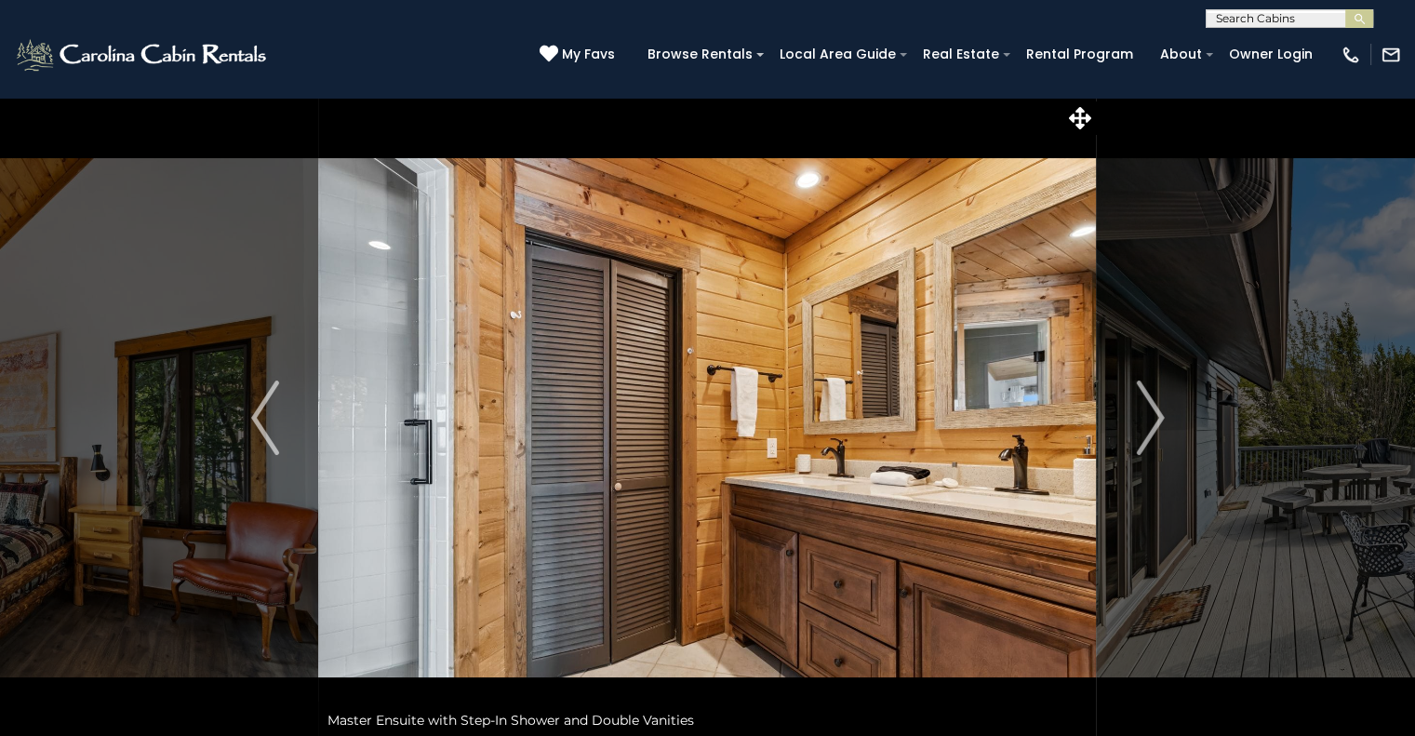
click at [1144, 431] on img "Next" at bounding box center [1150, 417] width 28 height 74
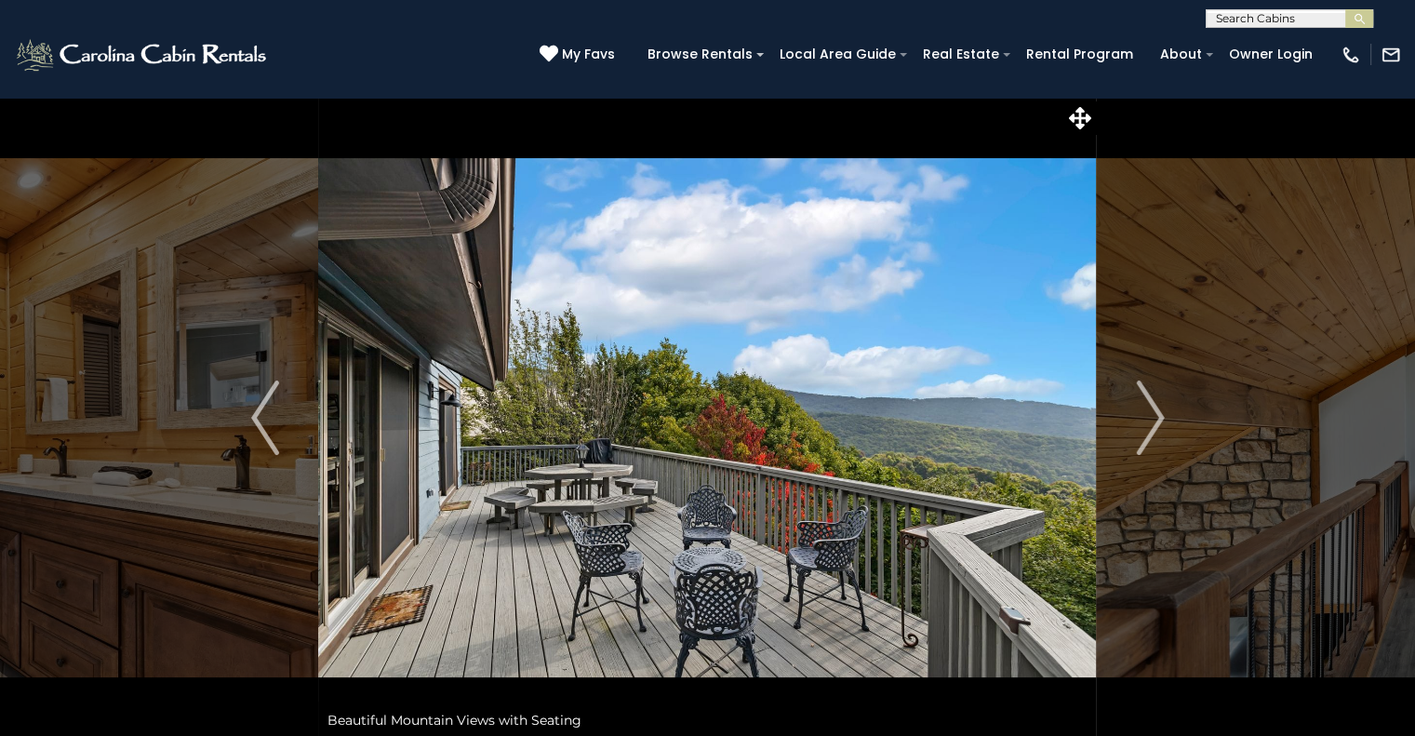
click at [1144, 431] on img "Next" at bounding box center [1150, 417] width 28 height 74
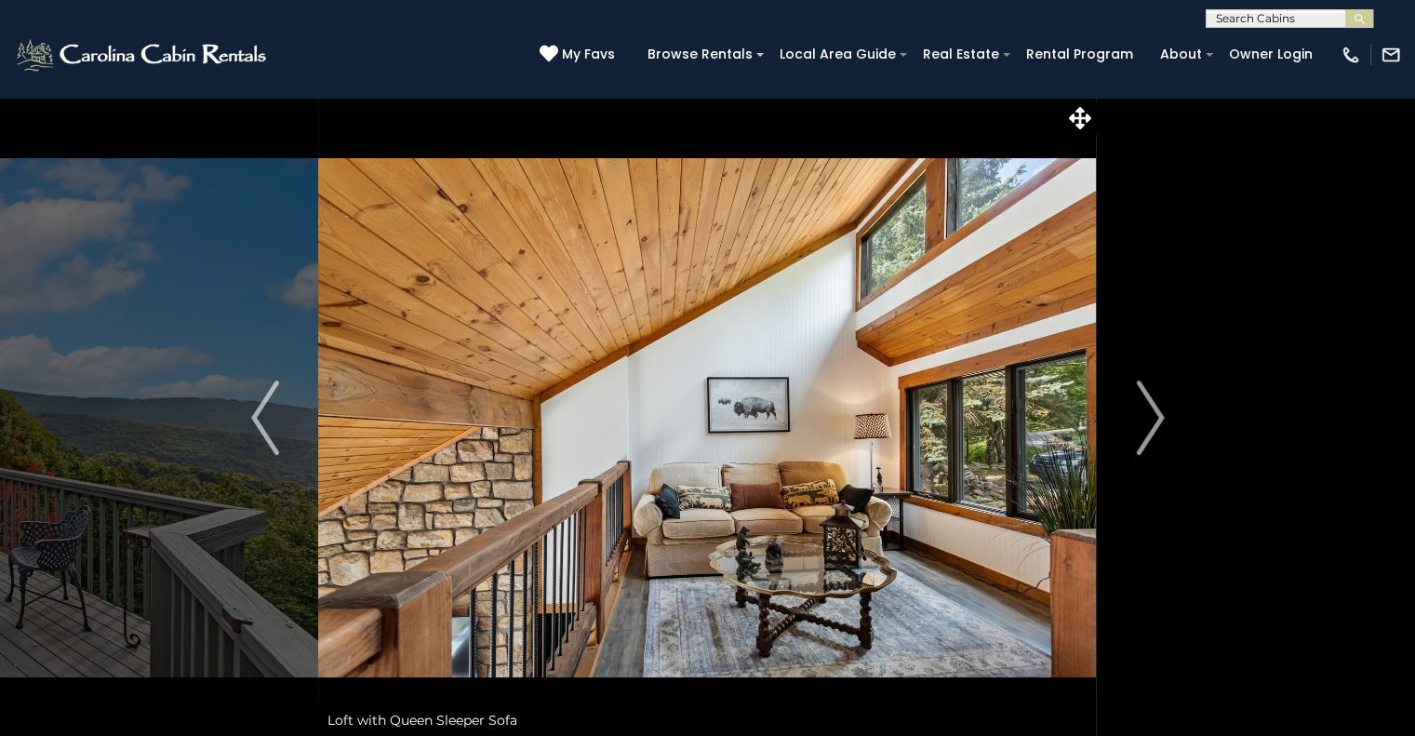
click at [1144, 431] on img "Next" at bounding box center [1150, 417] width 28 height 74
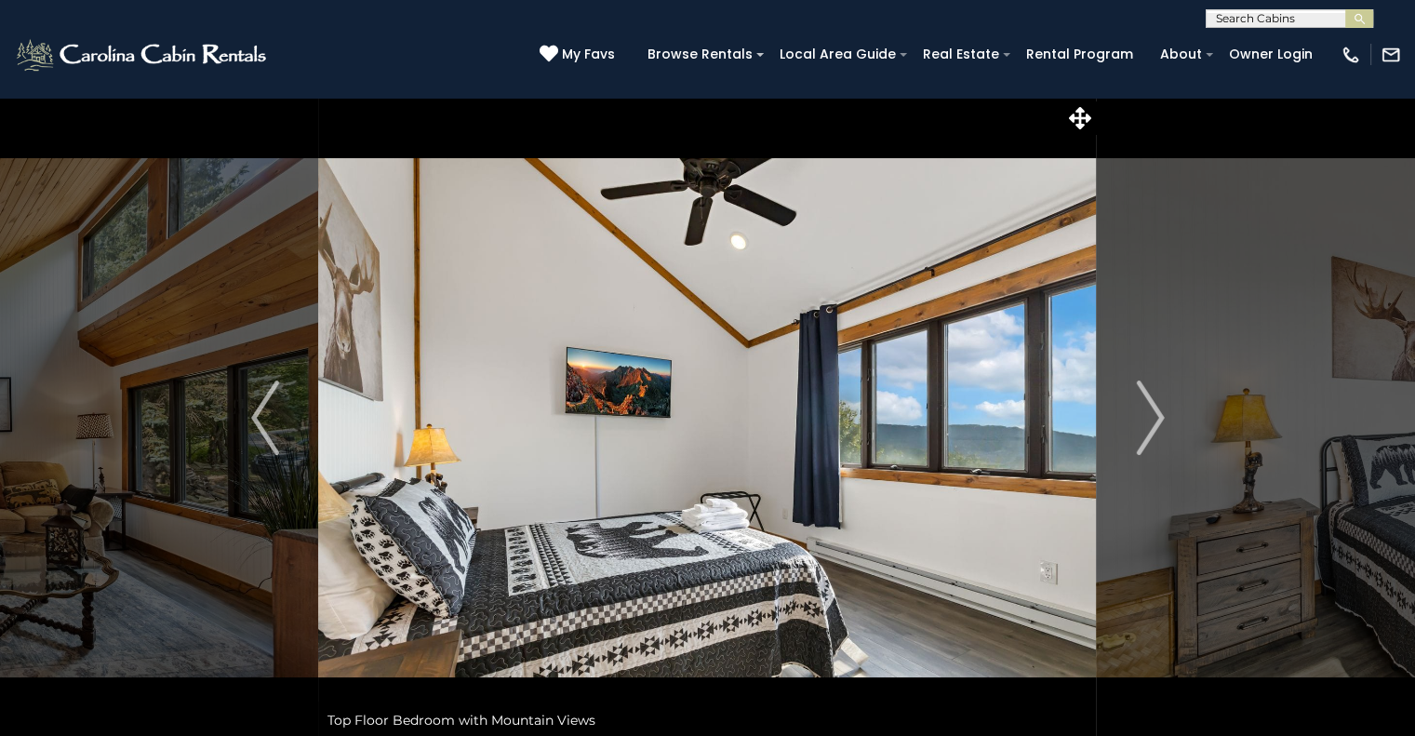
click at [1144, 431] on img "Next" at bounding box center [1150, 417] width 28 height 74
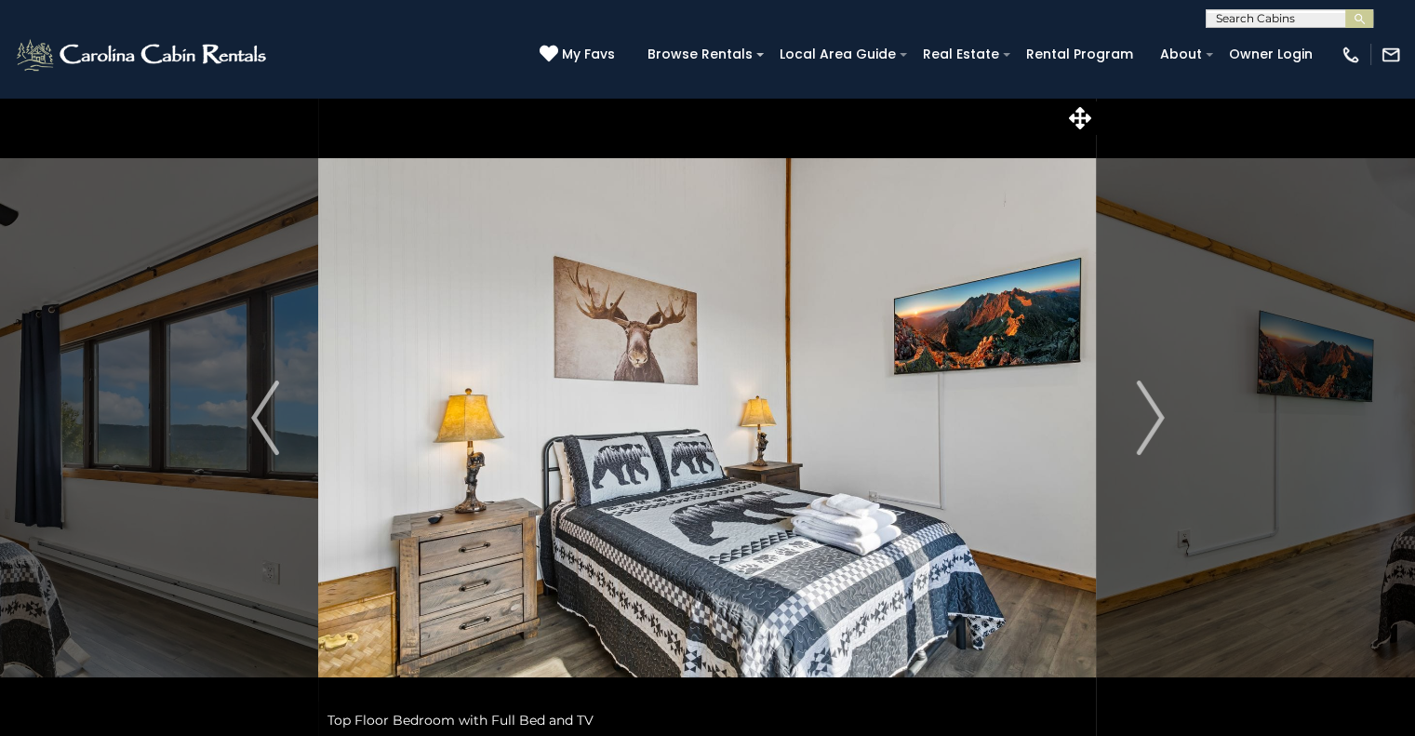
click at [1144, 431] on img "Next" at bounding box center [1150, 417] width 28 height 74
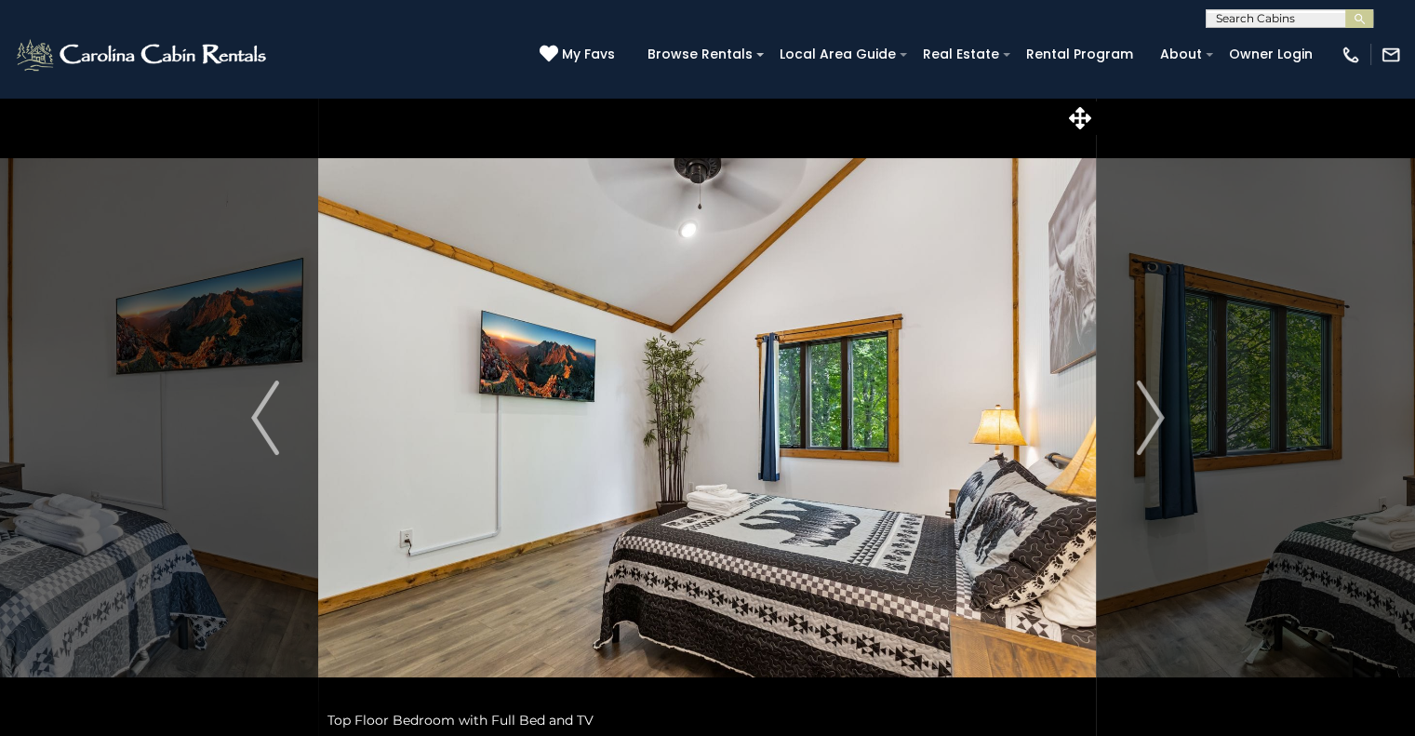
click at [1144, 431] on img "Next" at bounding box center [1150, 417] width 28 height 74
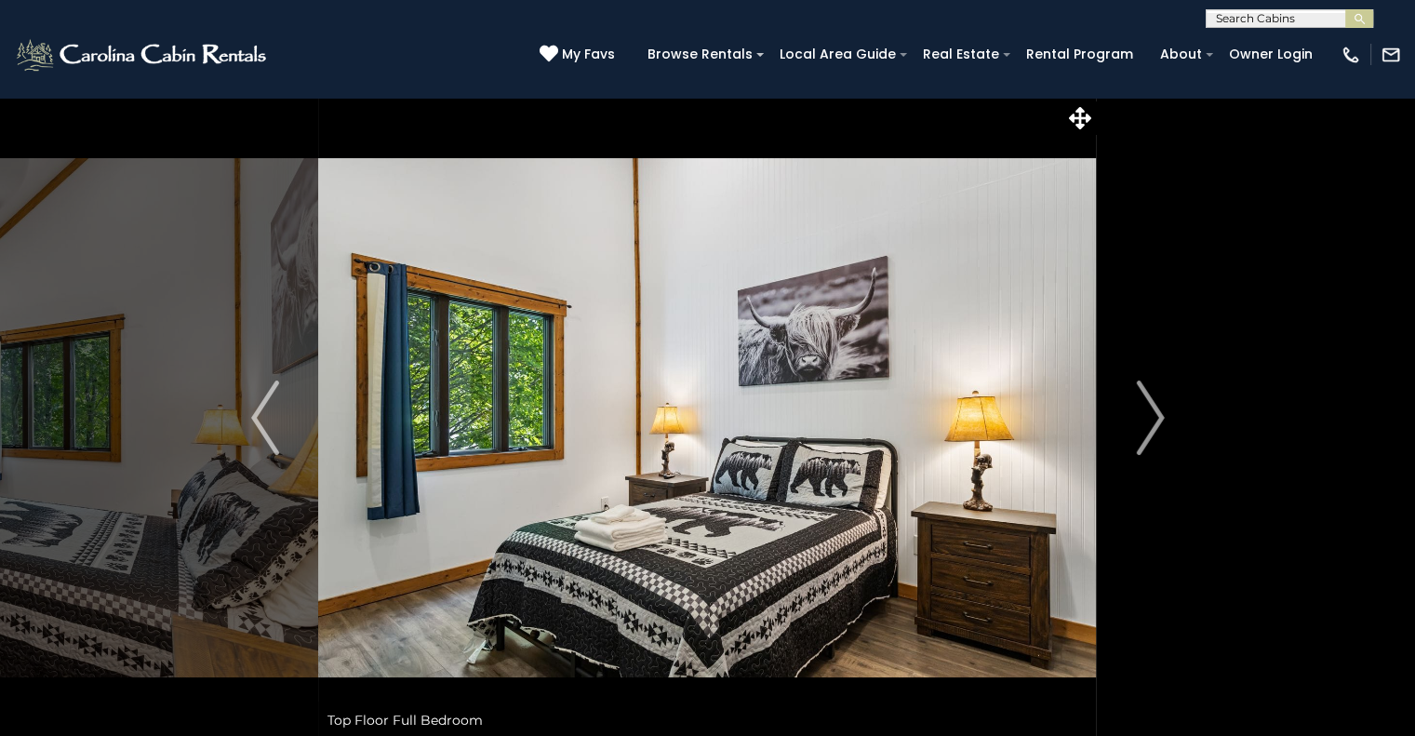
click at [1144, 431] on img "Next" at bounding box center [1150, 417] width 28 height 74
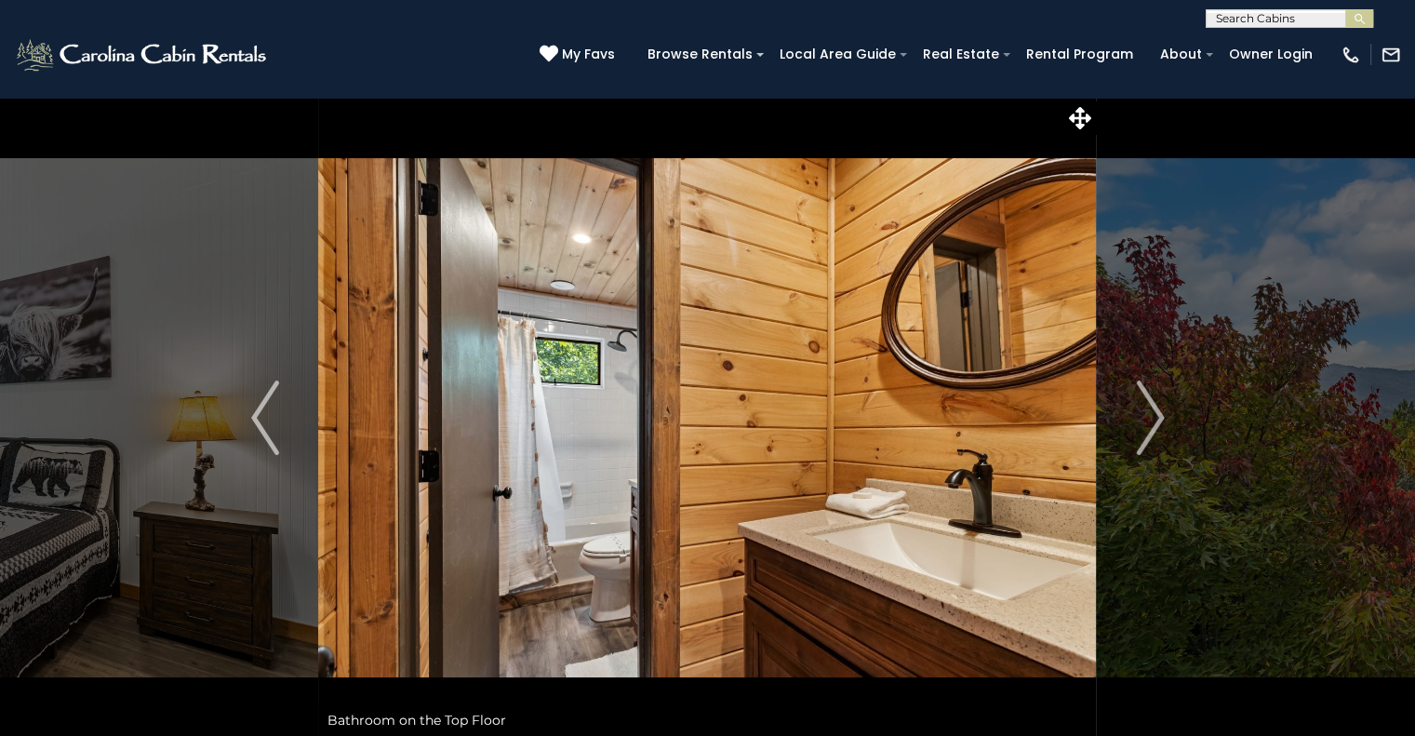
click at [1144, 431] on img "Next" at bounding box center [1150, 417] width 28 height 74
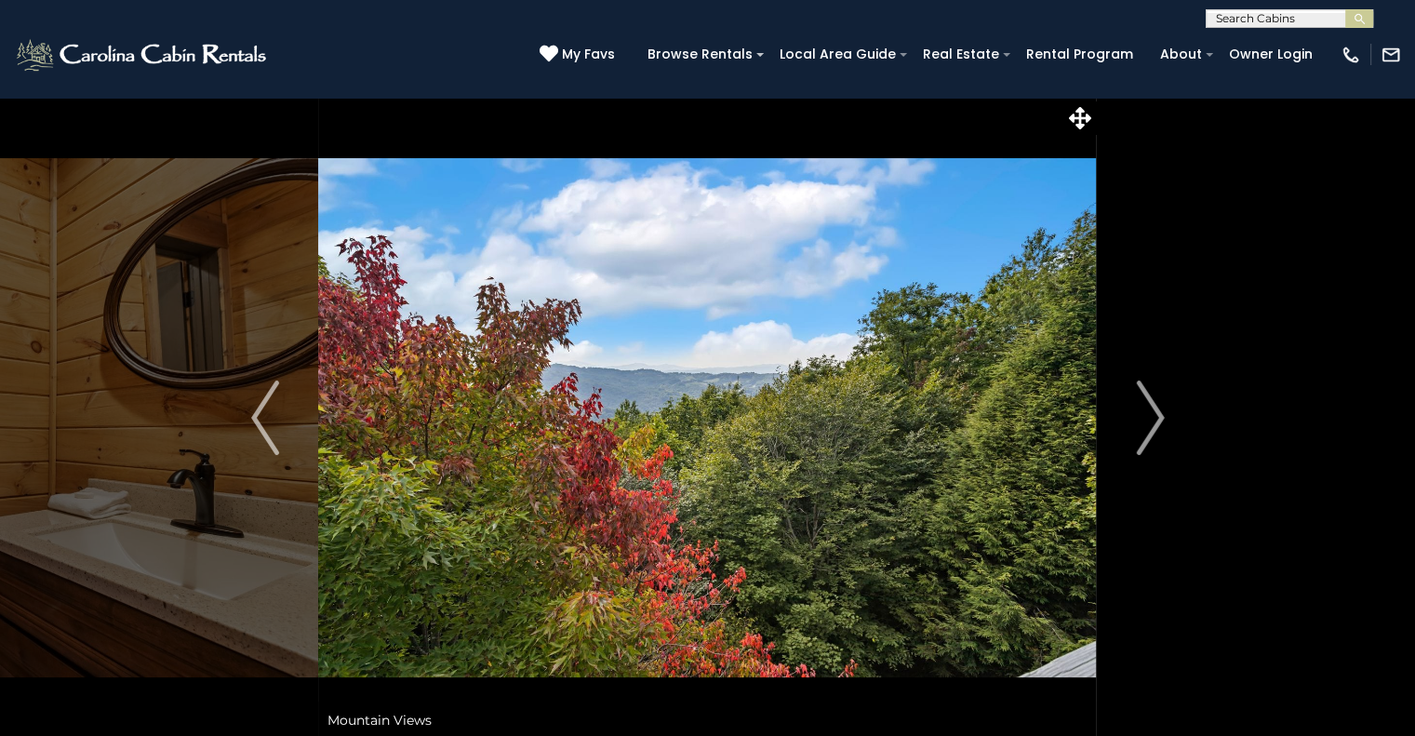
click at [1144, 431] on img "Next" at bounding box center [1150, 417] width 28 height 74
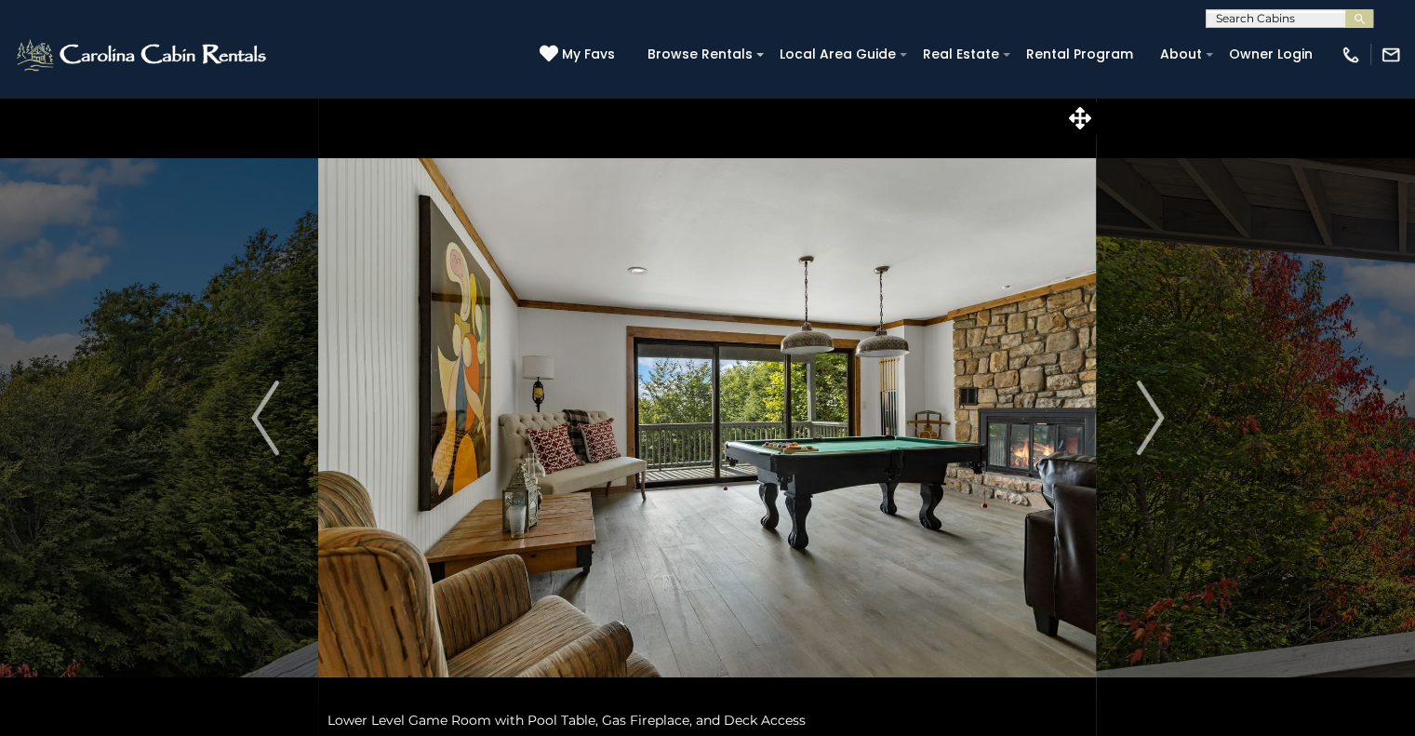
click at [1144, 431] on img "Next" at bounding box center [1150, 417] width 28 height 74
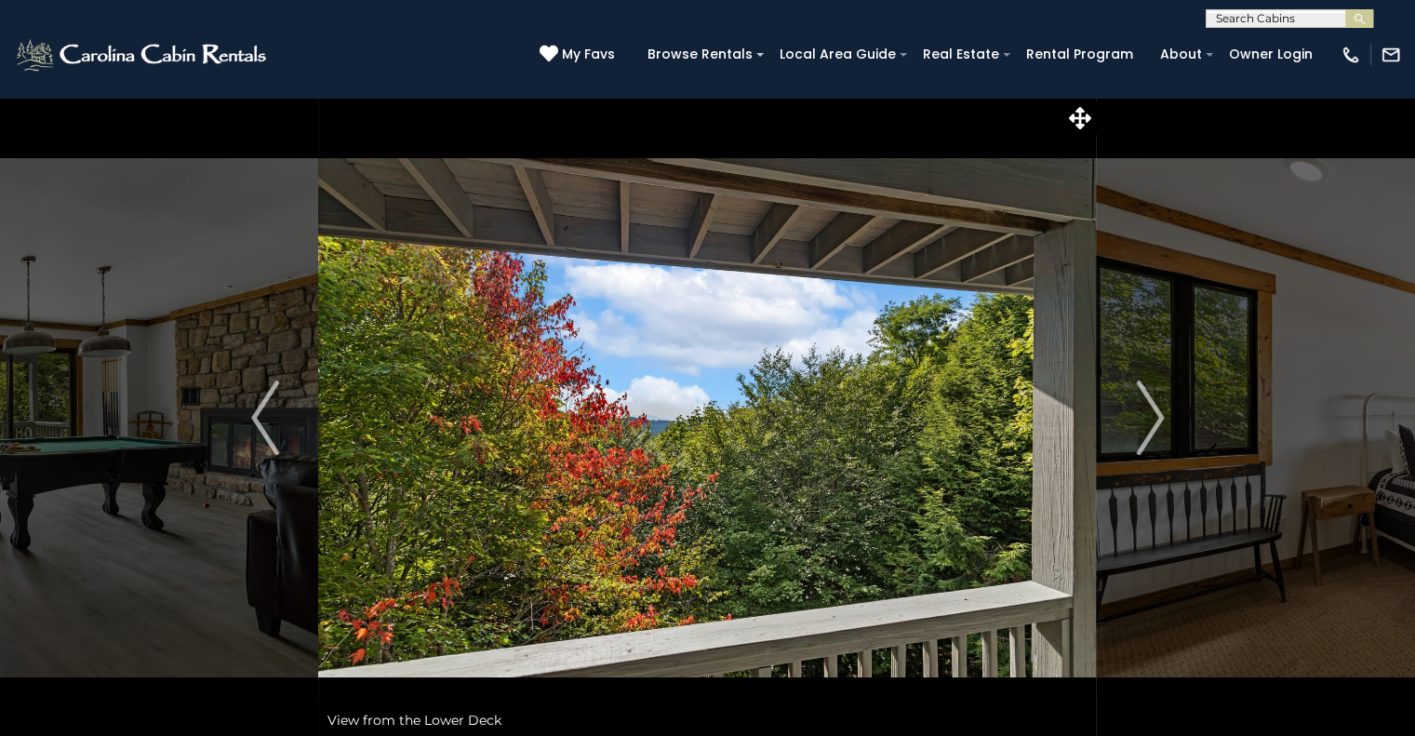
click at [1144, 431] on img "Next" at bounding box center [1150, 417] width 28 height 74
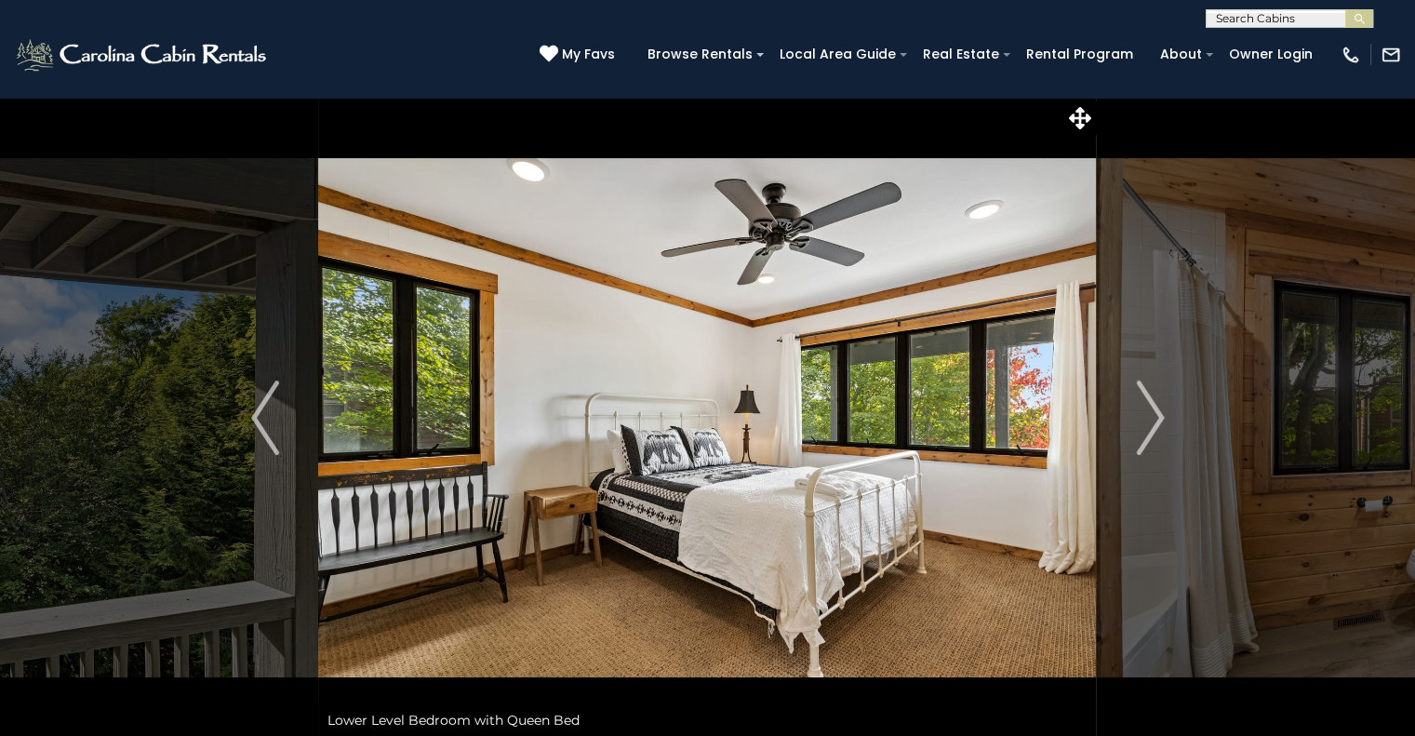
click at [1144, 431] on img "Next" at bounding box center [1150, 417] width 28 height 74
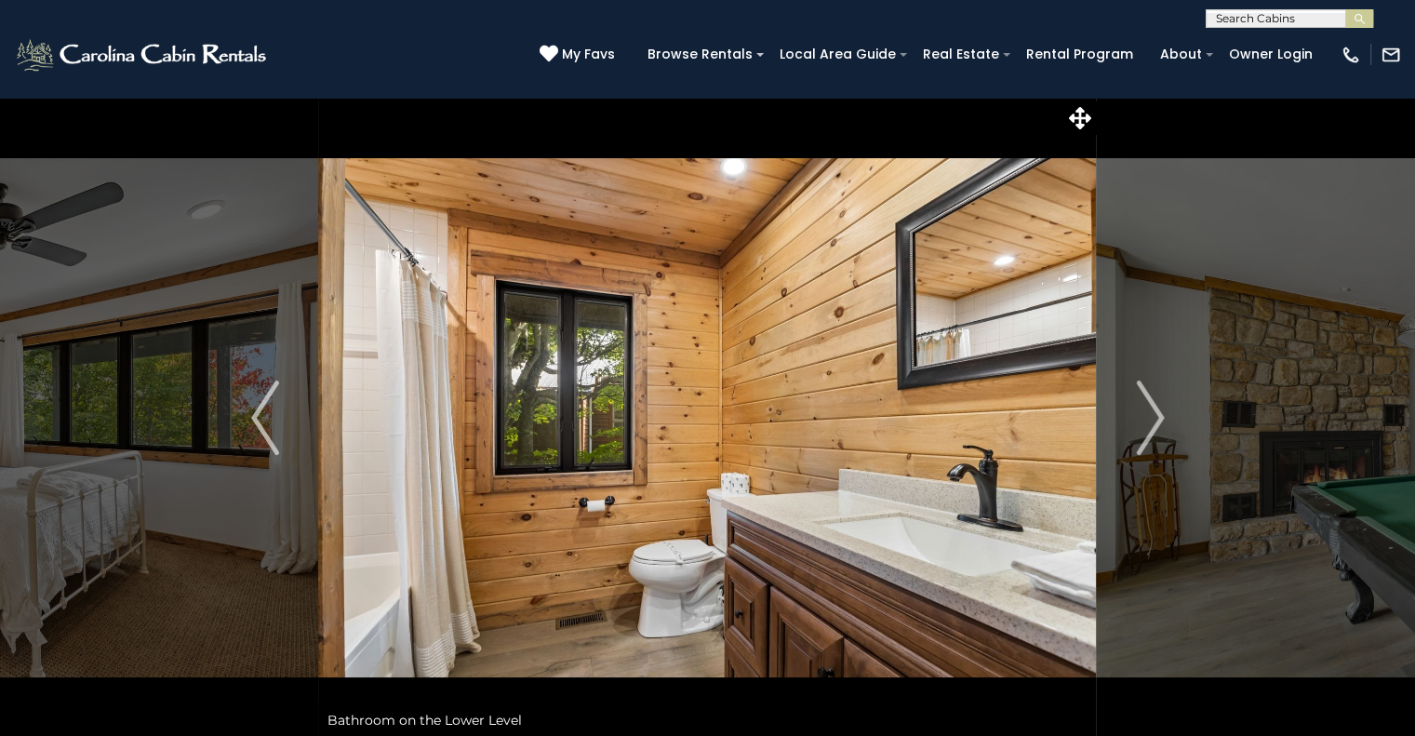
click at [1144, 431] on img "Next" at bounding box center [1150, 417] width 28 height 74
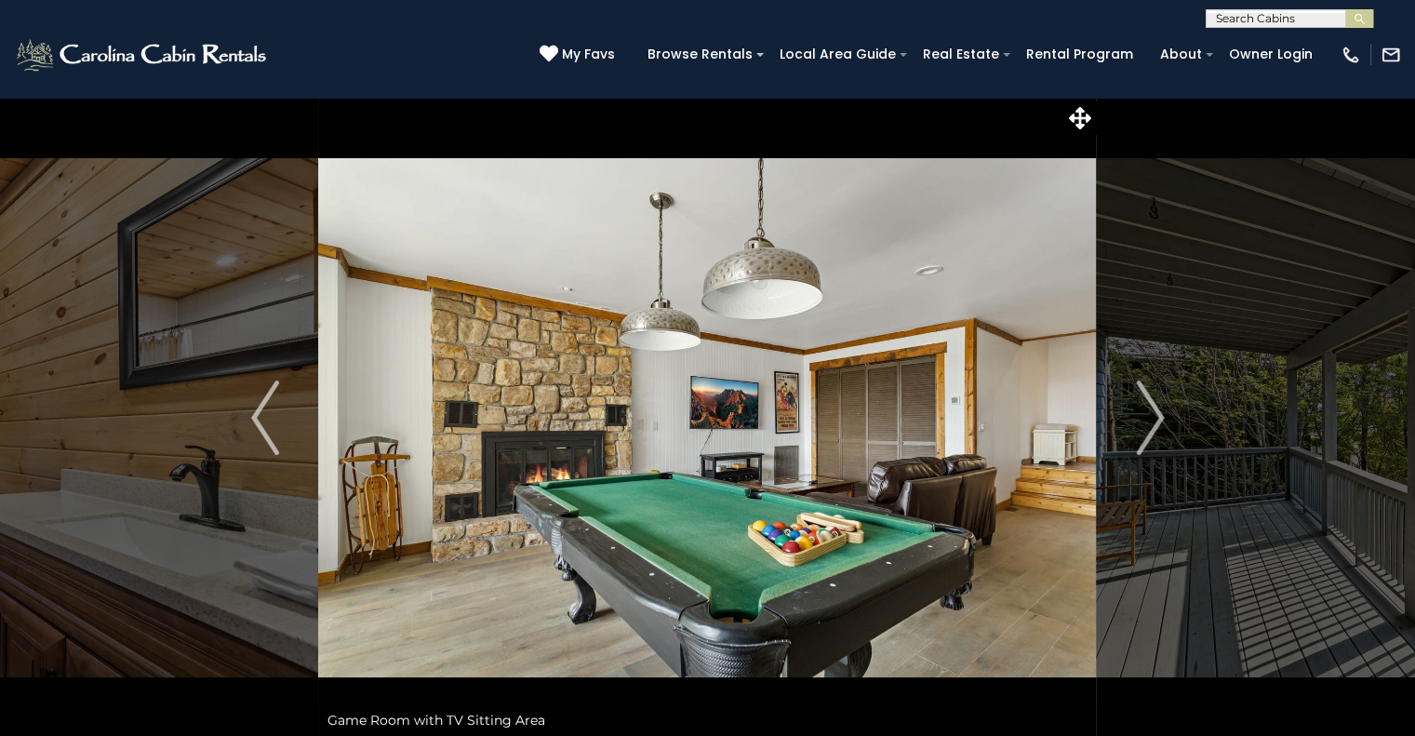
click at [1144, 431] on img "Next" at bounding box center [1150, 417] width 28 height 74
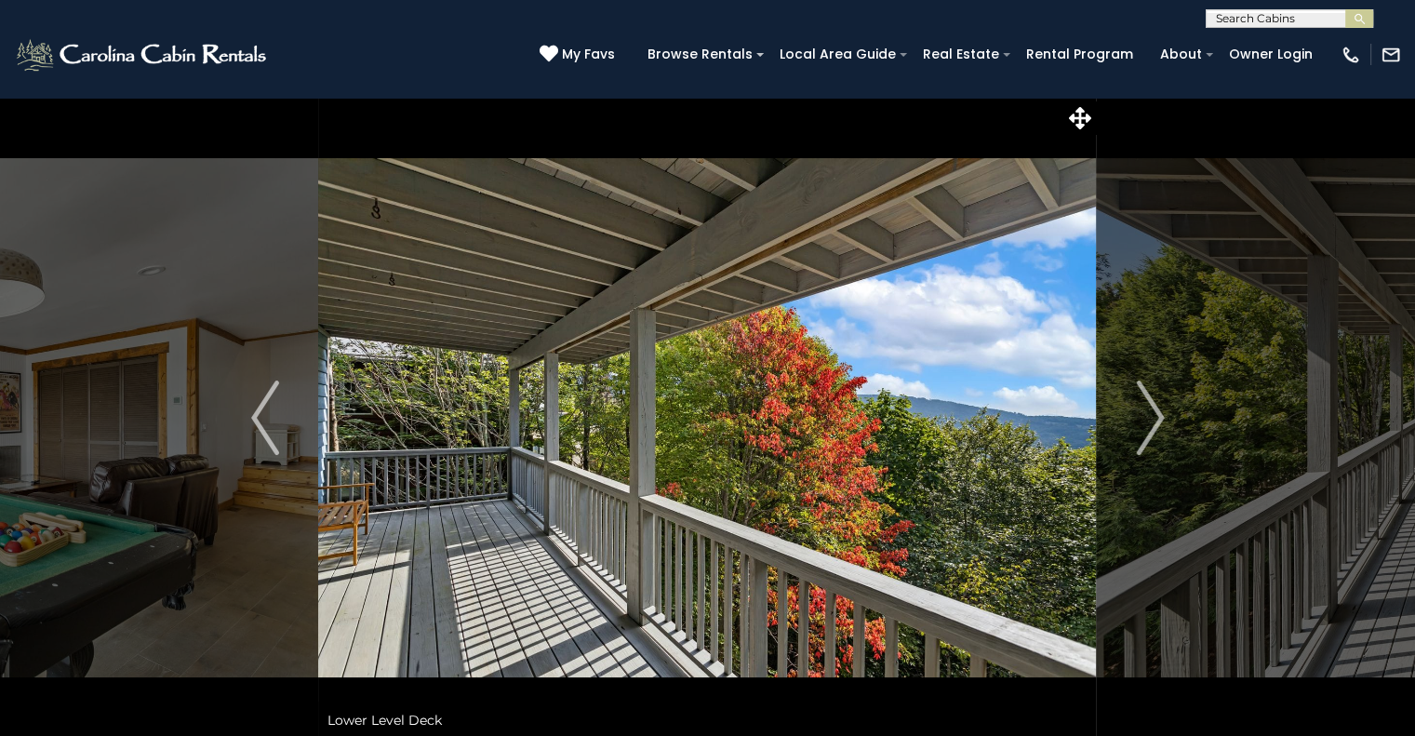
click at [1144, 431] on img "Next" at bounding box center [1150, 417] width 28 height 74
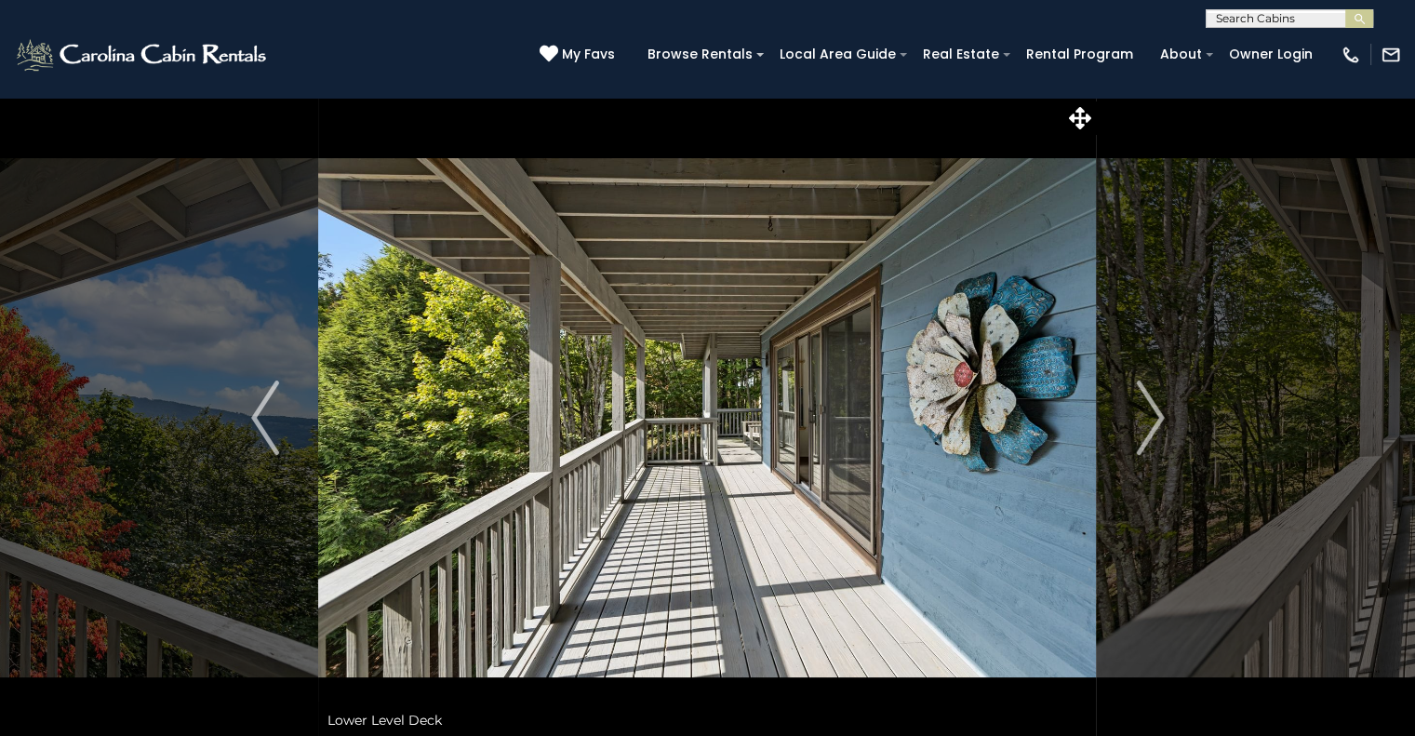
click at [1144, 431] on img "Next" at bounding box center [1150, 417] width 28 height 74
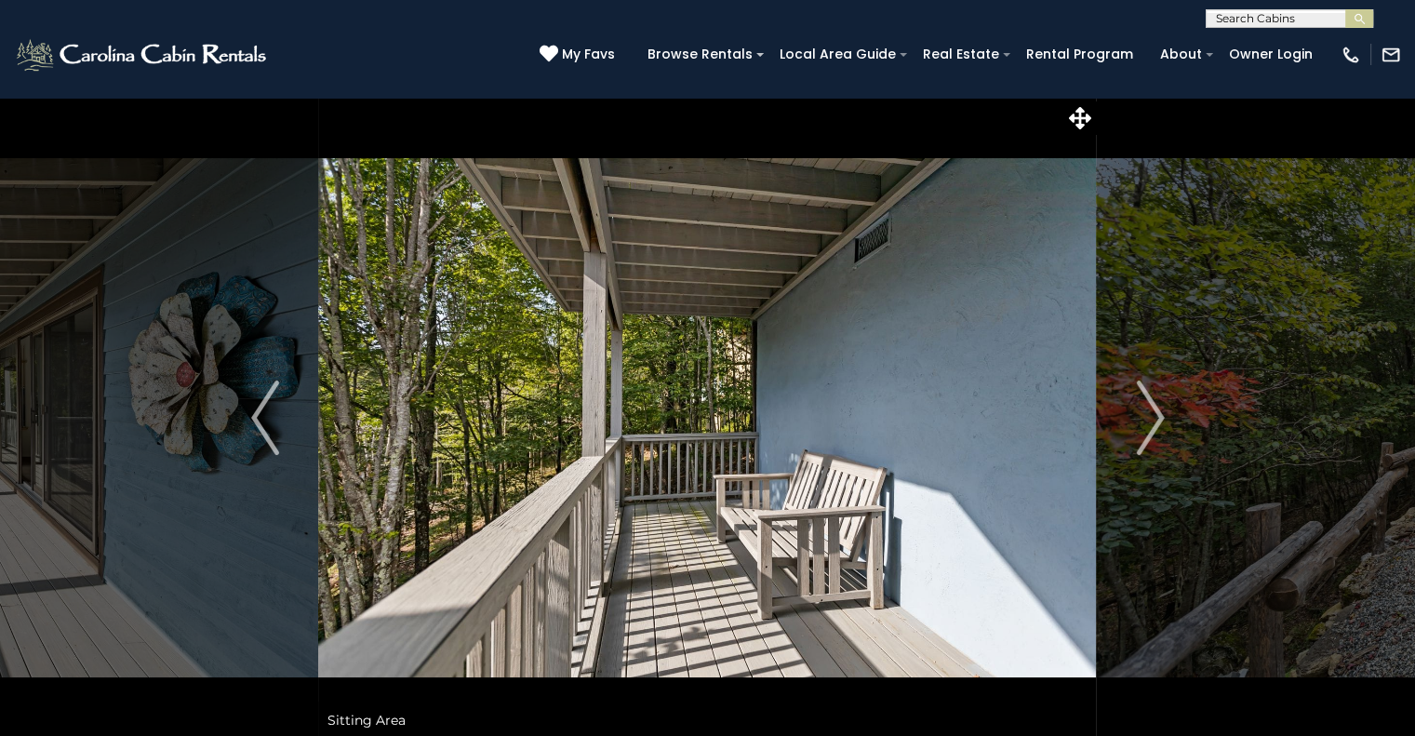
click at [1144, 431] on img "Next" at bounding box center [1150, 417] width 28 height 74
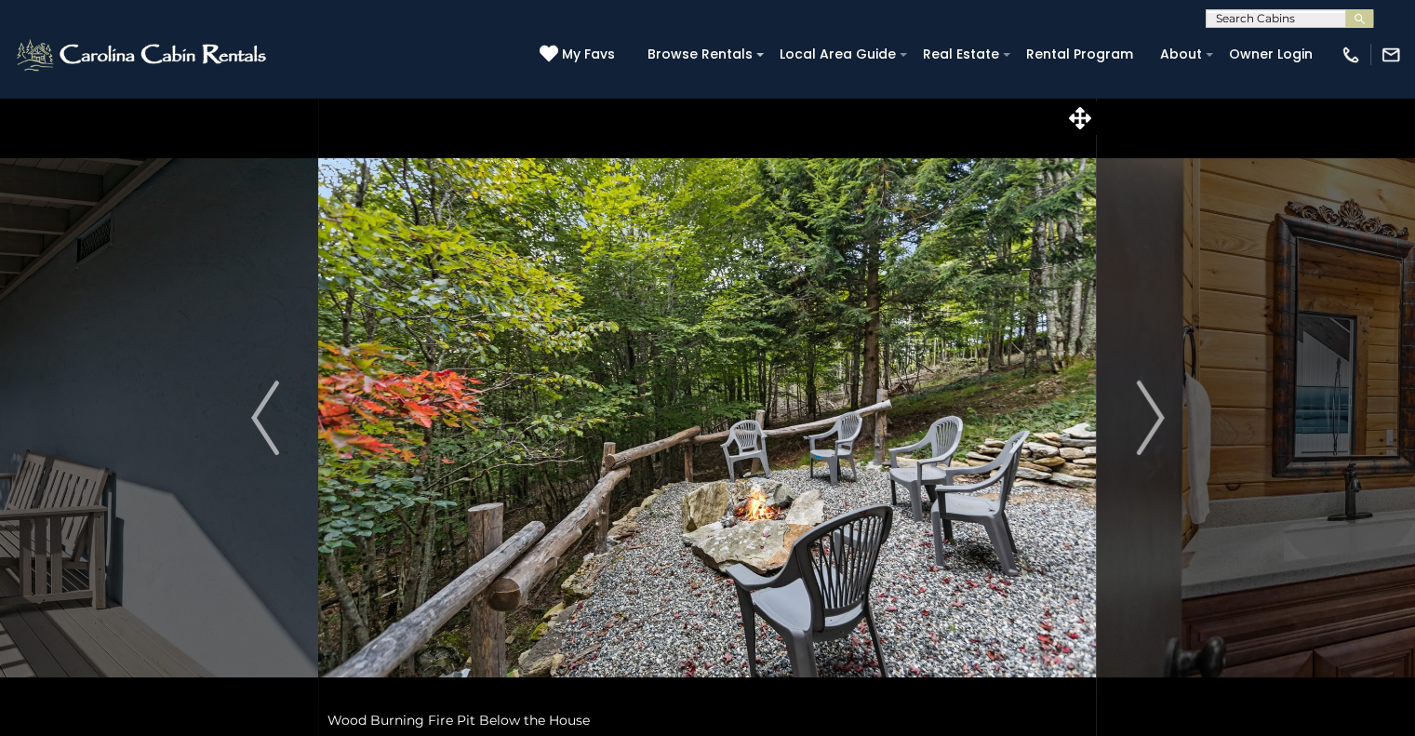
click at [1144, 431] on img "Next" at bounding box center [1150, 417] width 28 height 74
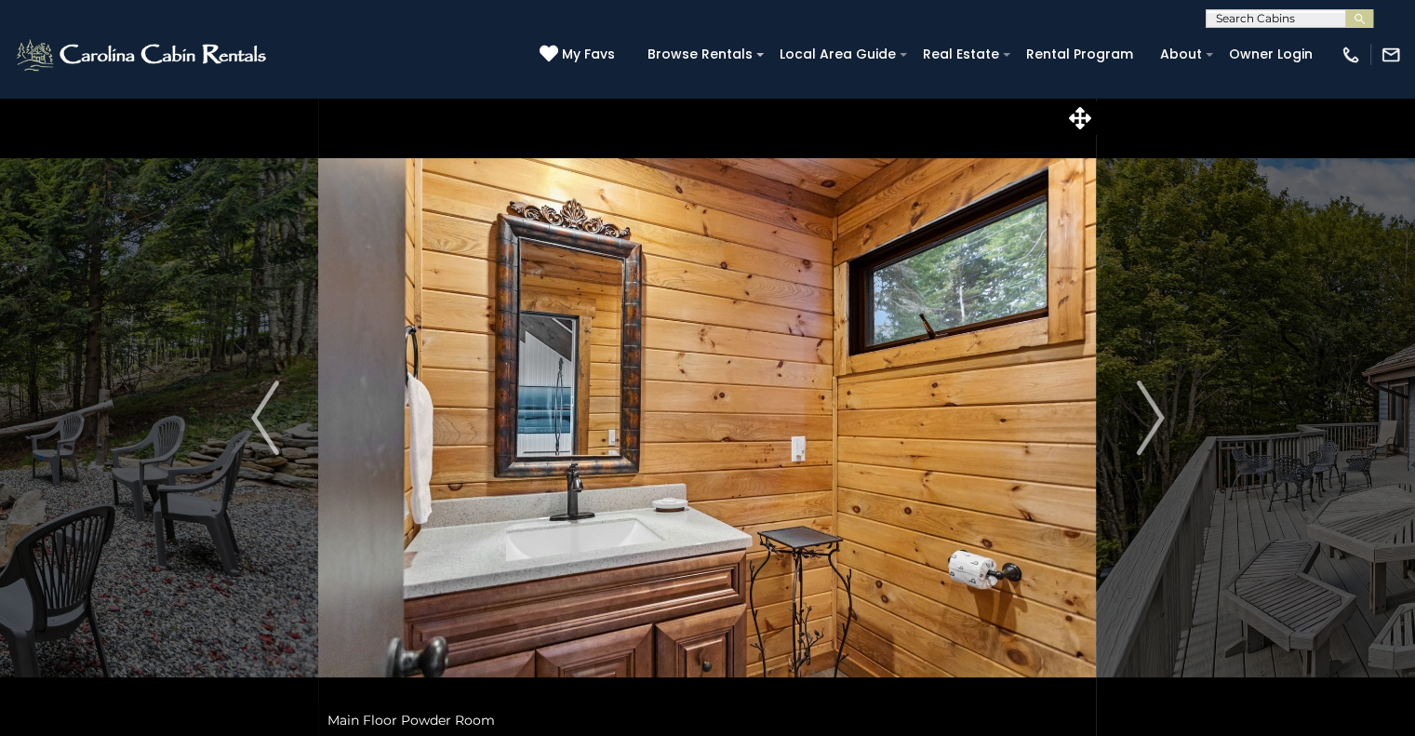
click at [1144, 431] on img "Next" at bounding box center [1150, 417] width 28 height 74
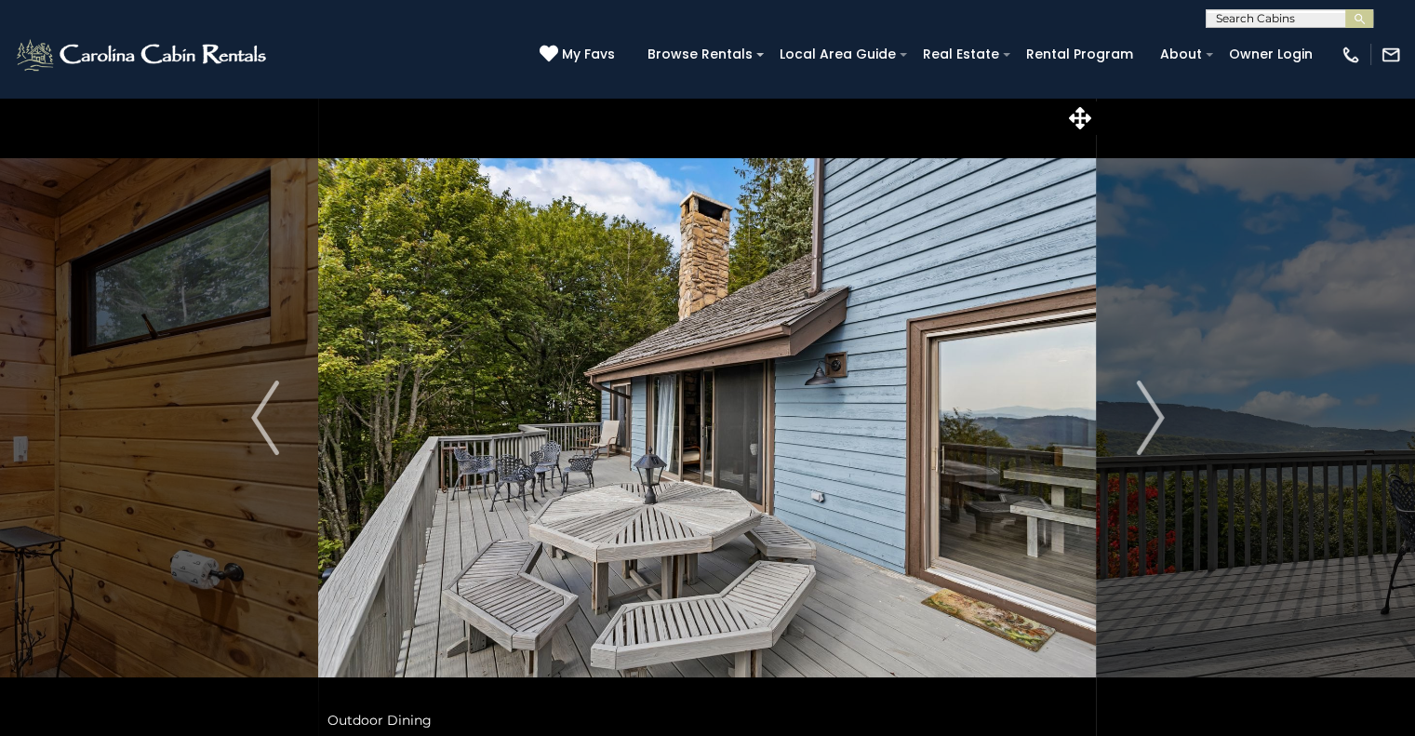
click at [1144, 431] on img "Next" at bounding box center [1150, 417] width 28 height 74
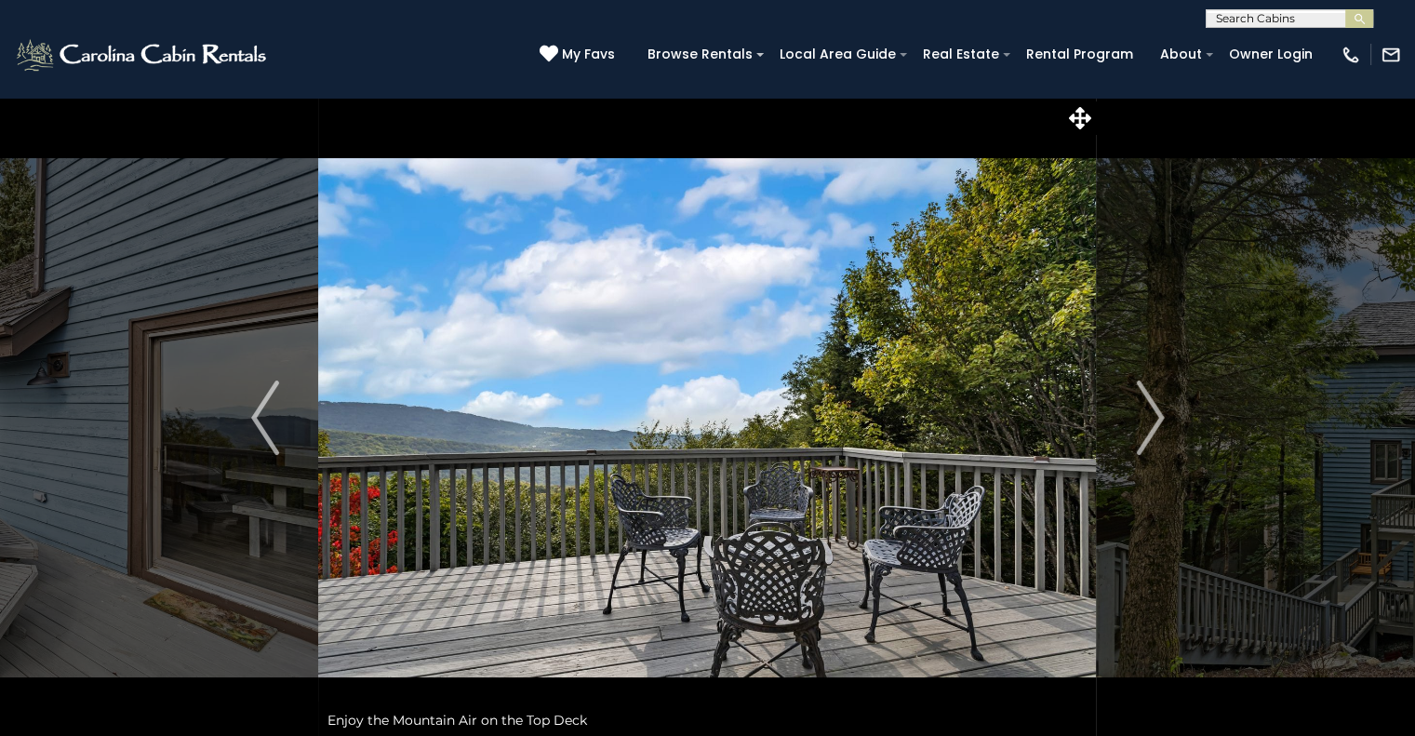
click at [1144, 431] on img "Next" at bounding box center [1150, 417] width 28 height 74
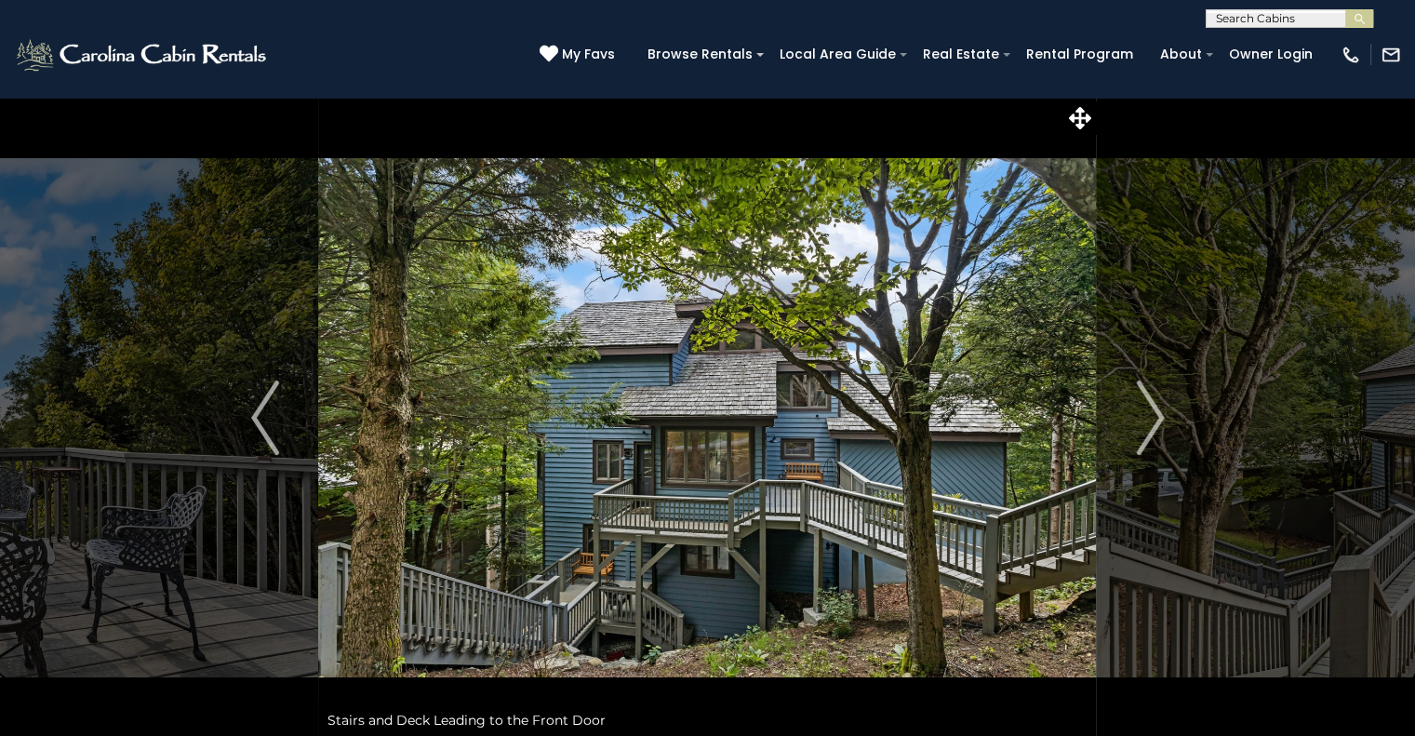
click at [1144, 431] on img "Next" at bounding box center [1150, 417] width 28 height 74
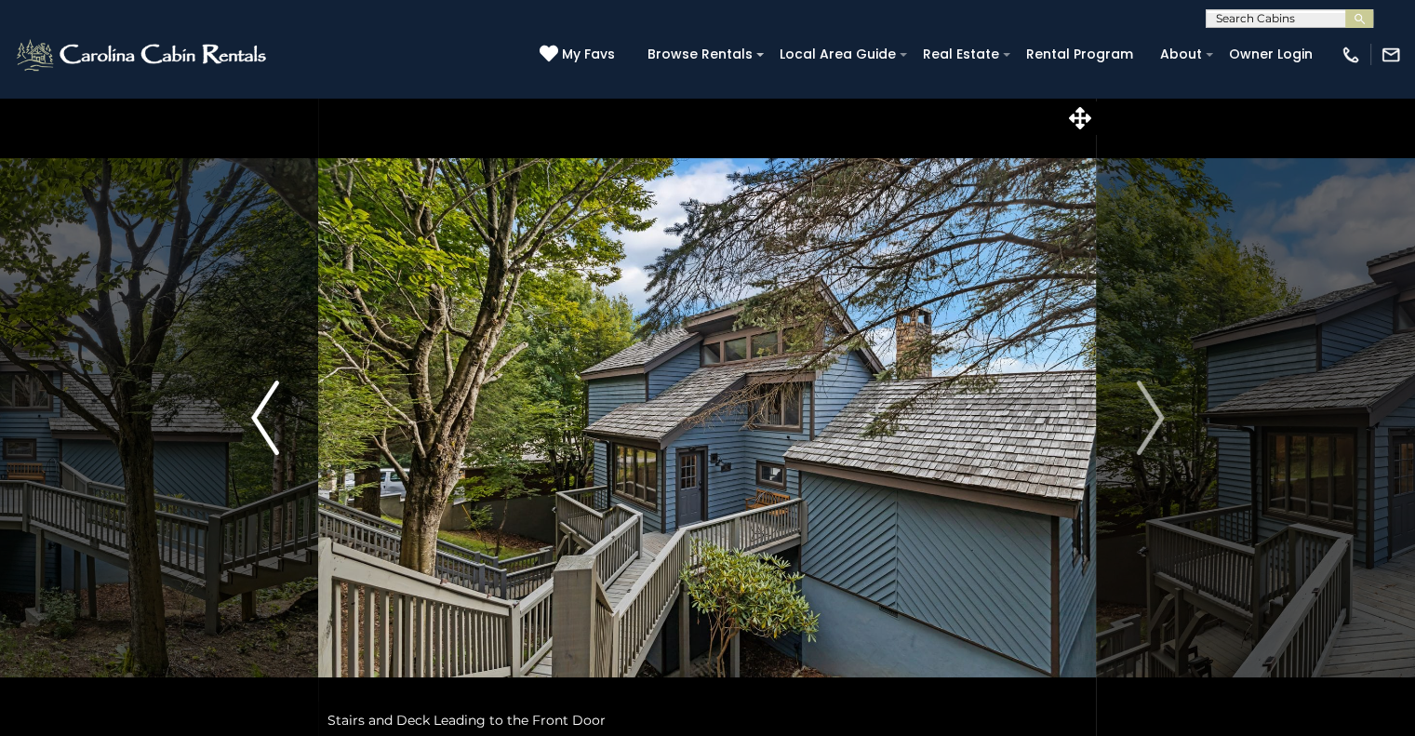
click at [264, 411] on img "Previous" at bounding box center [265, 417] width 28 height 74
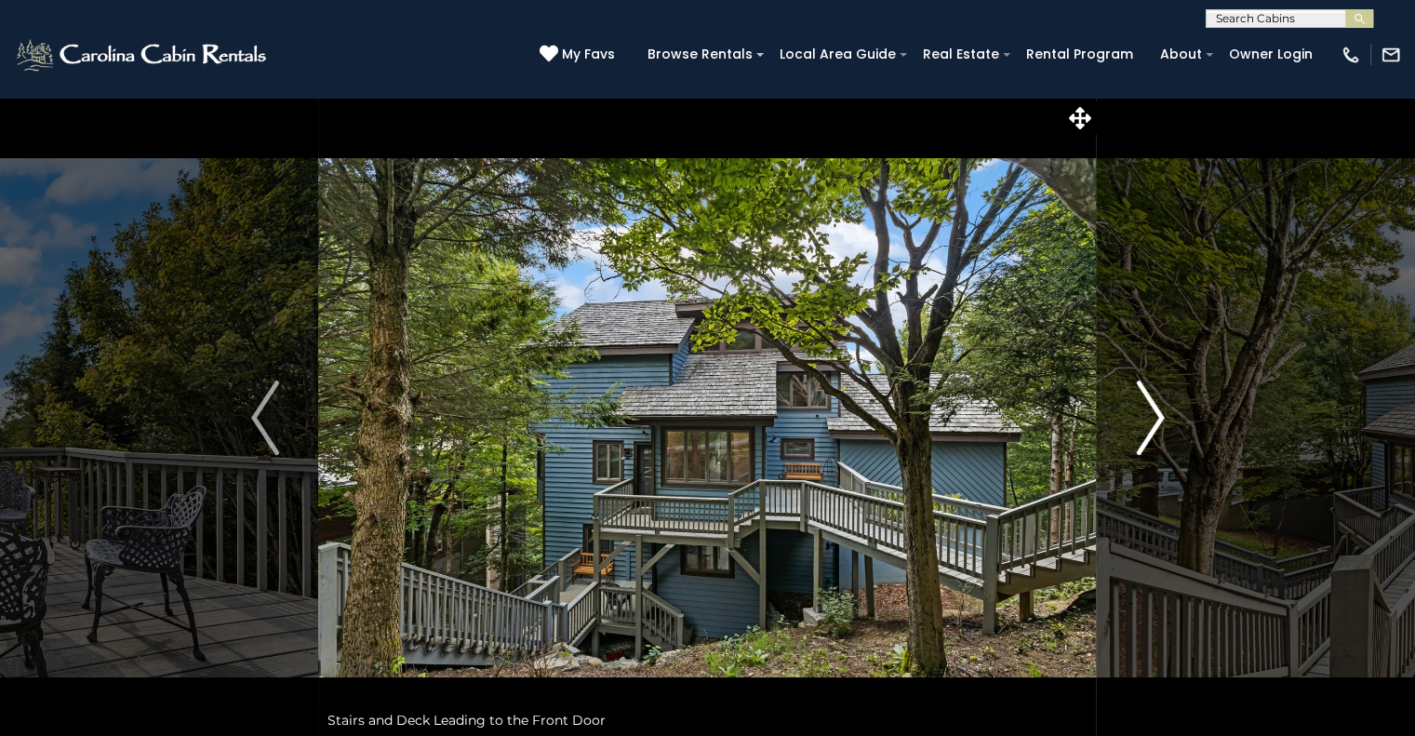
click at [1157, 425] on img "Next" at bounding box center [1150, 417] width 28 height 74
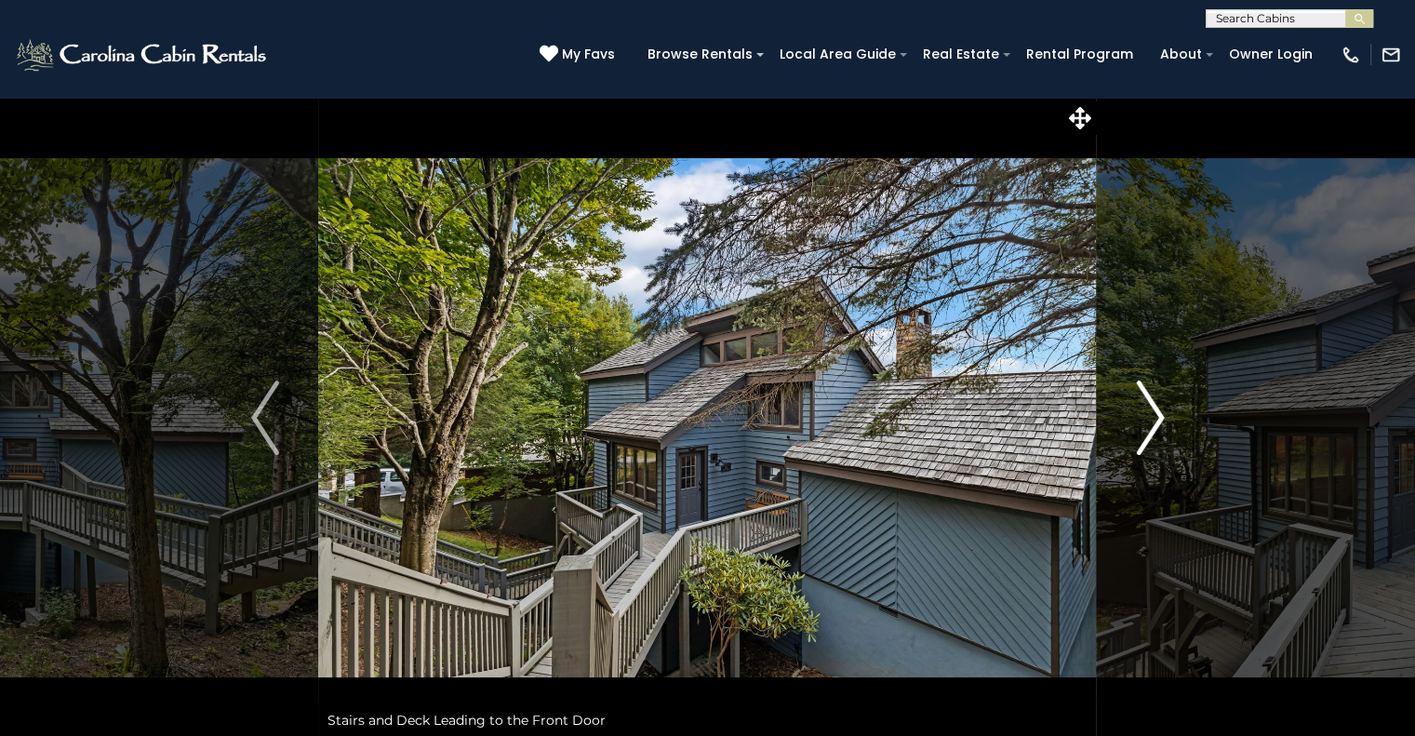
click at [1157, 425] on img "Next" at bounding box center [1150, 417] width 28 height 74
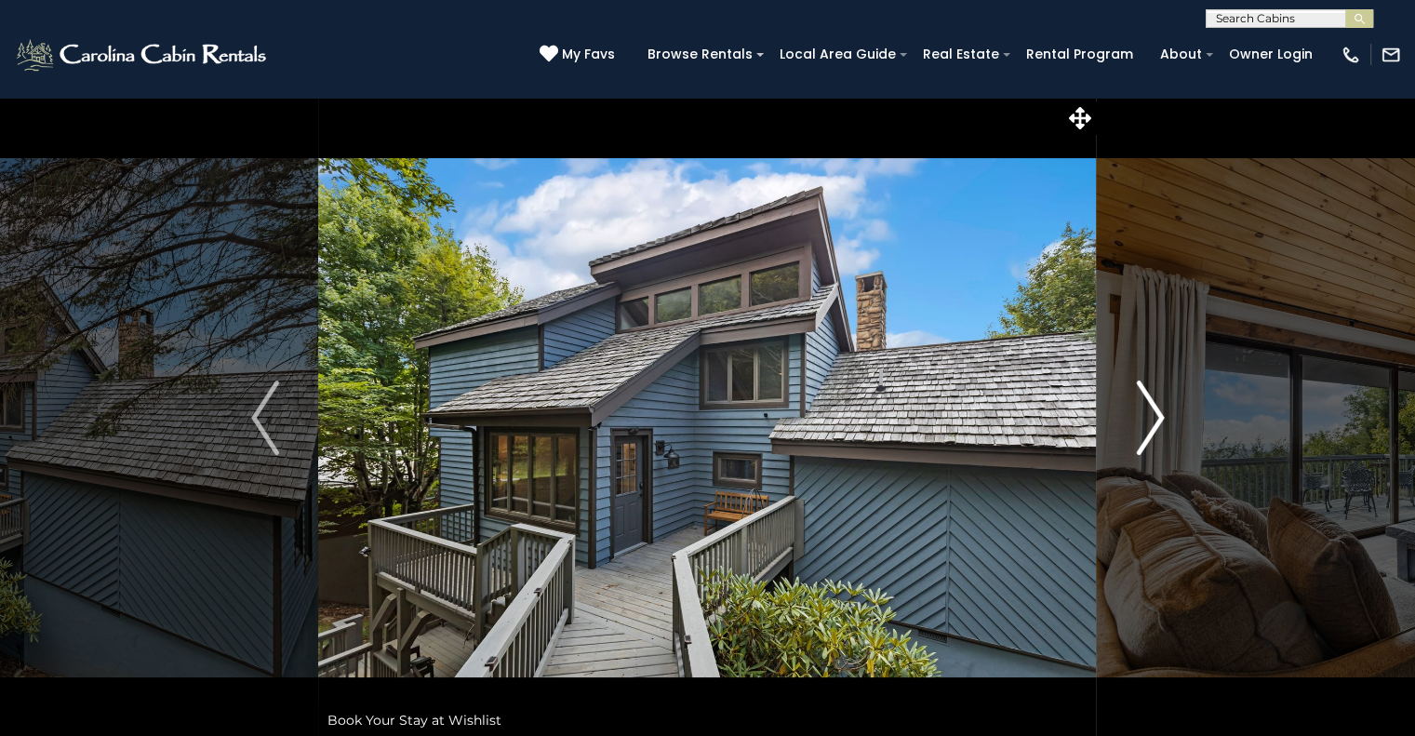
click at [1157, 425] on img "Next" at bounding box center [1150, 417] width 28 height 74
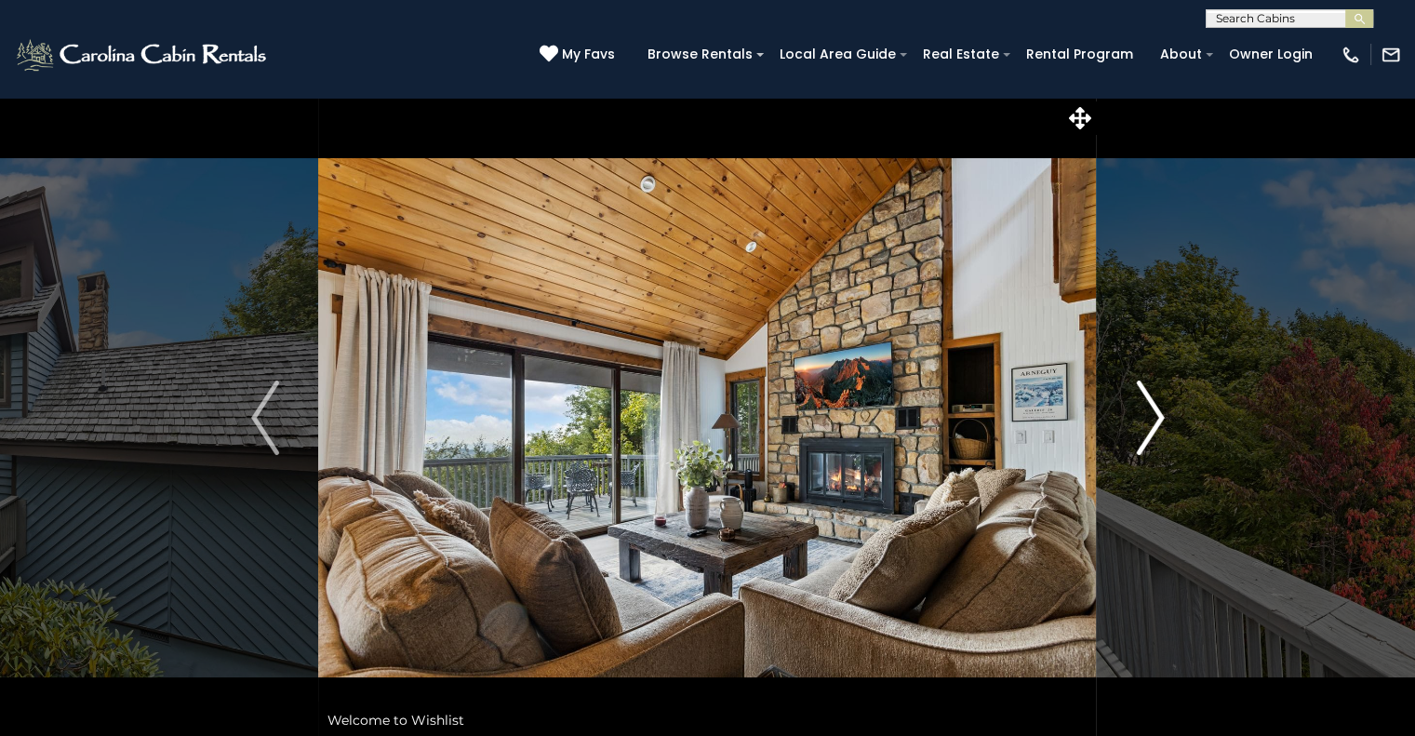
click at [1157, 425] on img "Next" at bounding box center [1150, 417] width 28 height 74
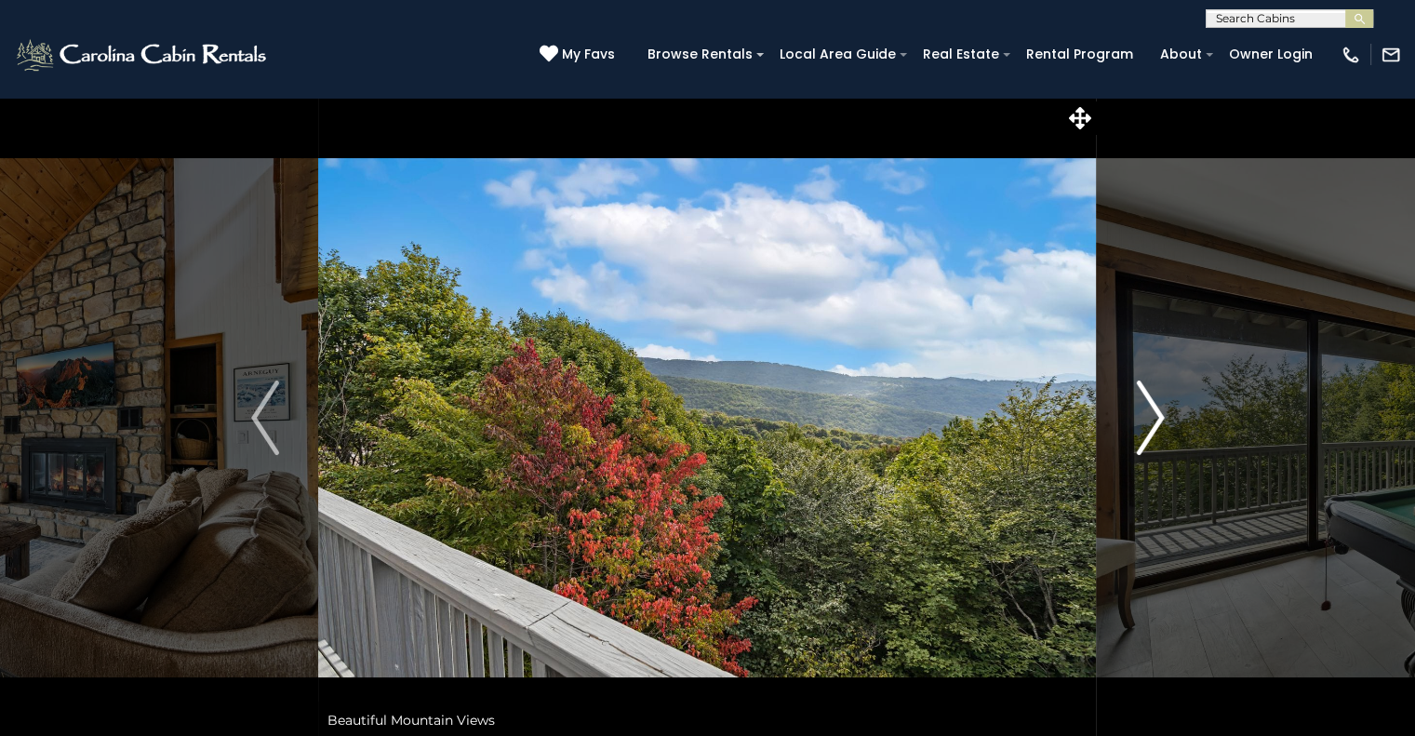
click at [1157, 425] on img "Next" at bounding box center [1150, 417] width 28 height 74
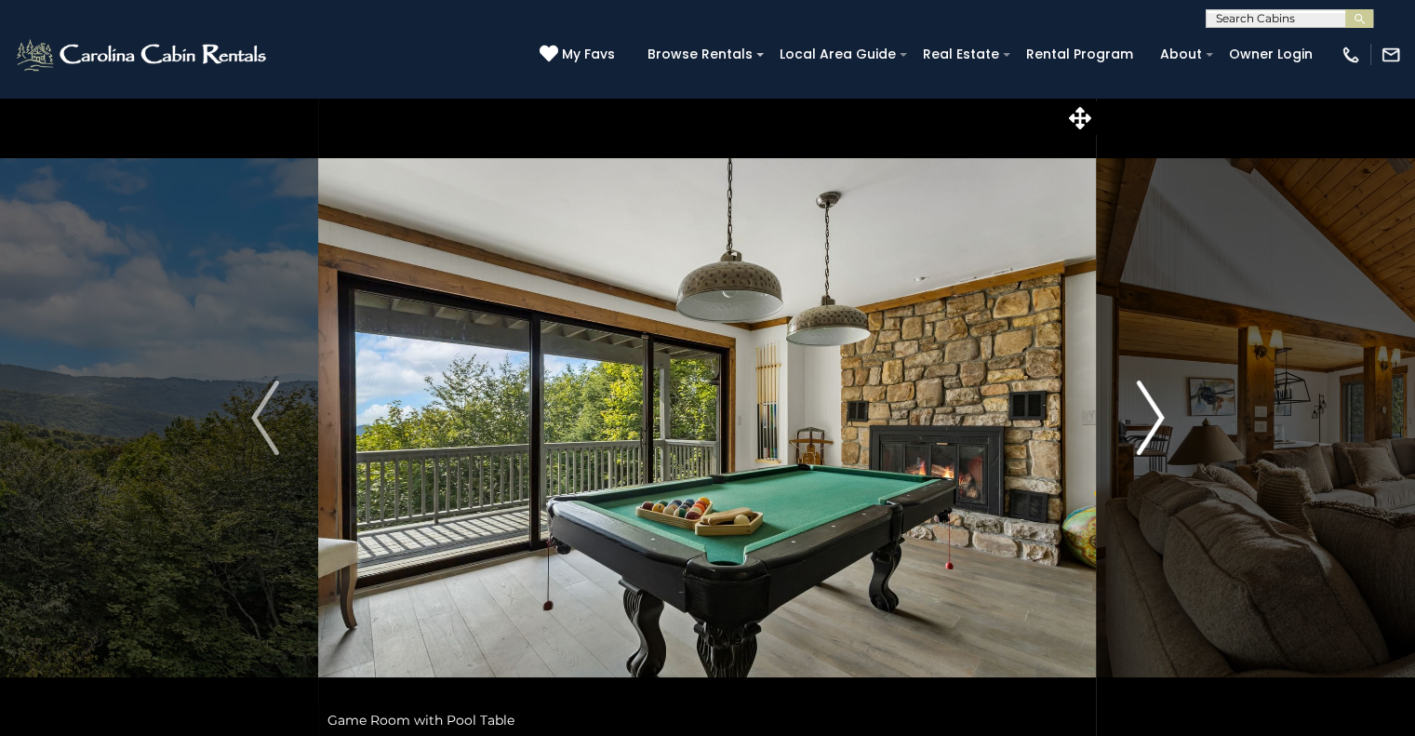
click at [1157, 425] on img "Next" at bounding box center [1150, 417] width 28 height 74
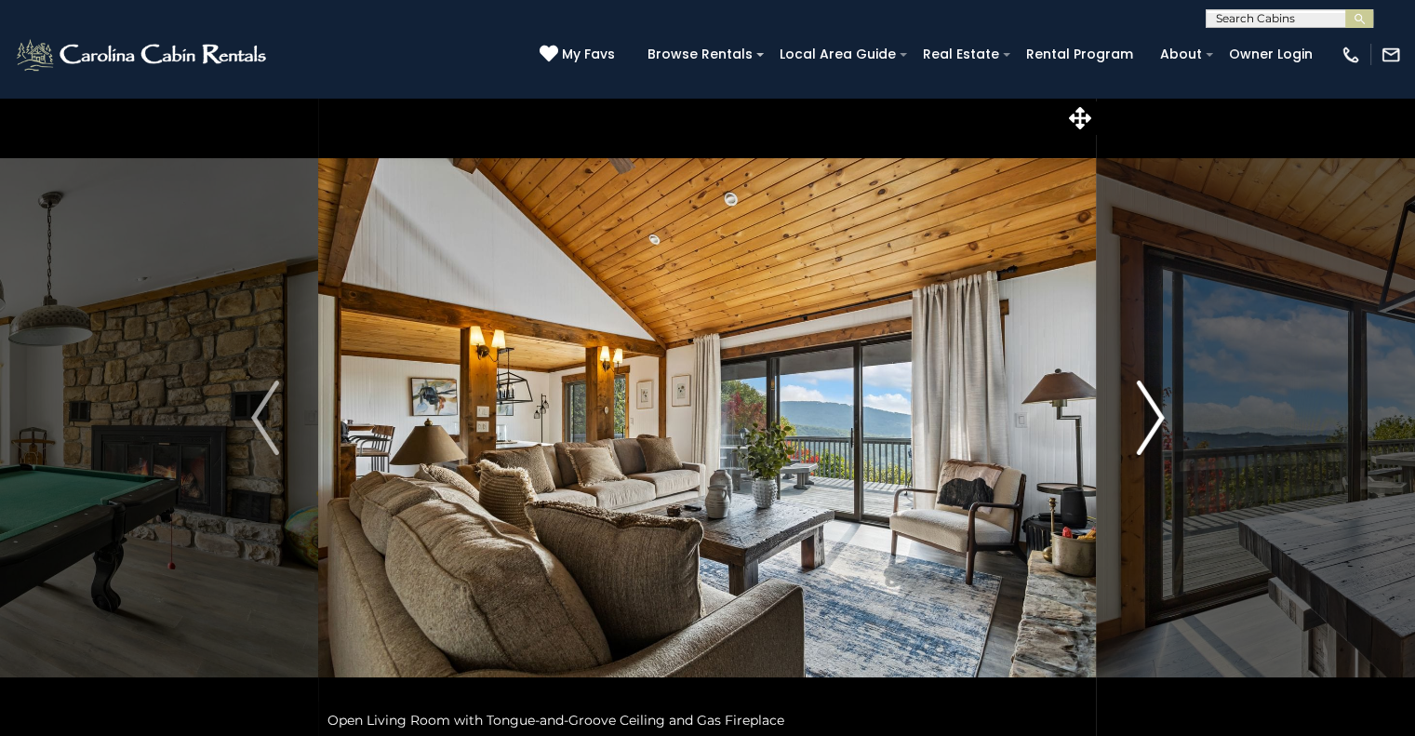
click at [1157, 425] on img "Next" at bounding box center [1150, 417] width 28 height 74
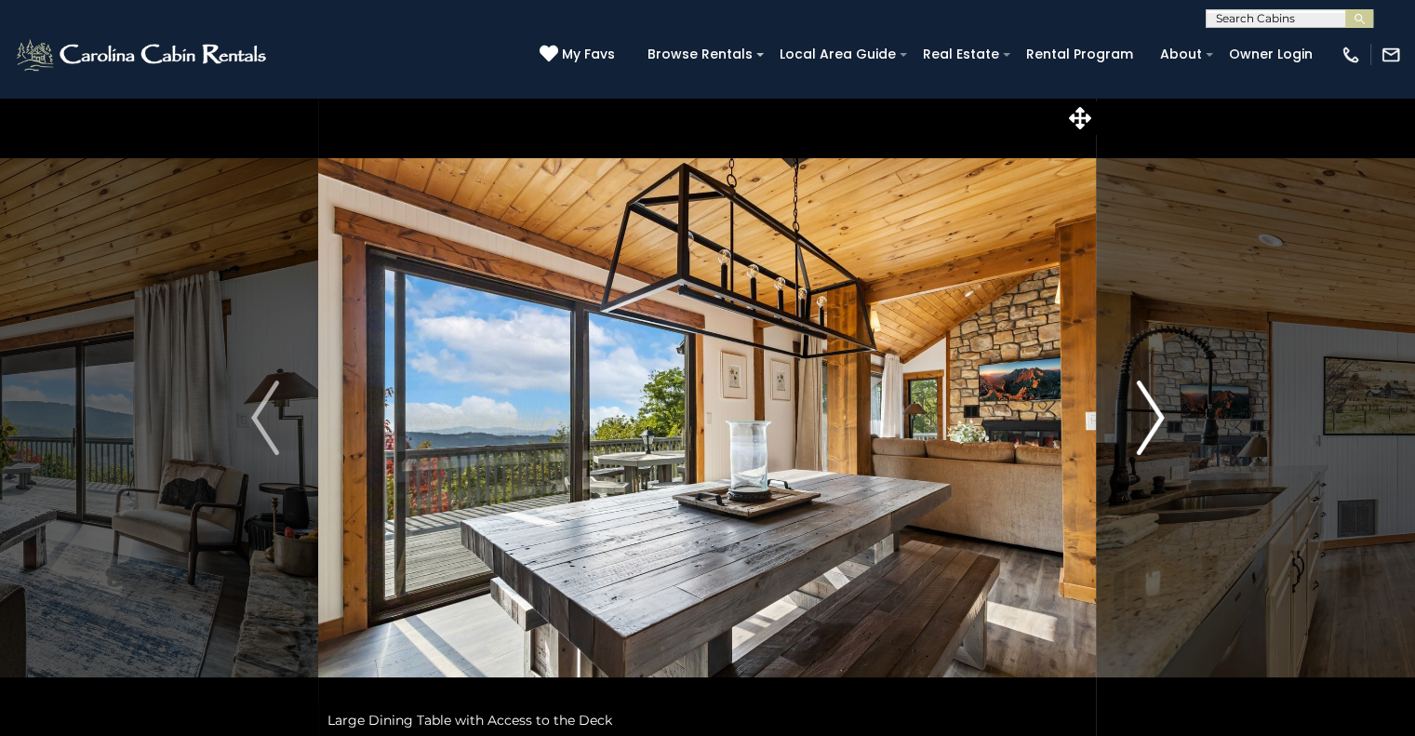
click at [1157, 425] on img "Next" at bounding box center [1150, 417] width 28 height 74
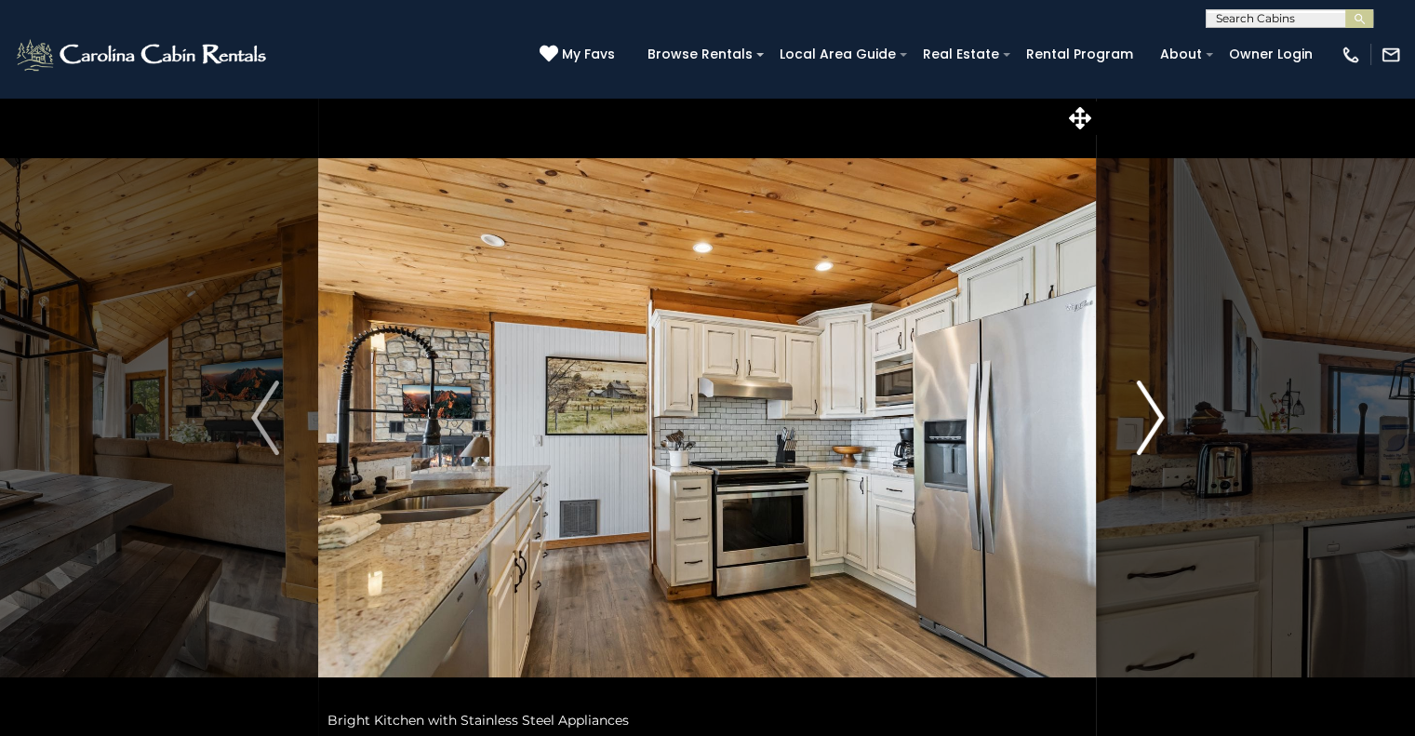
click at [1157, 425] on img "Next" at bounding box center [1150, 417] width 28 height 74
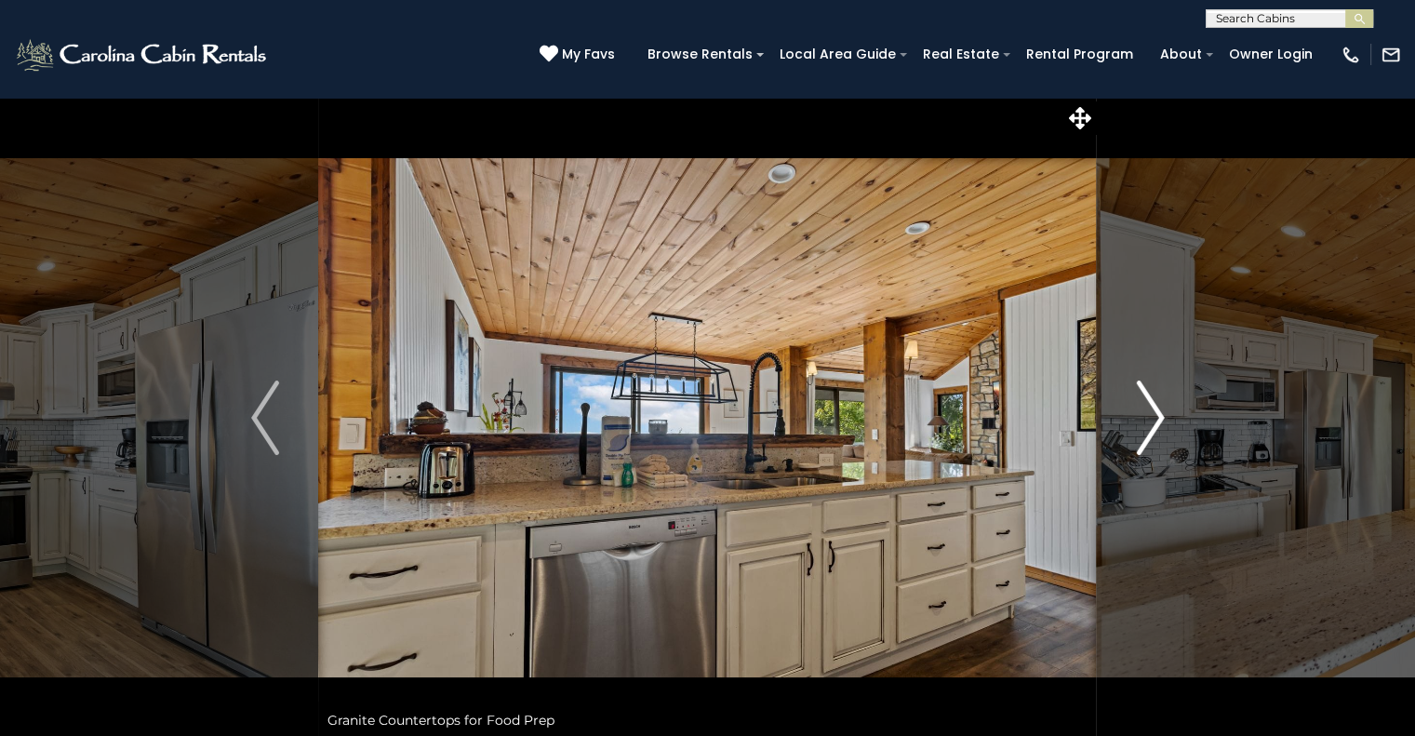
click at [1157, 425] on img "Next" at bounding box center [1150, 417] width 28 height 74
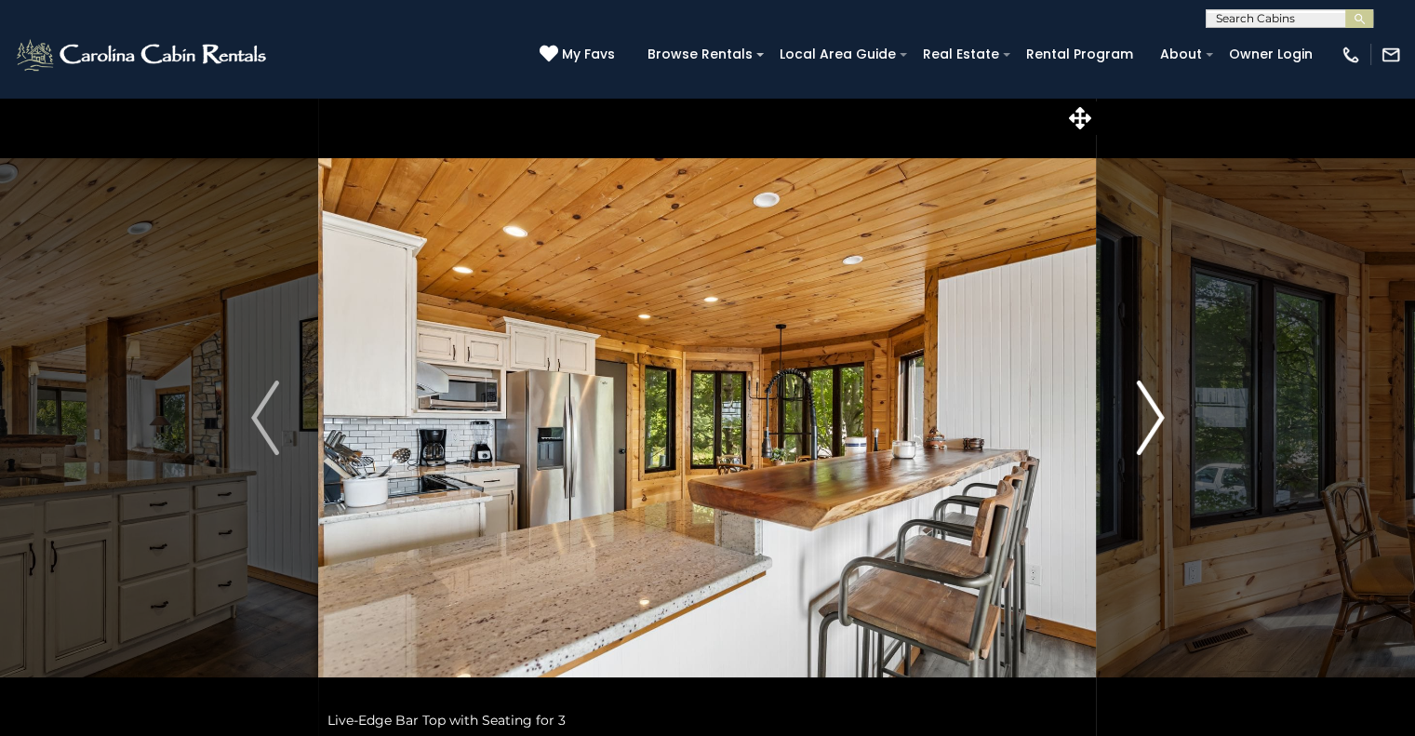
click at [1157, 425] on img "Next" at bounding box center [1150, 417] width 28 height 74
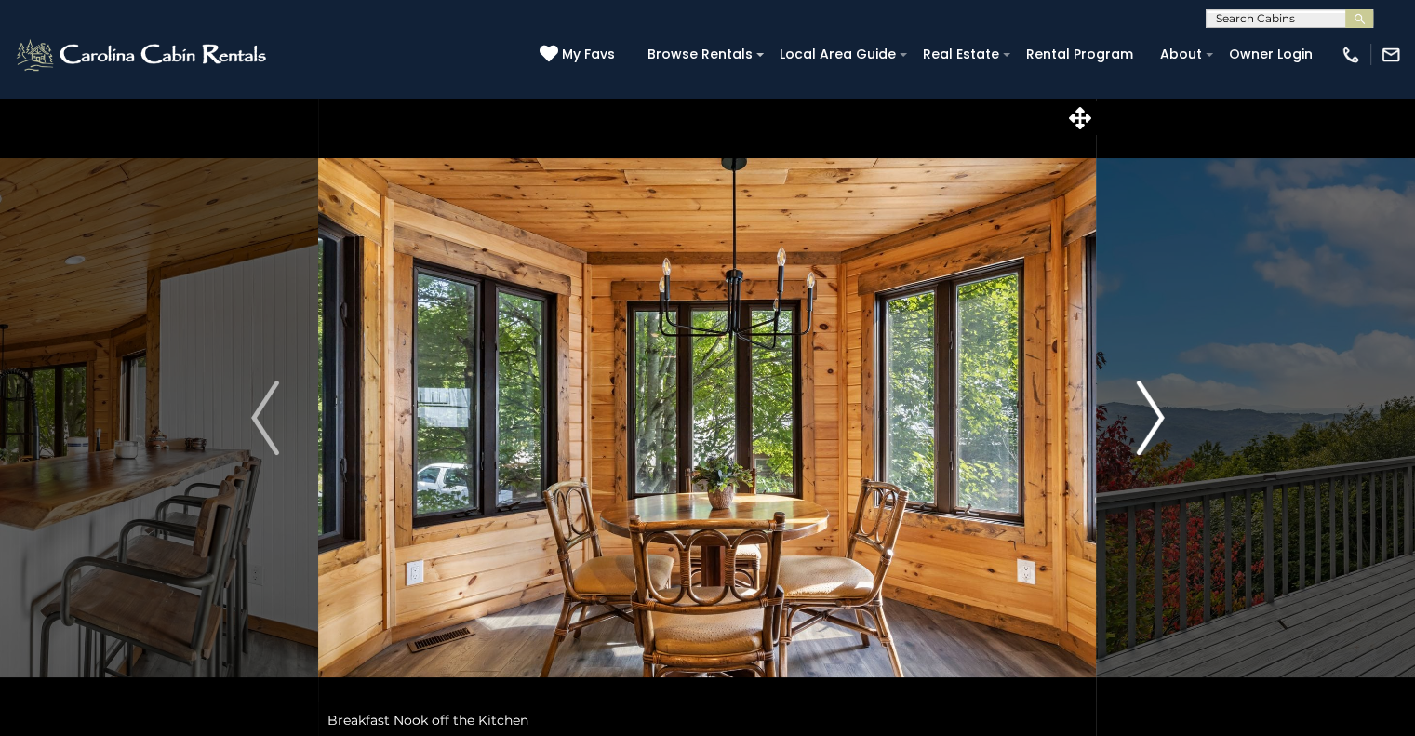
click at [1157, 425] on img "Next" at bounding box center [1150, 417] width 28 height 74
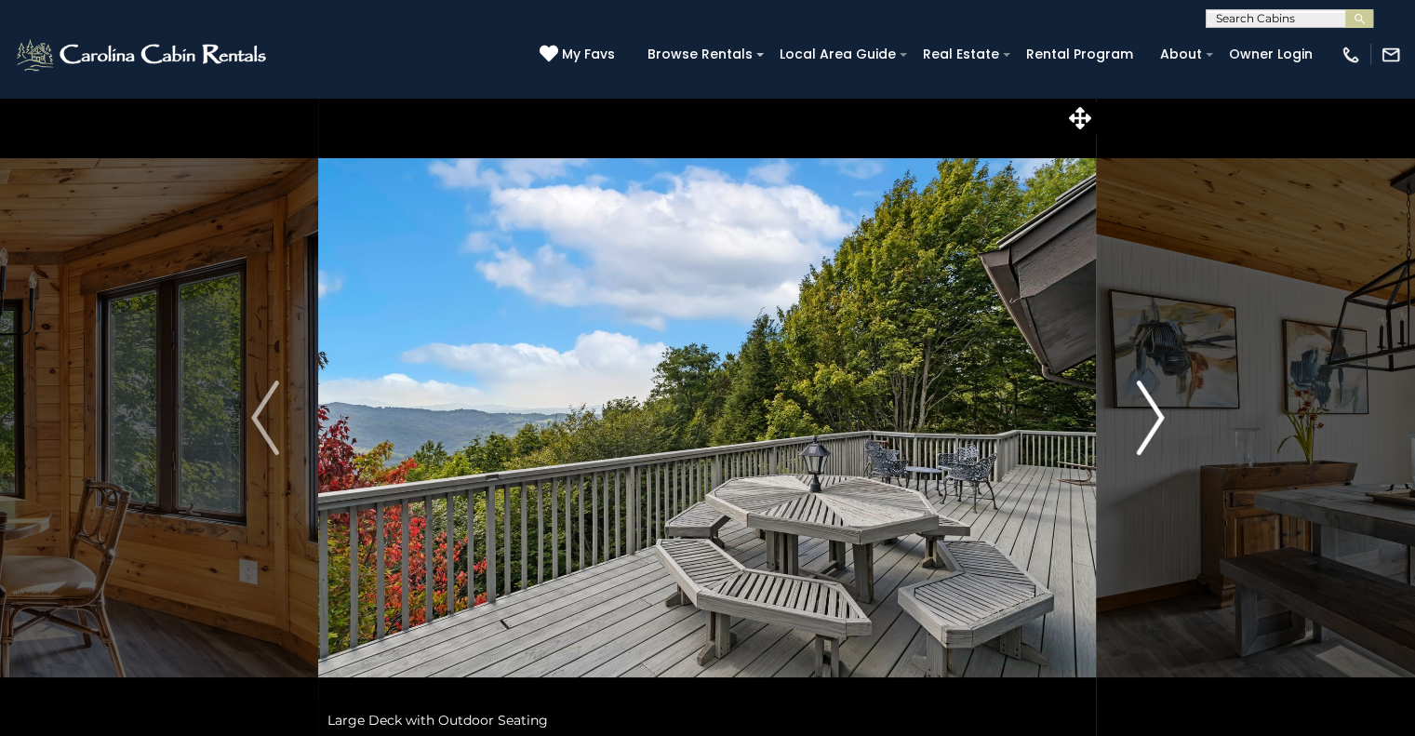
click at [1157, 425] on img "Next" at bounding box center [1150, 417] width 28 height 74
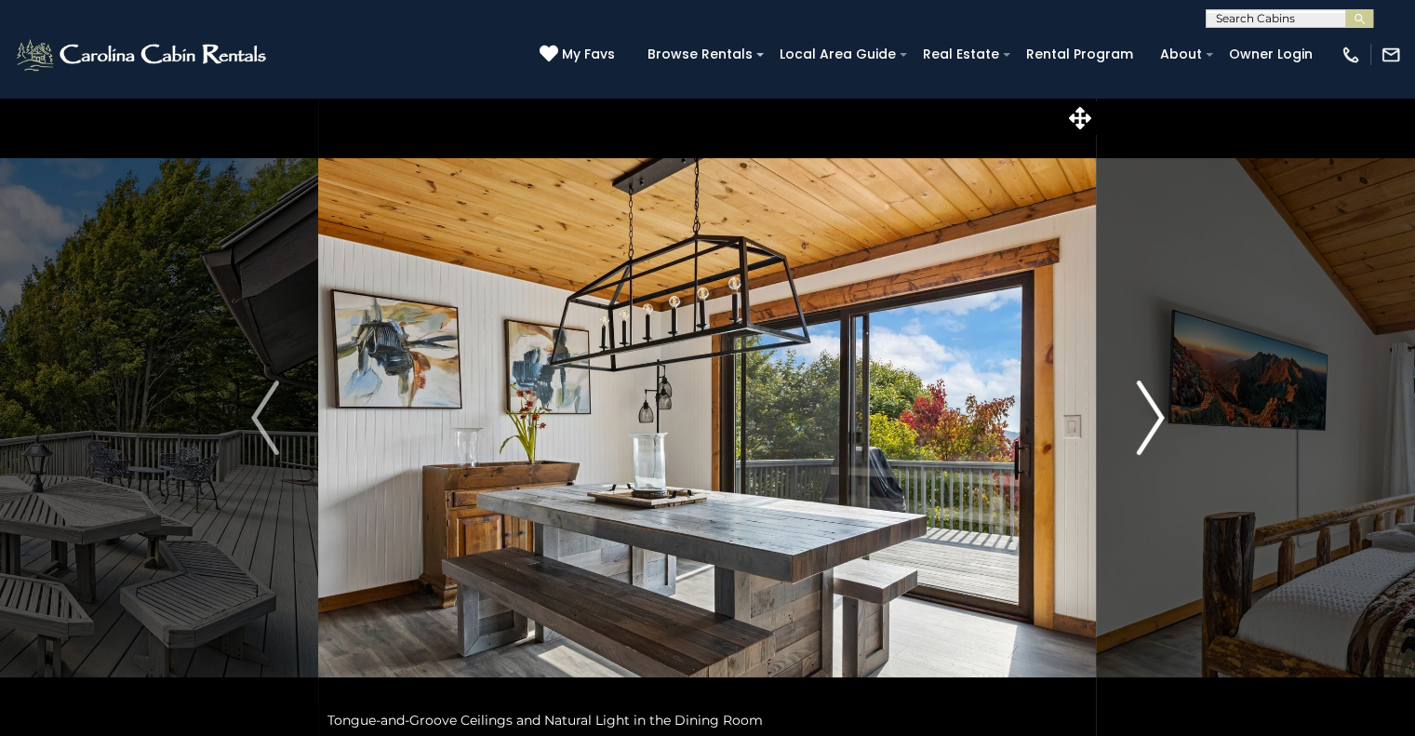
click at [1157, 425] on img "Next" at bounding box center [1150, 417] width 28 height 74
